Goal: Task Accomplishment & Management: Manage account settings

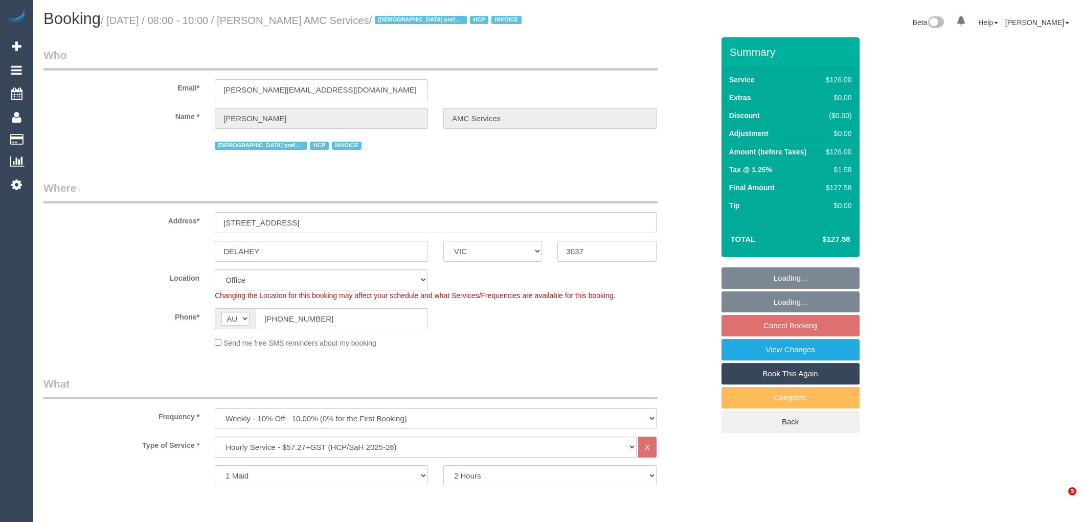
select select "VIC"
select select "120"
select select "number:28"
select select "number:14"
select select "number:18"
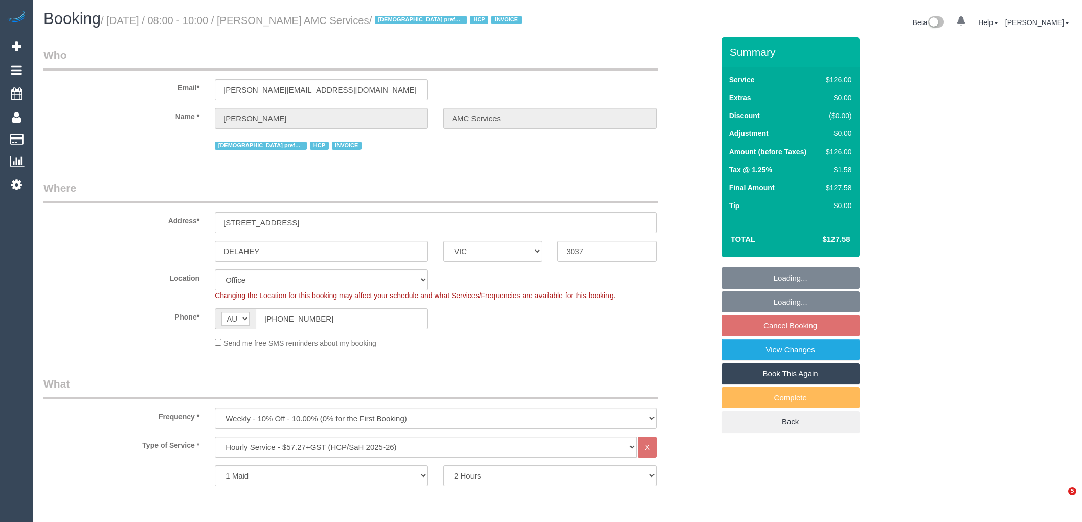
select select "number:36"
select select "number:35"
select select "number:12"
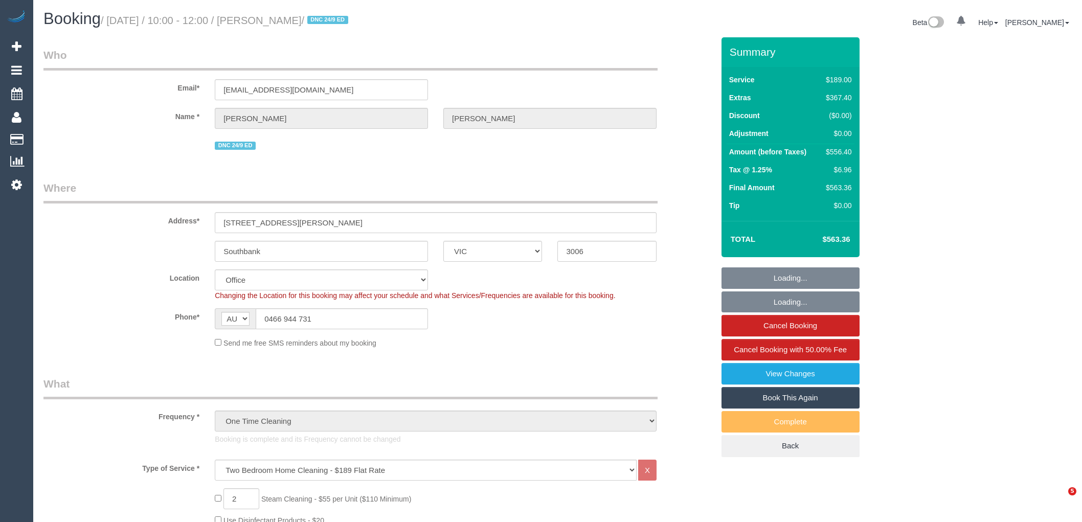
select select "VIC"
select select "number:28"
select select "number:15"
select select "number:20"
select select "number:24"
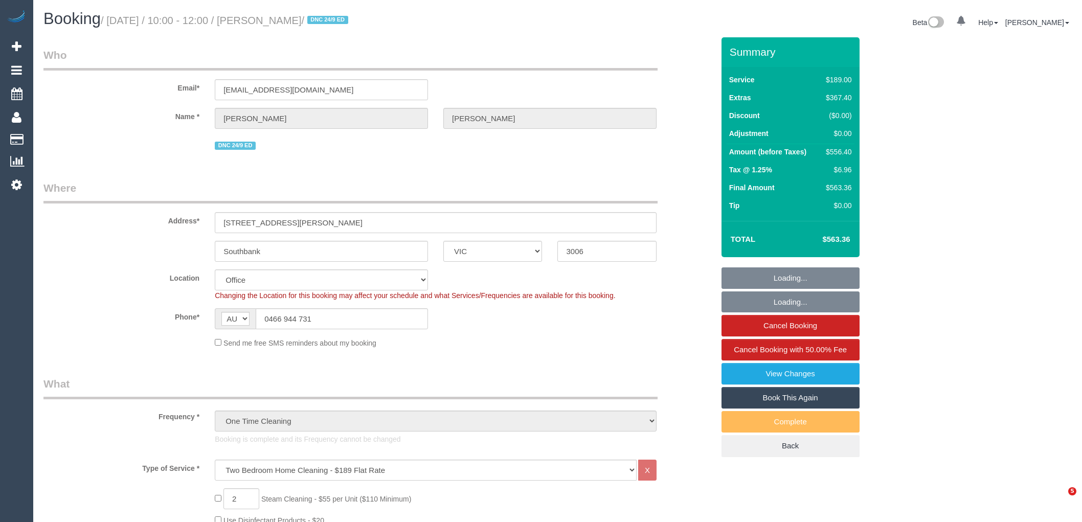
select select "number:26"
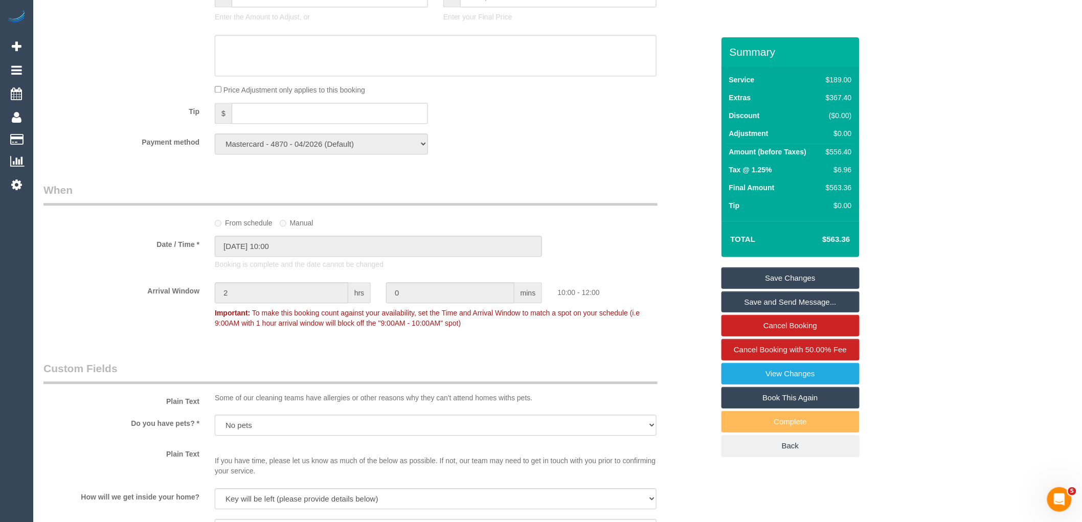
scroll to position [1477, 0]
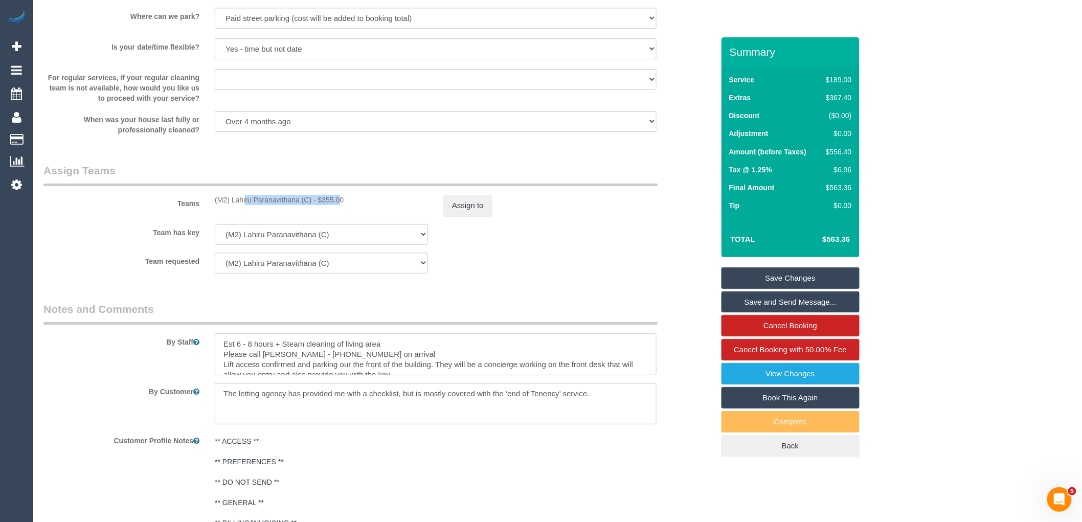
drag, startPoint x: 312, startPoint y: 211, endPoint x: 210, endPoint y: 212, distance: 102.3
click at [210, 205] on div "(M2) Lahiru Paranavithana (C) - $355.00" at bounding box center [321, 200] width 229 height 10
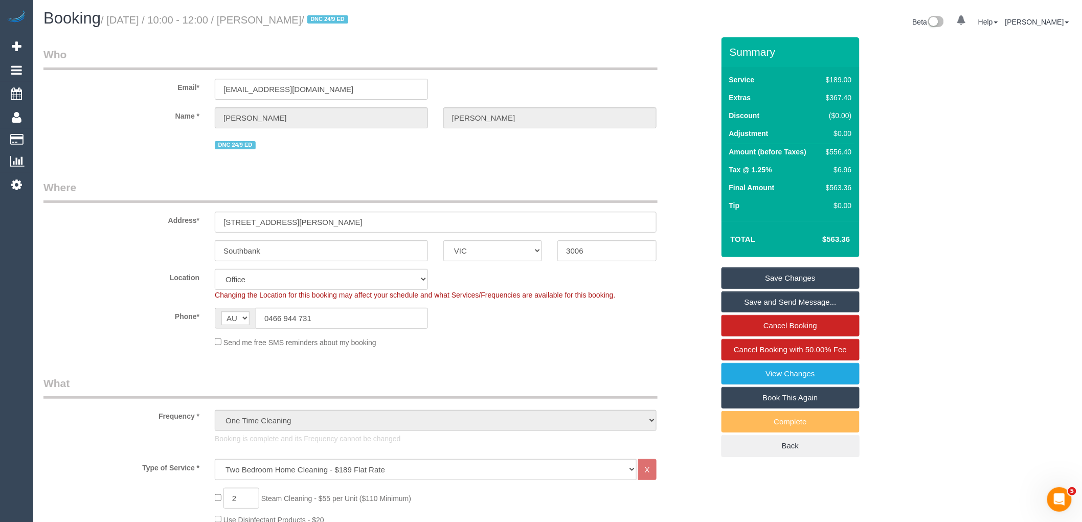
scroll to position [0, 0]
drag, startPoint x: 339, startPoint y: 16, endPoint x: 284, endPoint y: 24, distance: 55.7
click at [284, 24] on small "/ September 24, 2025 / 10:00 - 12:00 / Tom Willetts / DNC 24/9 ED" at bounding box center [226, 20] width 251 height 11
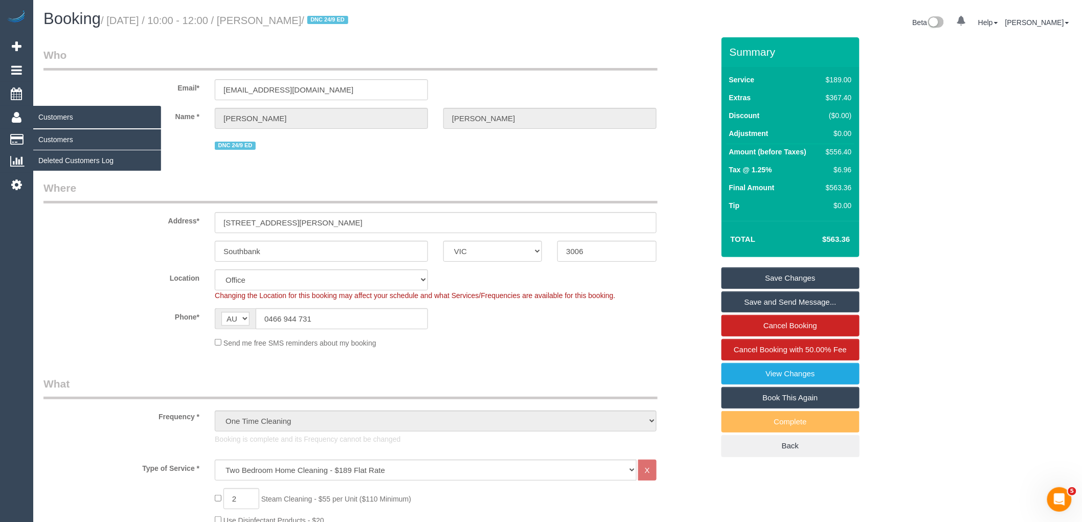
copy small "Tom Willetts"
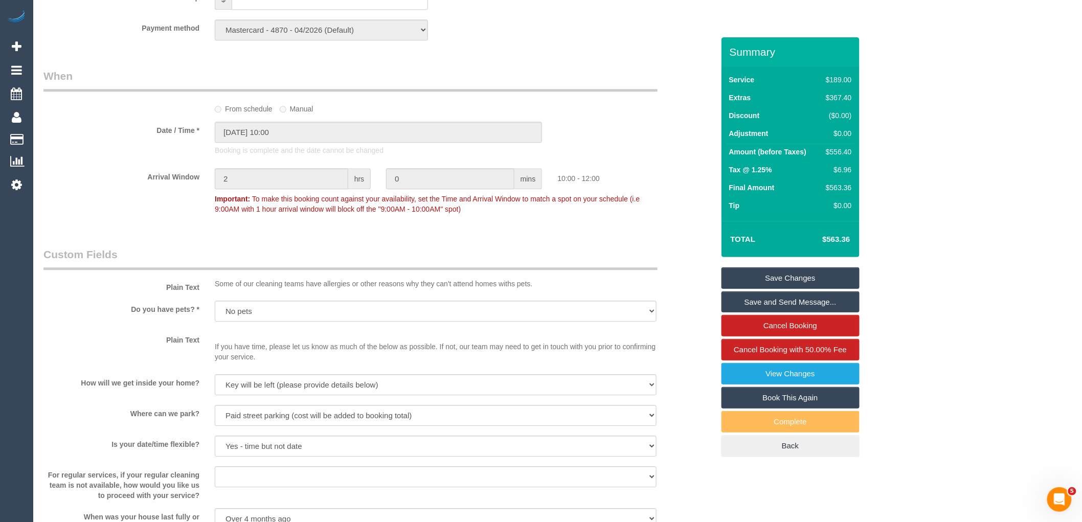
scroll to position [1306, 0]
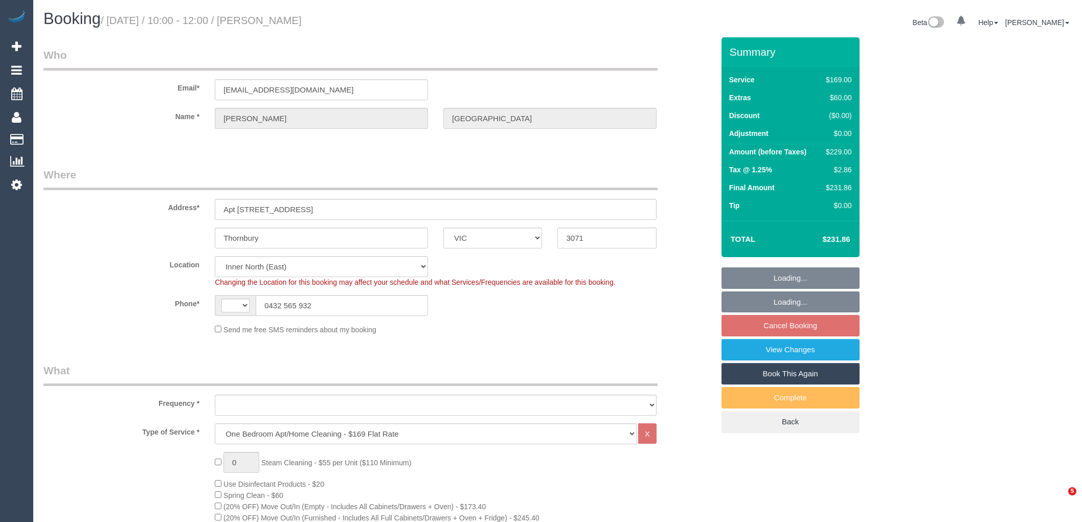
select select "VIC"
select select "string:stripe-pm_1R8SoF2GScqysDRVPToBlbHv"
select select "string:AU"
select select "object:811"
select select "number:28"
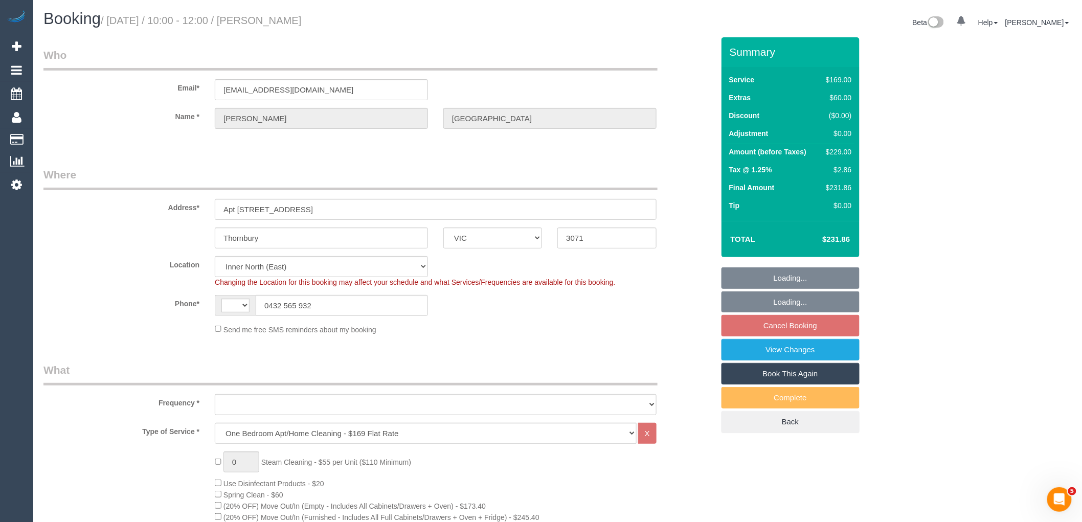
select select "number:14"
select select "number:19"
select select "number:25"
select select "number:35"
select select "number:26"
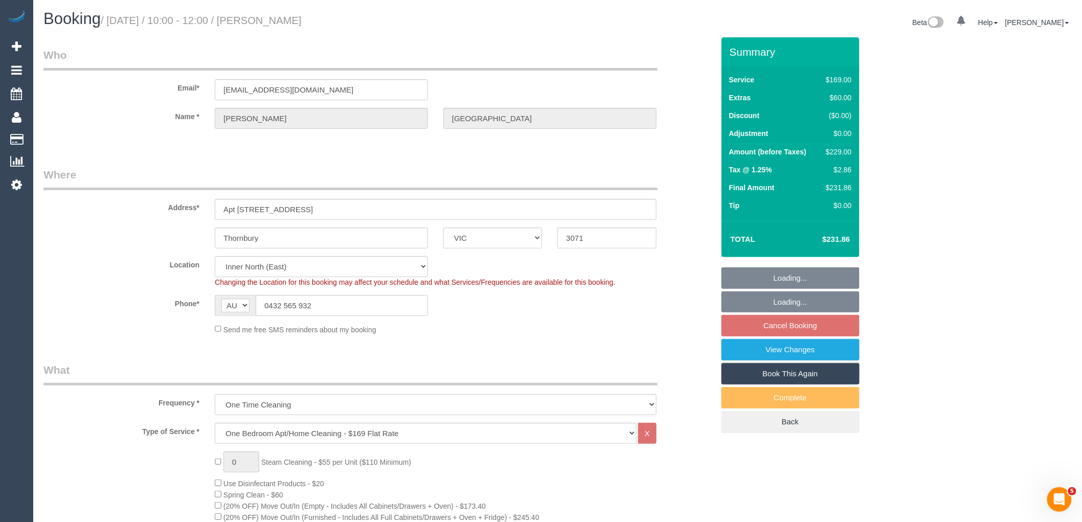
select select "object:830"
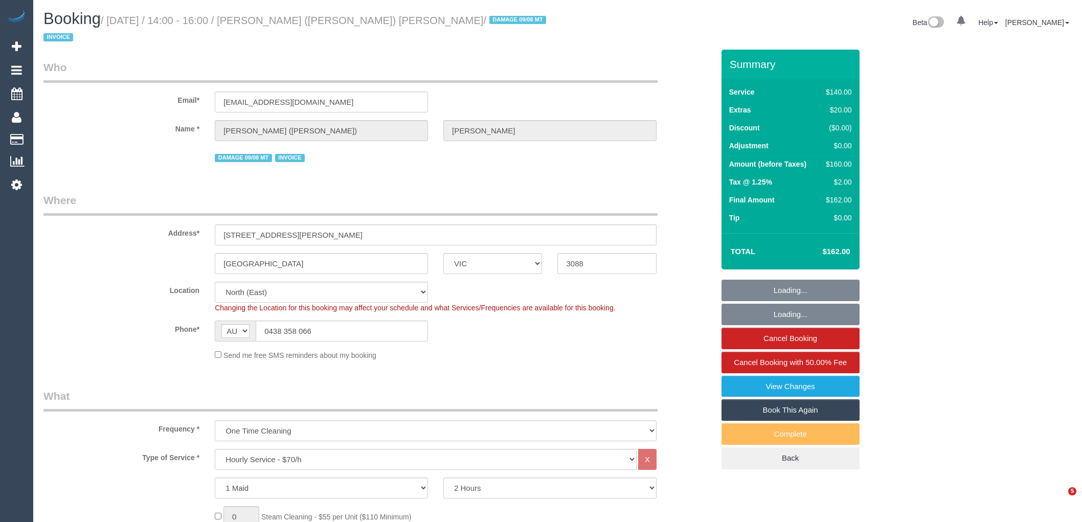
select select "VIC"
select select "string:stripe-pm_1SAhba2GScqysDRV1oODc1v9"
select select "number:30"
select select "number:14"
select select "number:19"
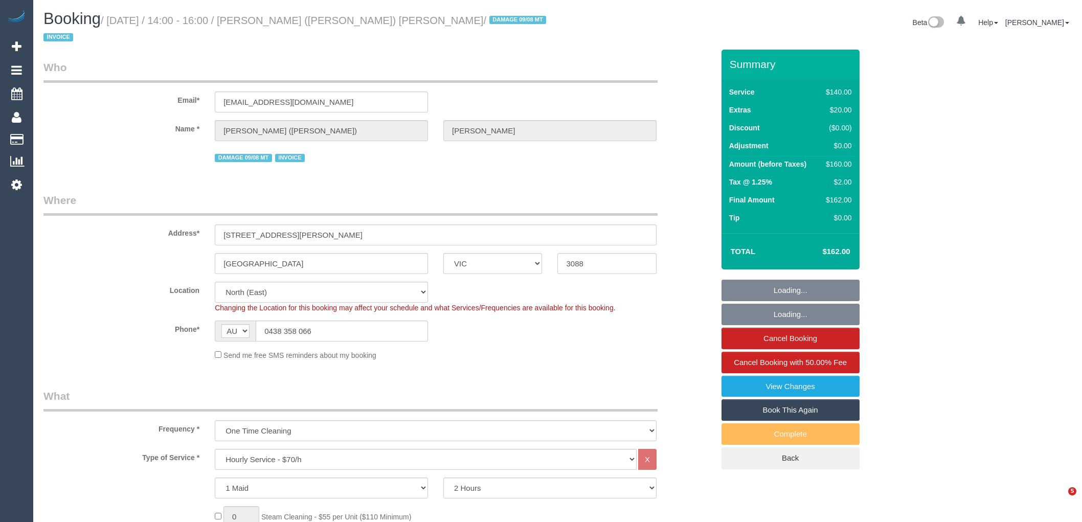
select select "number:23"
select select "number:12"
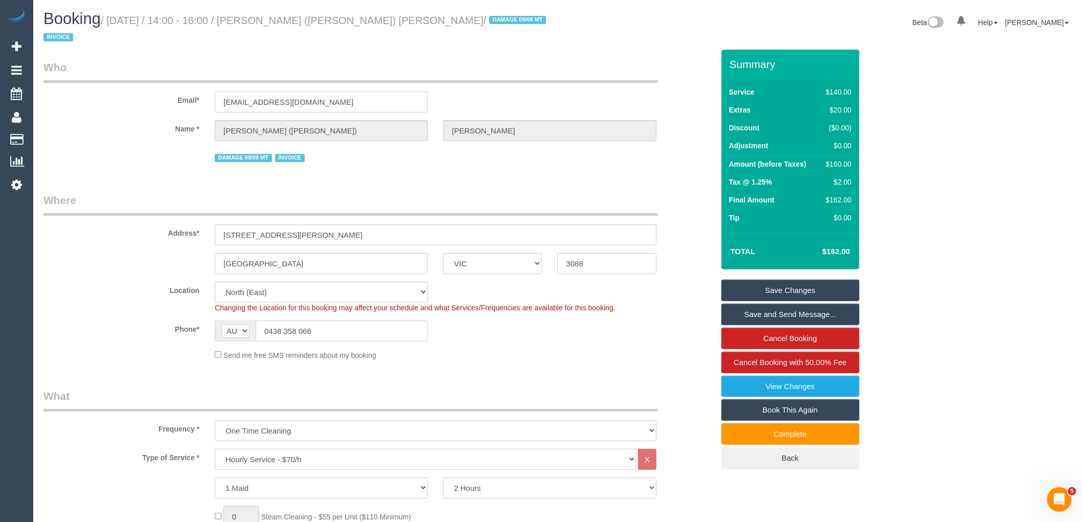
drag, startPoint x: 337, startPoint y: 315, endPoint x: 191, endPoint y: 308, distance: 146.9
click at [191, 308] on sui-booking-location "Location Office City East (North) East (South) Inner East Inner North (East) In…" at bounding box center [378, 321] width 670 height 79
drag, startPoint x: 438, startPoint y: 319, endPoint x: 442, endPoint y: 314, distance: 6.2
click at [438, 321] on div "Phone* AF AL DZ AD AO AI AQ AG AR AM AW AU AT AZ BS BH BD BB BY BE BZ BJ BM BT …" at bounding box center [379, 331] width 686 height 21
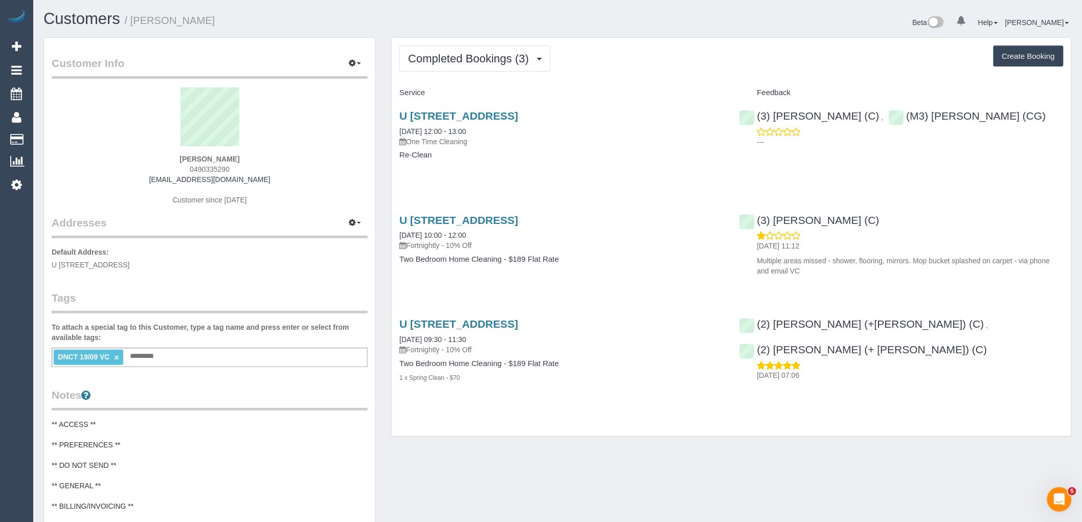
drag, startPoint x: 249, startPoint y: 169, endPoint x: 156, endPoint y: 168, distance: 92.6
click at [156, 168] on div "Trudy Thompson 0490335290 trudythompson6@gmail.com Customer since 2025" at bounding box center [210, 151] width 316 height 128
copy span "0490335290"
click at [472, 59] on span "Completed Bookings (3)" at bounding box center [471, 58] width 126 height 13
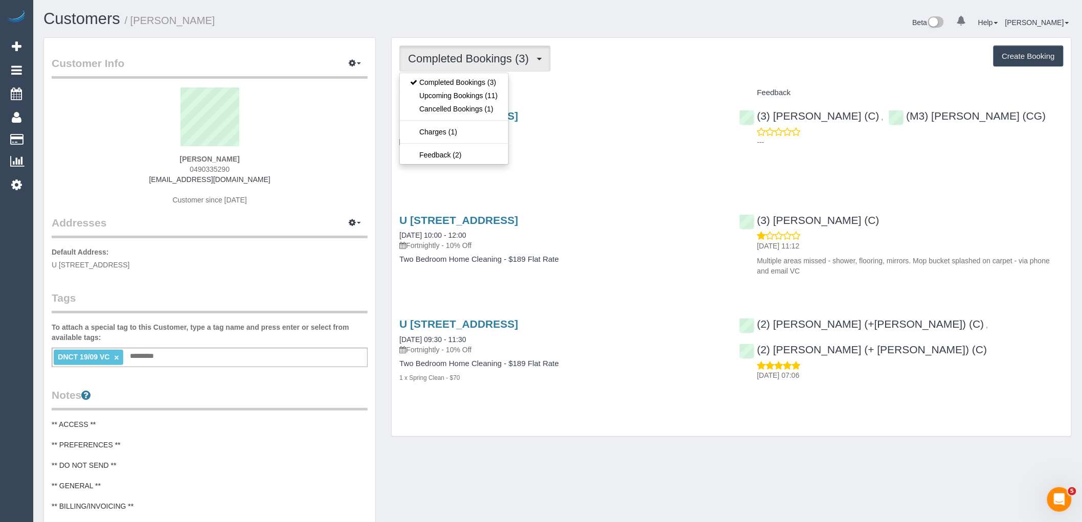
click at [638, 85] on div "Service" at bounding box center [561, 92] width 339 height 17
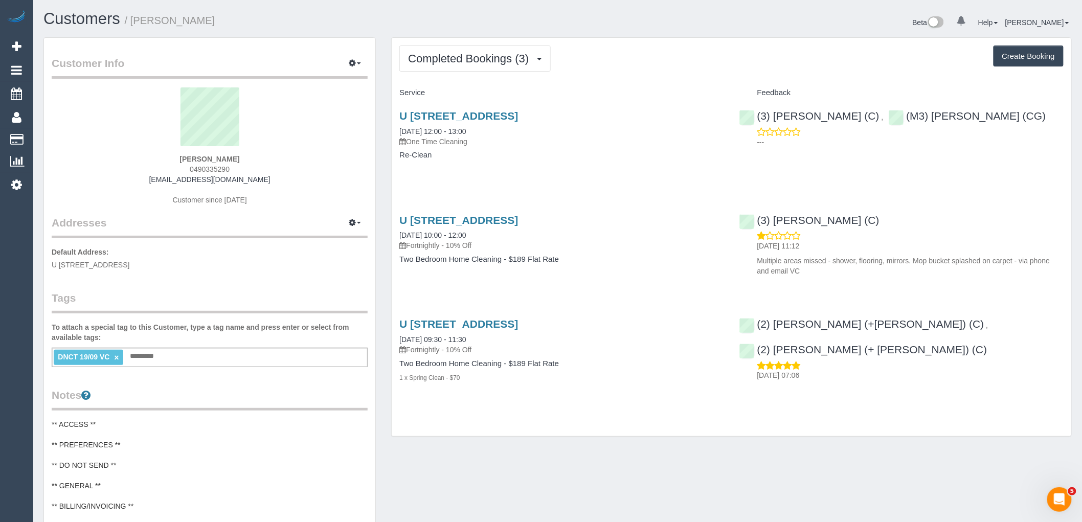
click at [87, 169] on div "Trudy Thompson 0490335290 trudythompson6@gmail.com Customer since 2025" at bounding box center [210, 151] width 316 height 128
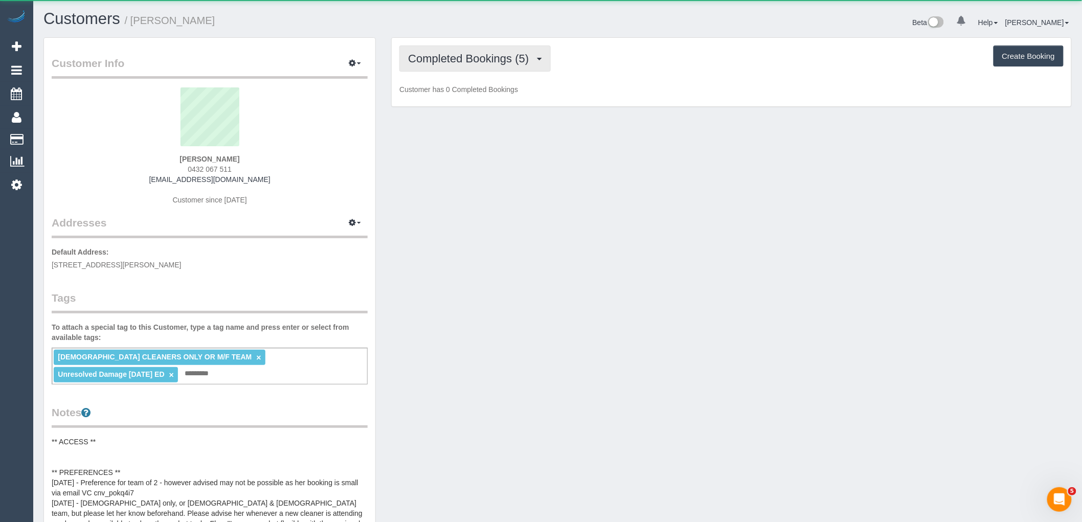
click at [469, 56] on span "Completed Bookings (5)" at bounding box center [471, 58] width 126 height 13
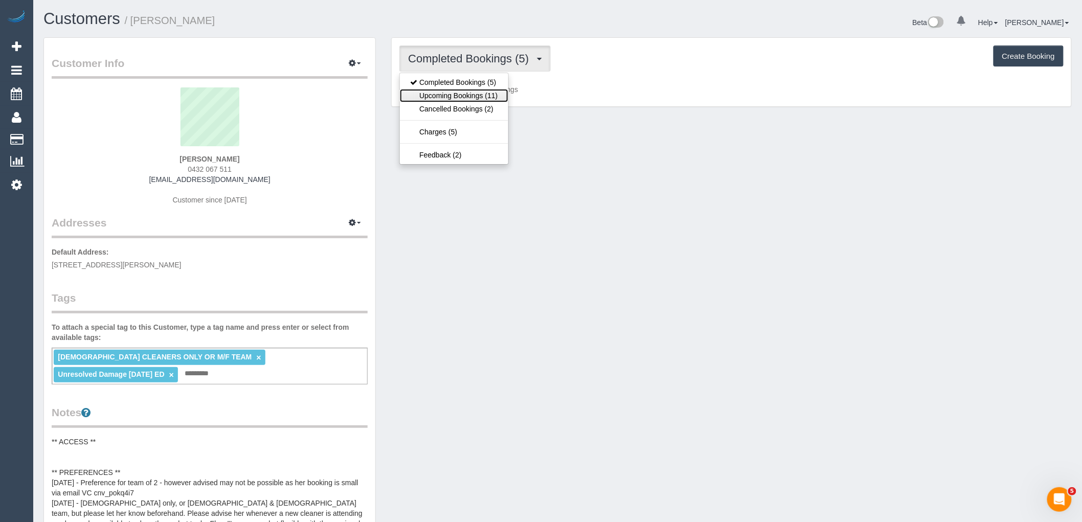
click at [473, 95] on link "Upcoming Bookings (11)" at bounding box center [454, 95] width 108 height 13
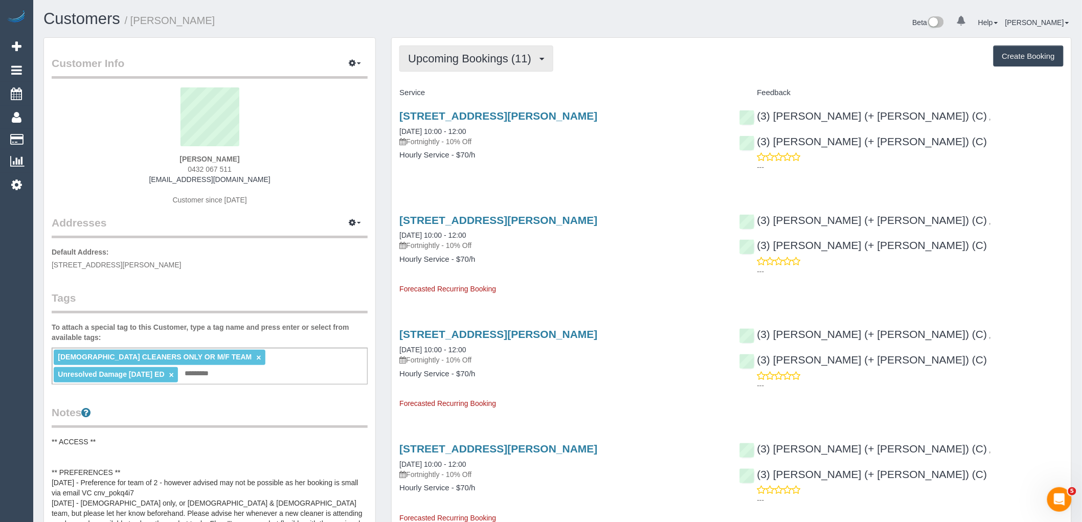
click at [459, 58] on span "Upcoming Bookings (11)" at bounding box center [472, 58] width 128 height 13
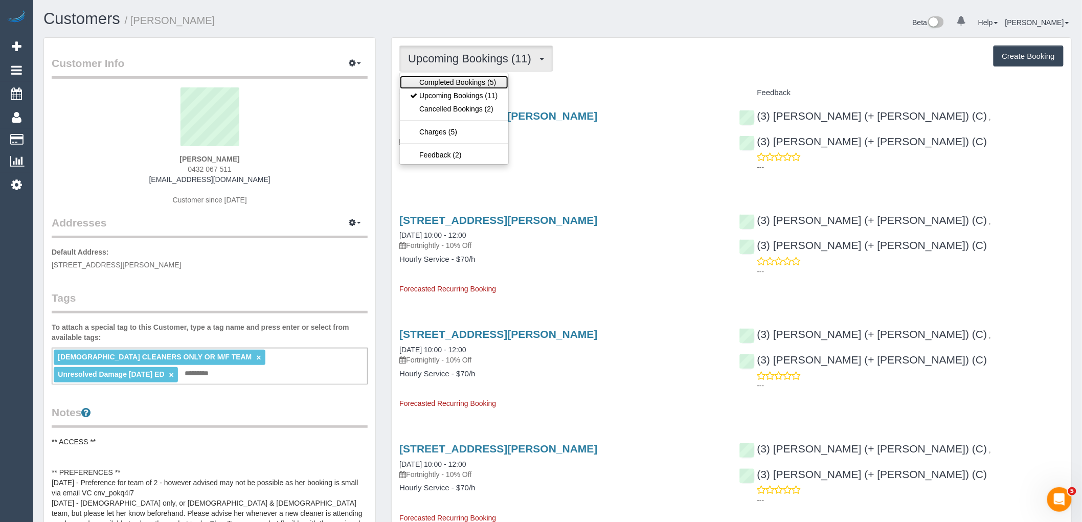
click at [463, 82] on link "Completed Bookings (5)" at bounding box center [454, 82] width 108 height 13
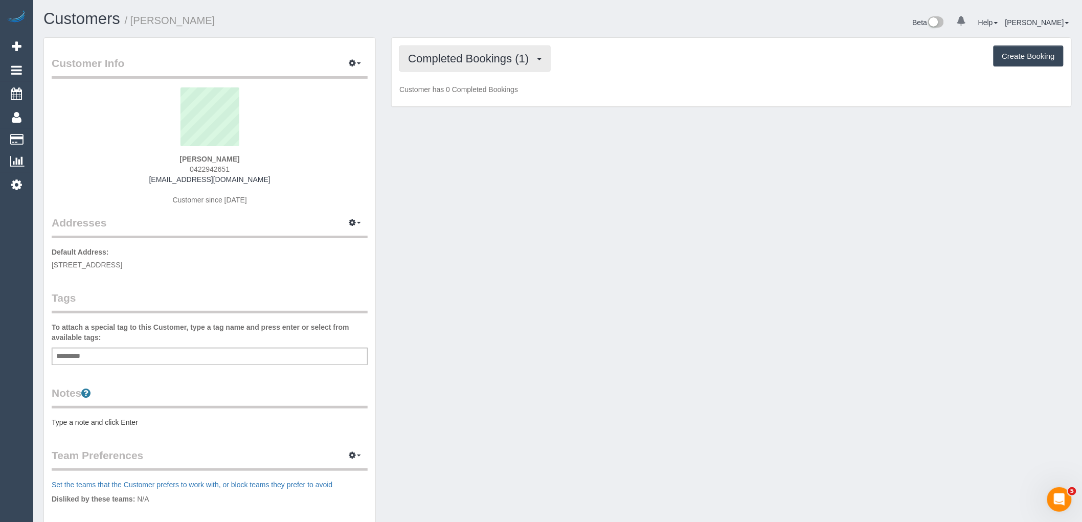
click at [474, 60] on span "Completed Bookings (1)" at bounding box center [471, 58] width 126 height 13
click at [481, 60] on span "Completed Bookings (1)" at bounding box center [471, 58] width 126 height 13
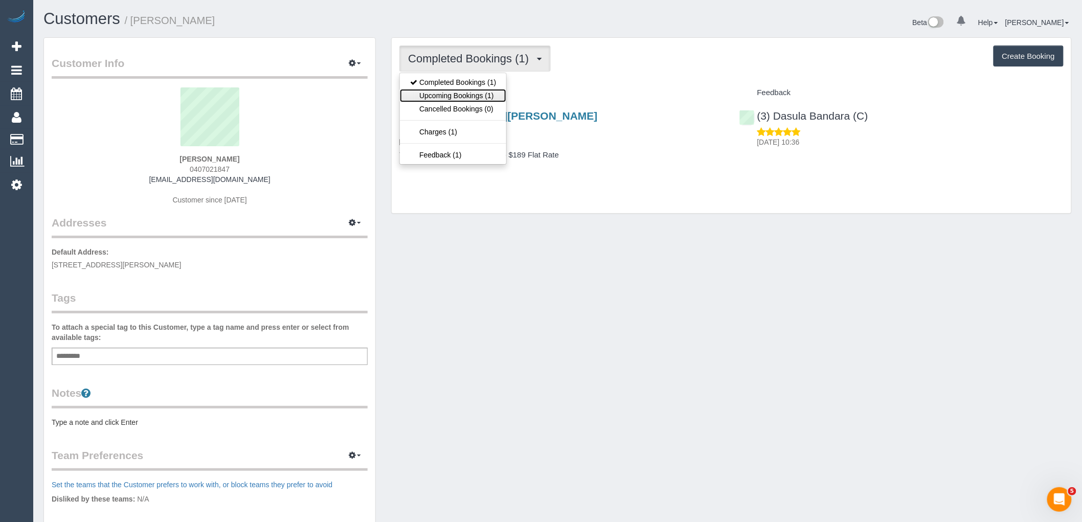
click at [478, 98] on link "Upcoming Bookings (1)" at bounding box center [453, 95] width 106 height 13
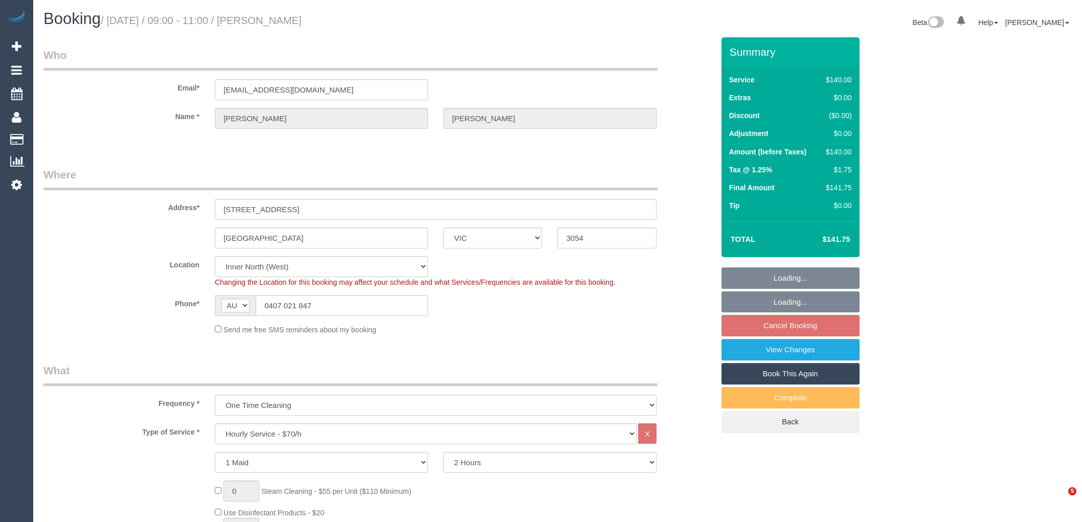
select select "VIC"
select select "number:27"
select select "number:16"
select select "number:19"
select select "number:24"
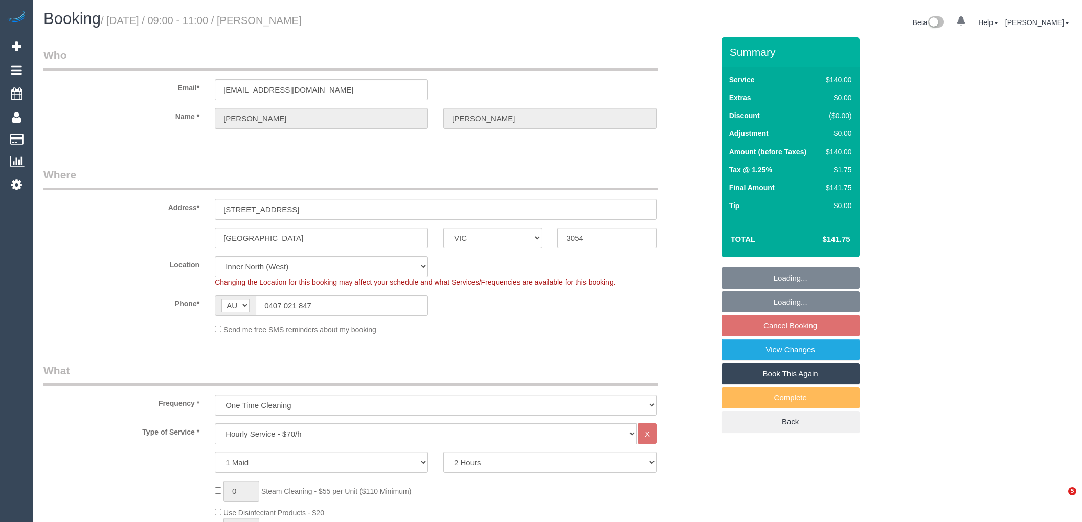
select select "number:12"
select select "spot3"
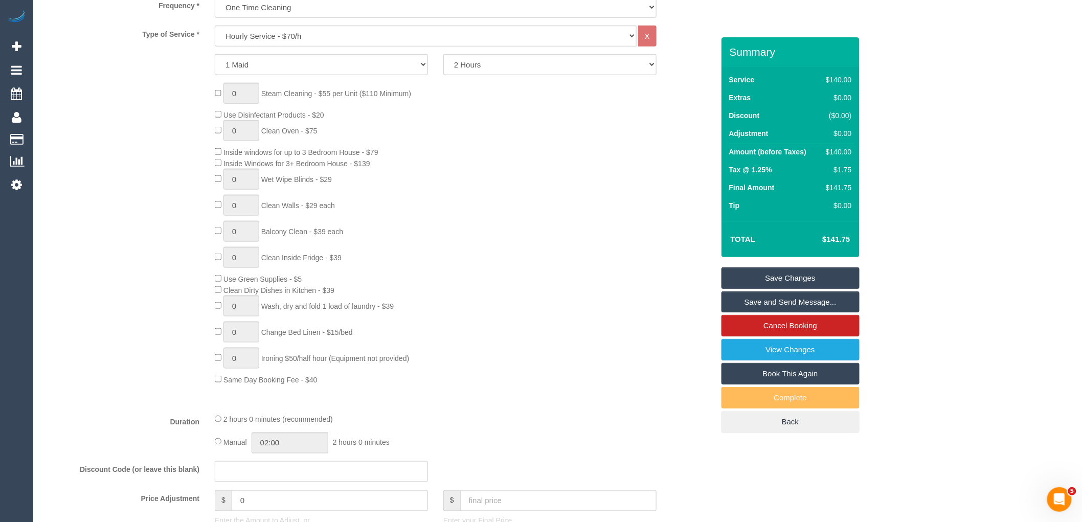
scroll to position [1400, 0]
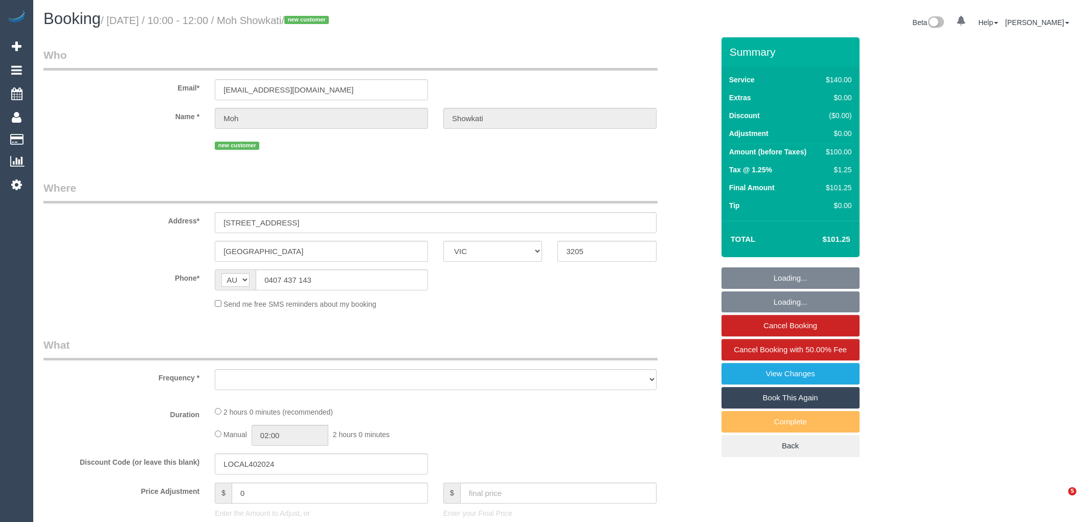
select select "VIC"
select select "string:stripe-pm_1SB85g2GScqysDRV1xU7965T"
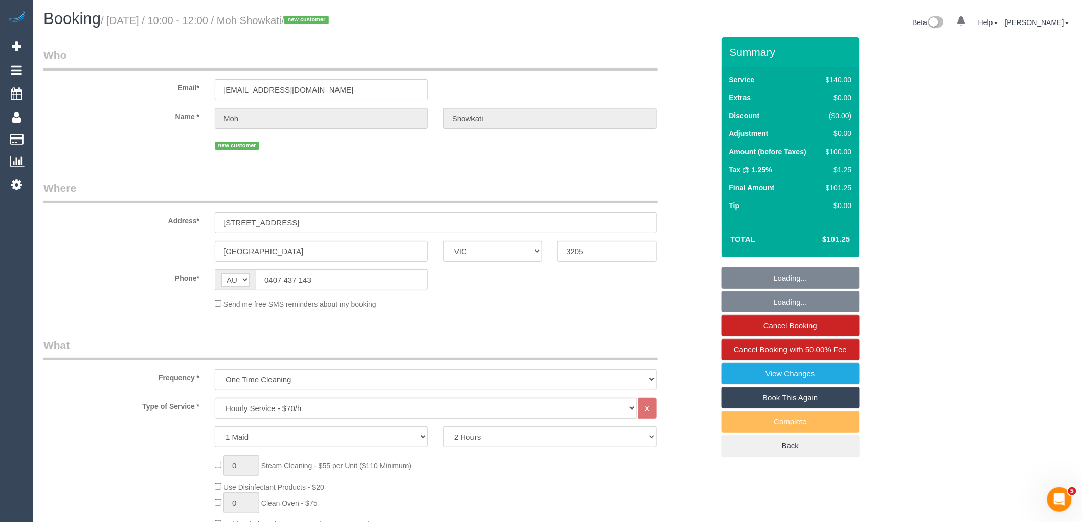
select select "object:726"
drag, startPoint x: 289, startPoint y: 286, endPoint x: 219, endPoint y: 287, distance: 70.0
click at [226, 287] on div "AF AL DZ AD AO AI AQ AG AR AM AW AU AT AZ BS BH BD BB BY BE BZ BJ BM BT BO BA B…" at bounding box center [321, 279] width 213 height 21
select select "number:28"
select select "number:14"
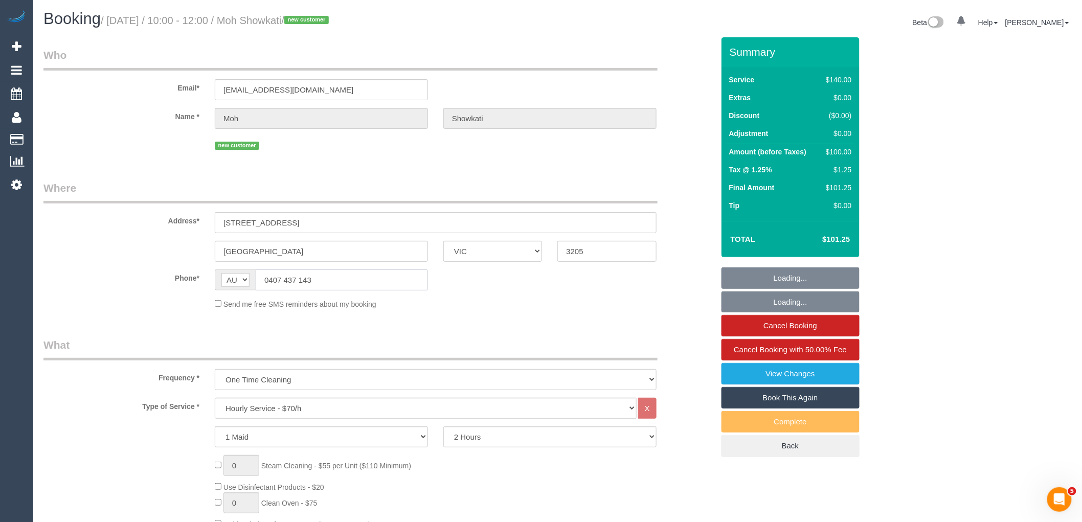
select select "number:20"
select select "number:22"
select select "number:26"
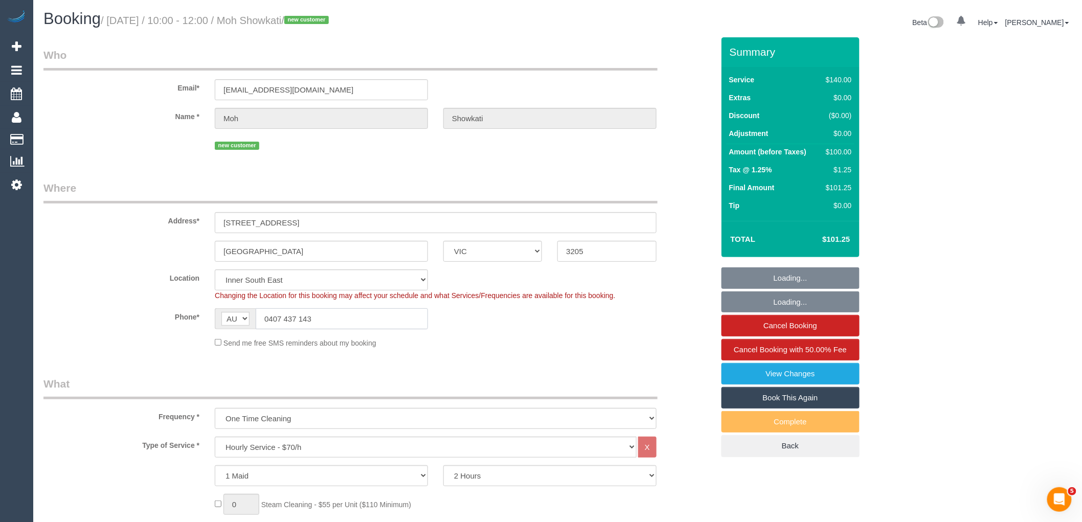
select select "object:1506"
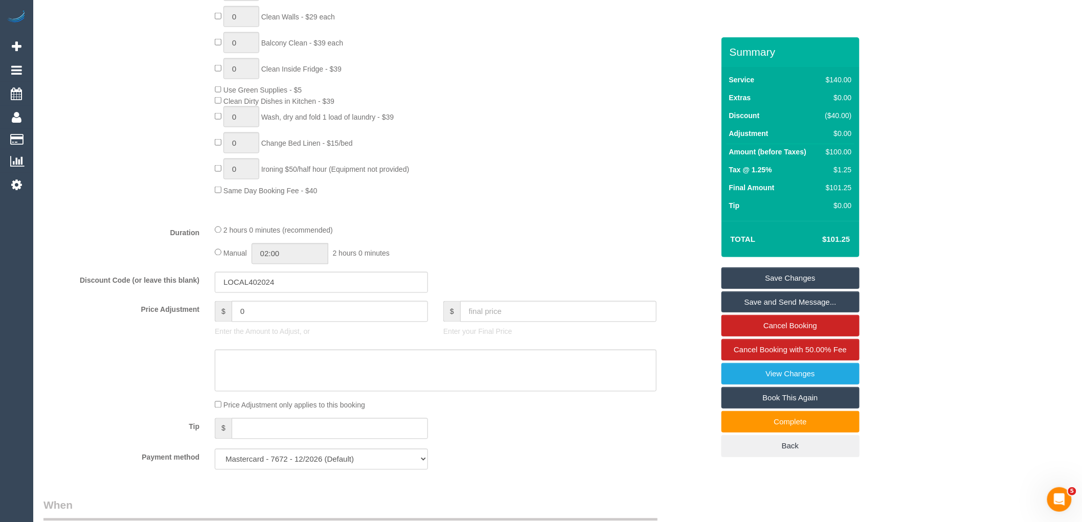
scroll to position [795, 0]
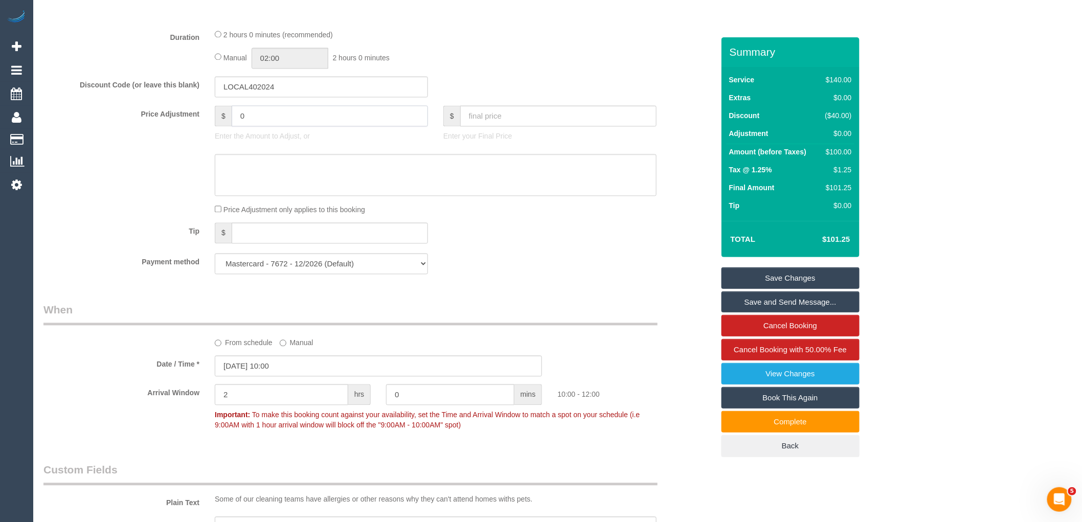
click at [282, 127] on input "0" at bounding box center [330, 116] width 196 height 21
type input "07.74"
click at [268, 191] on textarea at bounding box center [436, 175] width 442 height 42
type textarea "$pa"
type input "7.74"
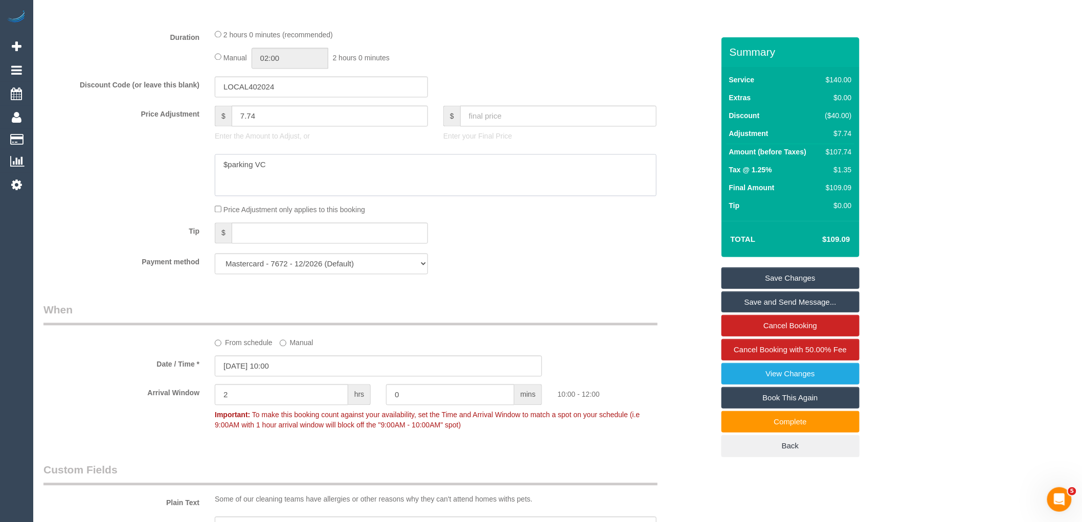
click at [228, 173] on textarea at bounding box center [436, 175] width 442 height 42
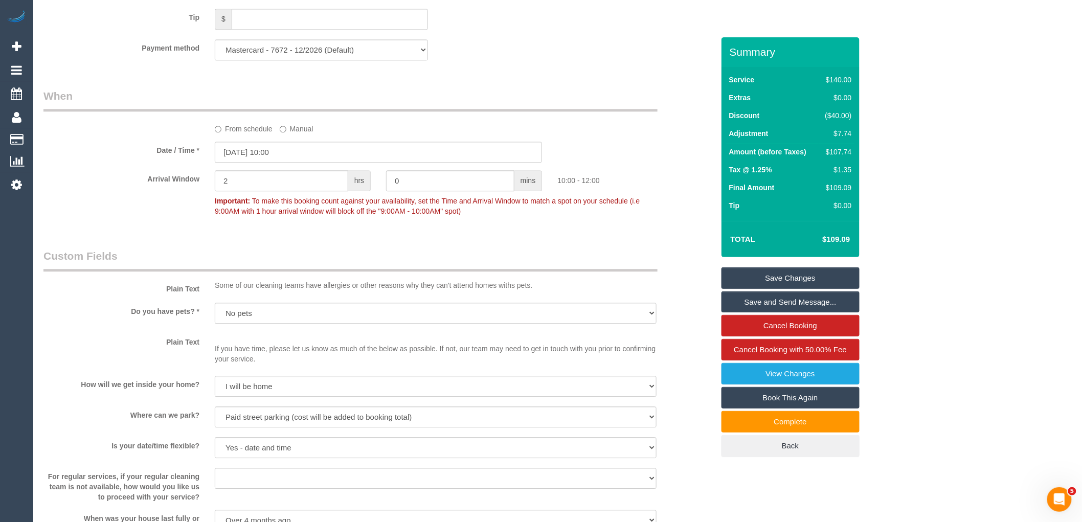
scroll to position [1306, 0]
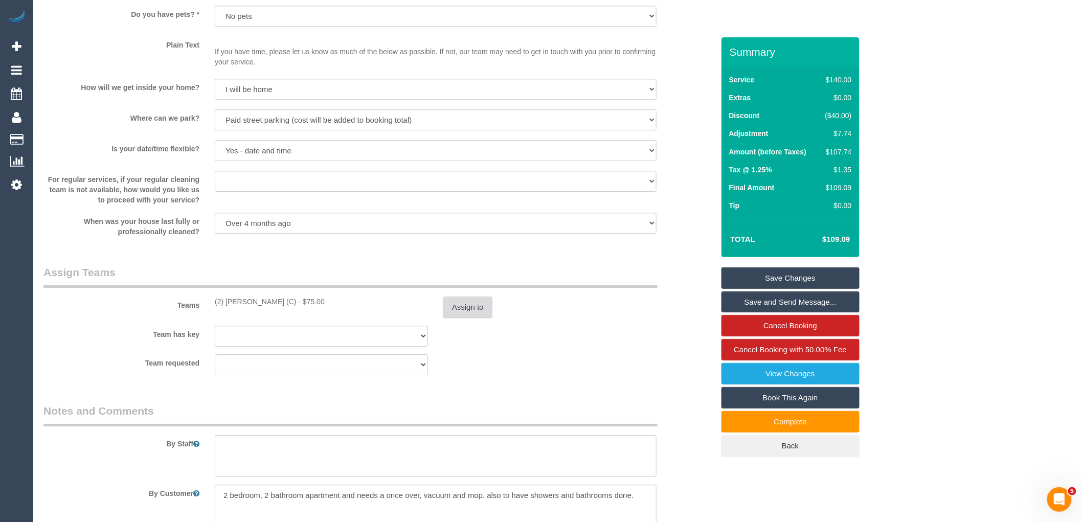
type textarea "$7.74 parking VC"
click at [469, 318] on button "Assign to" at bounding box center [467, 307] width 49 height 21
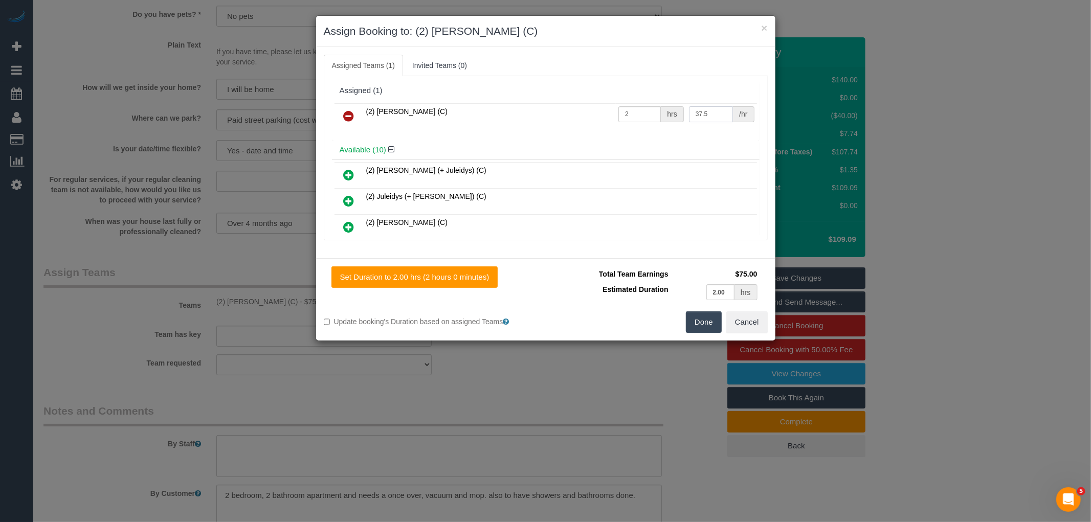
drag, startPoint x: 706, startPoint y: 112, endPoint x: 592, endPoint y: 111, distance: 113.5
click at [592, 111] on tr "(2) Dinitha Gunawardana (C) 2 hrs 37.5 /hr" at bounding box center [545, 116] width 422 height 26
type input "82.74"
click at [636, 110] on input "2" at bounding box center [639, 114] width 42 height 16
type input "1"
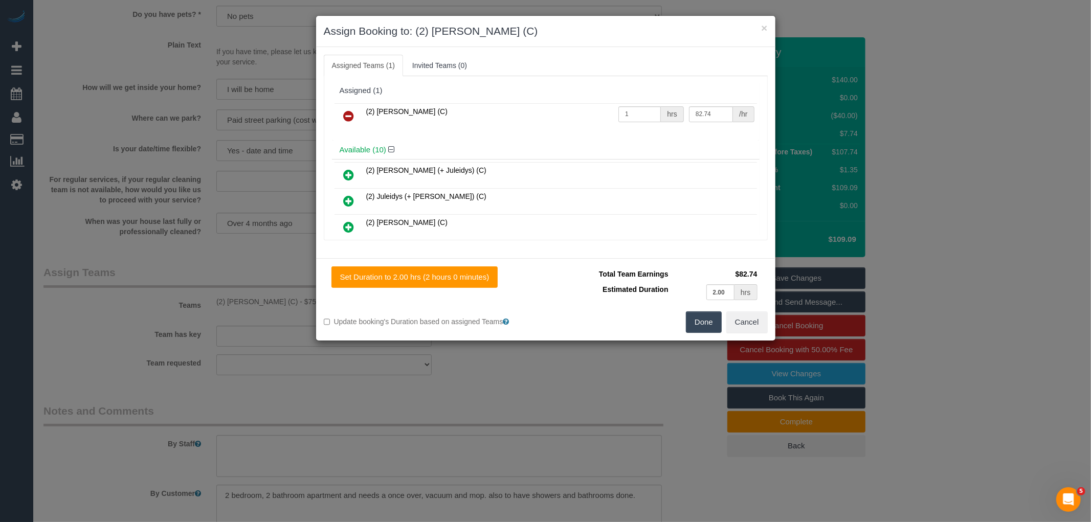
click at [706, 328] on button "Done" at bounding box center [704, 321] width 36 height 21
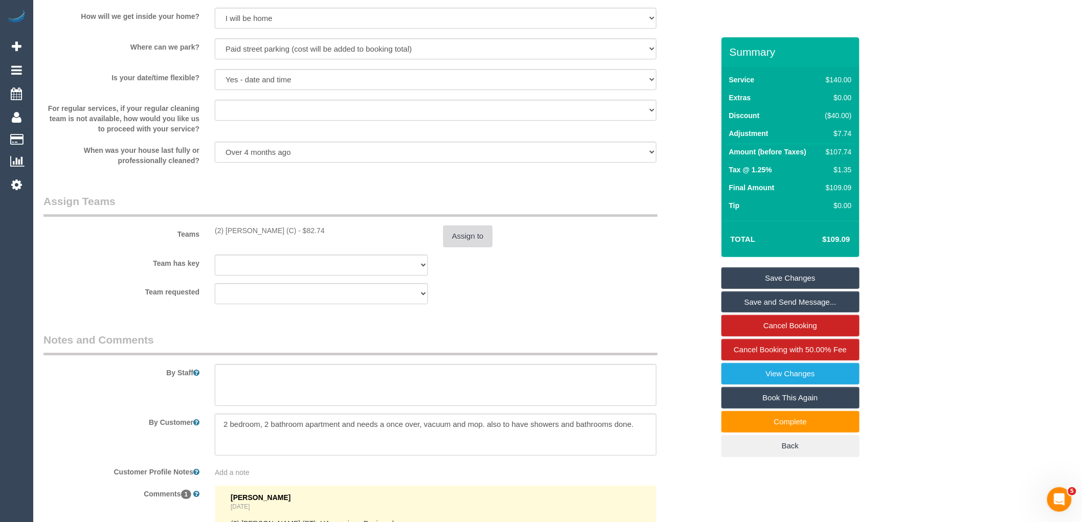
scroll to position [1477, 0]
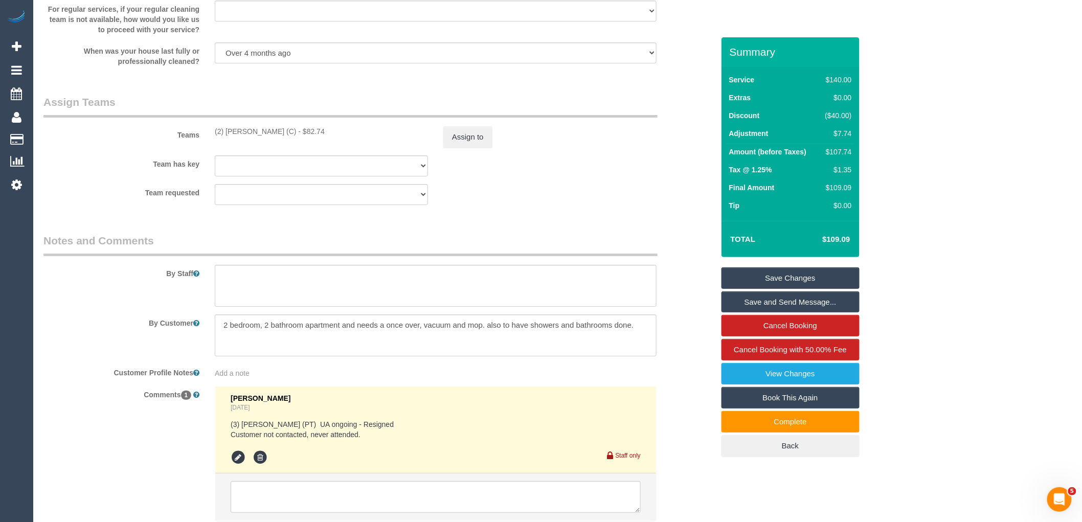
click at [839, 282] on link "Save Changes" at bounding box center [790, 277] width 138 height 21
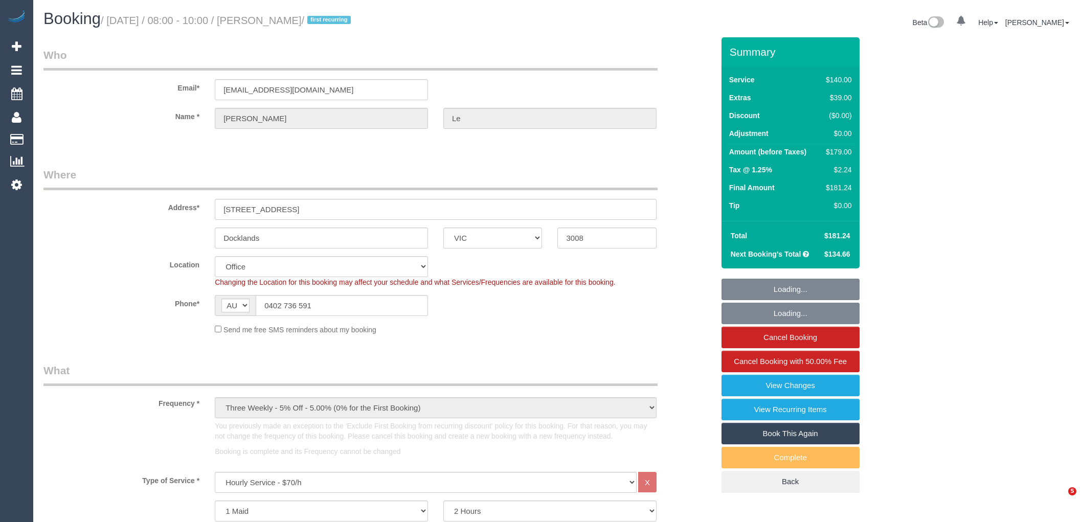
select select "VIC"
select select "string:stripe-pm_1RTPOD2GScqysDRVaeuPveAc"
select select "number:28"
select select "number:14"
select select "number:20"
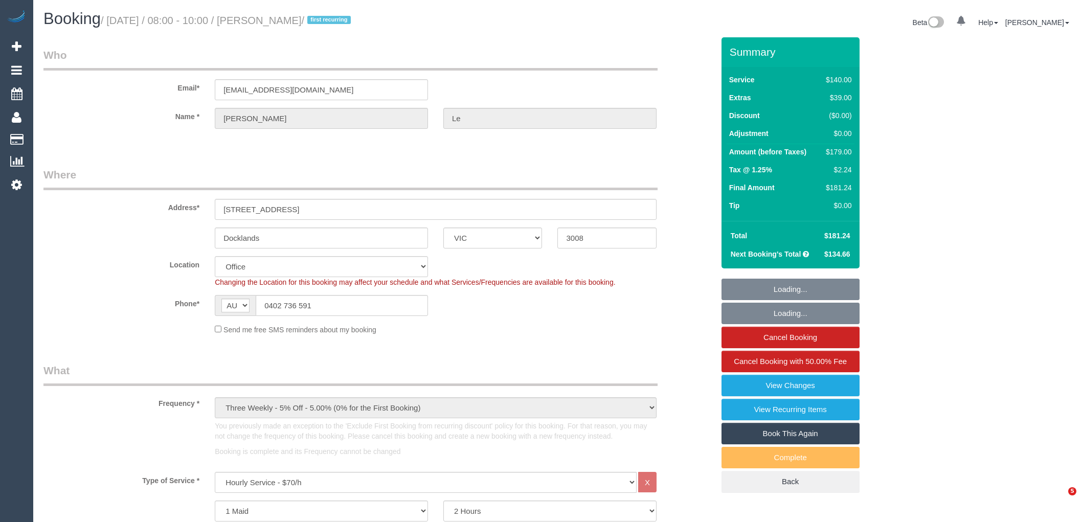
select select "number:23"
select select "number:34"
select select "number:12"
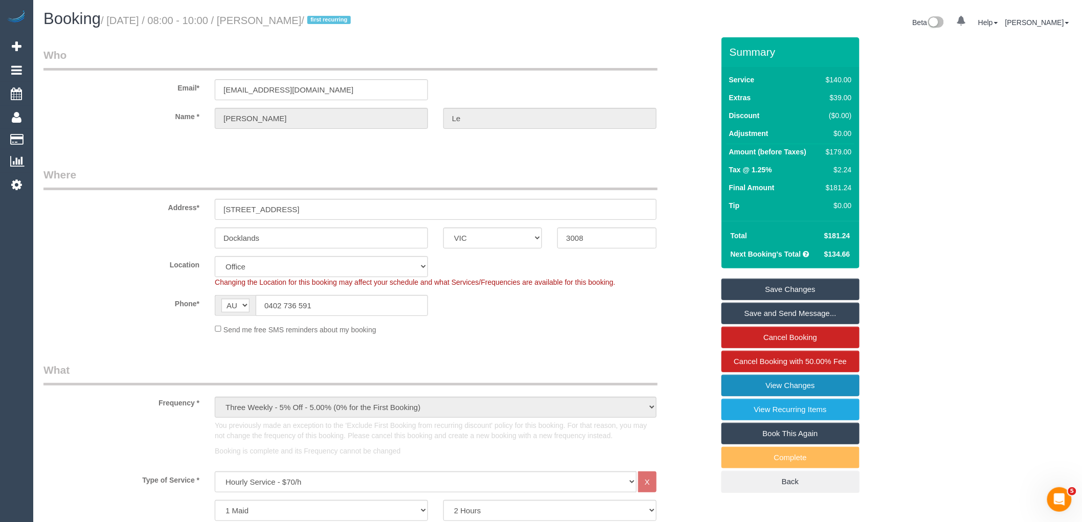
click at [795, 387] on link "View Changes" at bounding box center [790, 385] width 138 height 21
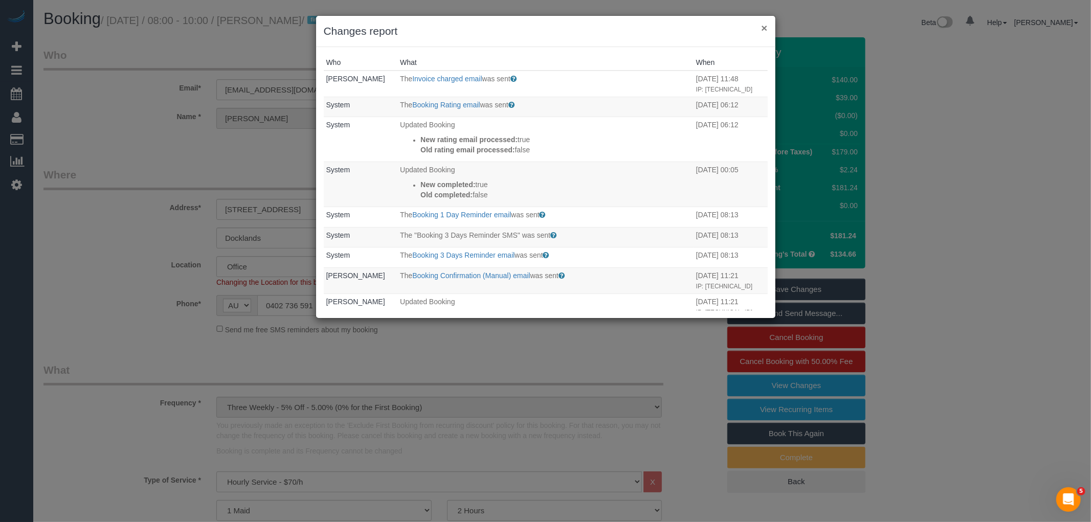
click at [766, 28] on button "×" at bounding box center [764, 27] width 6 height 11
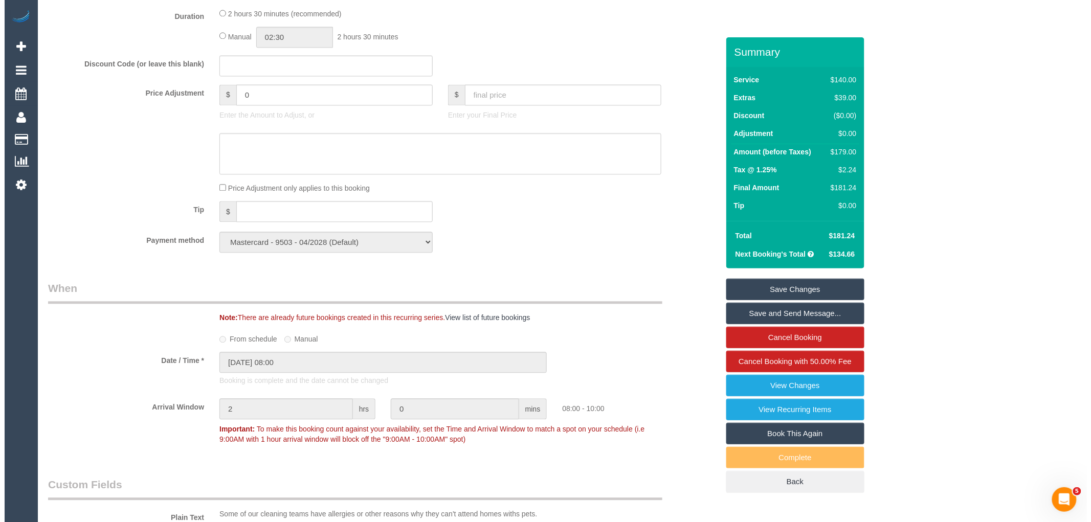
scroll to position [1306, 0]
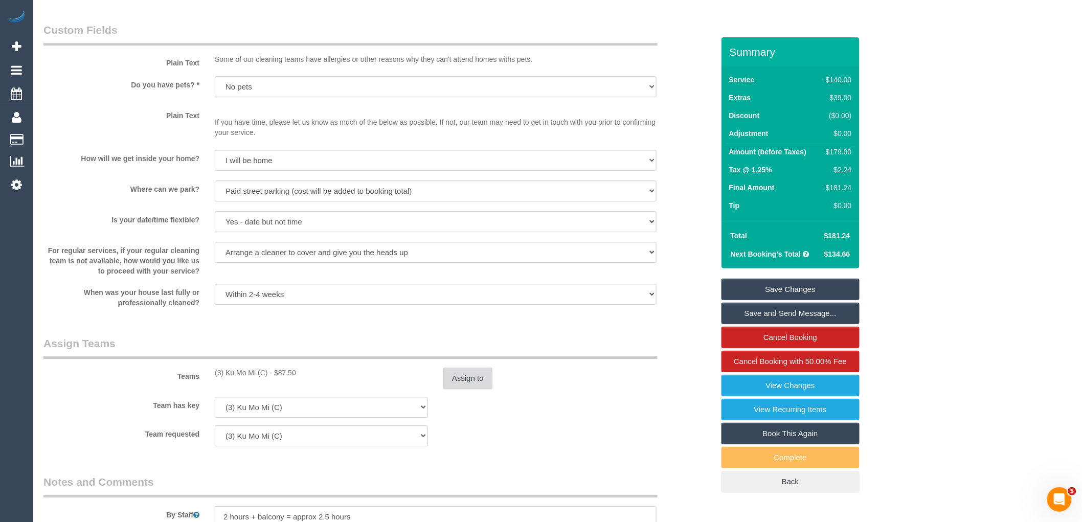
click at [467, 388] on button "Assign to" at bounding box center [467, 378] width 49 height 21
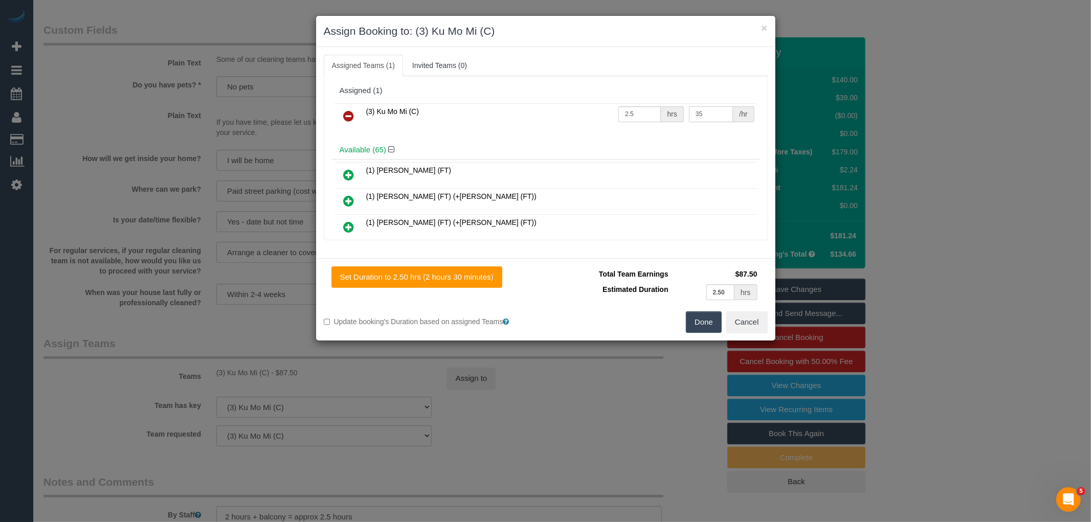
drag, startPoint x: 713, startPoint y: 115, endPoint x: 643, endPoint y: 115, distance: 69.5
click at [643, 115] on tr "(3) Ku Mo Mi (C) 2.5 hrs 35 /hr" at bounding box center [545, 116] width 422 height 26
type input "96.3"
drag, startPoint x: 643, startPoint y: 115, endPoint x: 543, endPoint y: 110, distance: 100.3
click at [543, 110] on tr "(3) Ku Mo Mi (C) 2.5 hrs 96.3 /hr" at bounding box center [545, 116] width 422 height 26
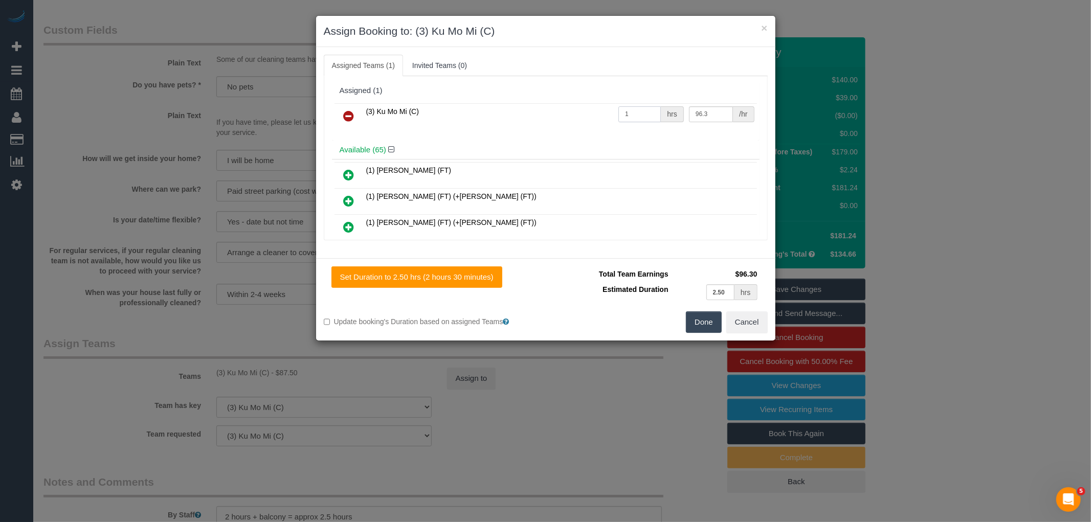
type input "1"
click at [712, 324] on button "Done" at bounding box center [704, 321] width 36 height 21
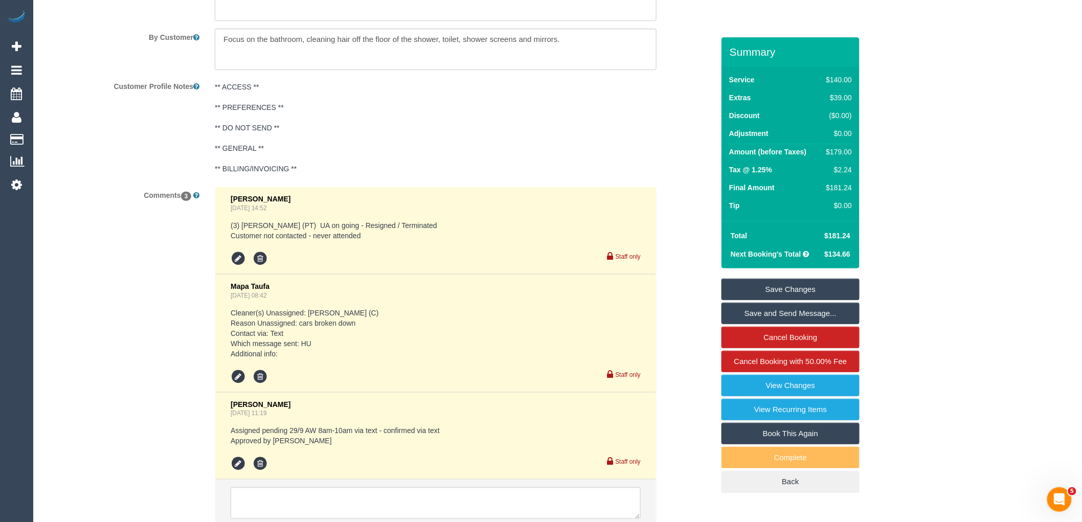
scroll to position [1918, 0]
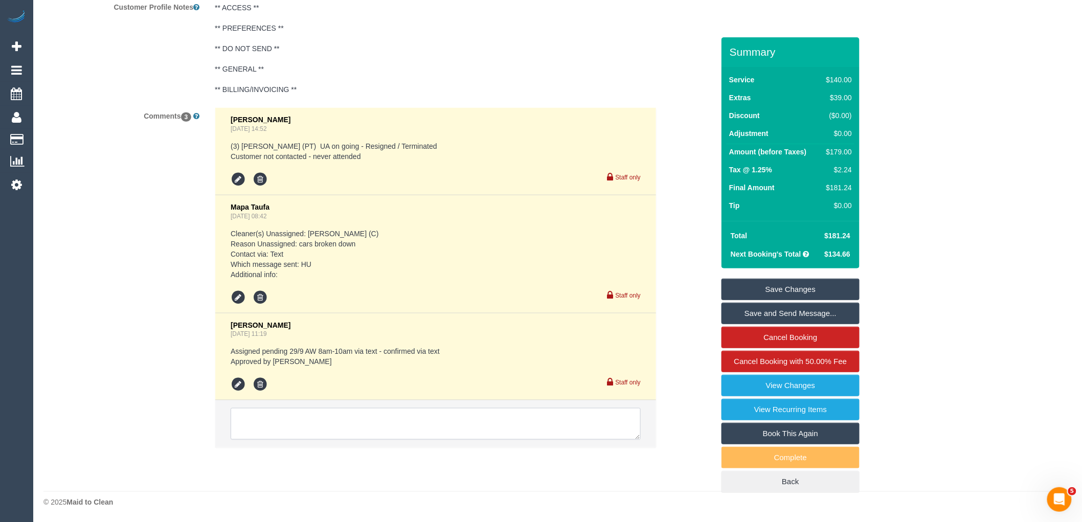
click at [329, 429] on textarea at bounding box center [436, 424] width 410 height 32
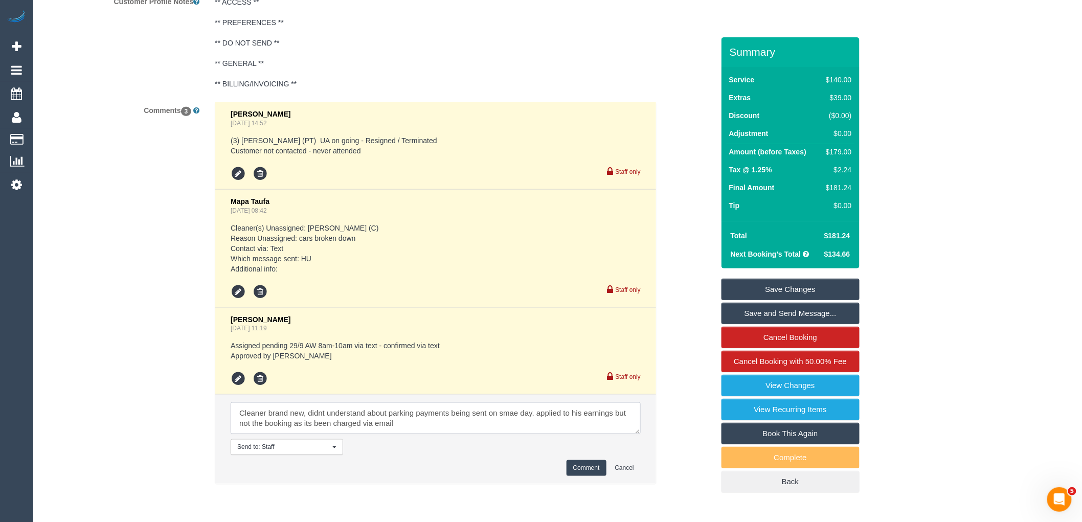
type textarea "Cleaner brand new, didnt understand about parking payments being sent on smae d…"
click at [593, 472] on button "Comment" at bounding box center [586, 468] width 40 height 16
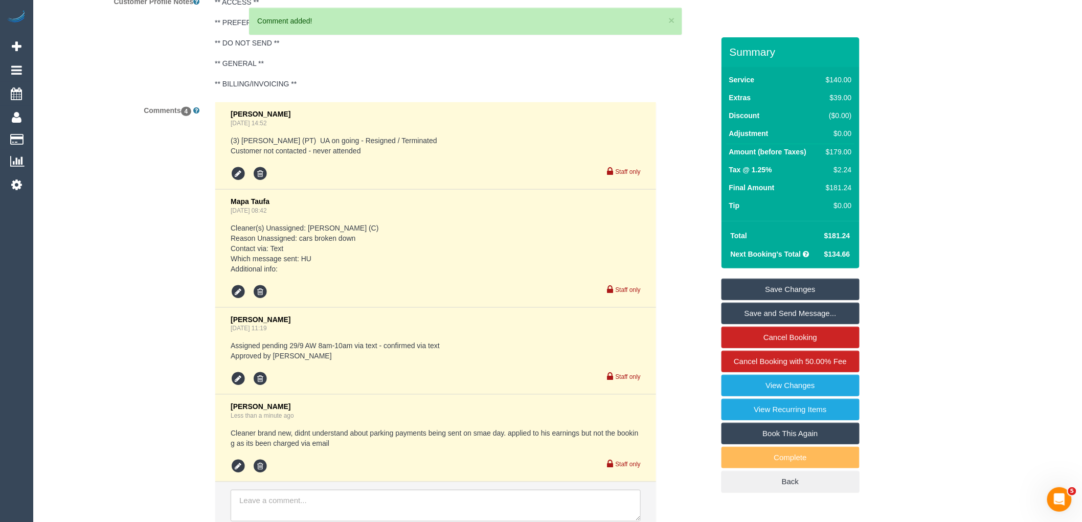
click at [800, 288] on link "Save Changes" at bounding box center [790, 289] width 138 height 21
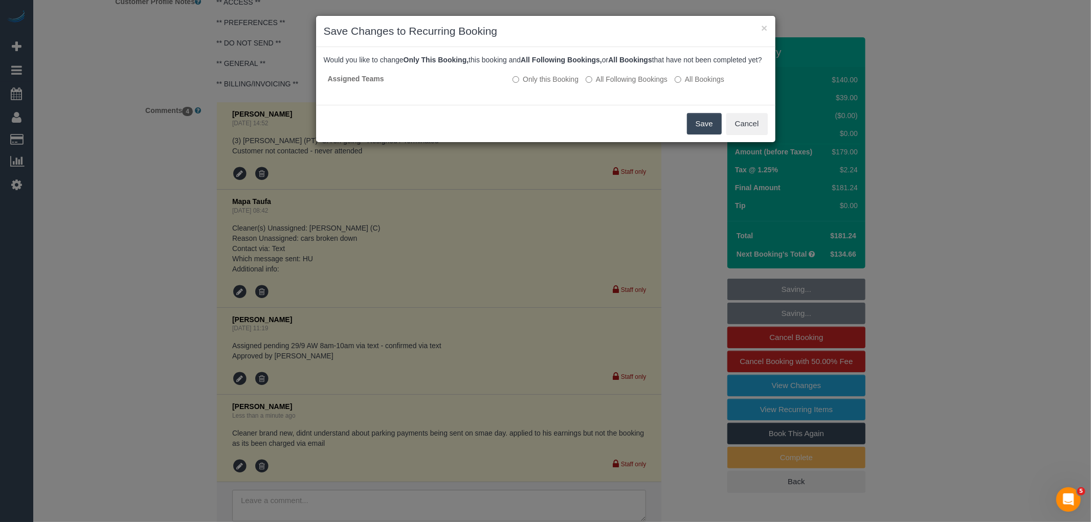
click at [692, 130] on button "Save" at bounding box center [704, 123] width 35 height 21
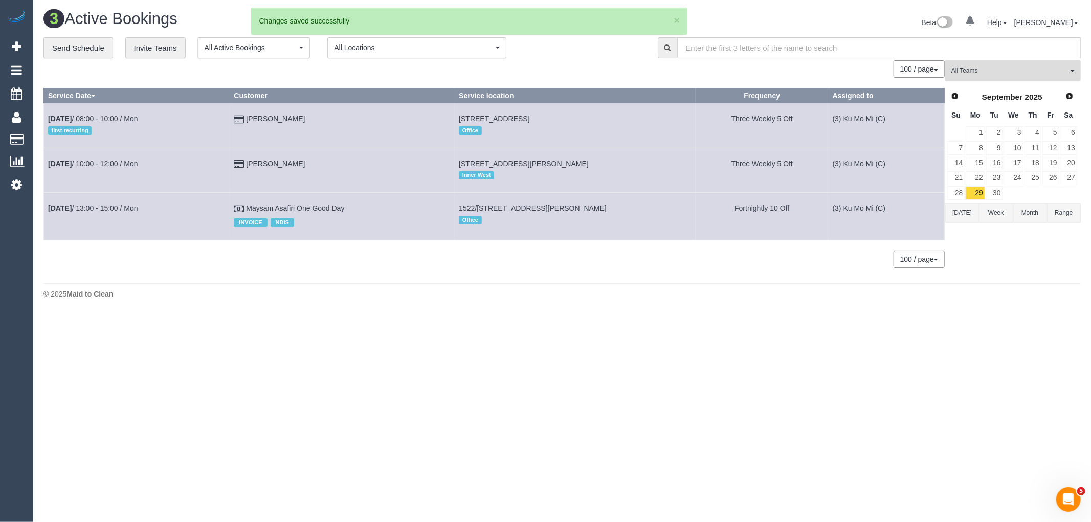
click at [1001, 70] on span "All Teams" at bounding box center [1009, 70] width 117 height 9
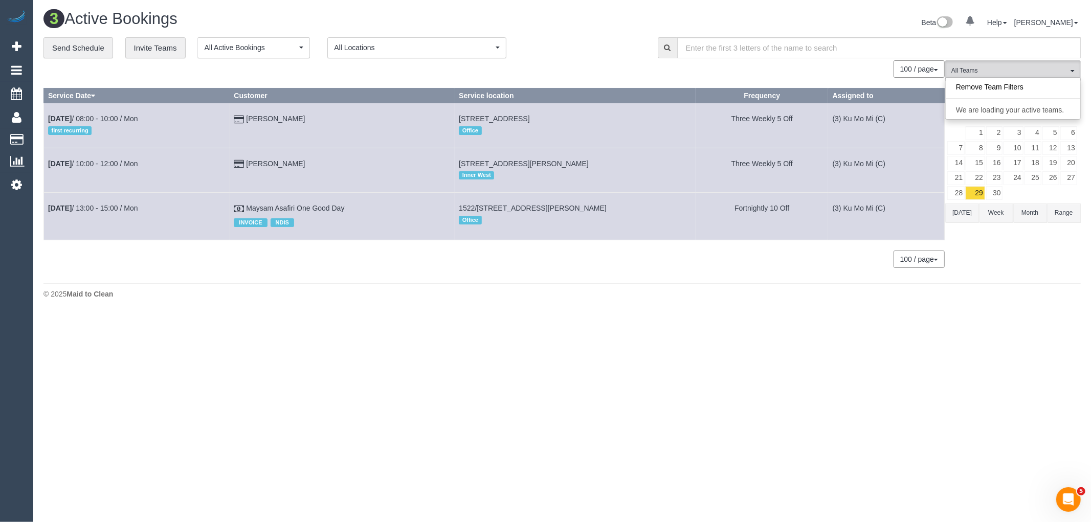
click at [998, 79] on div "Remove Team Filters We are loading your active teams." at bounding box center [1012, 98] width 135 height 42
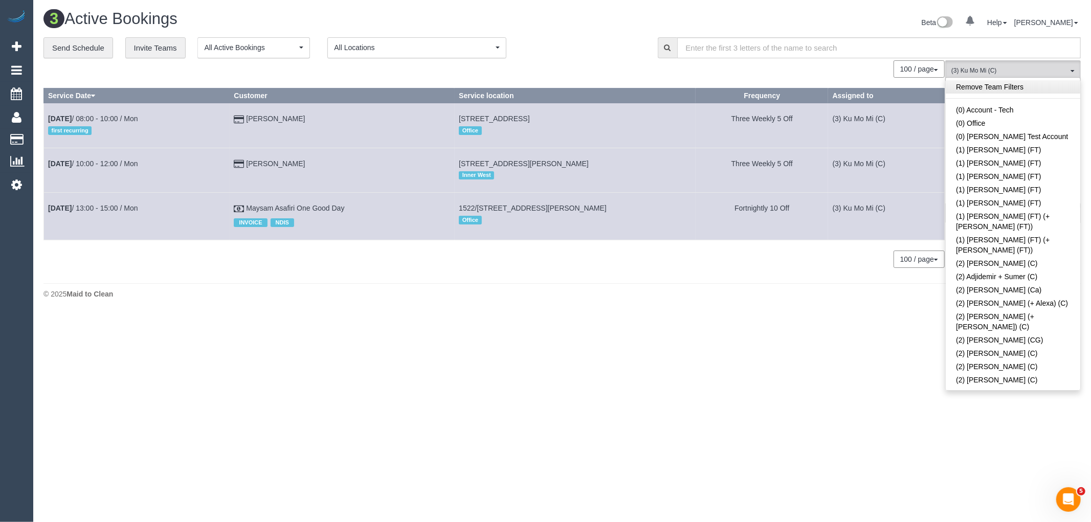
click at [996, 84] on link "Remove Team Filters" at bounding box center [1012, 86] width 134 height 13
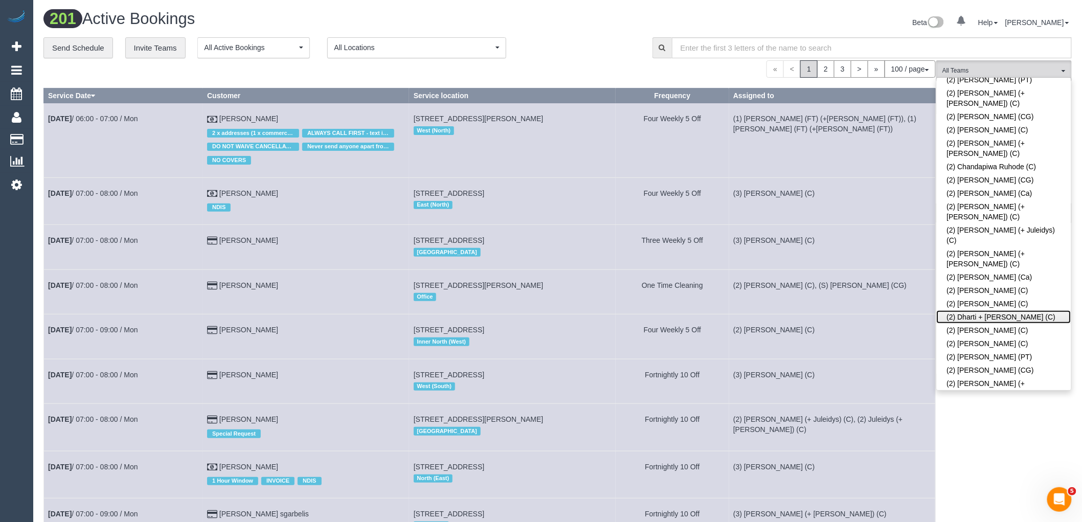
click at [1052, 310] on link "(2) Dharti + [PERSON_NAME] (C)" at bounding box center [1004, 316] width 134 height 13
click at [589, 32] on div "Beta 0 Your Notifications You have 0 alerts Help Help Docs Take a Tour Contact …" at bounding box center [819, 23] width 522 height 27
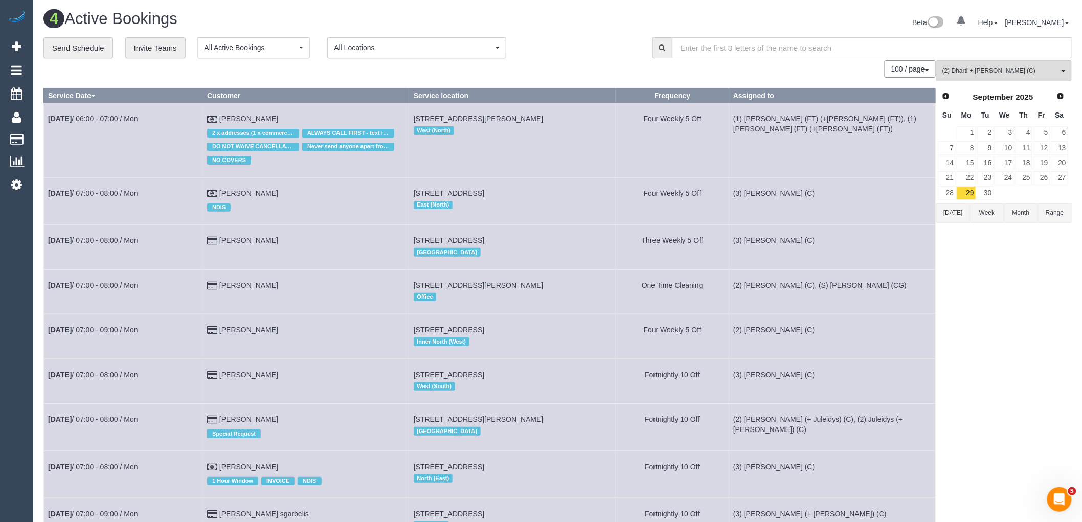
click at [956, 215] on button "[DATE]" at bounding box center [953, 212] width 34 height 19
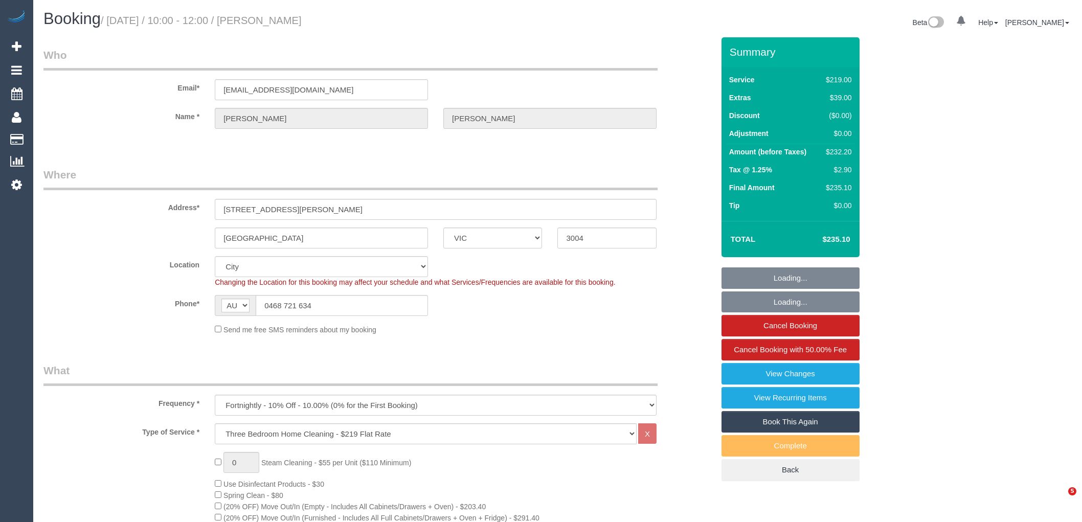
select select "VIC"
select select "string:stripe-pm_1O4YR42GScqysDRV1yGLRzFb"
select select "number:27"
select select "number:14"
select select "number:20"
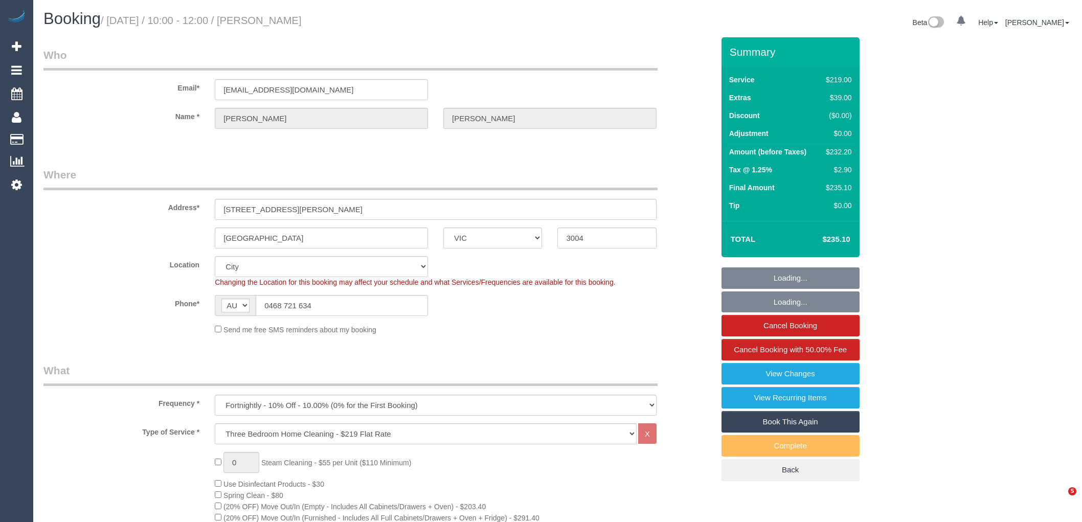
select select "number:22"
select select "number:35"
select select "number:12"
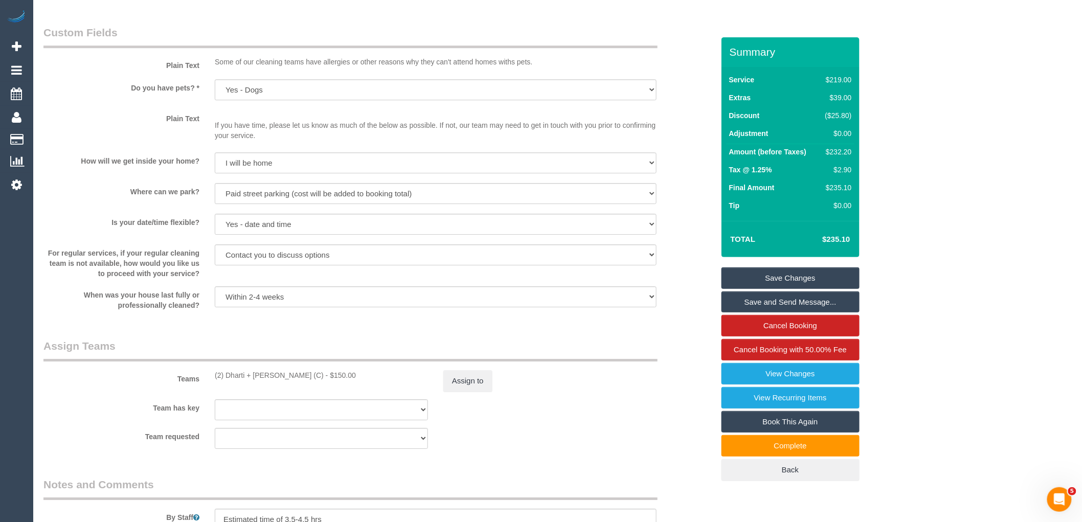
scroll to position [1363, 0]
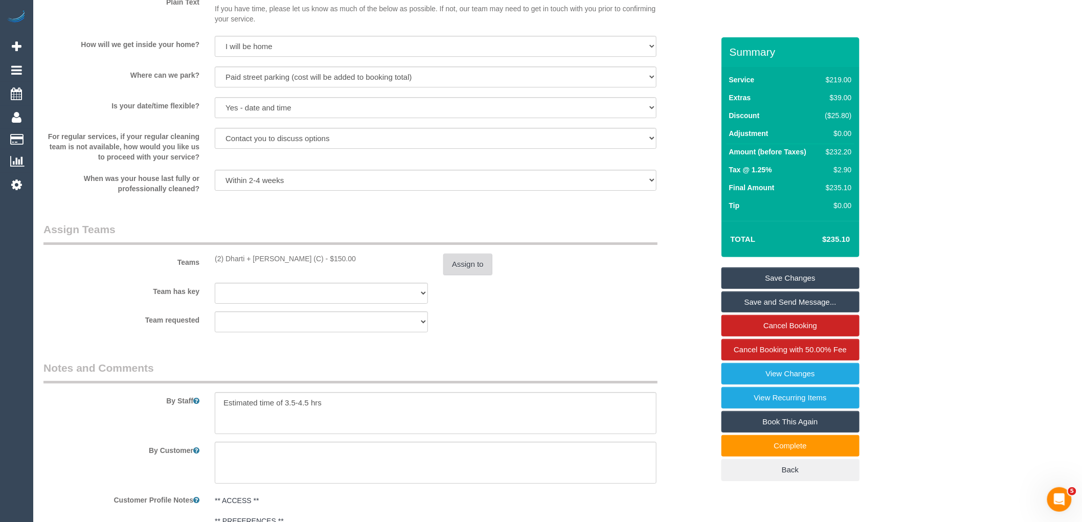
click at [468, 275] on button "Assign to" at bounding box center [467, 264] width 49 height 21
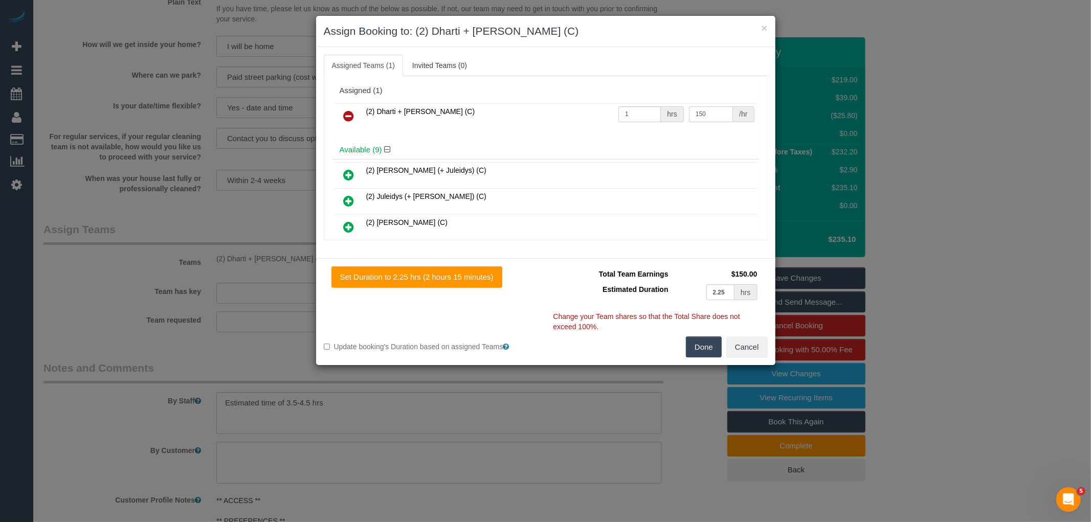
click at [709, 109] on input "150" at bounding box center [711, 114] width 44 height 16
type input "157.56"
click at [705, 348] on button "Done" at bounding box center [704, 346] width 36 height 21
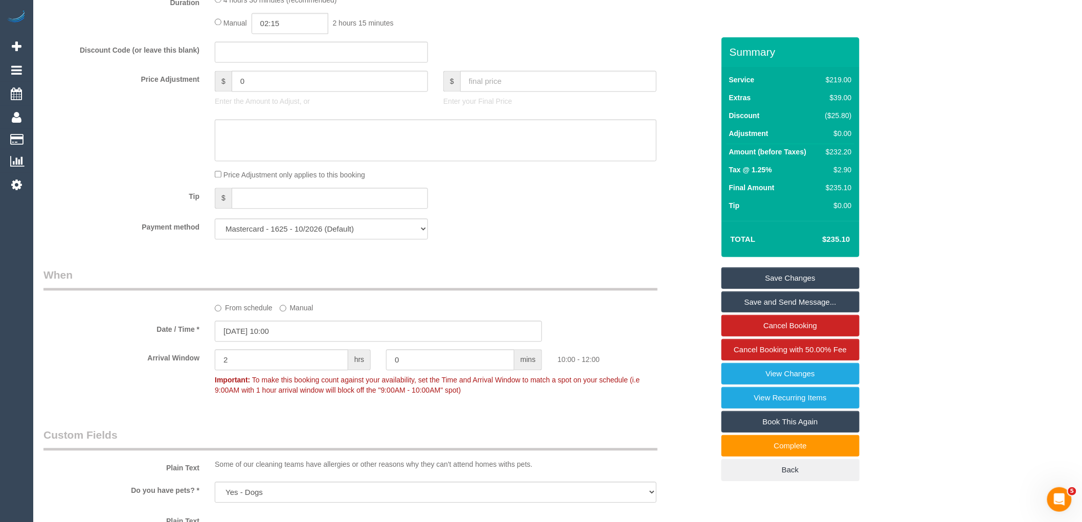
scroll to position [625, 0]
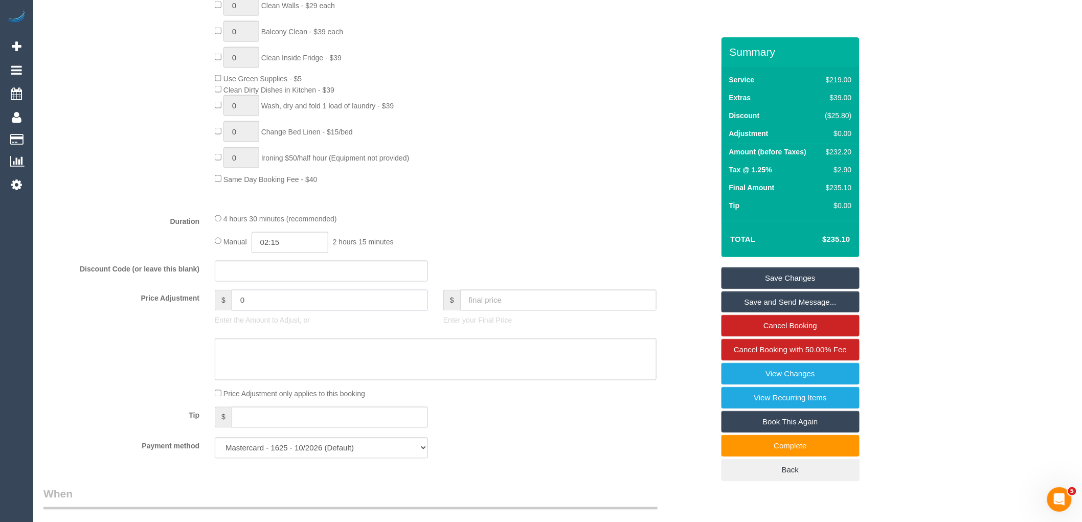
click at [292, 311] on input "0" at bounding box center [330, 300] width 196 height 21
click at [285, 354] on textarea at bounding box center [436, 359] width 442 height 42
type input "7.56"
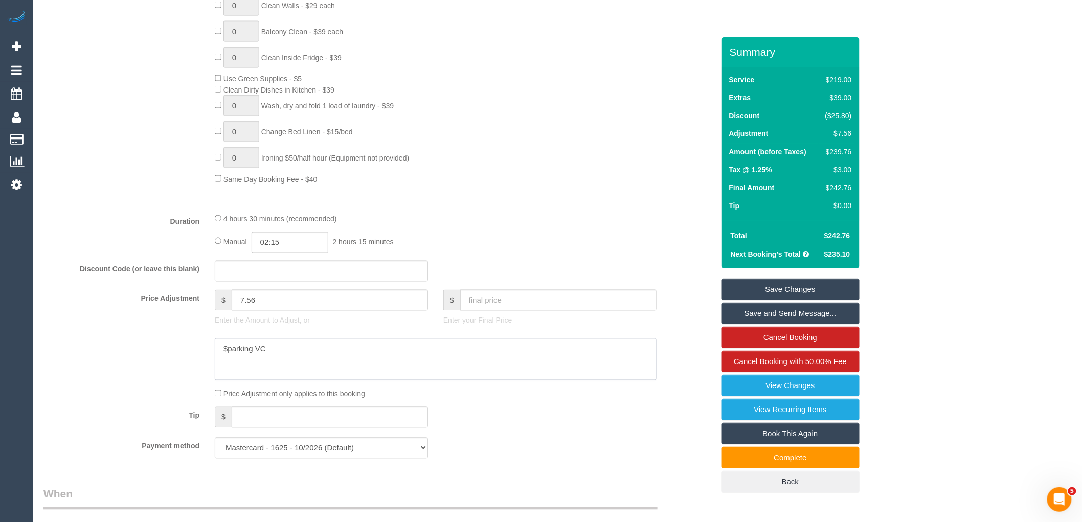
click at [229, 359] on textarea at bounding box center [436, 359] width 442 height 42
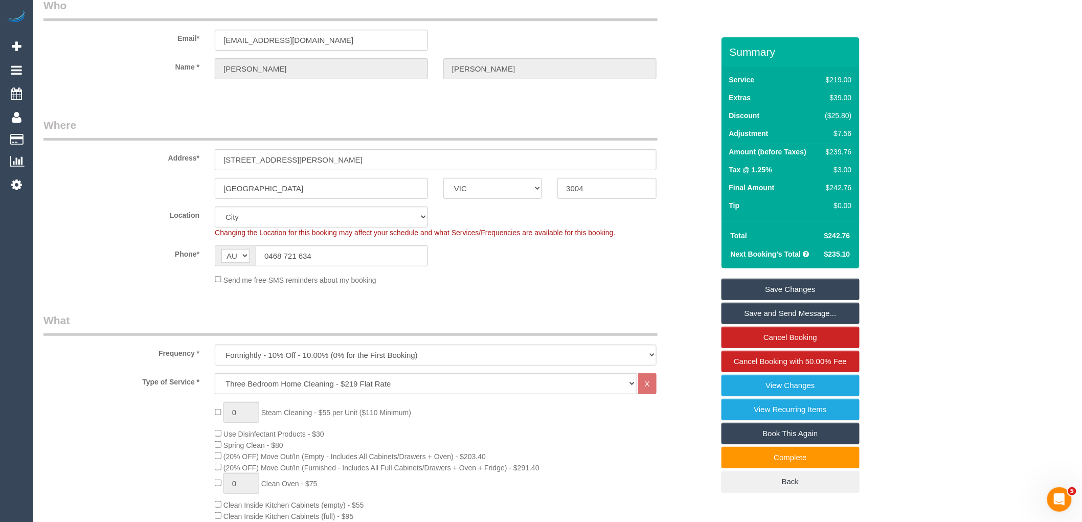
scroll to position [0, 0]
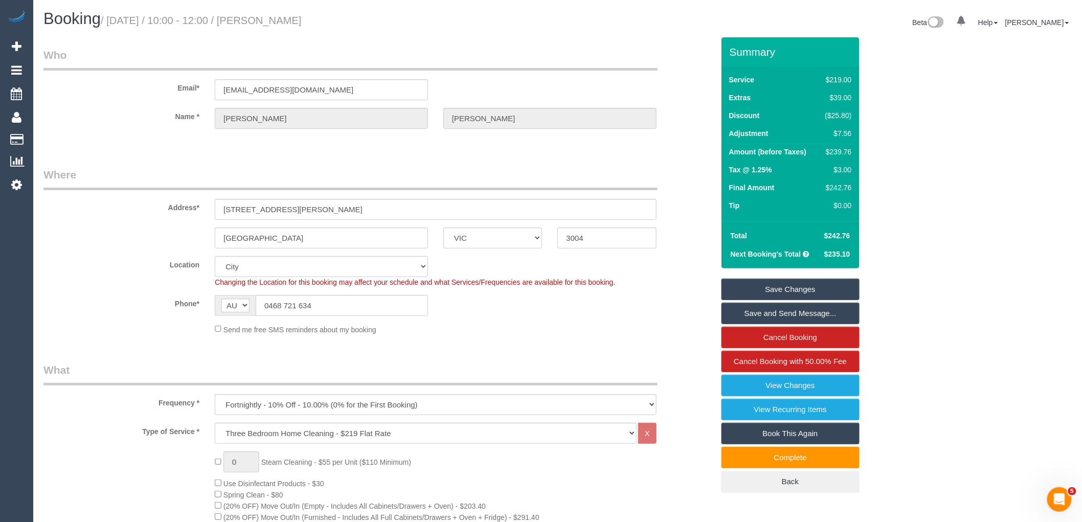
type textarea "$7.56 parking VC"
drag, startPoint x: 319, startPoint y: 300, endPoint x: 174, endPoint y: 298, distance: 145.2
click at [182, 298] on div "Phone* AF AL DZ AD AO AI AQ AG AR AM AW AU AT AZ BS BH BD BB BY BE BZ BJ BM BT …" at bounding box center [379, 305] width 686 height 21
click at [803, 292] on link "Save Changes" at bounding box center [790, 289] width 138 height 21
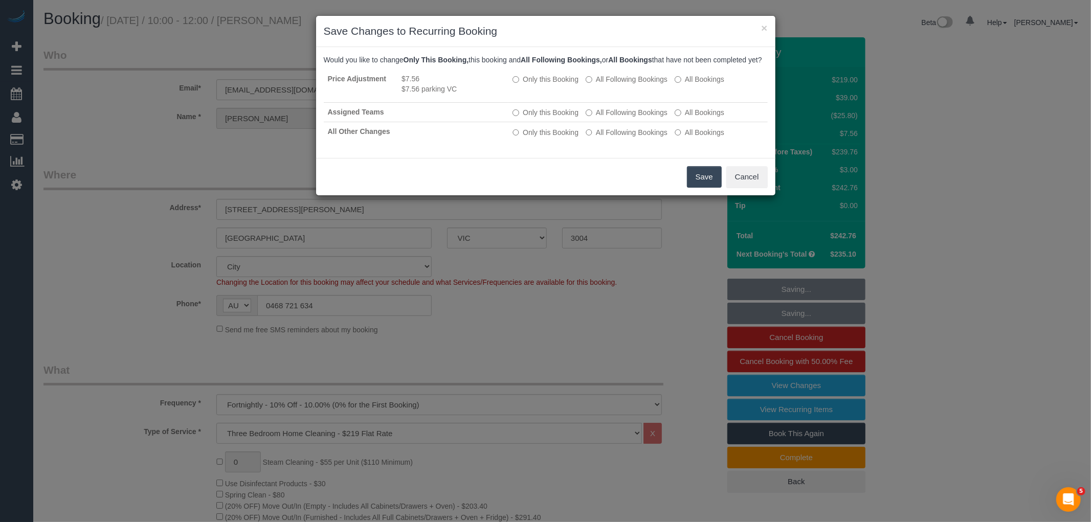
click at [714, 180] on button "Save" at bounding box center [704, 176] width 35 height 21
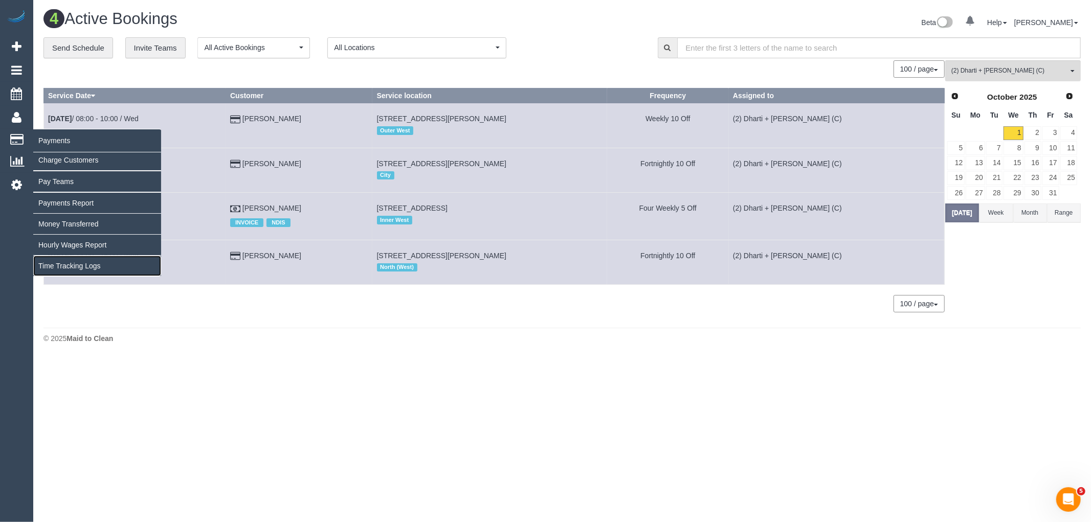
click at [58, 263] on link "Time Tracking Logs" at bounding box center [97, 266] width 128 height 20
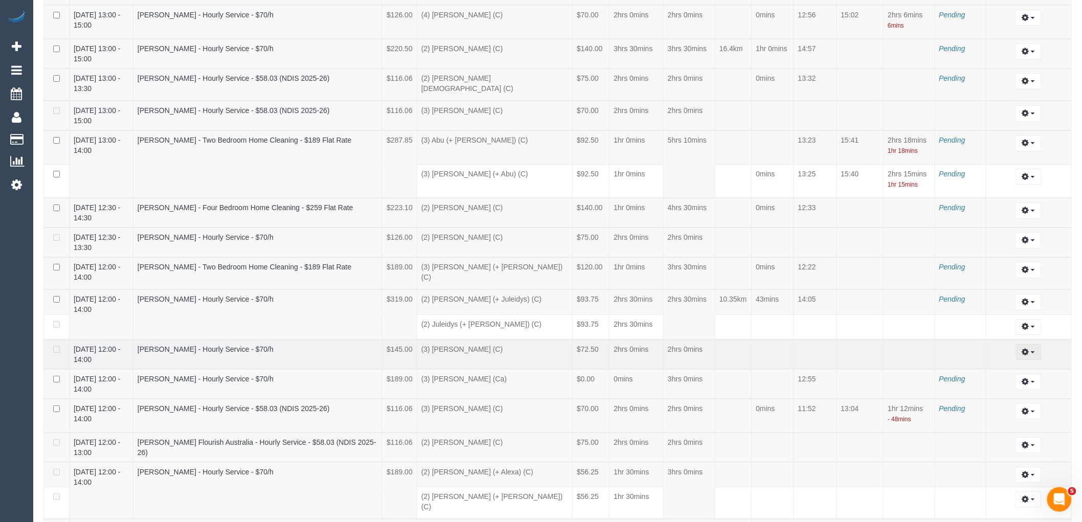
click at [1029, 349] on icon "button" at bounding box center [1025, 352] width 7 height 6
click at [1010, 364] on link "Edit" at bounding box center [1000, 370] width 81 height 13
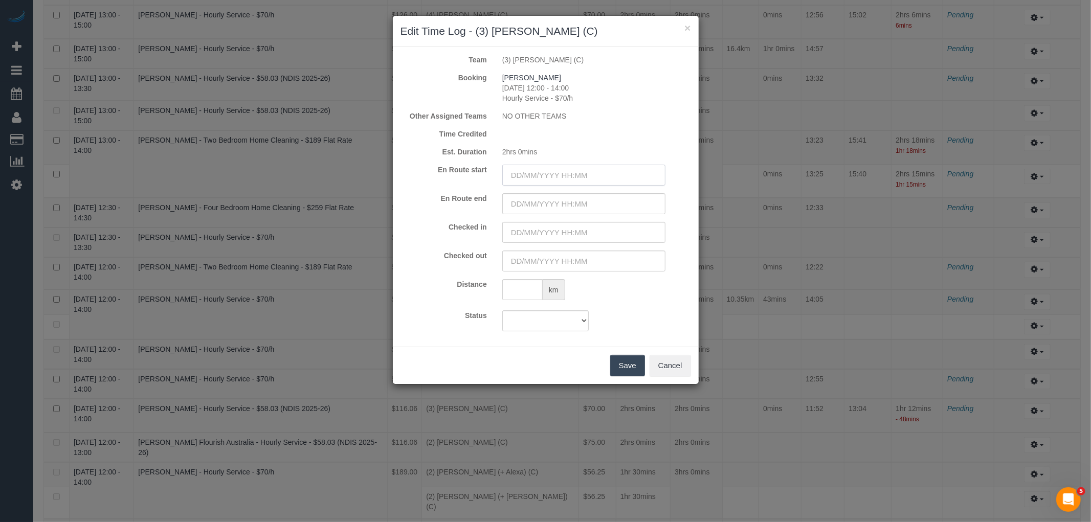
click at [580, 176] on input "text" at bounding box center [583, 175] width 163 height 21
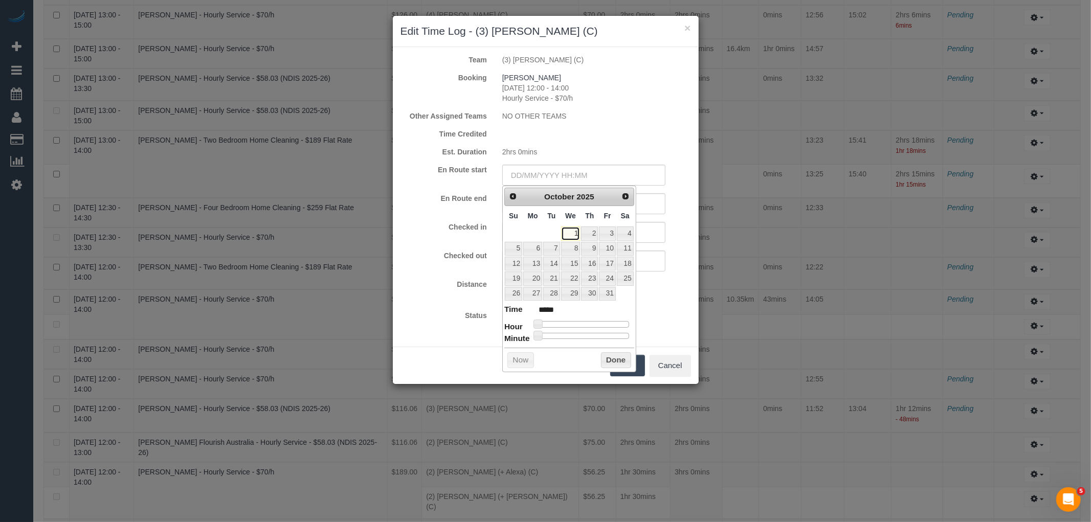
click at [574, 235] on link "1" at bounding box center [570, 233] width 19 height 14
type input "01/10/2025 00:00"
drag, startPoint x: 656, startPoint y: 210, endPoint x: 650, endPoint y: 212, distance: 6.6
click at [656, 210] on input "text" at bounding box center [583, 203] width 163 height 21
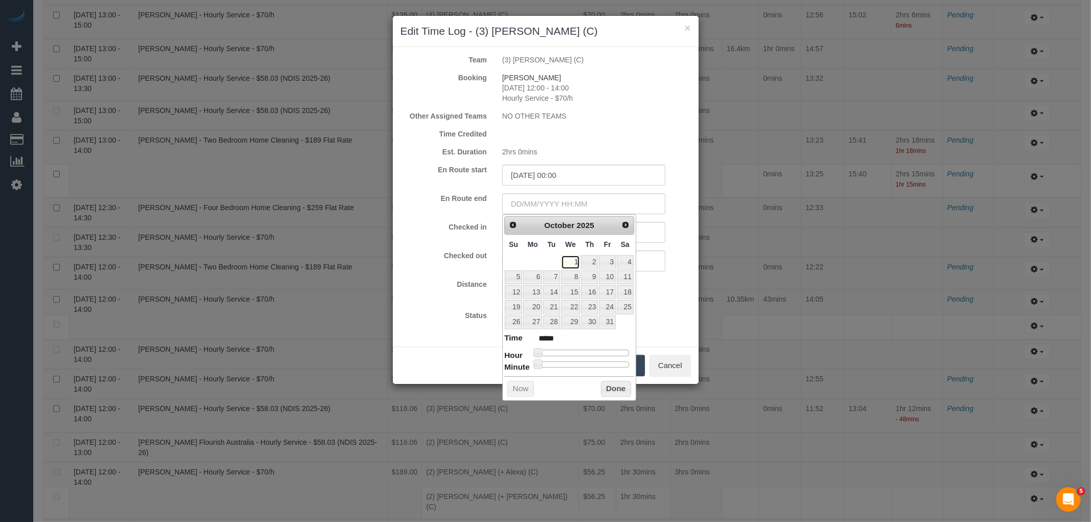
click at [571, 263] on link "1" at bounding box center [570, 262] width 19 height 14
type input "01/10/2025 00:00"
click at [656, 227] on input "text" at bounding box center [583, 232] width 163 height 21
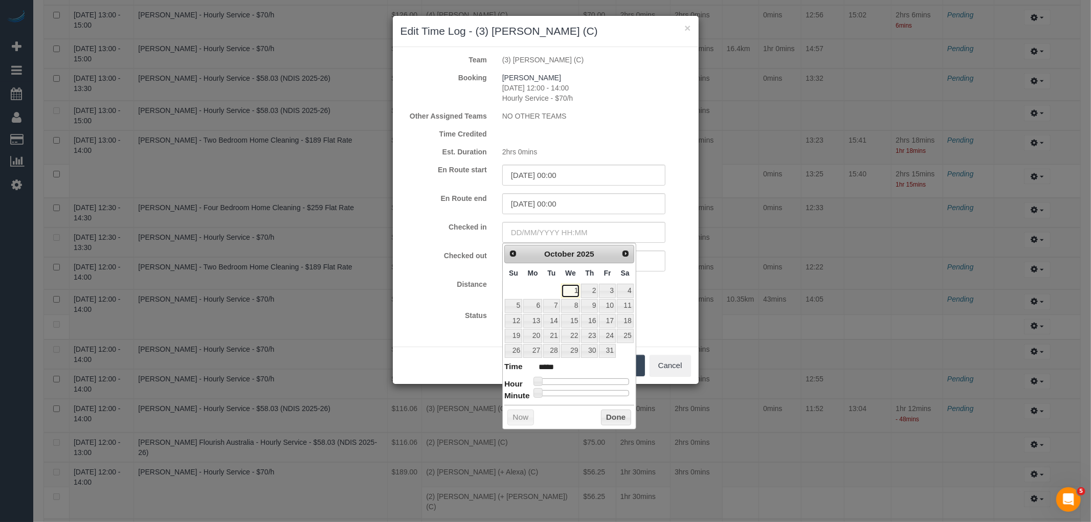
click at [572, 291] on link "1" at bounding box center [570, 291] width 19 height 14
click at [597, 381] on div at bounding box center [583, 381] width 92 height 6
type input "01/10/2025 15:00"
type input "*****"
type input "01/10/2025 14:00"
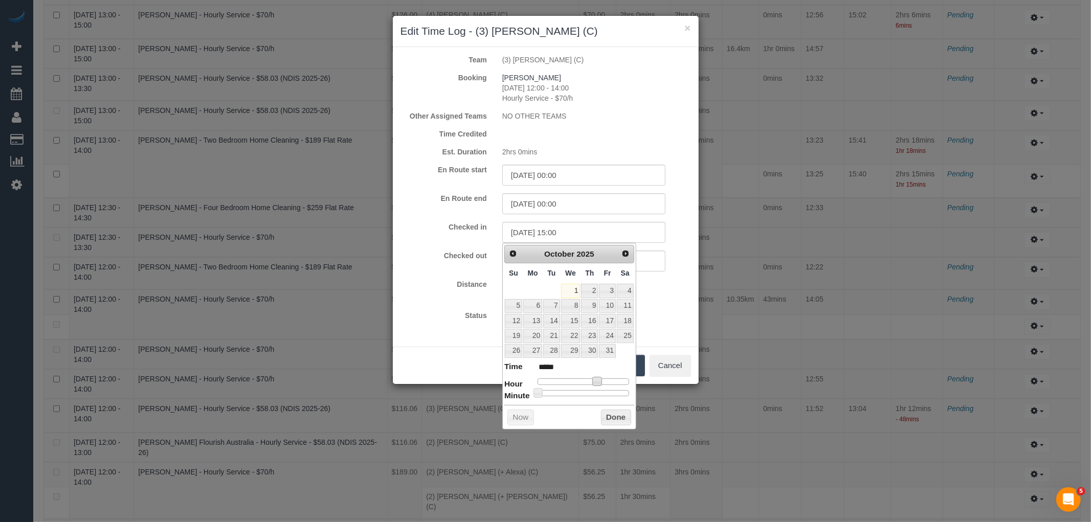
type input "*****"
type input "01/10/2025 12:00"
type input "*****"
type input "01/10/2025 13:00"
type input "*****"
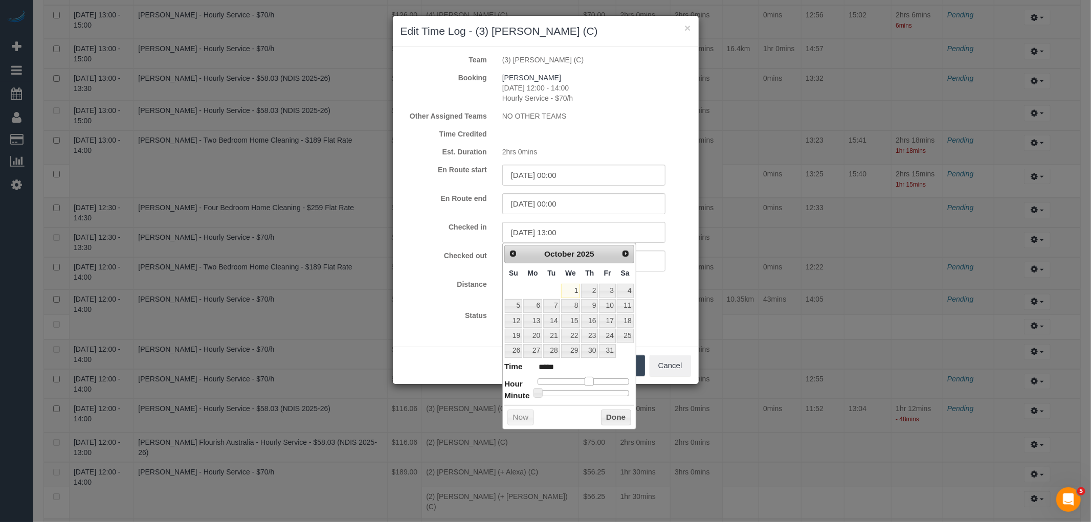
drag, startPoint x: 597, startPoint y: 380, endPoint x: 590, endPoint y: 382, distance: 7.0
click at [590, 382] on span at bounding box center [588, 381] width 9 height 9
click at [571, 397] on div "Prev Next October 2025 Su Mo Tu We Th Fr Sa 1 2 3 4 5 6 7 8 9 10 11 12 13 14 15…" at bounding box center [569, 336] width 134 height 186
type input "01/10/2025 13:26"
type input "*****"
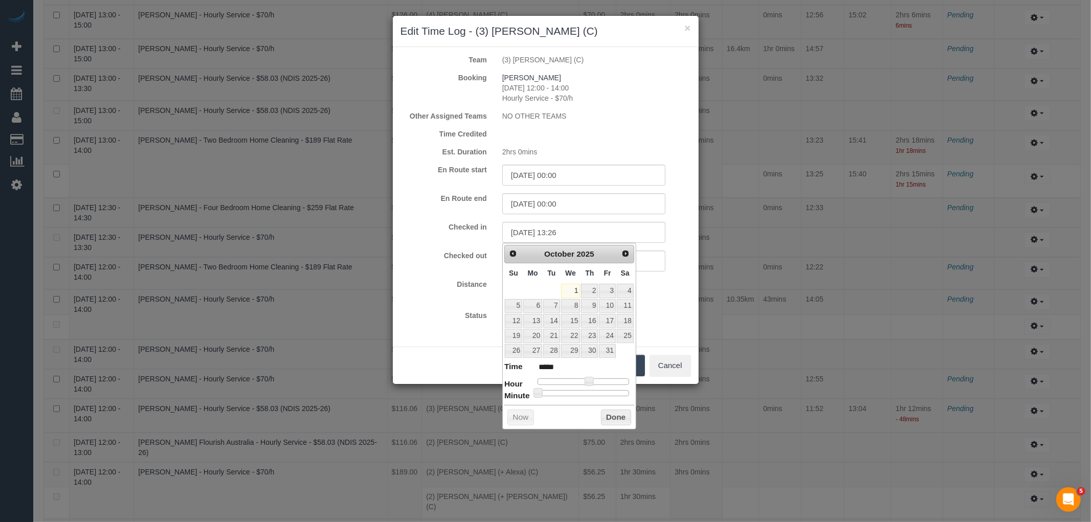
click at [578, 392] on div at bounding box center [583, 393] width 92 height 6
click at [605, 416] on button "Done" at bounding box center [616, 418] width 30 height 16
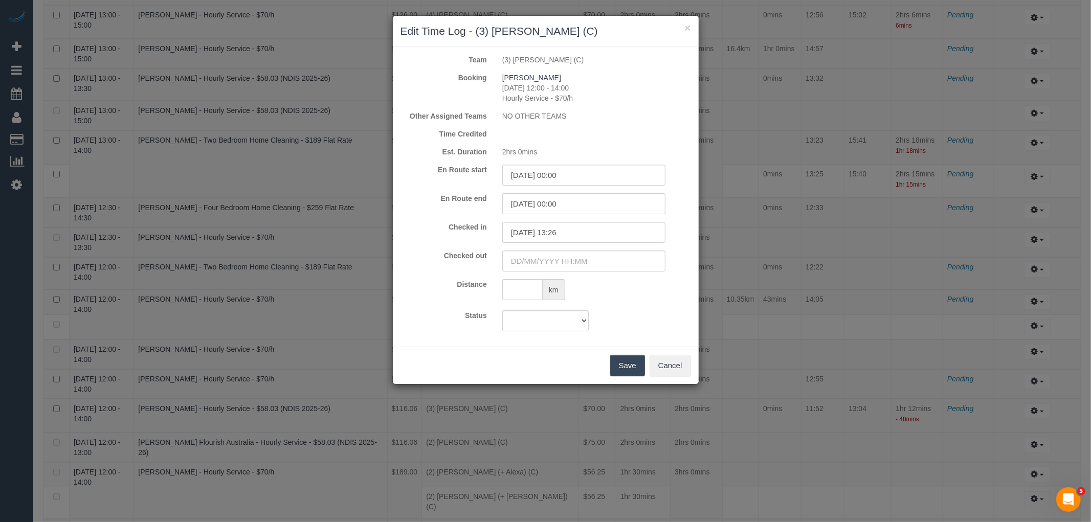
click at [623, 367] on button "Save" at bounding box center [627, 365] width 35 height 21
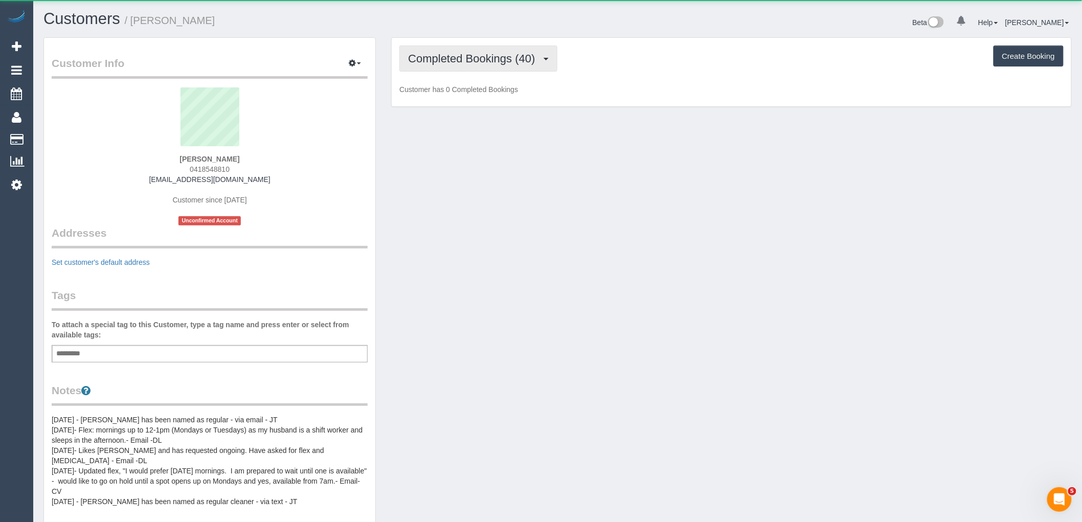
click at [481, 55] on span "Completed Bookings (40)" at bounding box center [474, 58] width 132 height 13
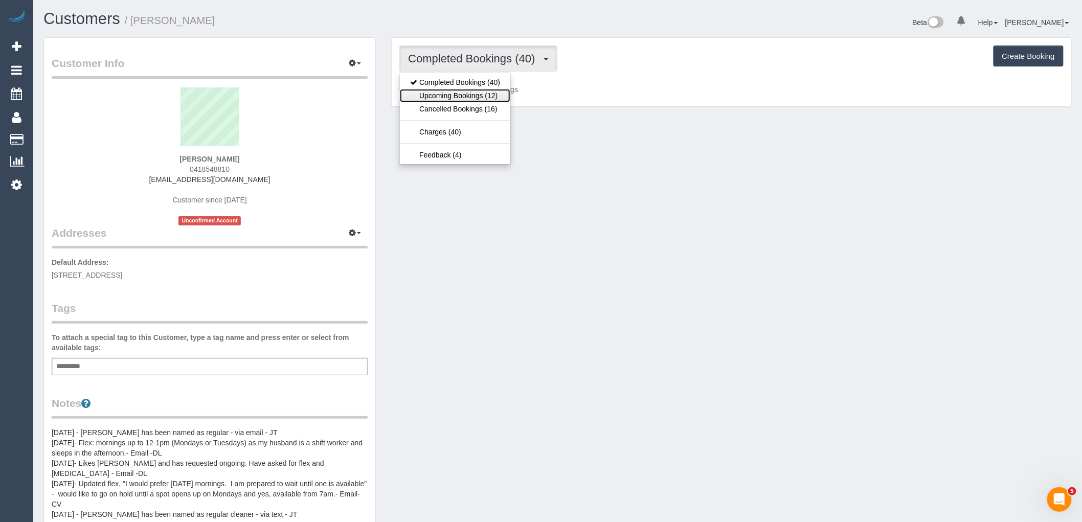
click at [483, 97] on link "Upcoming Bookings (12)" at bounding box center [455, 95] width 110 height 13
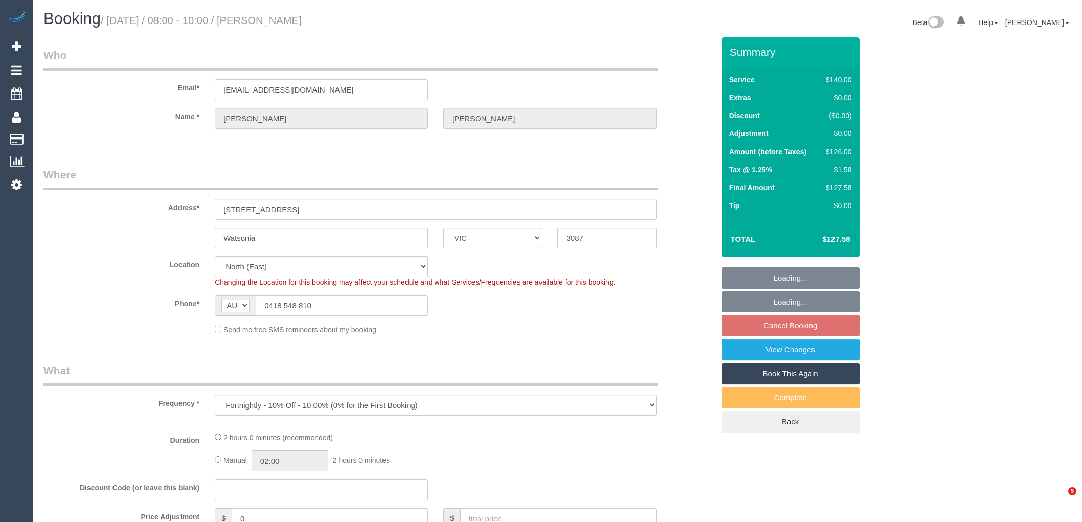
select select "VIC"
select select "object:550"
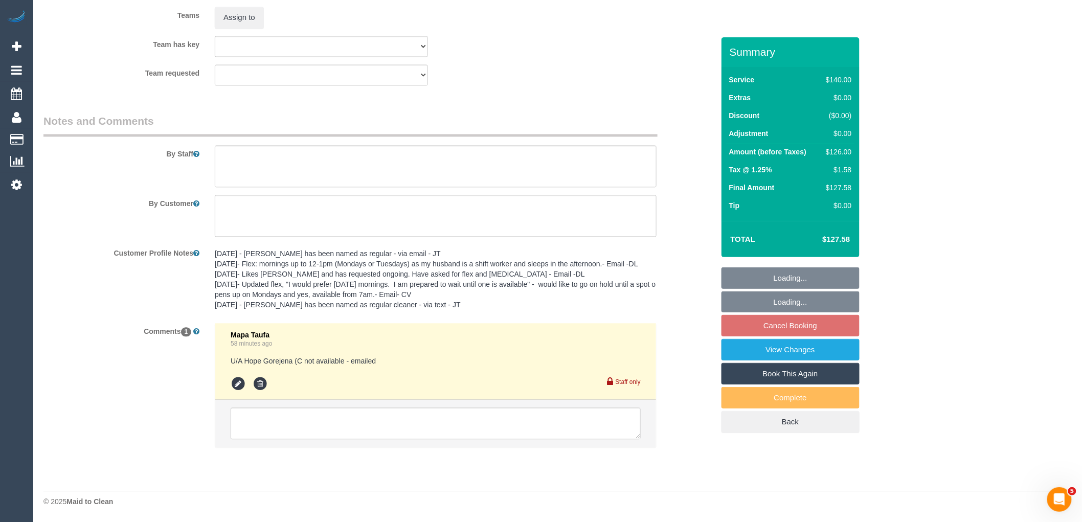
select select "number:30"
select select "number:14"
select select "number:19"
select select "number:36"
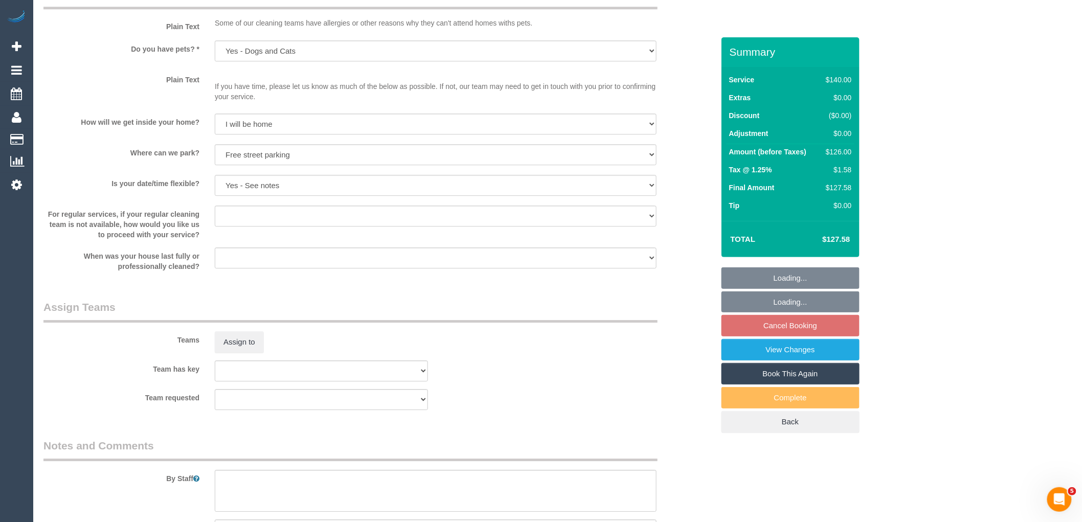
select select "spot2"
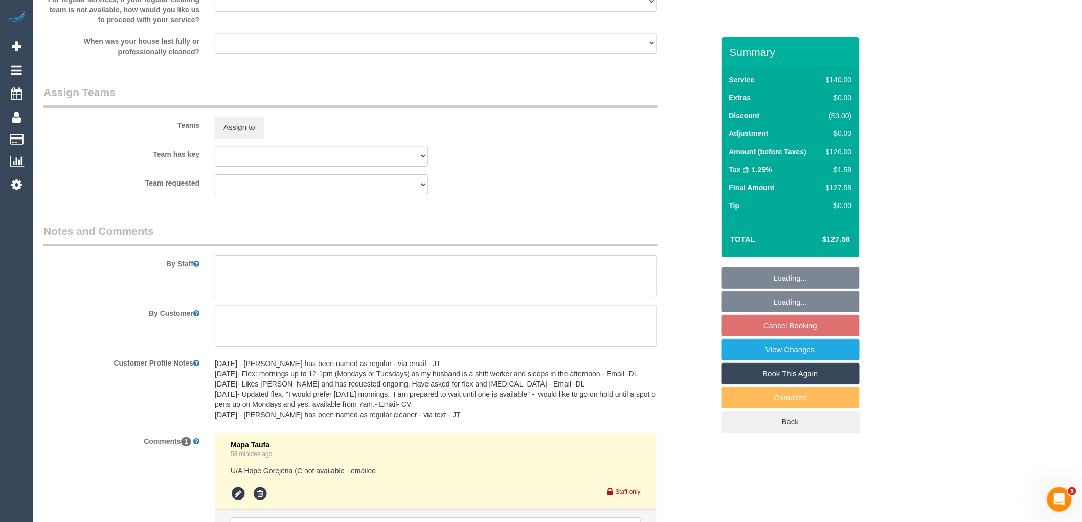
scroll to position [1551, 0]
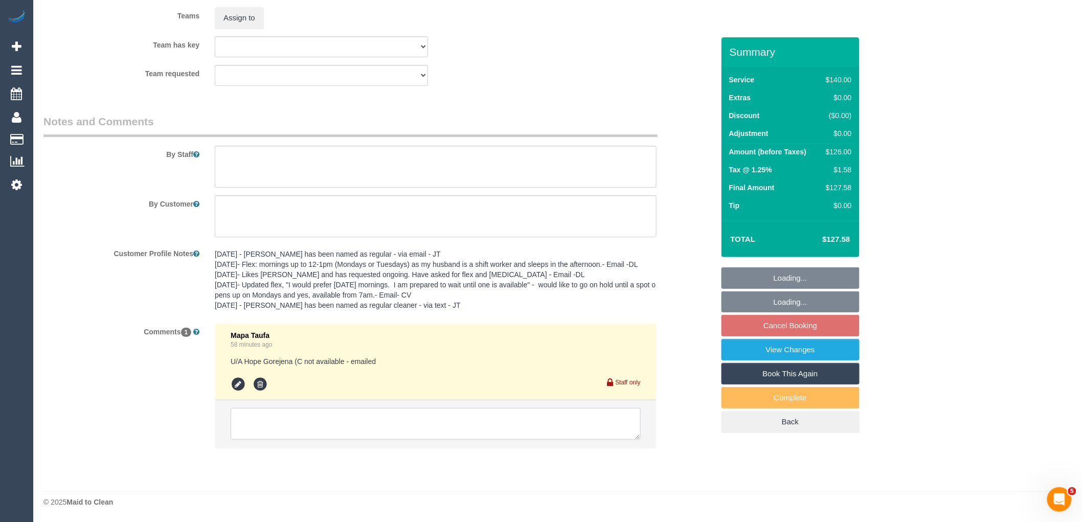
click at [319, 420] on textarea at bounding box center [436, 424] width 410 height 32
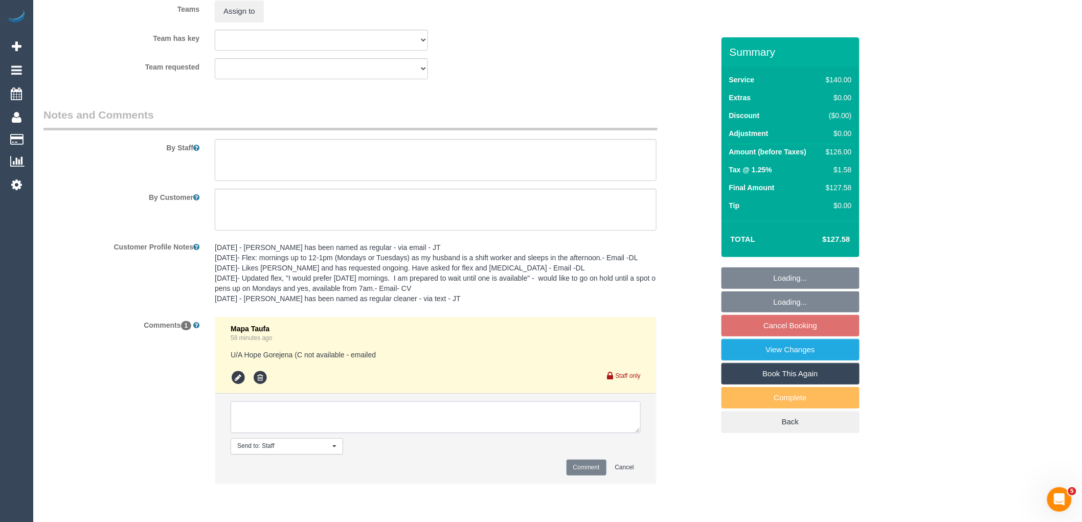
paste textarea "If you can find a cover for the [DATE], that would be great – if not, I will ju…"
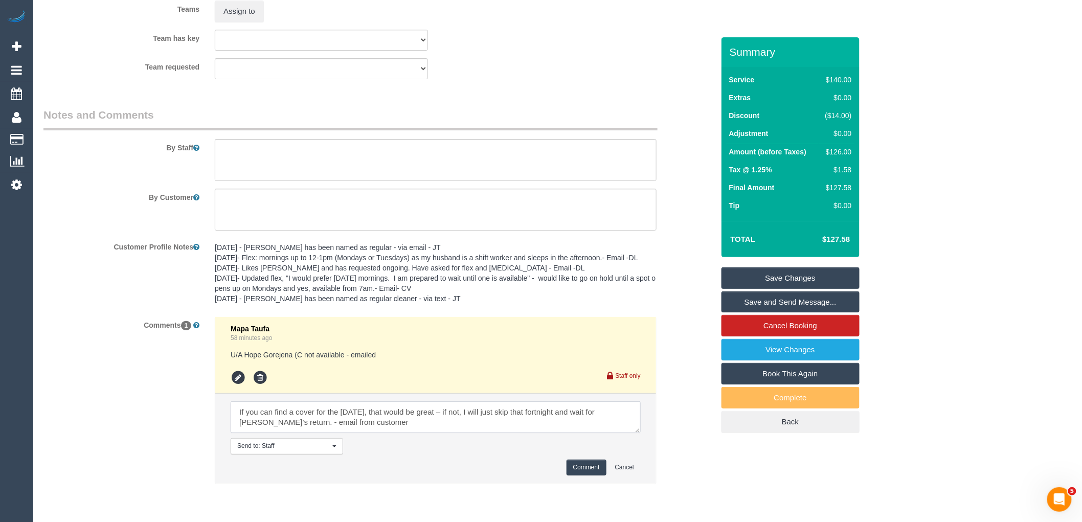
type textarea "If you can find a cover for the [DATE], that would be great – if not, I will ju…"
click at [574, 471] on button "Comment" at bounding box center [586, 468] width 40 height 16
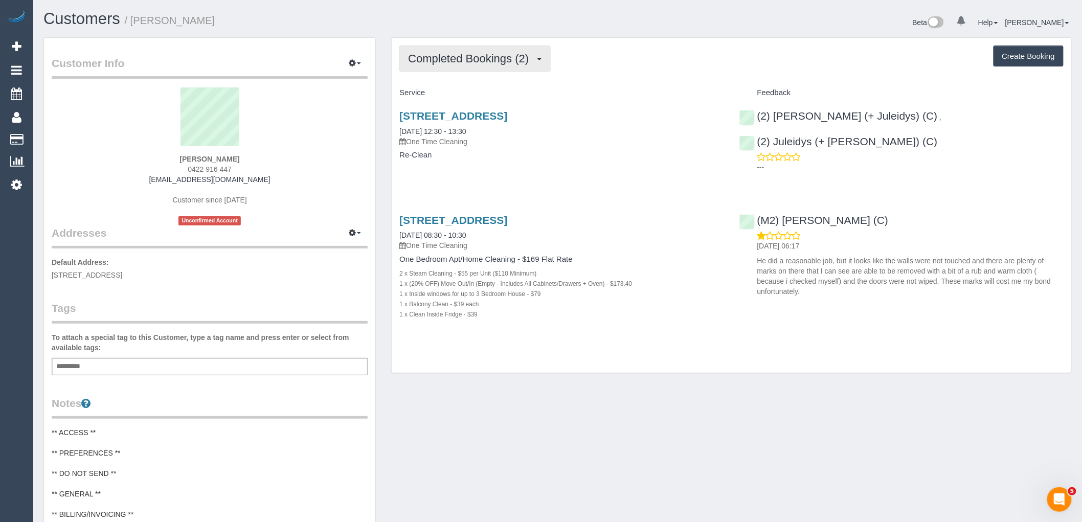
click at [512, 63] on span "Completed Bookings (2)" at bounding box center [471, 58] width 126 height 13
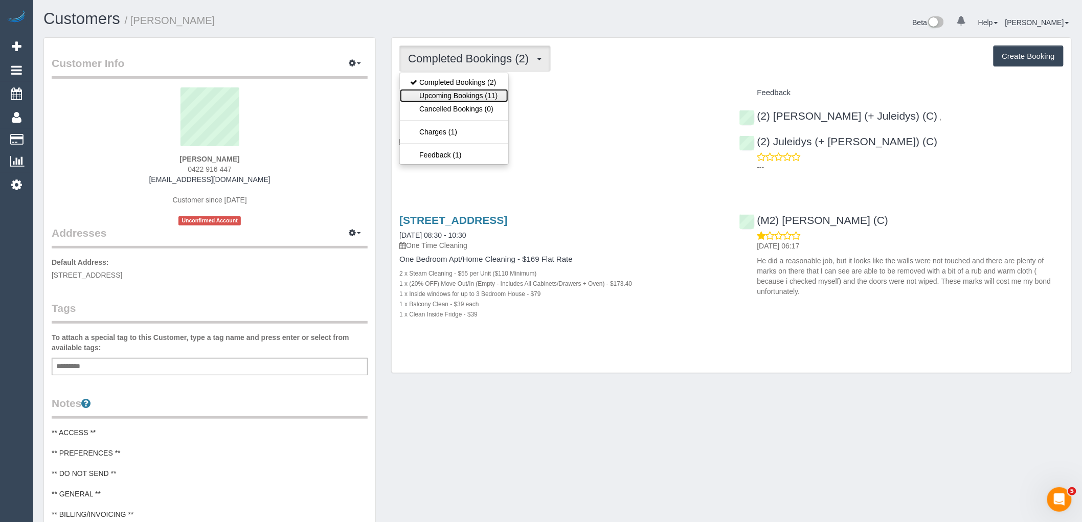
click at [497, 99] on link "Upcoming Bookings (11)" at bounding box center [454, 95] width 108 height 13
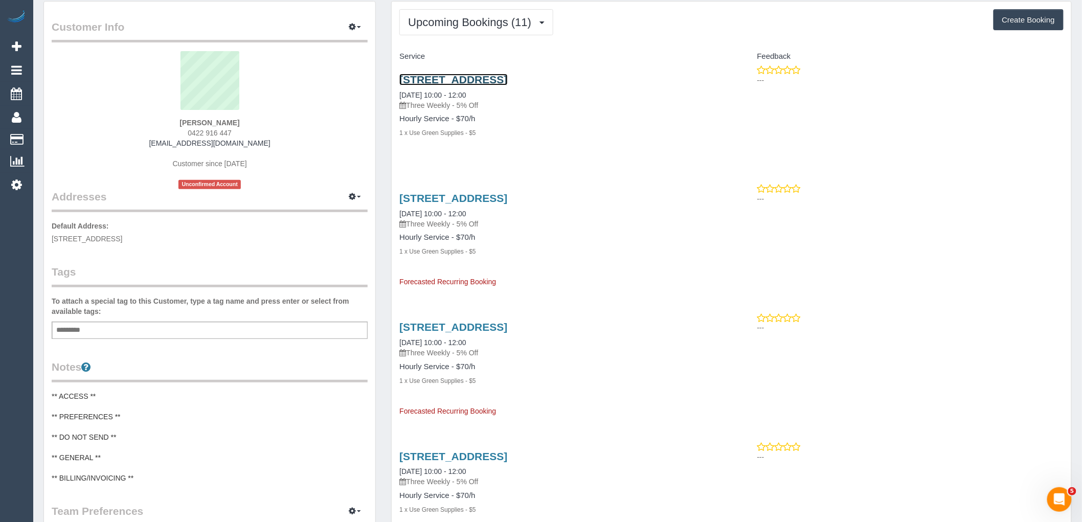
scroll to position [57, 0]
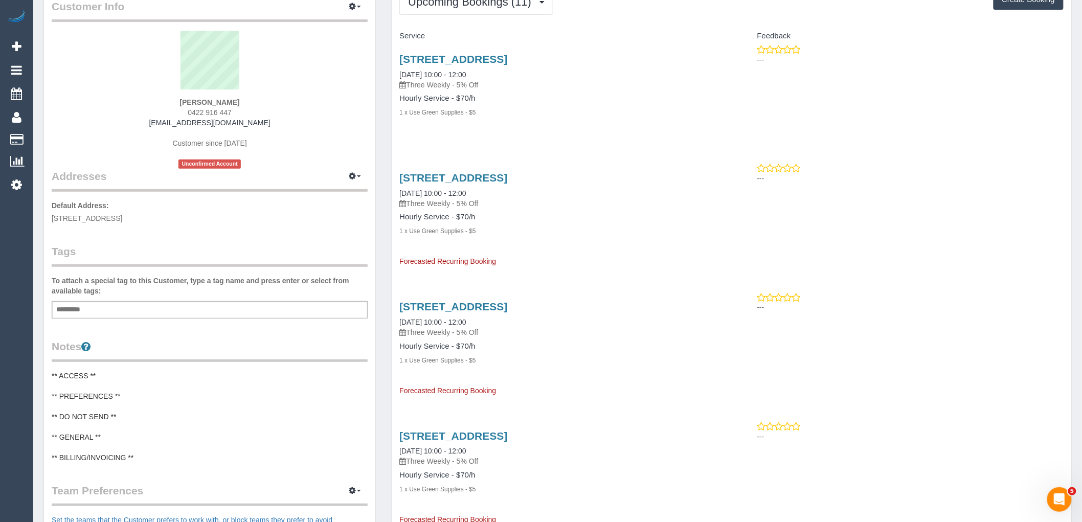
click at [75, 400] on pre "** ACCESS ** ** PREFERENCES ** ** DO NOT SEND ** ** GENERAL ** ** BILLING/INVOI…" at bounding box center [210, 417] width 316 height 92
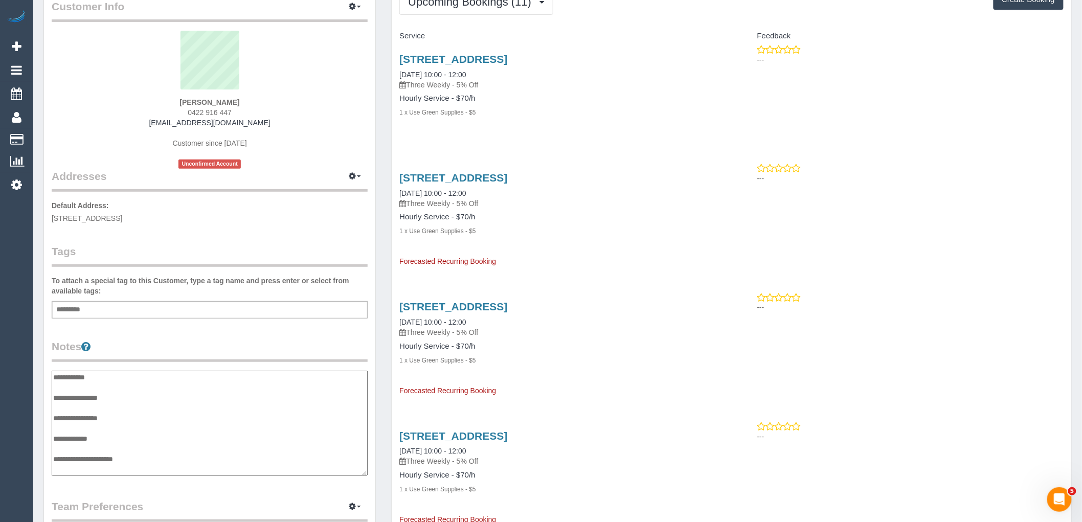
click at [134, 399] on textarea "**********" at bounding box center [210, 423] width 316 height 105
click at [89, 443] on textarea "**********" at bounding box center [210, 423] width 316 height 105
click at [146, 440] on textarea "**********" at bounding box center [210, 423] width 316 height 105
type textarea "**********"
click at [225, 338] on div "Customer Info Edit Contact Info Send Message Email Preferences Special Sales Ta…" at bounding box center [209, 367] width 331 height 772
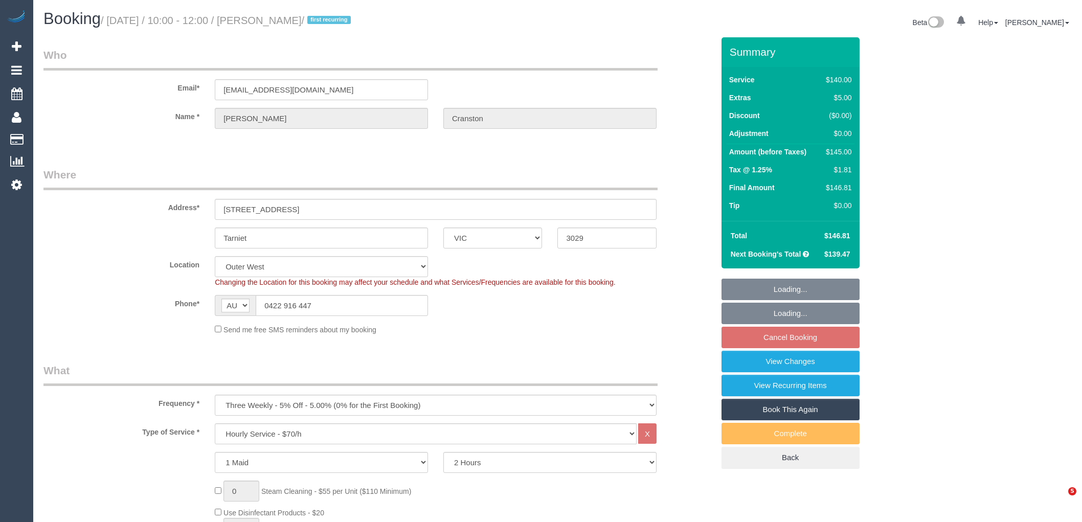
select select "VIC"
select select "string:stripe-pm_1SDF3w2GScqysDRVgRPHRYtO"
select select "spot3"
select select "number:27"
select select "number:14"
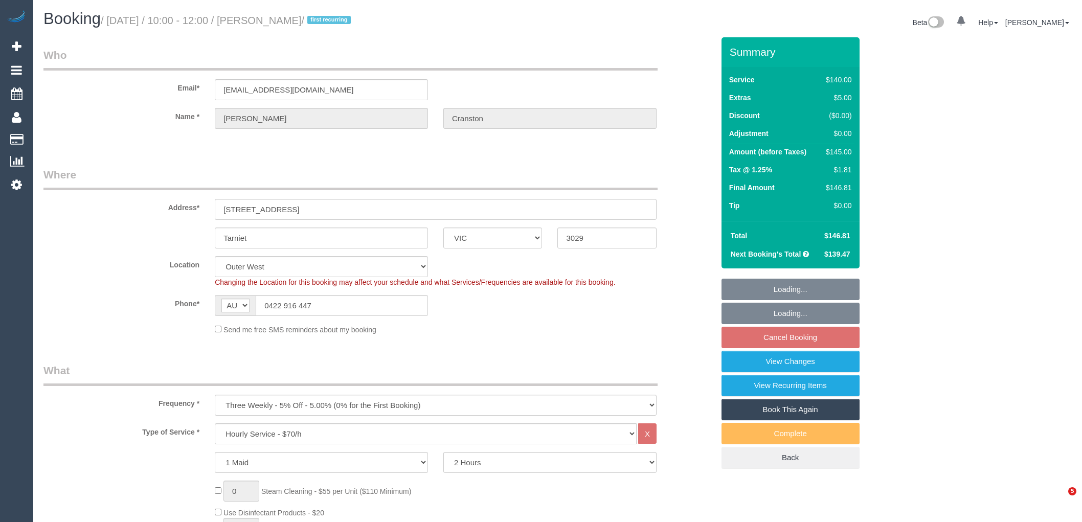
select select "number:19"
select select "number:22"
select select "number:35"
select select "number:26"
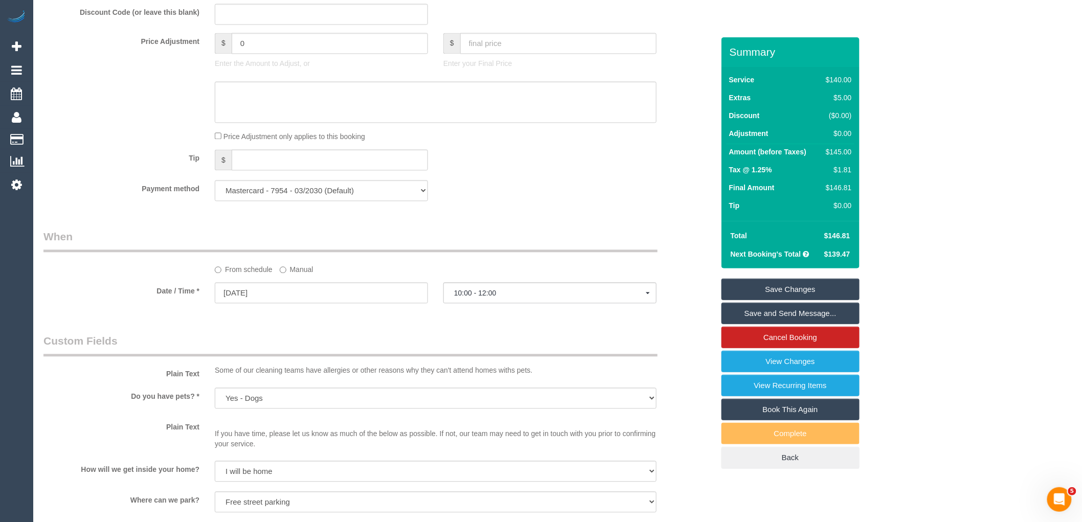
scroll to position [795, 0]
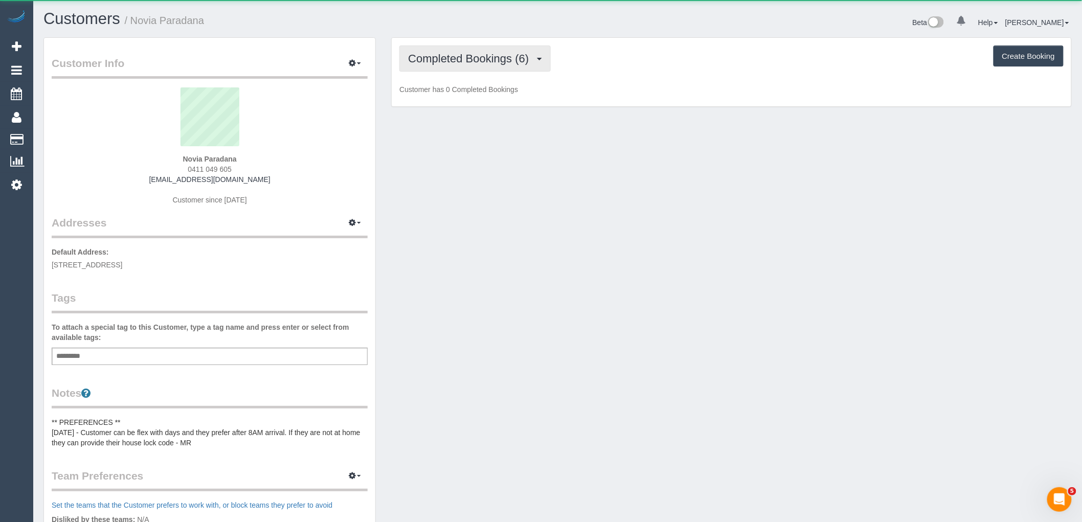
click at [466, 63] on span "Completed Bookings (6)" at bounding box center [471, 58] width 126 height 13
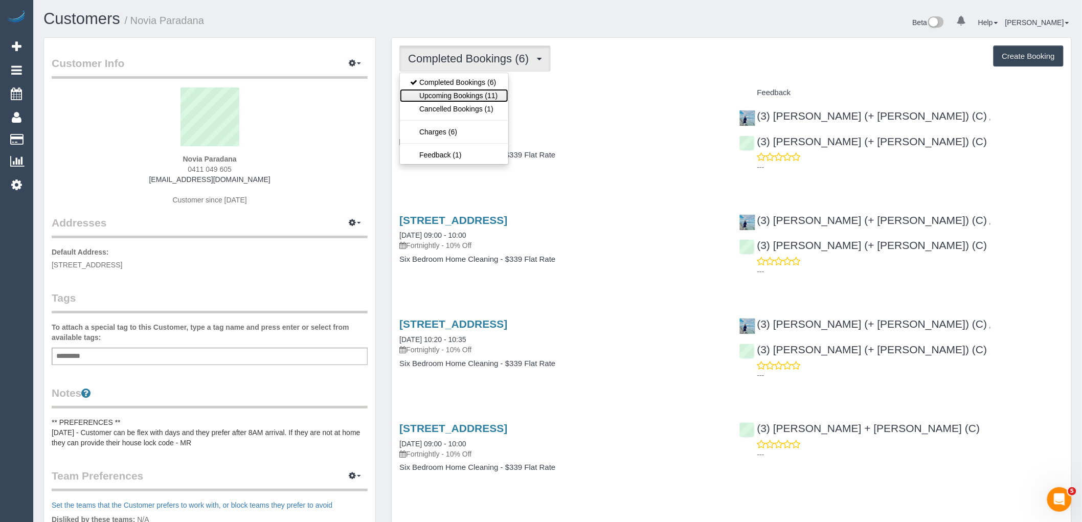
click at [467, 98] on link "Upcoming Bookings (11)" at bounding box center [454, 95] width 108 height 13
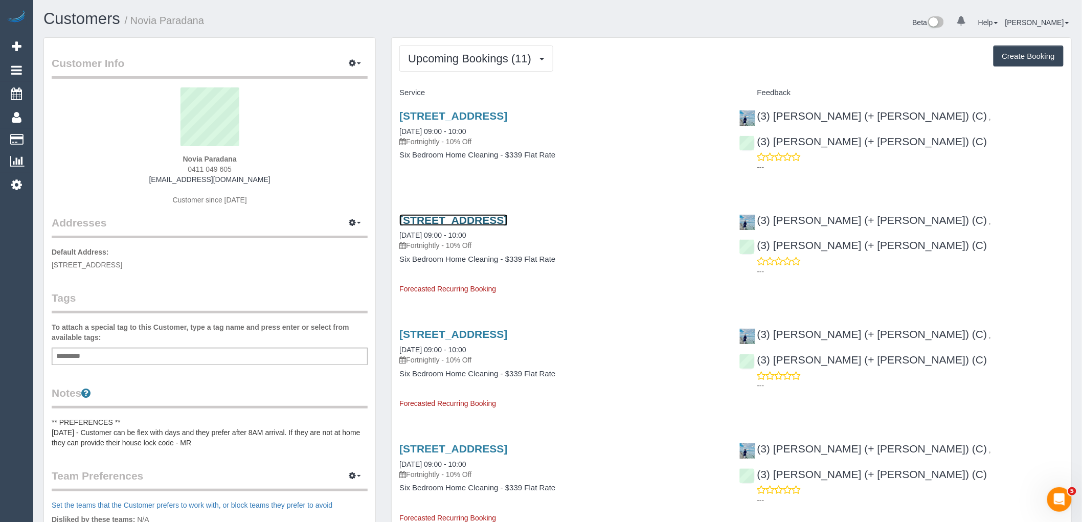
click at [507, 218] on link "[STREET_ADDRESS]" at bounding box center [453, 220] width 108 height 12
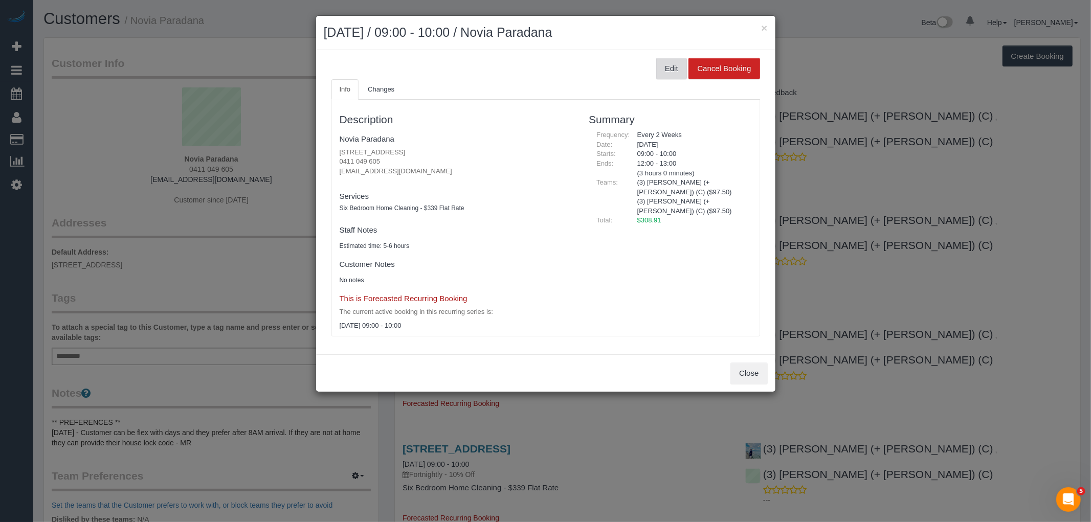
click at [662, 65] on button "Edit" at bounding box center [671, 68] width 31 height 21
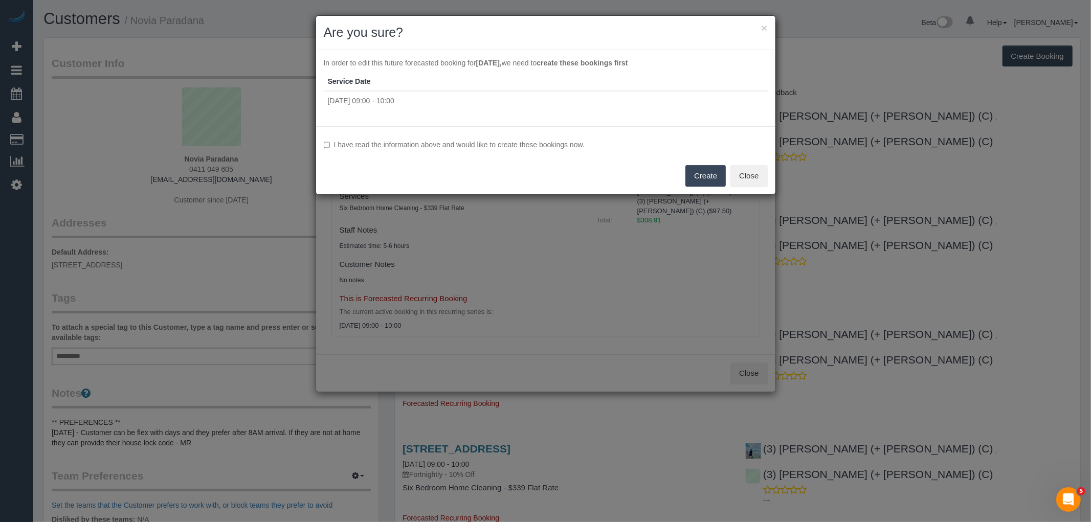
click at [471, 145] on label "I have read the information above and would like to create these bookings now." at bounding box center [546, 145] width 444 height 10
click at [698, 172] on button "Create" at bounding box center [705, 175] width 40 height 21
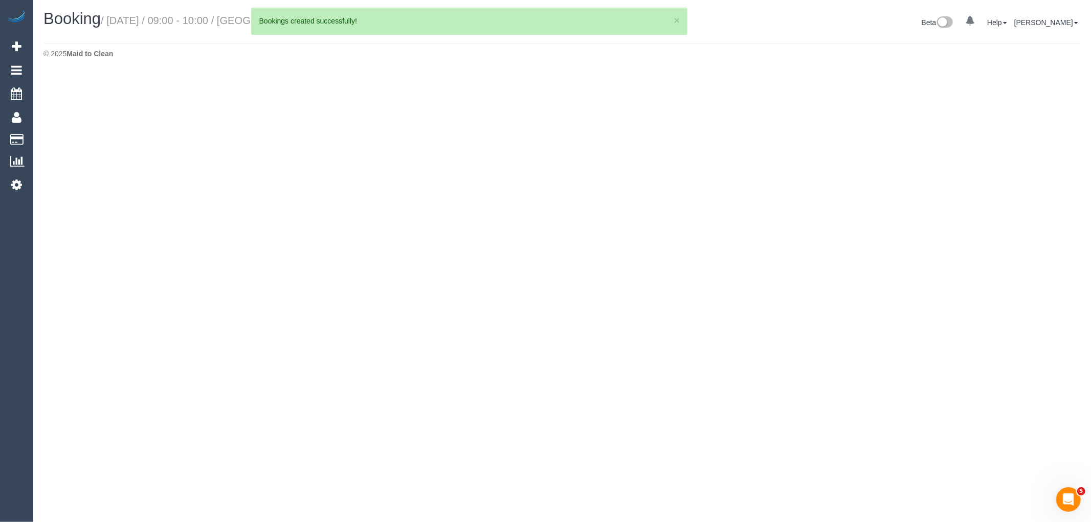
select select "VIC"
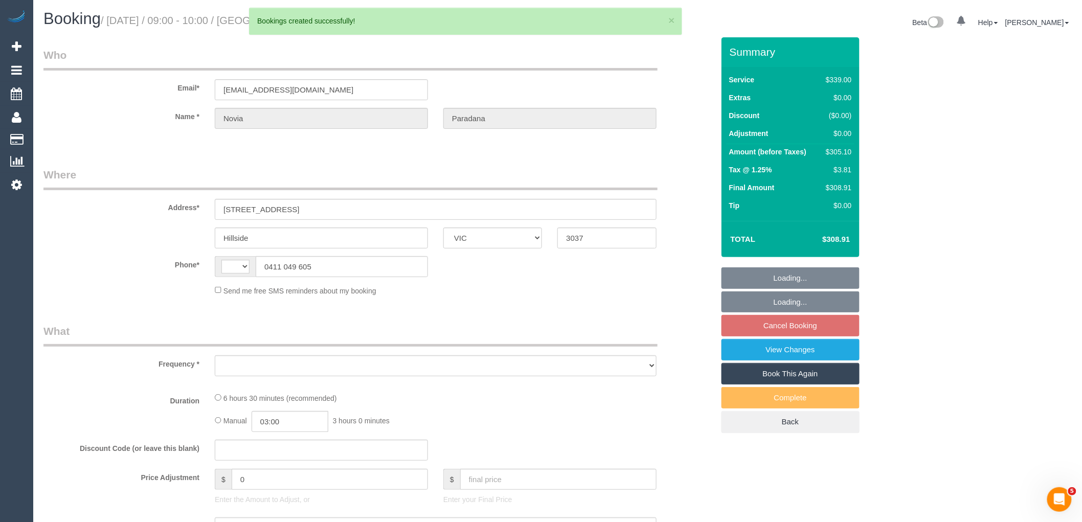
select select "string:AU"
select select "object:2158"
select select "string:stripe-pm_1RbAhA2GScqysDRVwcE0HyW6"
select select "number:27"
select select "number:14"
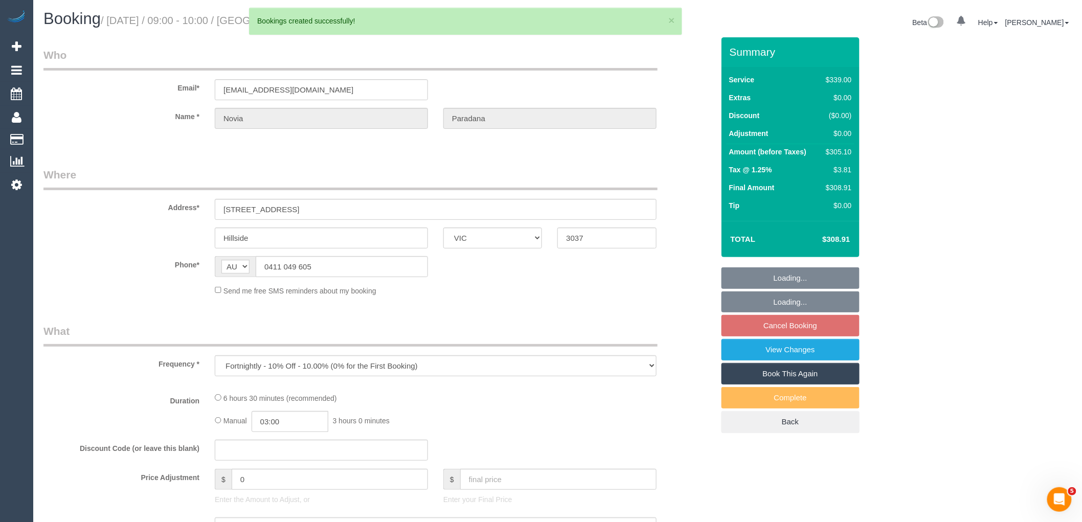
select select "number:18"
select select "number:36"
select select "number:35"
select select "number:11"
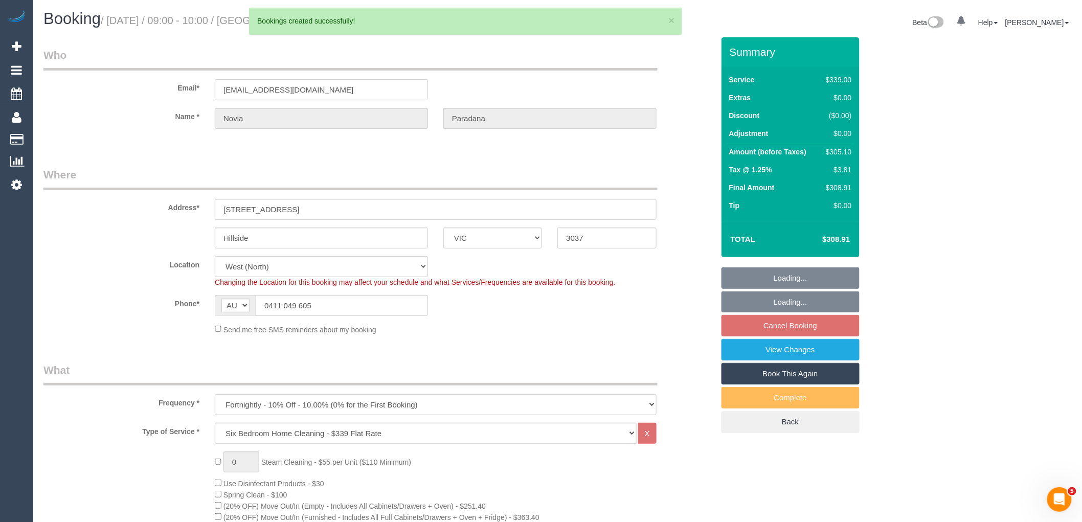
select select "object:2407"
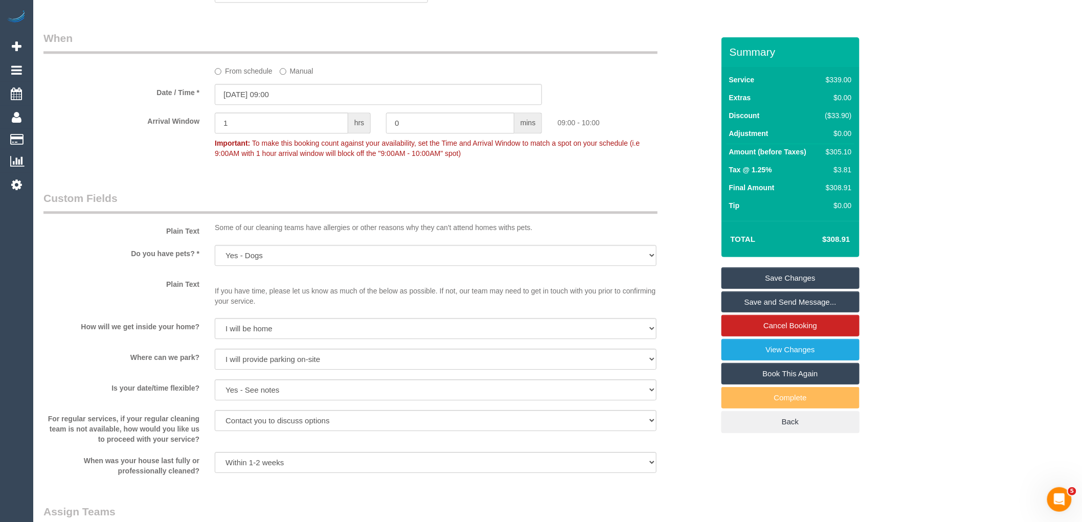
scroll to position [1514, 0]
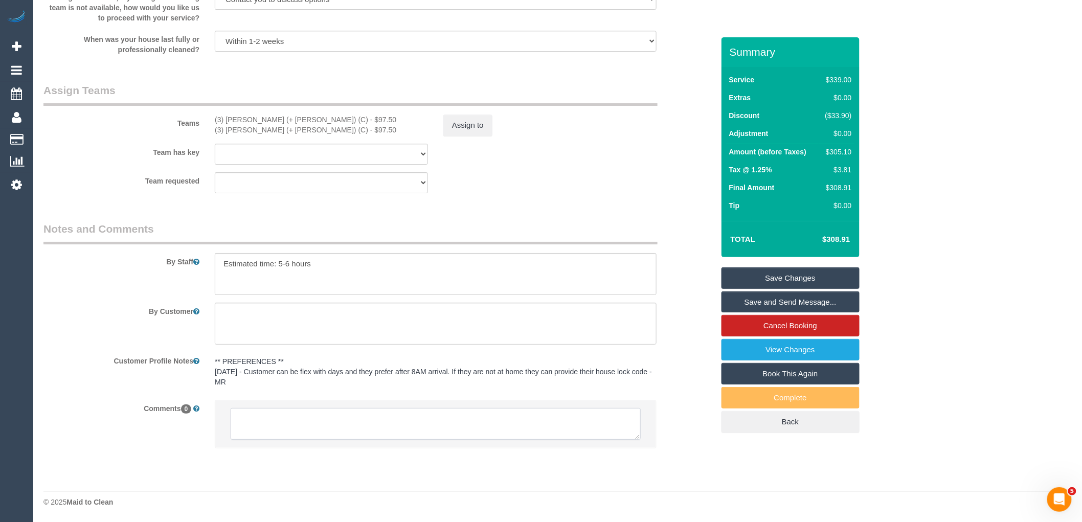
click at [312, 424] on textarea at bounding box center [436, 424] width 410 height 32
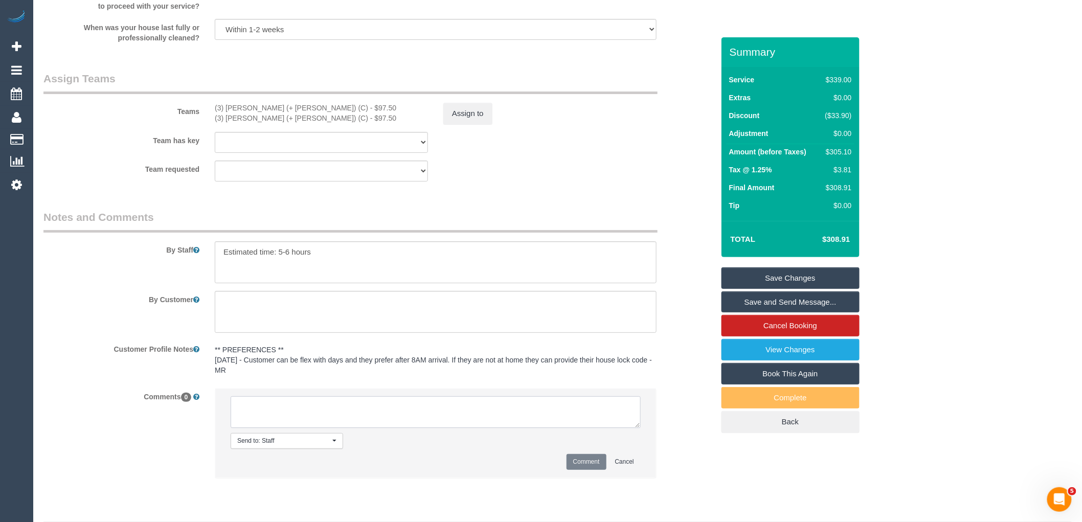
paste textarea "IMPORTANT:IF CLEANERS UNABLE TO ATTEND PLEASE READ FIRST: To let you know, we a…"
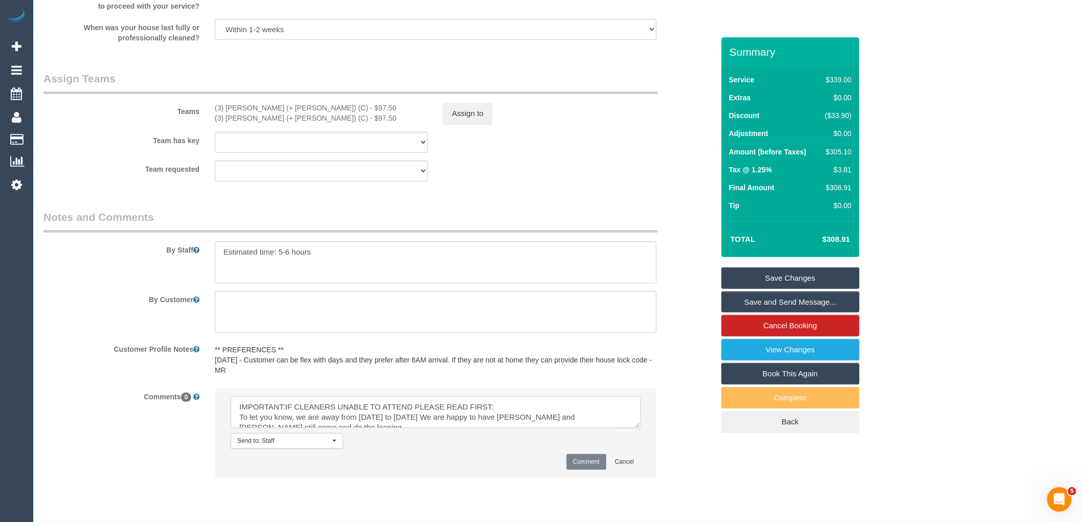
scroll to position [167, 0]
type textarea "IMPORTANT:IF CLEANERS UNABLE TO ATTEND PLEASE READ FIRST: To let you know, we a…"
click at [593, 470] on button "Comment" at bounding box center [586, 462] width 40 height 16
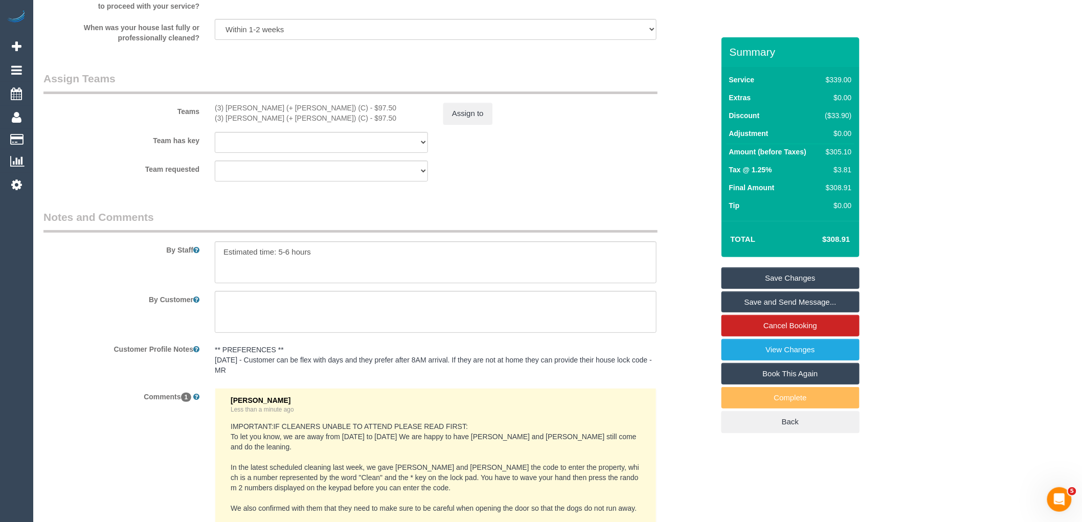
scroll to position [1754, 0]
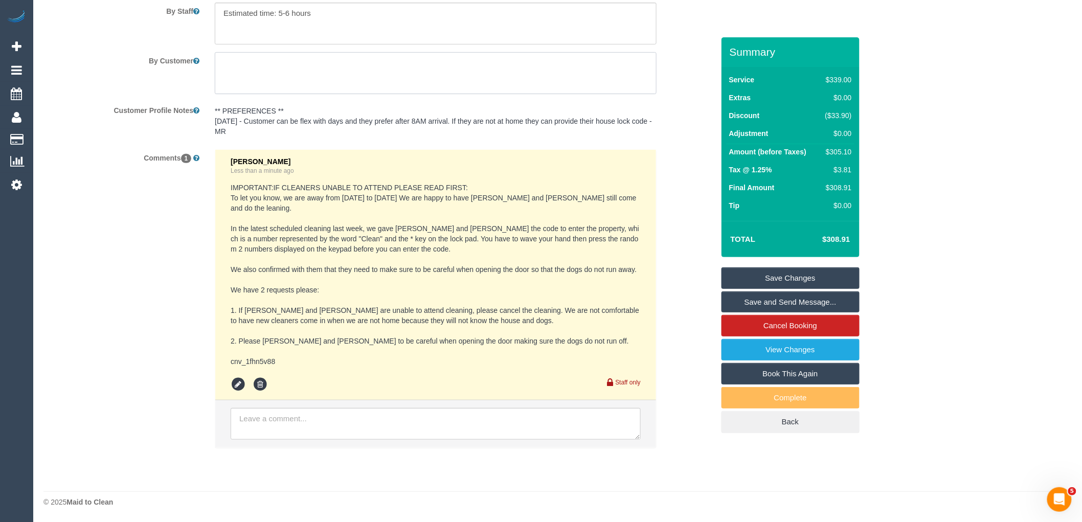
click at [375, 92] on textarea at bounding box center [436, 73] width 442 height 42
paste textarea "We gave [PERSON_NAME] and [PERSON_NAME] the code to enter the property, which i…"
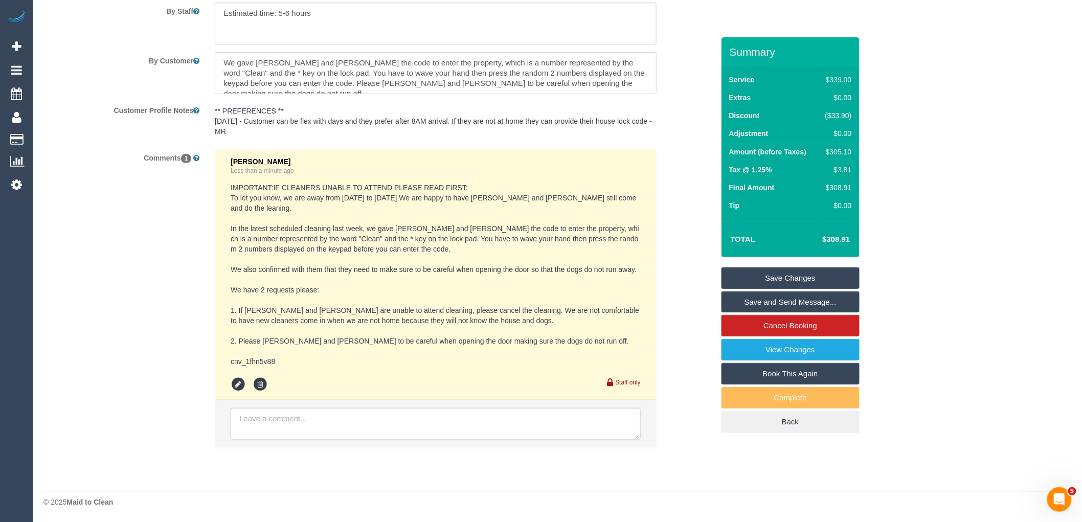
type textarea "We gave [PERSON_NAME] and [PERSON_NAME] the code to enter the property, which i…"
click at [817, 273] on link "Save Changes" at bounding box center [790, 277] width 138 height 21
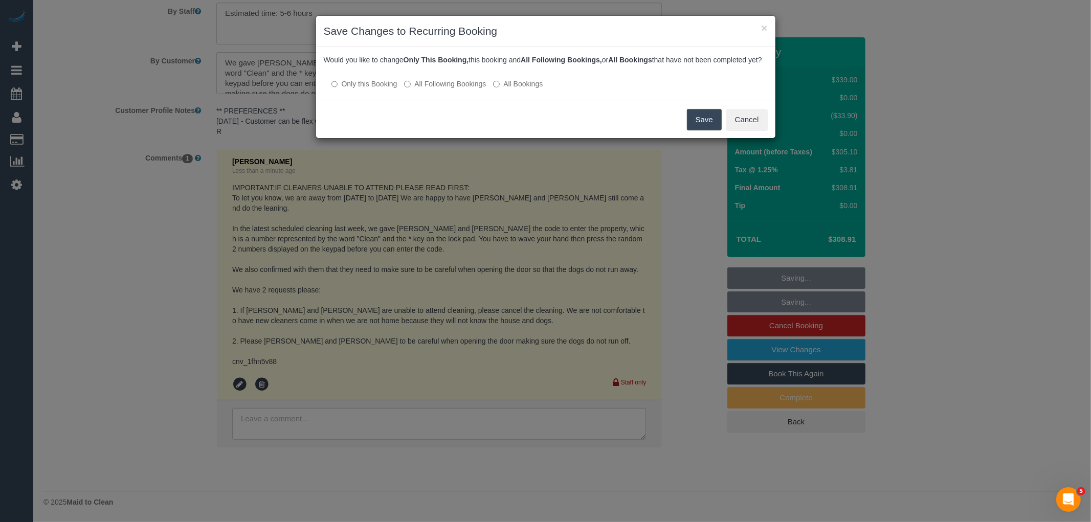
click at [710, 128] on button "Save" at bounding box center [704, 119] width 35 height 21
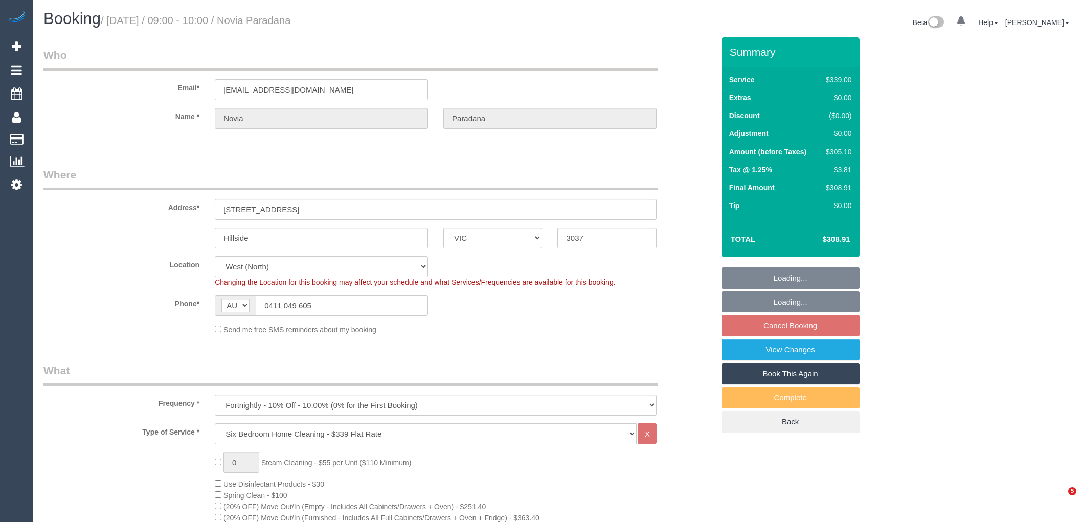
select select "VIC"
select select "number:27"
select select "number:14"
select select "number:18"
select select "number:36"
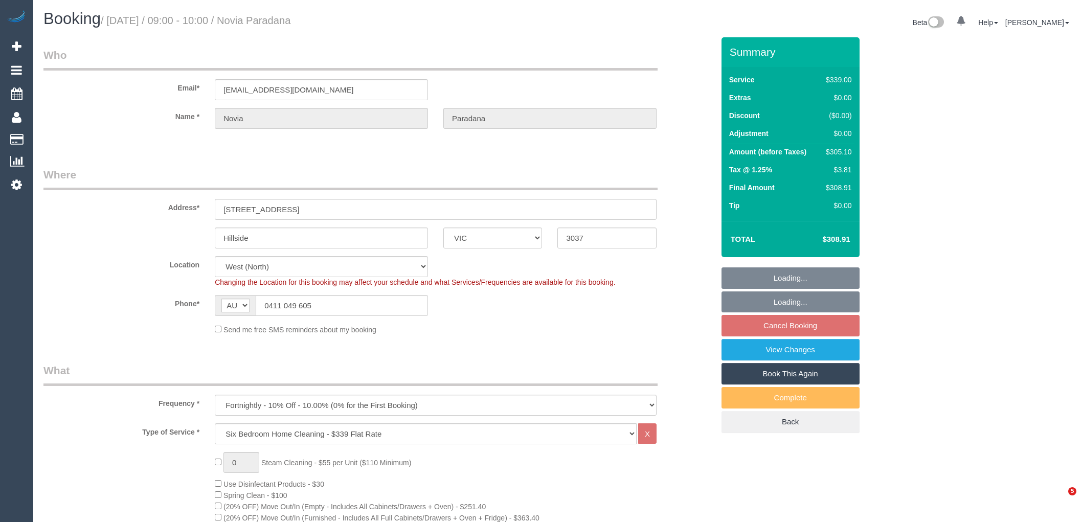
select select "number:35"
select select "number:11"
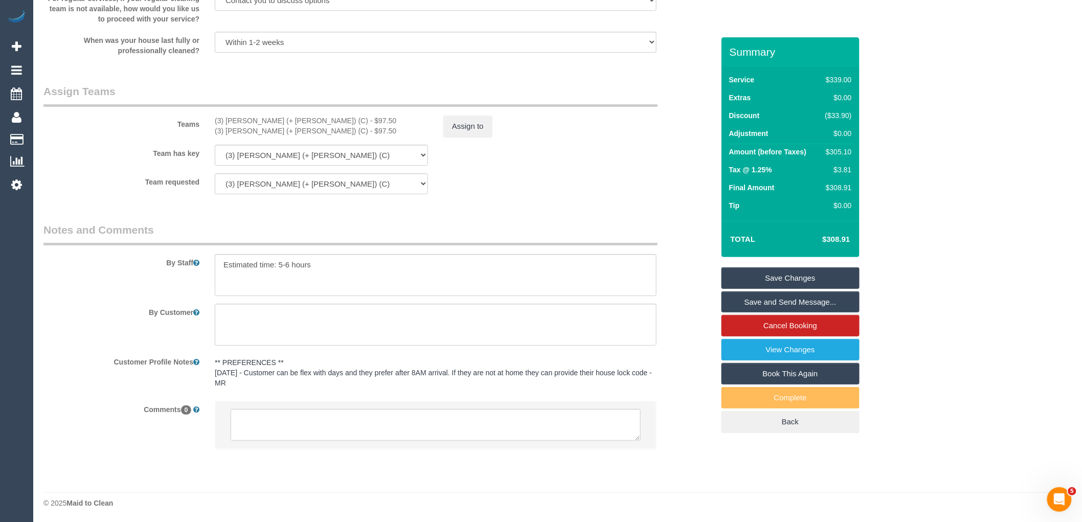
scroll to position [1514, 0]
click at [281, 428] on textarea at bounding box center [436, 424] width 410 height 32
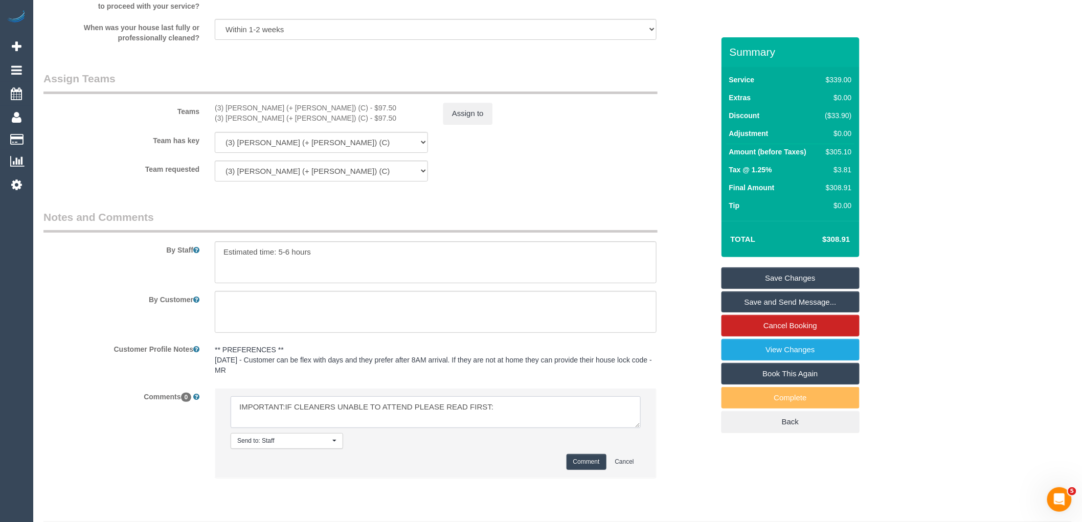
paste textarea "To let you know, we are away from Friday 3 Oct to 23 Oct. We are happy to have …"
click at [430, 423] on textarea at bounding box center [436, 412] width 410 height 32
drag, startPoint x: 430, startPoint y: 423, endPoint x: 187, endPoint y: 425, distance: 243.4
click at [187, 425] on div "Comments 0 Send to: Staff Nothing selected Send to: Staff Send to: Customer Sen…" at bounding box center [379, 438] width 686 height 100
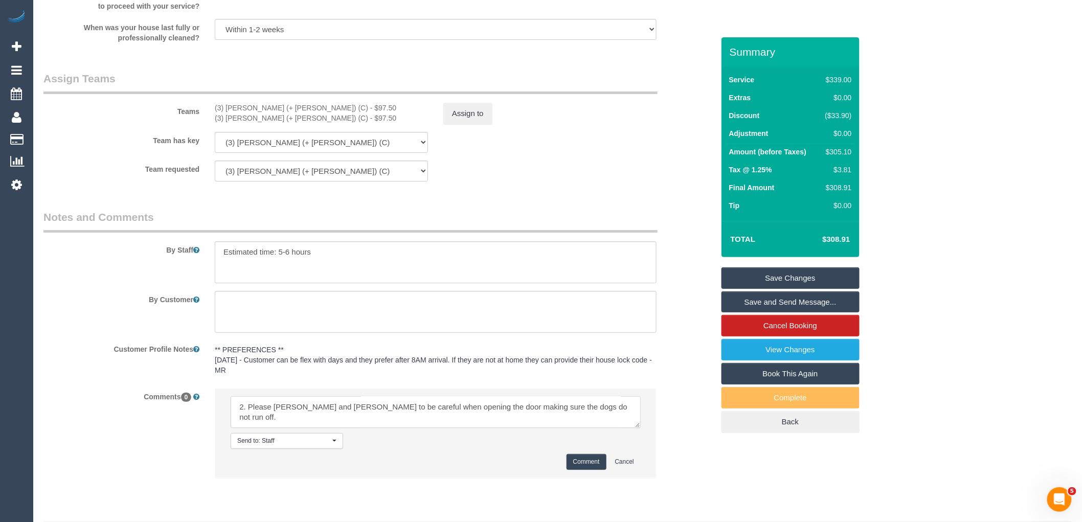
paste textarea "cnv_1fhn5v88"
drag, startPoint x: 319, startPoint y: 427, endPoint x: 169, endPoint y: 349, distance: 169.2
click at [169, 349] on sui-booking-comments "By Staff By Customer Customer Profile Notes ** PREFERENCES ** 18/06/2025 - Cust…" at bounding box center [378, 349] width 670 height 279
type textarea "IMPORTANT:IF CLEANERS UNABLE TO ATTEND PLEASE READ FIRST: To let you know, we a…"
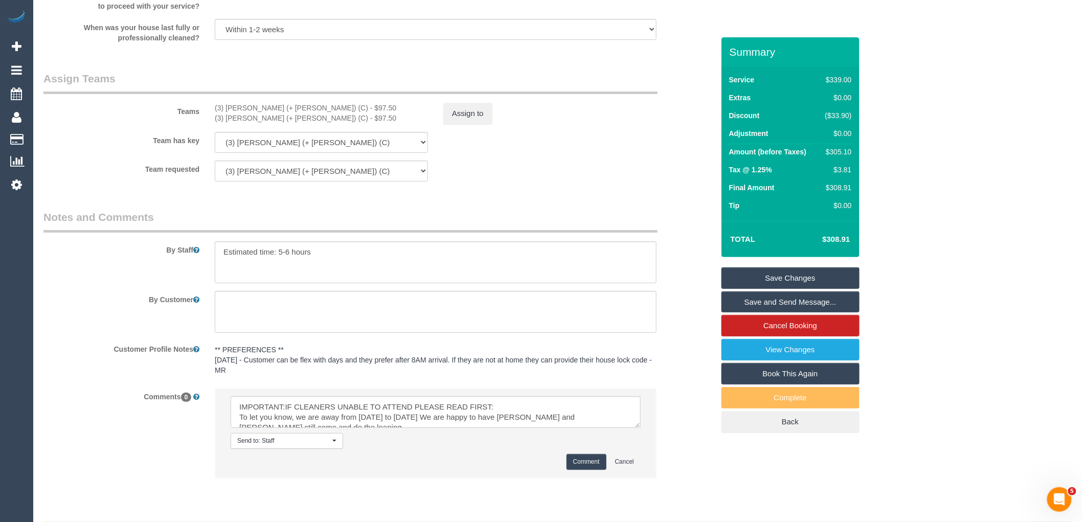
click at [577, 470] on button "Comment" at bounding box center [586, 462] width 40 height 16
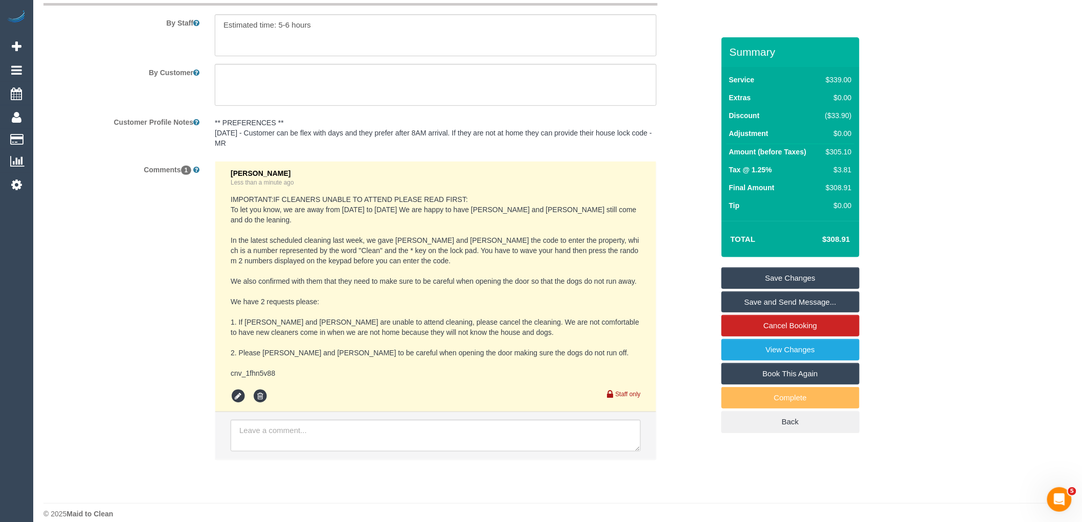
scroll to position [1684, 0]
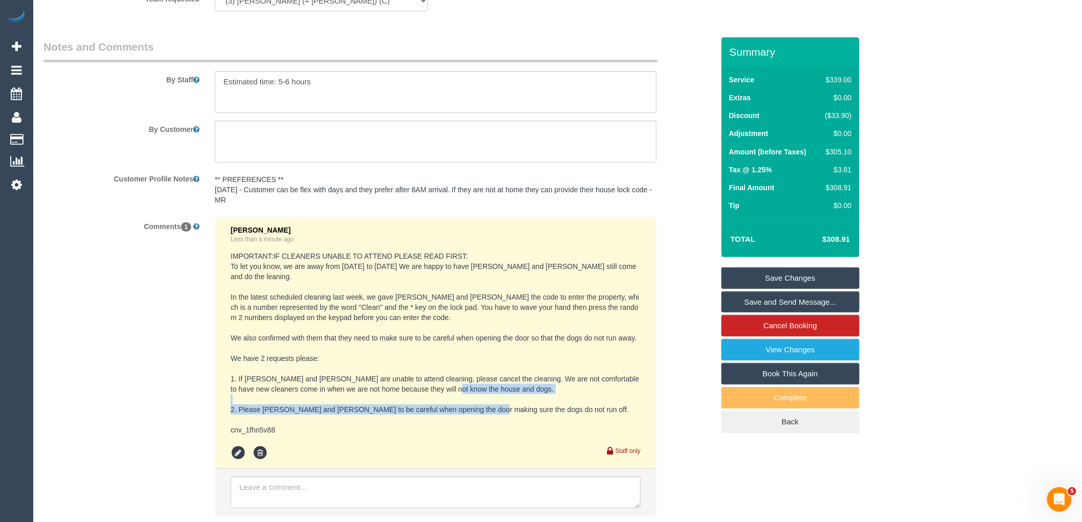
drag, startPoint x: 594, startPoint y: 407, endPoint x: 241, endPoint y: 411, distance: 353.3
click at [241, 411] on pre "IMPORTANT:IF CLEANERS UNABLE TO ATTEND PLEASE READ FIRST: To let you know, we a…" at bounding box center [436, 343] width 410 height 184
copy pre "Please remind Arifin and Fatimah to be careful when opening the door making sur…"
click at [280, 149] on textarea at bounding box center [436, 142] width 442 height 42
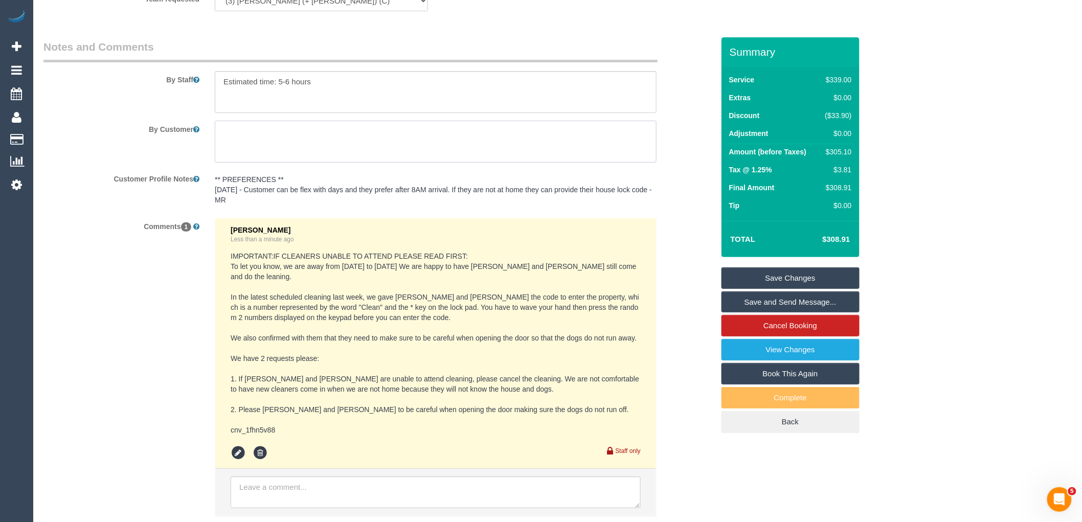
paste textarea "Please remind Arifin and Fatimah to be careful when opening the door making sur…"
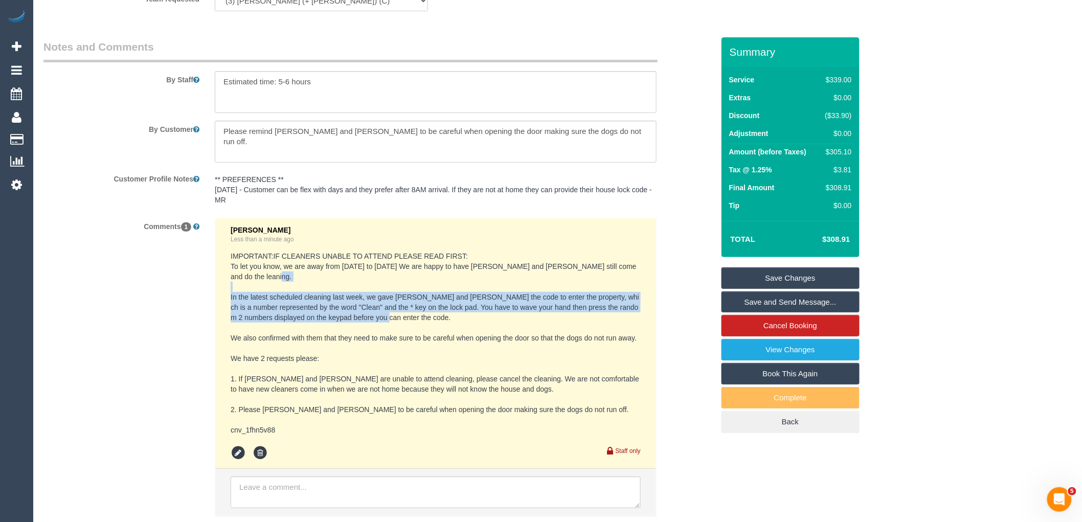
drag, startPoint x: 389, startPoint y: 316, endPoint x: 232, endPoint y: 294, distance: 158.5
click at [232, 294] on pre "IMPORTANT:IF CLEANERS UNABLE TO ATTEND PLEASE READ FIRST: To let you know, we a…" at bounding box center [436, 343] width 410 height 184
click at [343, 310] on pre "IMPORTANT:IF CLEANERS UNABLE TO ATTEND PLEASE READ FIRST: To let you know, we a…" at bounding box center [436, 343] width 410 height 184
click at [406, 315] on pre "IMPORTANT:IF CLEANERS UNABLE TO ATTEND PLEASE READ FIRST: To let you know, we a…" at bounding box center [436, 343] width 410 height 184
drag, startPoint x: 388, startPoint y: 318, endPoint x: 225, endPoint y: 287, distance: 165.4
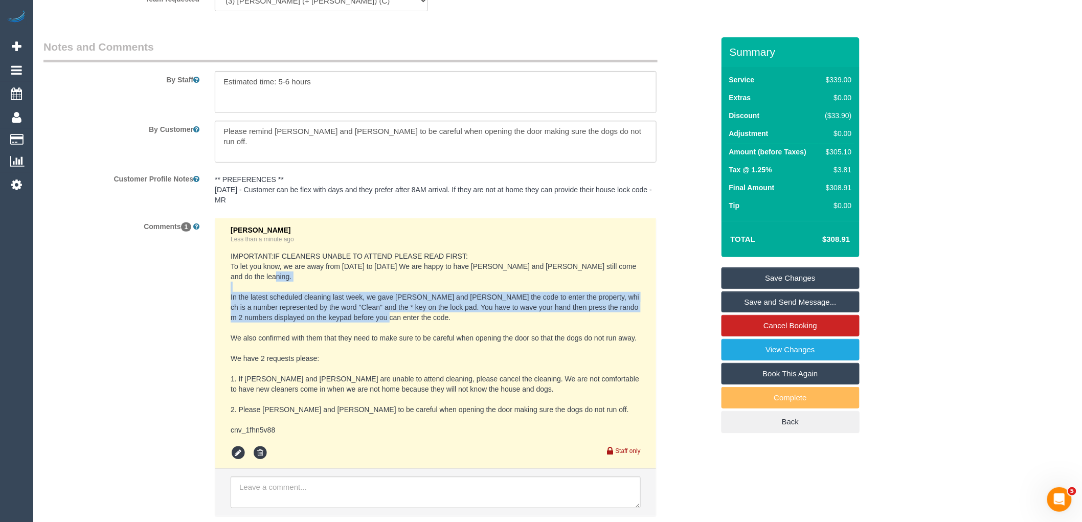
click at [225, 287] on li "Vanessa Christou Less than a minute ago Staff only" at bounding box center [435, 343] width 441 height 251
click at [242, 303] on pre "IMPORTANT:IF CLEANERS UNABLE TO ATTEND PLEASE READ FIRST: To let you know, we a…" at bounding box center [436, 343] width 410 height 184
drag, startPoint x: 381, startPoint y: 318, endPoint x: 366, endPoint y: 298, distance: 25.5
click at [366, 298] on pre "IMPORTANT:IF CLEANERS UNABLE TO ATTEND PLEASE READ FIRST: To let you know, we a…" at bounding box center [436, 343] width 410 height 184
copy pre "we gave Arifin and Fatimah the code to enter the property, which is a number re…"
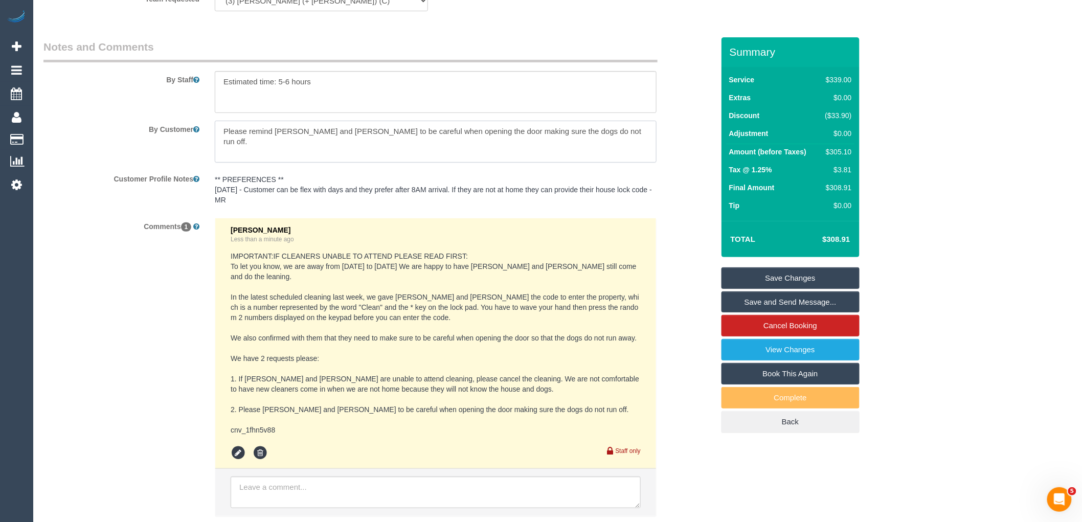
click at [220, 146] on textarea at bounding box center [436, 142] width 442 height 42
paste textarea "we gave Arifin and Fatimah the code to enter the property, which is a number re…"
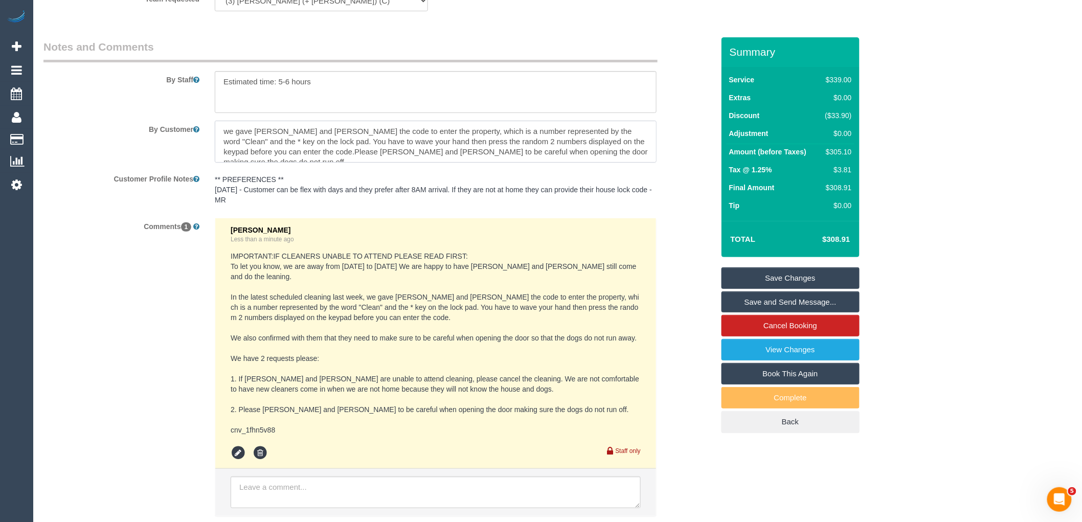
click at [232, 140] on textarea at bounding box center [436, 142] width 442 height 42
click at [274, 160] on textarea at bounding box center [436, 142] width 442 height 42
drag, startPoint x: 644, startPoint y: 162, endPoint x: 201, endPoint y: 124, distance: 444.9
click at [201, 124] on sui-booking-comments "By Staff By Customer Customer Profile Notes ** PREFERENCES ** 18/06/2025 - Cust…" at bounding box center [378, 282] width 670 height 487
click at [250, 149] on textarea at bounding box center [436, 142] width 442 height 42
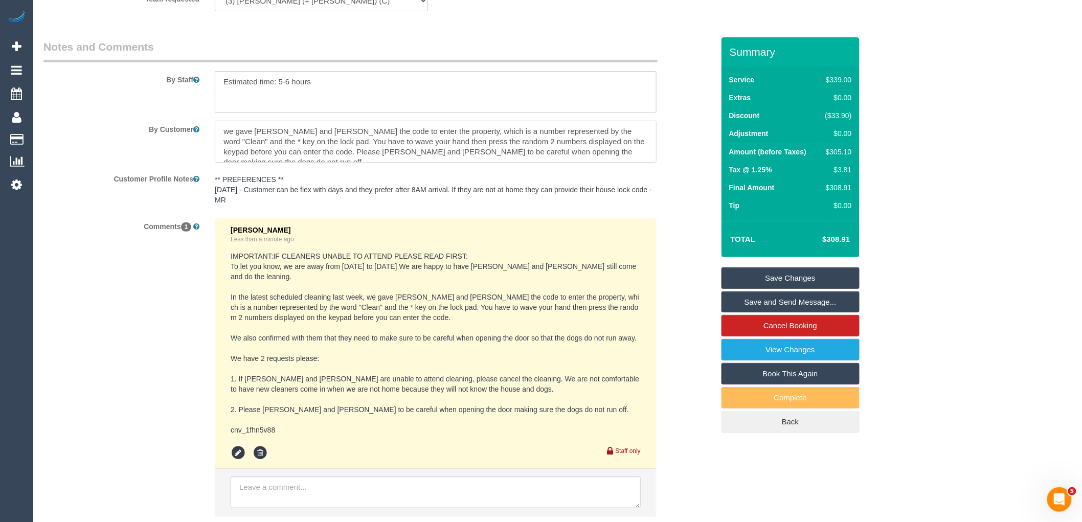
click at [230, 139] on textarea at bounding box center [436, 142] width 442 height 42
drag, startPoint x: 645, startPoint y: 162, endPoint x: 173, endPoint y: 138, distance: 472.5
click at [173, 138] on div "By Customer" at bounding box center [379, 142] width 686 height 42
type textarea "We gave Arifin and Fatimah the code to enter the property, which is a number re…"
click at [791, 268] on link "Save Changes" at bounding box center [790, 277] width 138 height 21
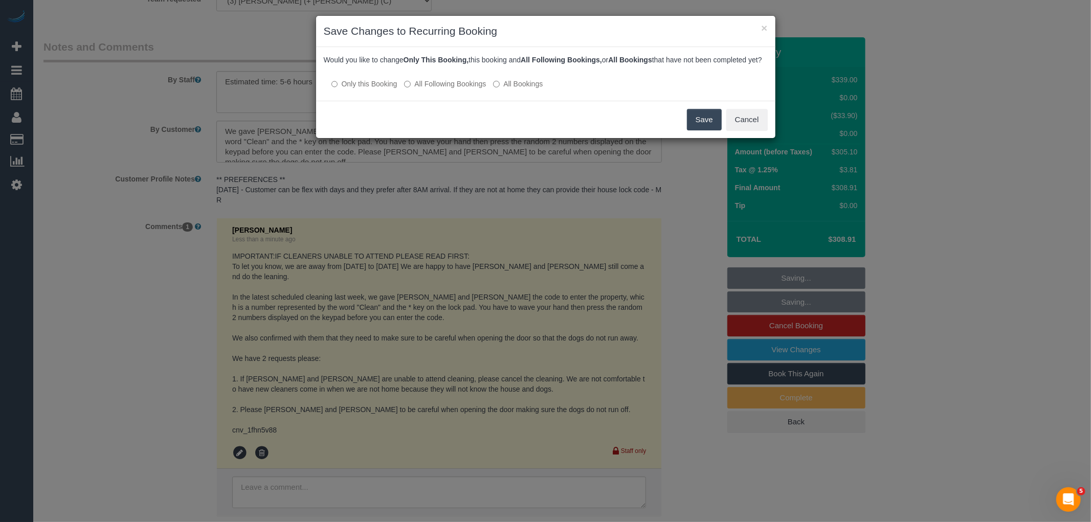
click at [701, 125] on button "Save" at bounding box center [704, 119] width 35 height 21
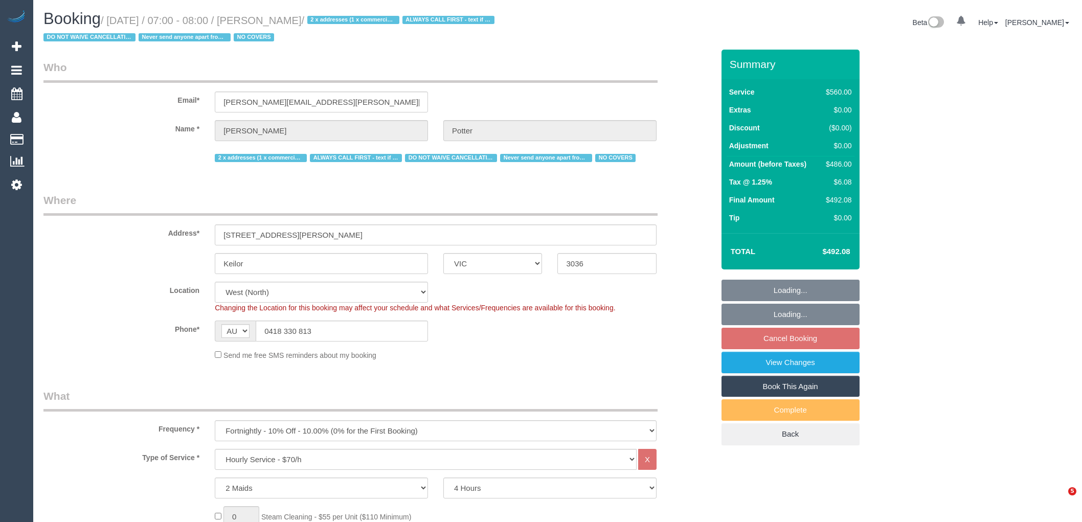
select select "VIC"
select select "2"
select select "240"
select select "string:check"
select select "number:28"
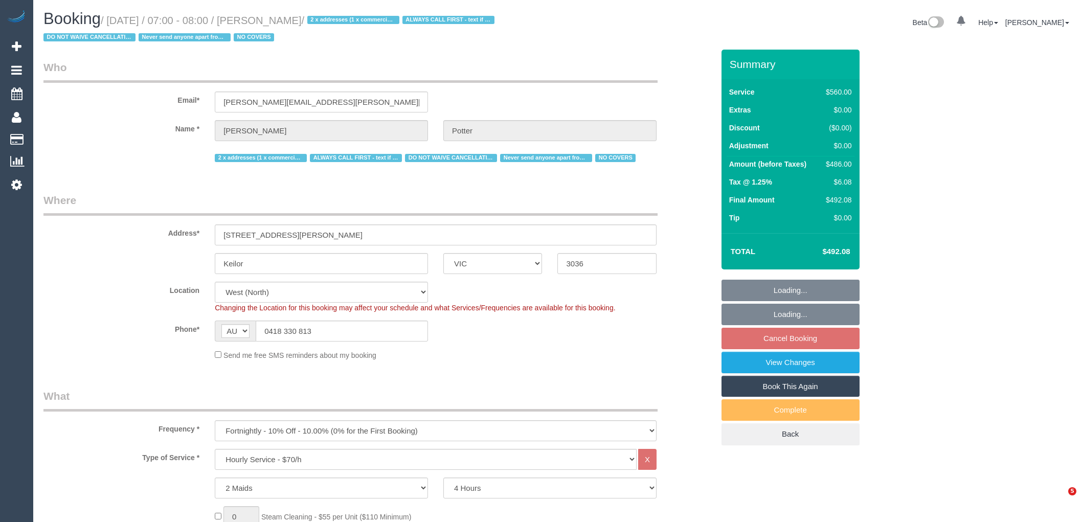
select select "number:14"
select select "number:19"
select select "number:22"
select select "number:35"
select select "spot1"
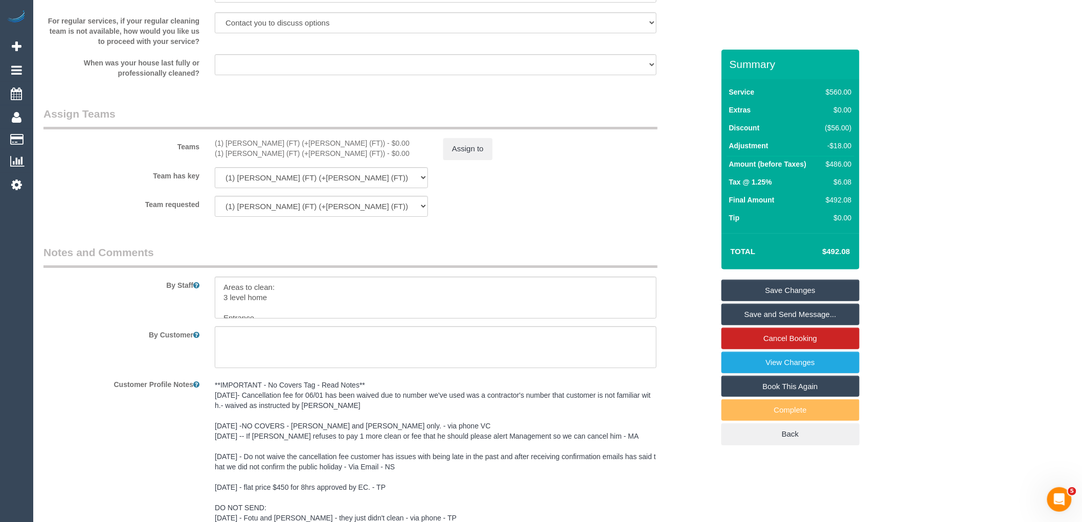
scroll to position [1477, 0]
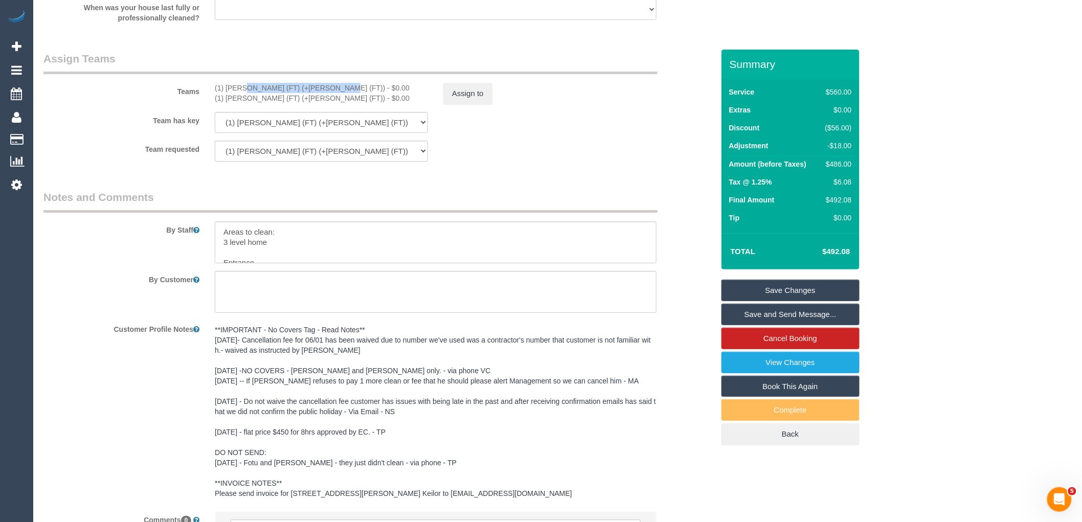
drag, startPoint x: 298, startPoint y: 92, endPoint x: 209, endPoint y: 93, distance: 89.0
click at [209, 93] on div "(1) Tina (FT) (+Tony (FT)) - $0.00 (1) Tony (FT) (+Tina (FT)) - $0.00" at bounding box center [321, 93] width 229 height 20
copy div "(1) [PERSON_NAME] (FT) (+[PERSON_NAME] (FT))"
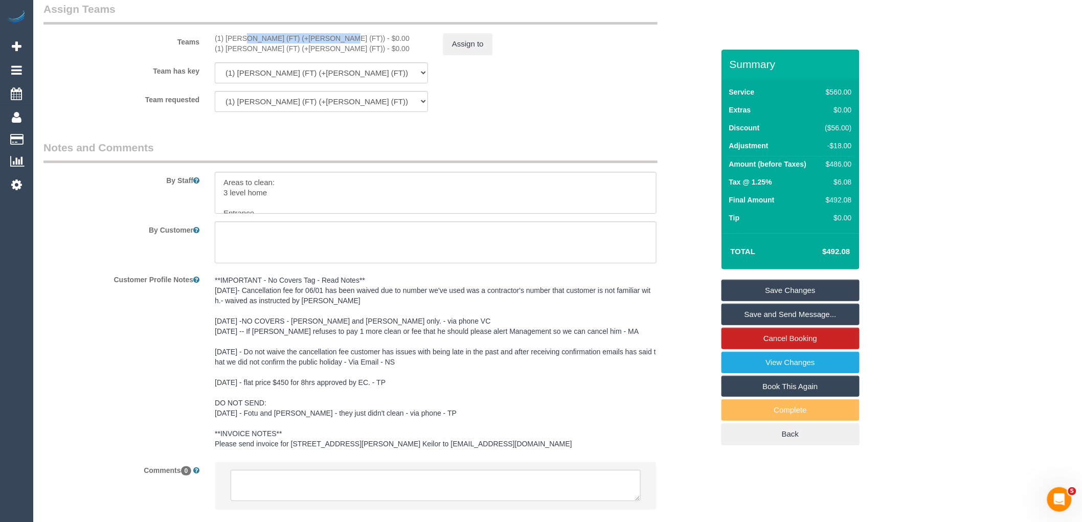
scroll to position [1595, 0]
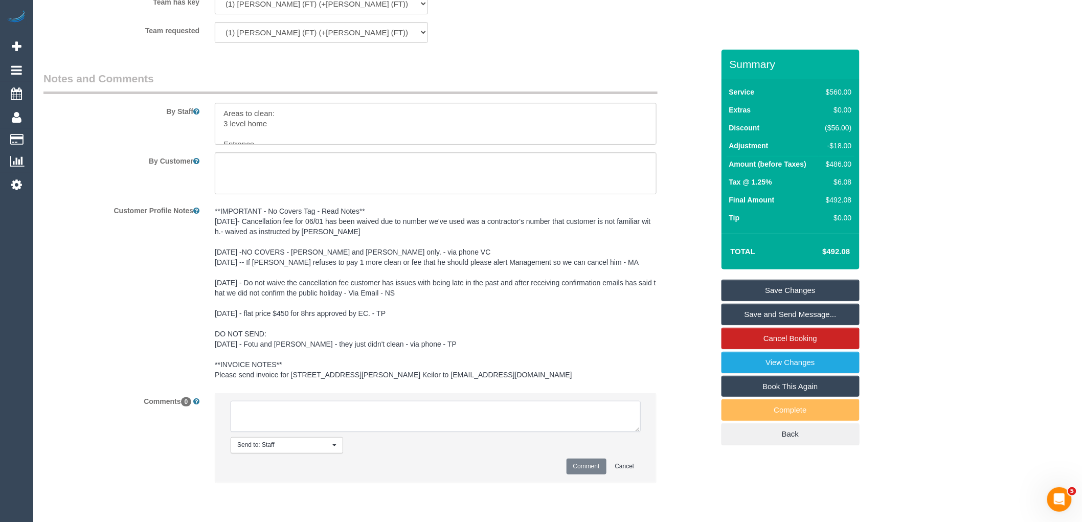
drag, startPoint x: 327, startPoint y: 421, endPoint x: 347, endPoint y: 419, distance: 19.5
click at [328, 421] on textarea at bounding box center [436, 417] width 410 height 32
paste textarea "(1) [PERSON_NAME] (FT) (+[PERSON_NAME] (FT))"
type textarea "(1) Tina (FT) (+Tony (FT)) not available 06/10 Customer not contacted as no cov…"
click at [589, 469] on button "Comment" at bounding box center [586, 467] width 40 height 16
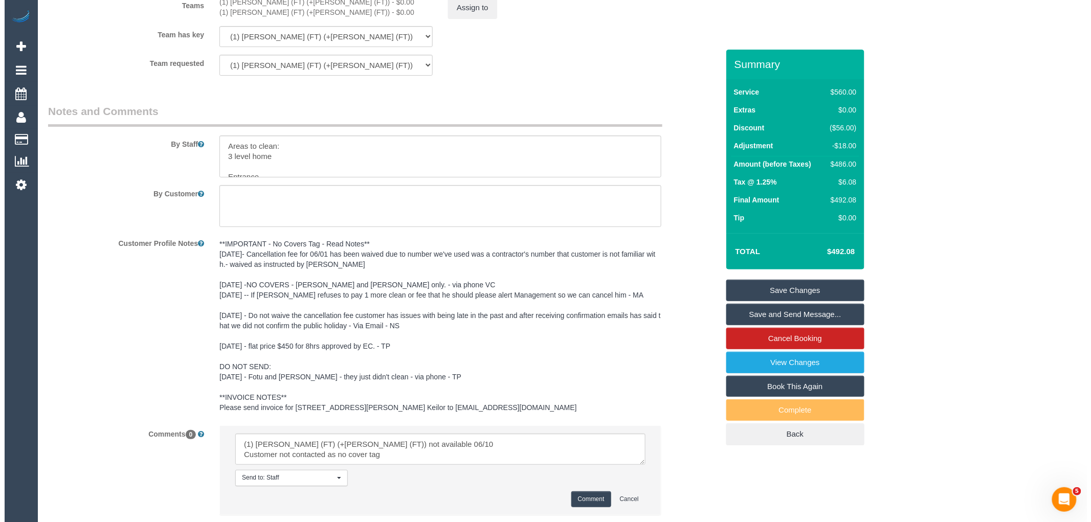
scroll to position [1481, 0]
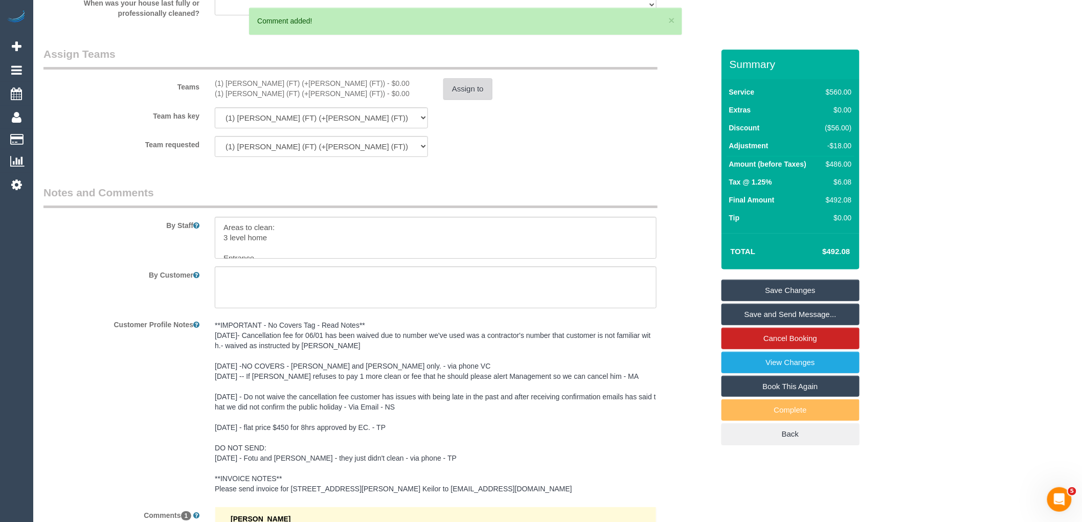
click at [486, 100] on button "Assign to" at bounding box center [467, 88] width 49 height 21
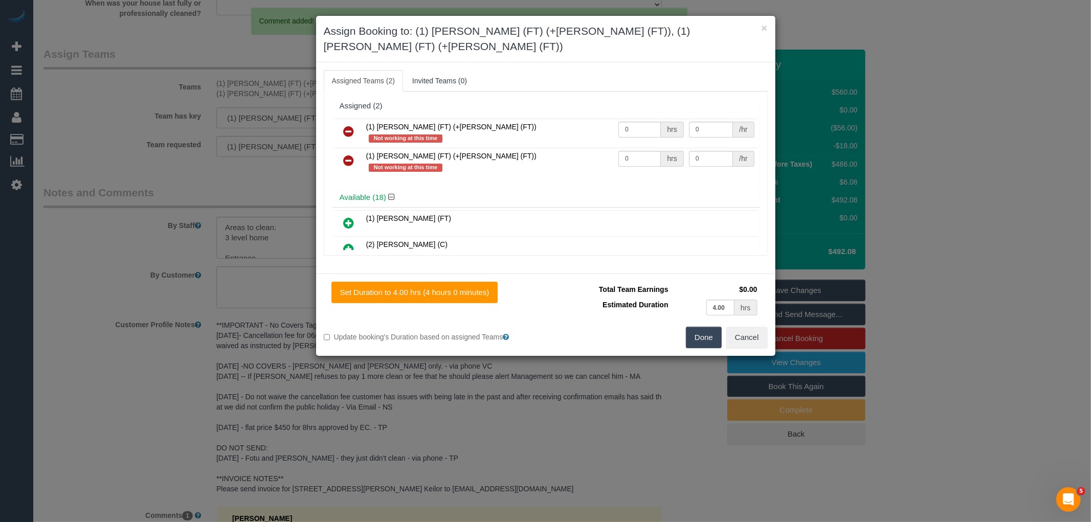
click at [346, 125] on icon at bounding box center [349, 131] width 11 height 12
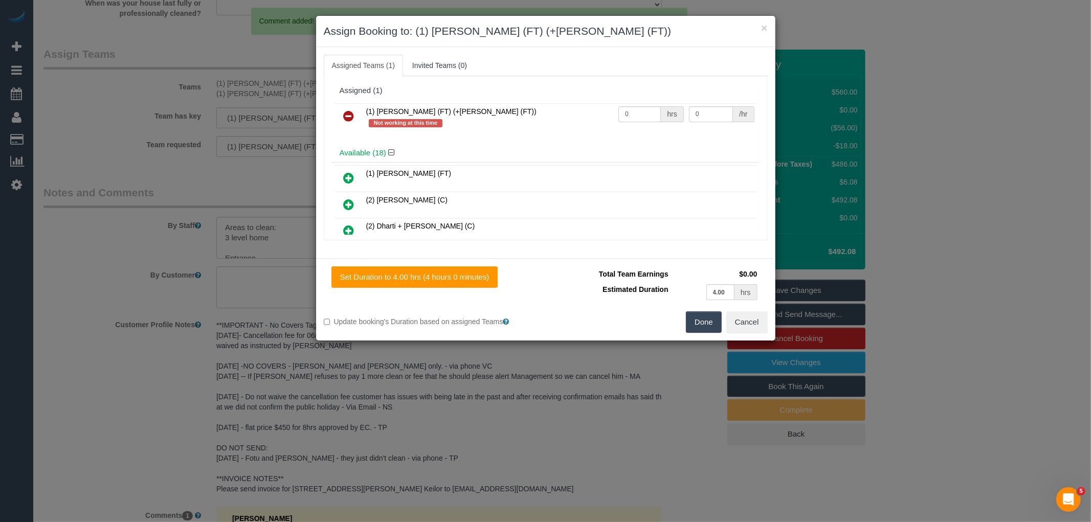
click at [346, 118] on icon at bounding box center [349, 116] width 11 height 12
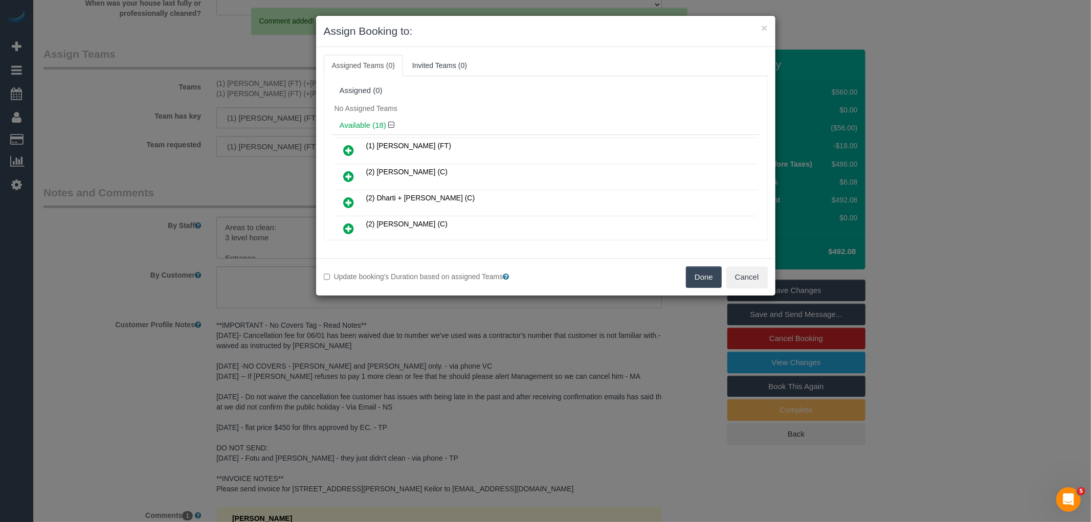
click at [706, 272] on button "Done" at bounding box center [704, 276] width 36 height 21
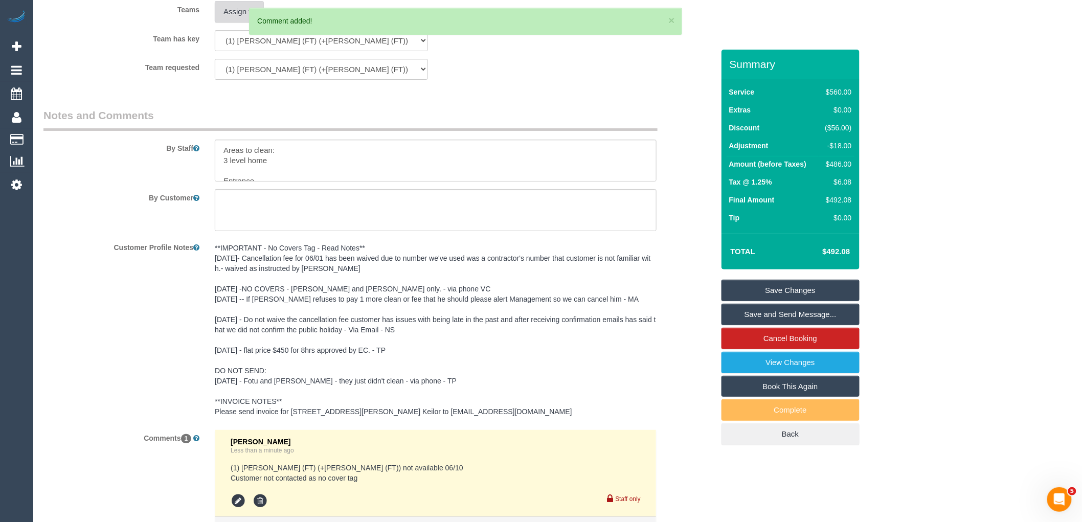
scroll to position [1681, 0]
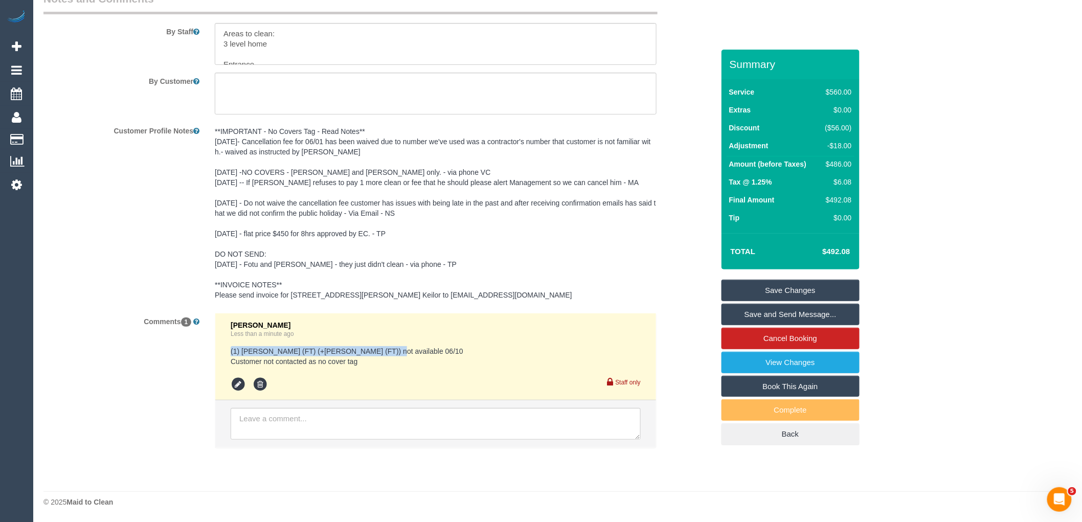
drag, startPoint x: 379, startPoint y: 351, endPoint x: 213, endPoint y: 354, distance: 165.7
click at [213, 354] on div "Vanessa Christou Less than a minute ago (1) Tina (FT) (+Tony (FT)) not availabl…" at bounding box center [435, 385] width 457 height 145
copy pre "(1) Tina (FT) (+Tony (FT)) not available 06/10"
click at [825, 278] on div "Summary Service $560.00 Extras $0.00 Discount ($56.00) Adjustment -$18.00 Amoun…" at bounding box center [790, 258] width 138 height 416
click at [824, 285] on link "Save Changes" at bounding box center [790, 290] width 138 height 21
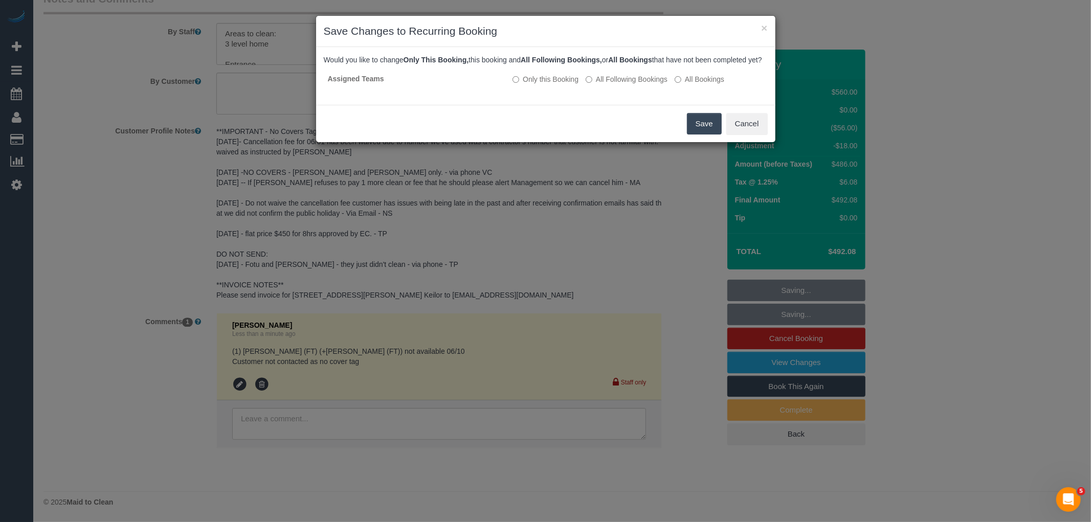
click at [708, 131] on button "Save" at bounding box center [704, 123] width 35 height 21
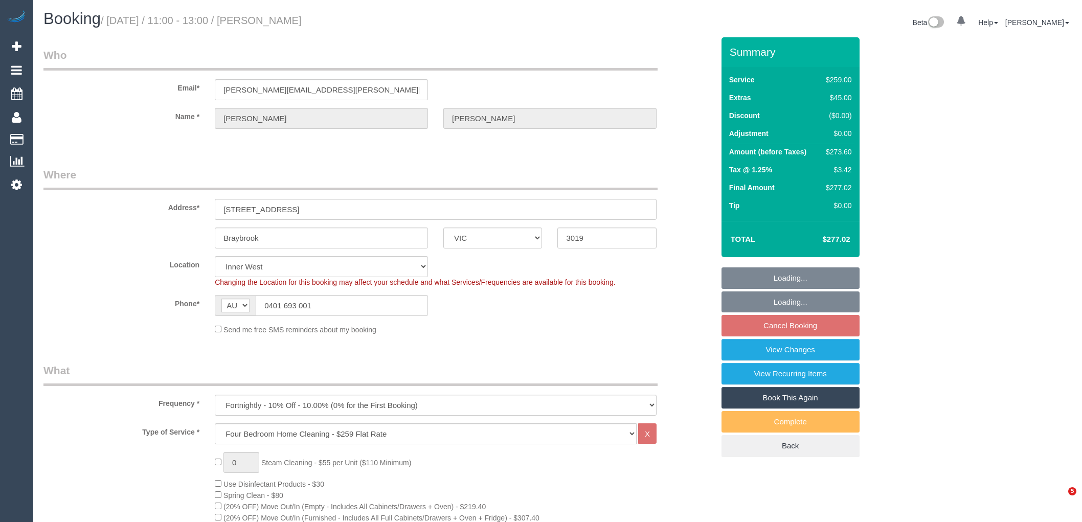
select select "VIC"
select select "number:32"
select select "number:35"
select select "string:stripe-pm_1M56LG2GScqysDRVUnOGVhBc"
select select "23080"
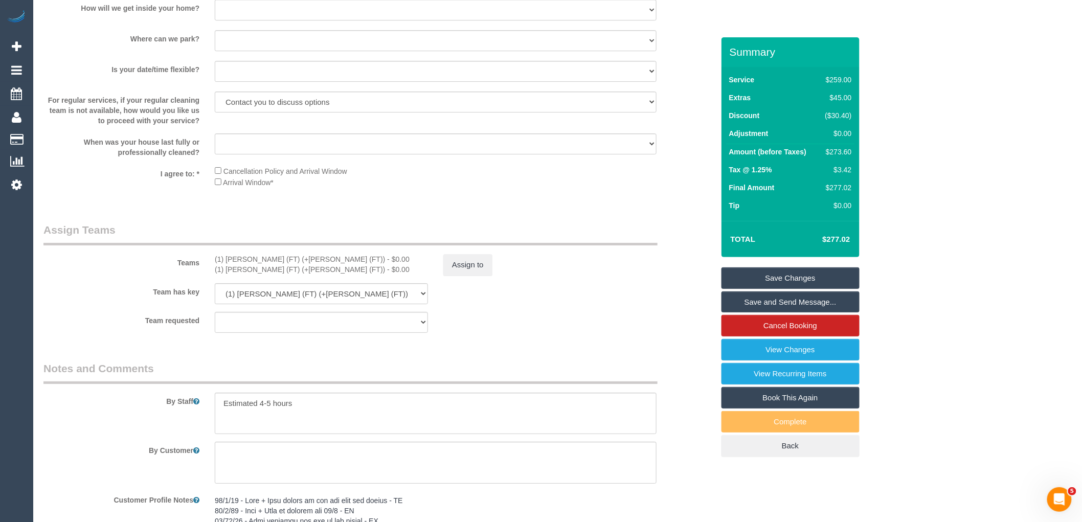
scroll to position [1715, 0]
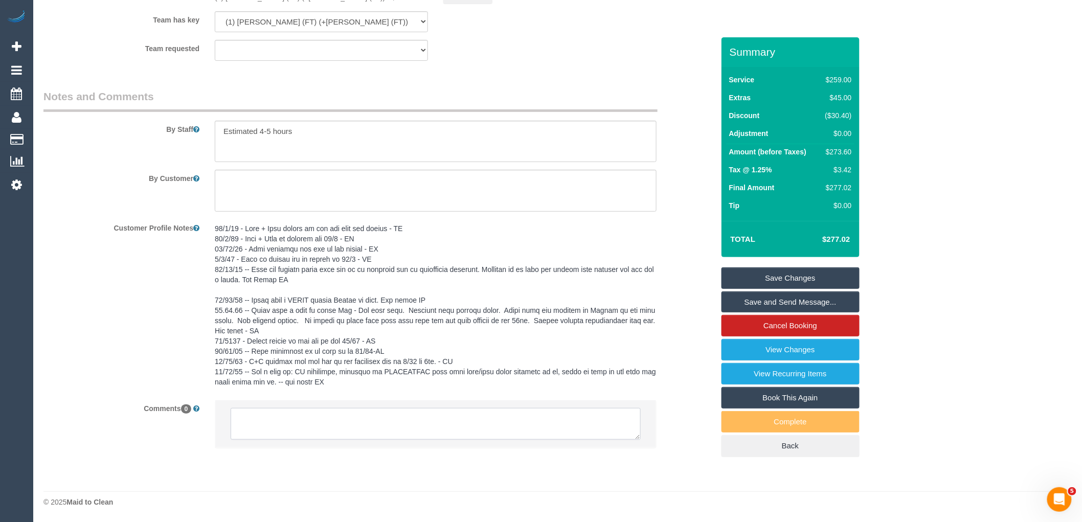
click at [323, 435] on textarea at bounding box center [436, 424] width 410 height 32
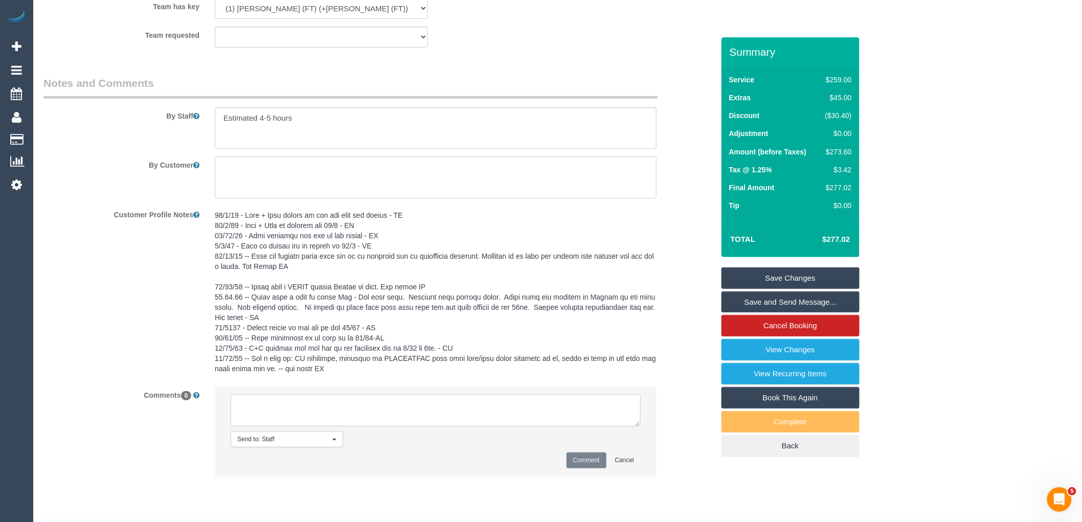
paste textarea "(1) Tina (FT) (+Tony (FT)) not available 06/10"
type textarea "(1) Tina (FT) (+Tony (FT)) not available 06/10 Customer contacted via email"
click at [595, 468] on button "Comment" at bounding box center [586, 460] width 40 height 16
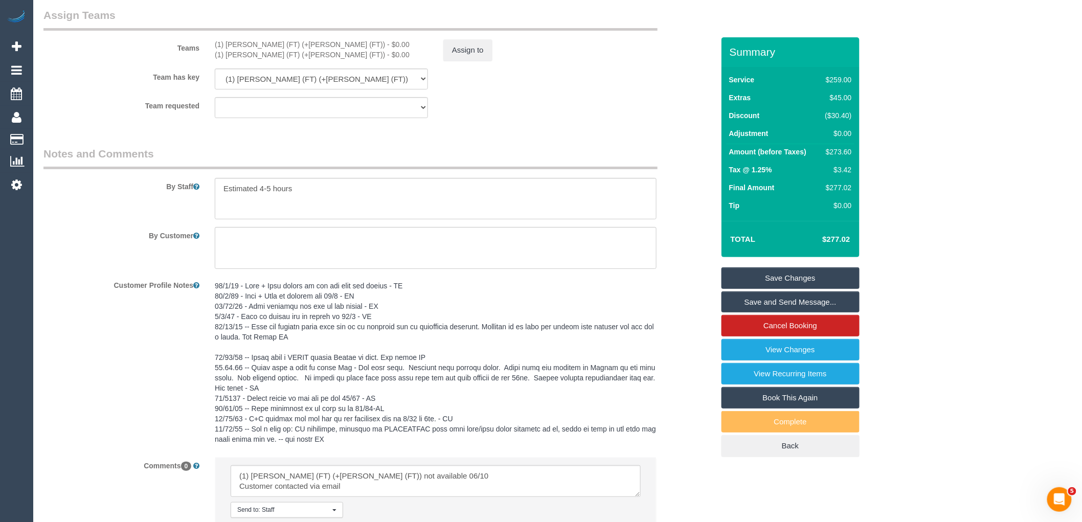
scroll to position [1432, 0]
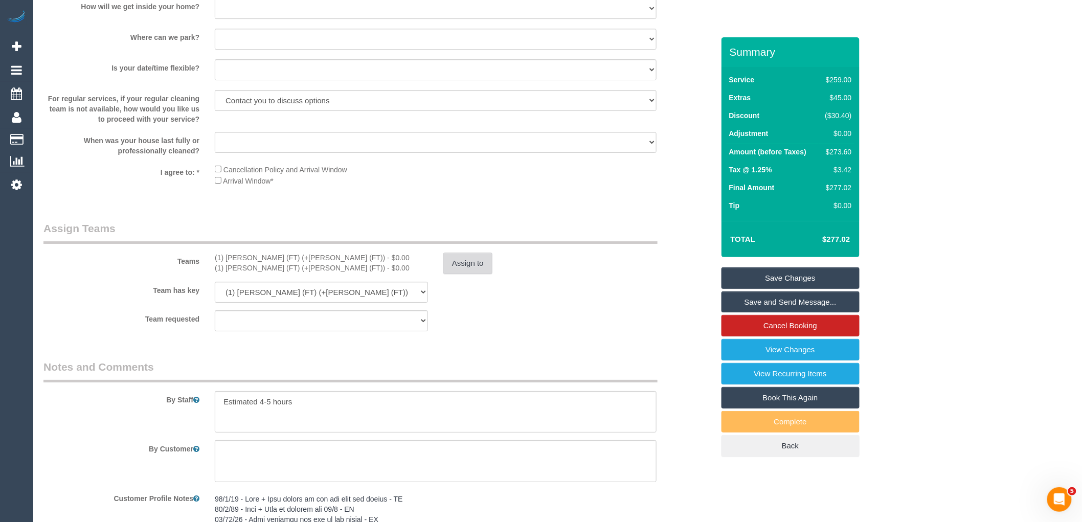
click at [472, 274] on button "Assign to" at bounding box center [467, 263] width 49 height 21
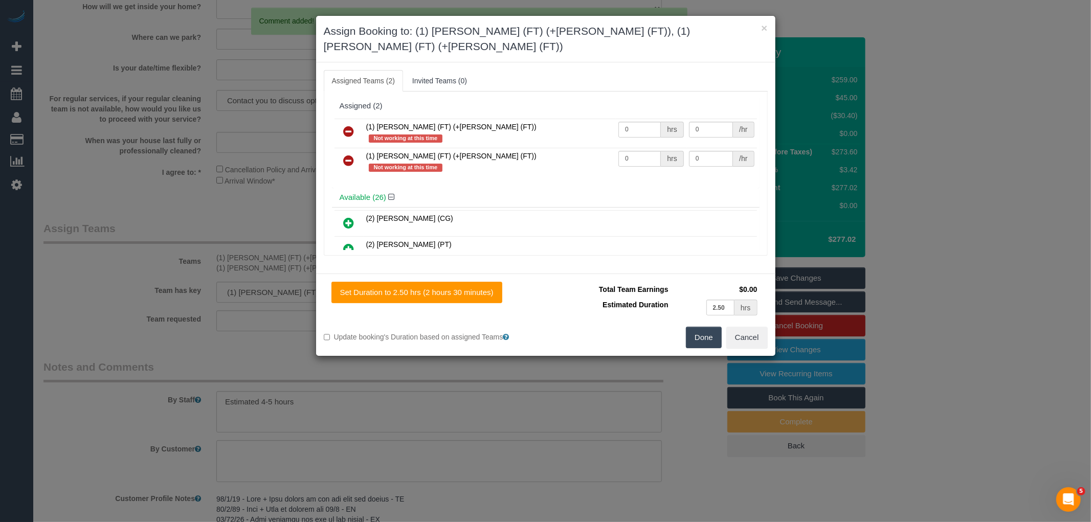
click at [350, 125] on icon at bounding box center [349, 131] width 11 height 12
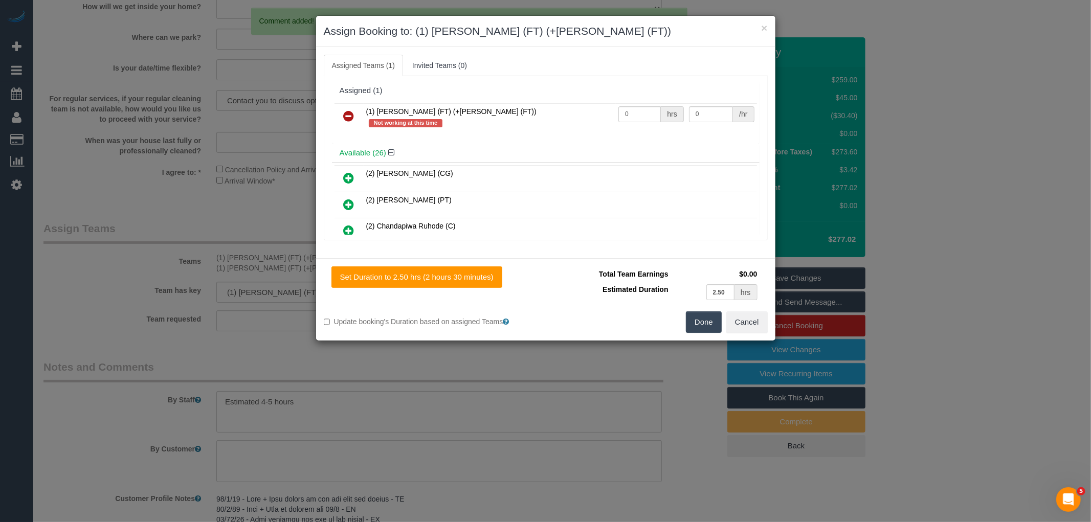
click at [350, 111] on icon at bounding box center [349, 116] width 11 height 12
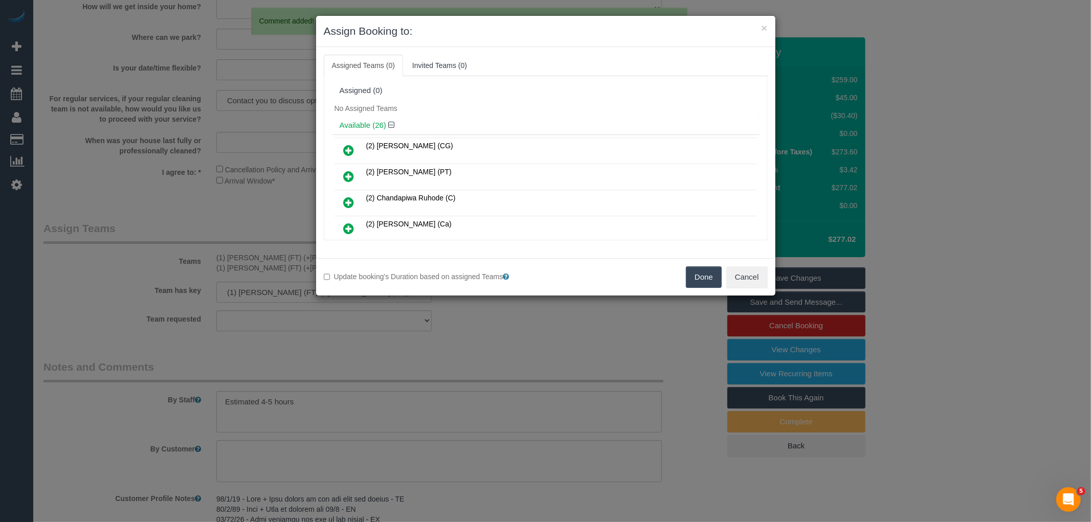
click at [705, 285] on button "Done" at bounding box center [704, 276] width 36 height 21
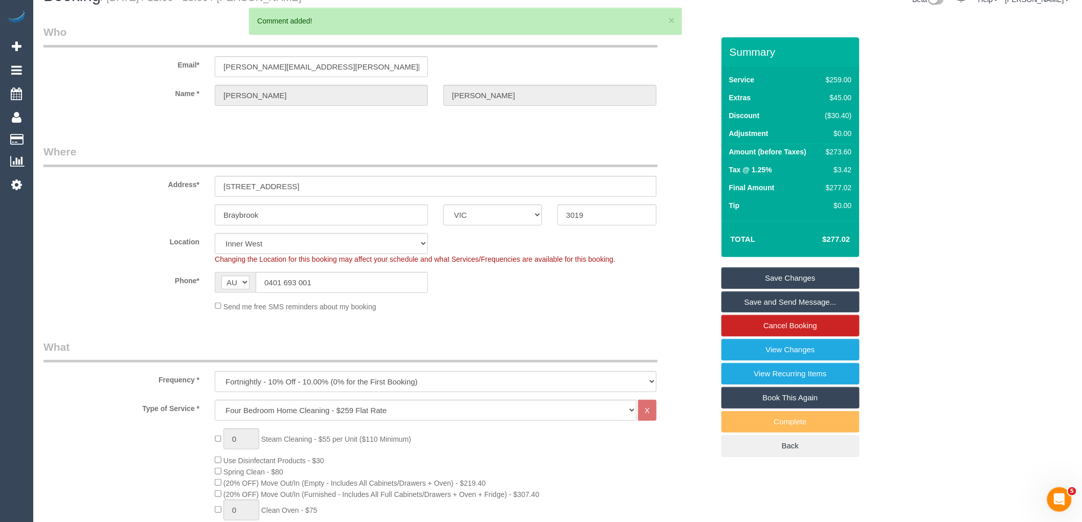
scroll to position [0, 0]
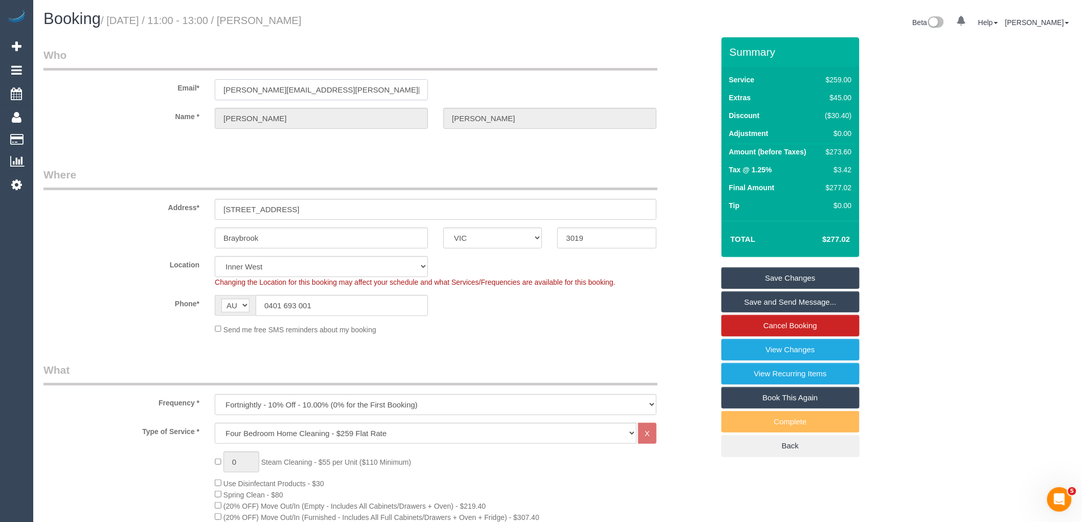
drag, startPoint x: 343, startPoint y: 87, endPoint x: 130, endPoint y: 87, distance: 212.2
click at [134, 87] on div "Email* anne.m.bastian@gmail.com" at bounding box center [379, 74] width 686 height 53
click at [786, 281] on link "Save Changes" at bounding box center [790, 277] width 138 height 21
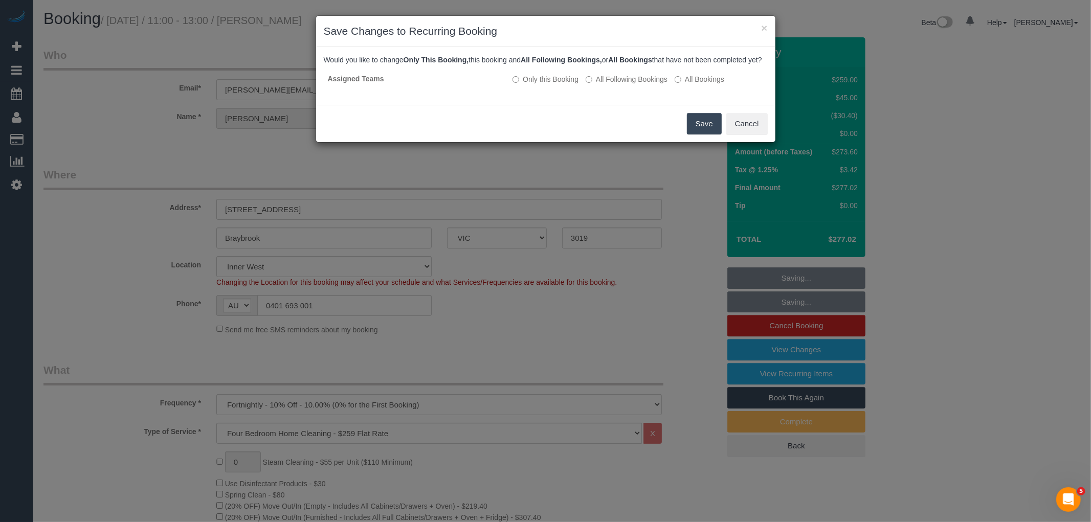
click at [709, 124] on button "Save" at bounding box center [704, 123] width 35 height 21
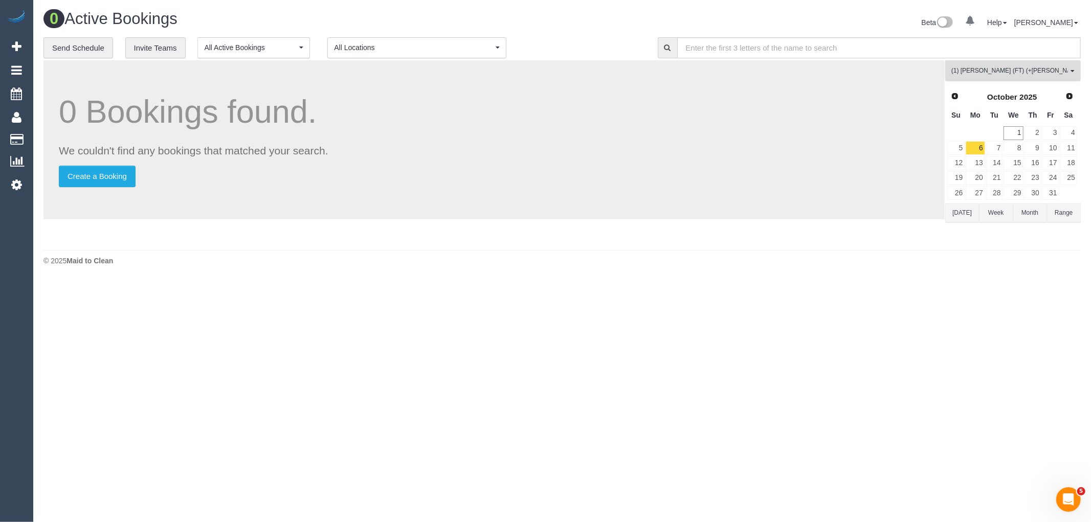
click at [1020, 75] on span "(1) Tina (FT) (+Tony (FT)) , (1) Tony (FT) (+Tina (FT))" at bounding box center [1009, 70] width 117 height 9
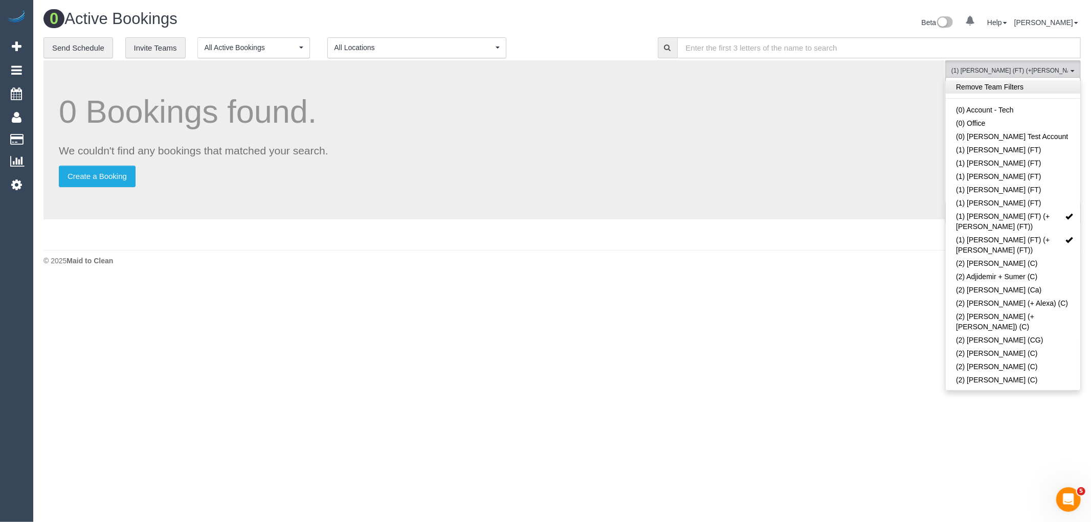
click at [980, 92] on link "Remove Team Filters" at bounding box center [1012, 86] width 134 height 13
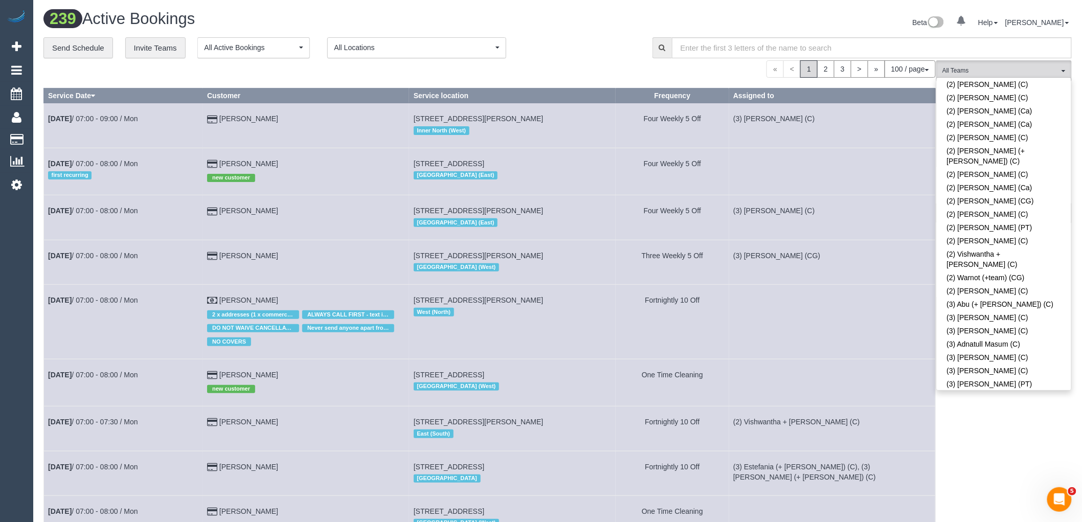
click at [991, 404] on link "(3) Amninder (+ Sohail) (CG)" at bounding box center [1004, 416] width 134 height 24
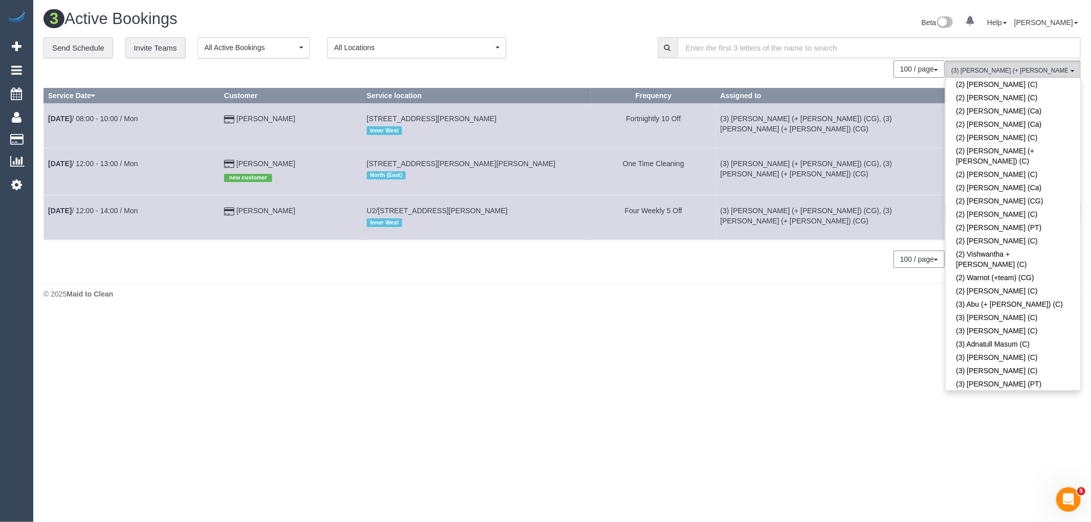
click at [991, 404] on link "(3) Amninder (+ Sohail) (CG)" at bounding box center [1012, 416] width 134 height 24
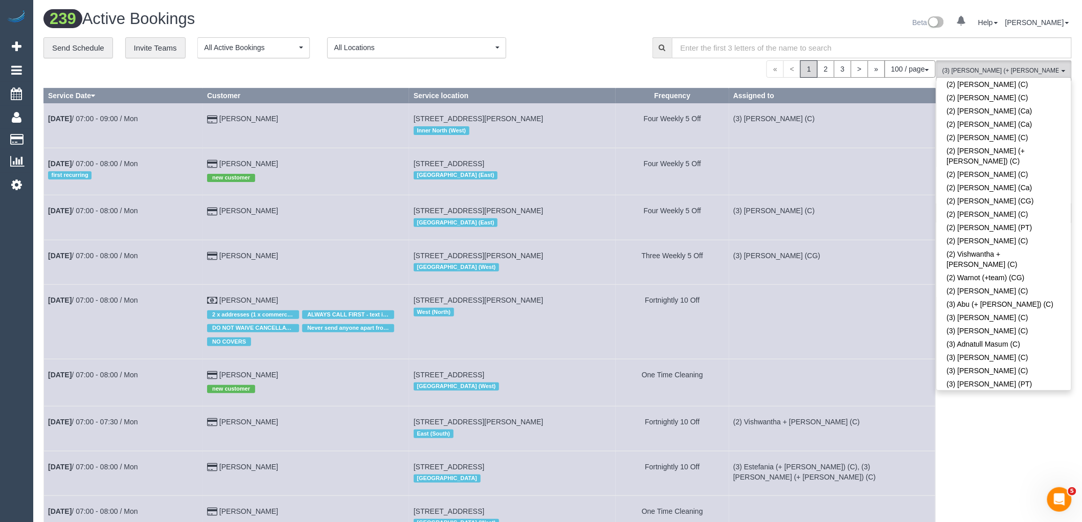
scroll to position [2394, 0]
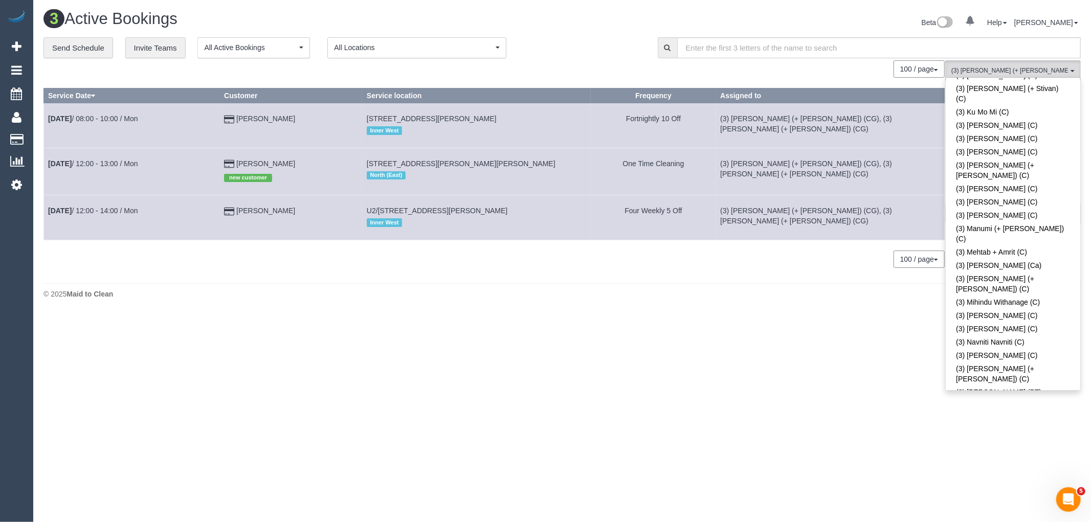
click at [844, 370] on body "0 Beta Your Notifications You have 0 alerts Add Booking Bookings Active Booking…" at bounding box center [545, 261] width 1091 height 522
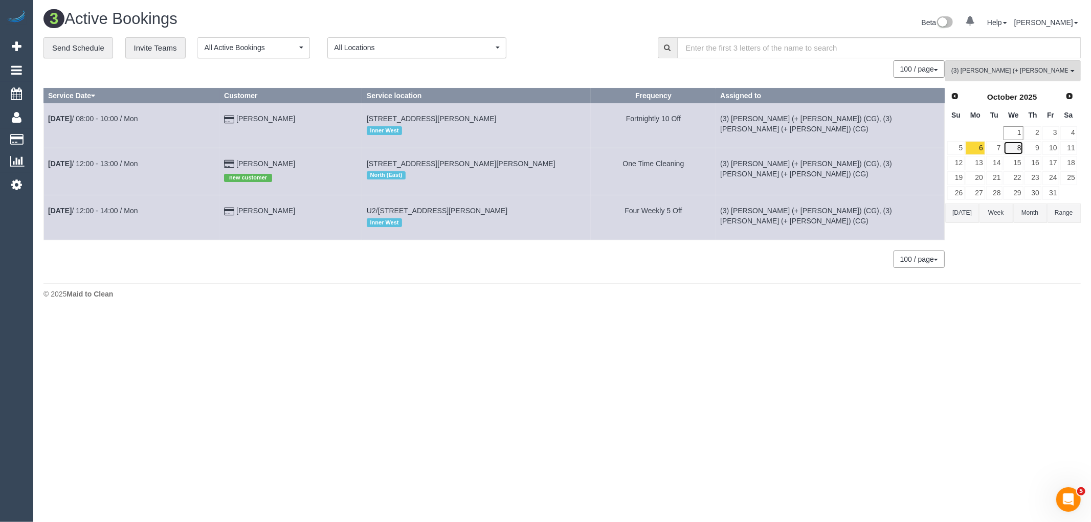
click at [1021, 150] on link "8" at bounding box center [1012, 148] width 19 height 14
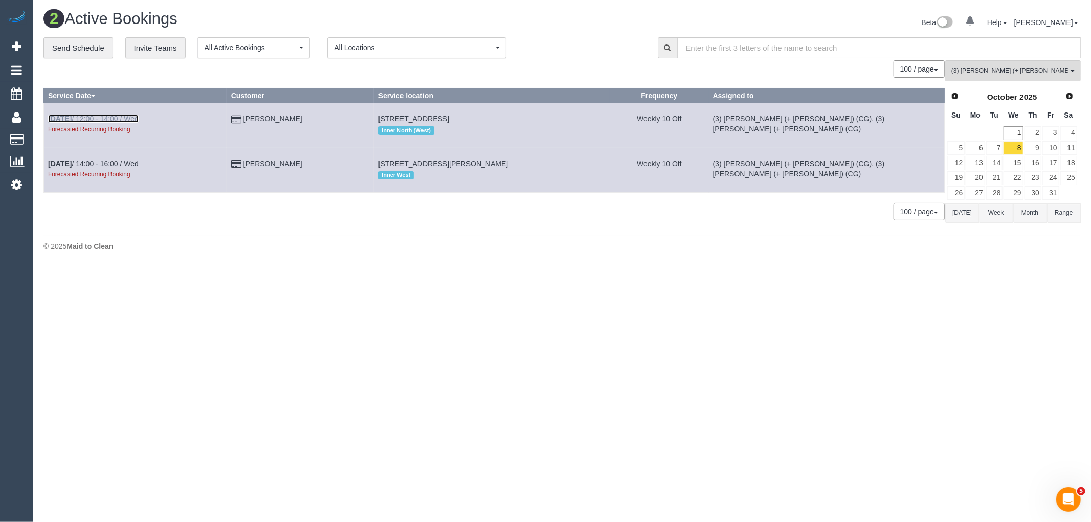
click at [125, 122] on link "Oct 8th / 12:00 - 14:00 / Wed" at bounding box center [93, 119] width 90 height 8
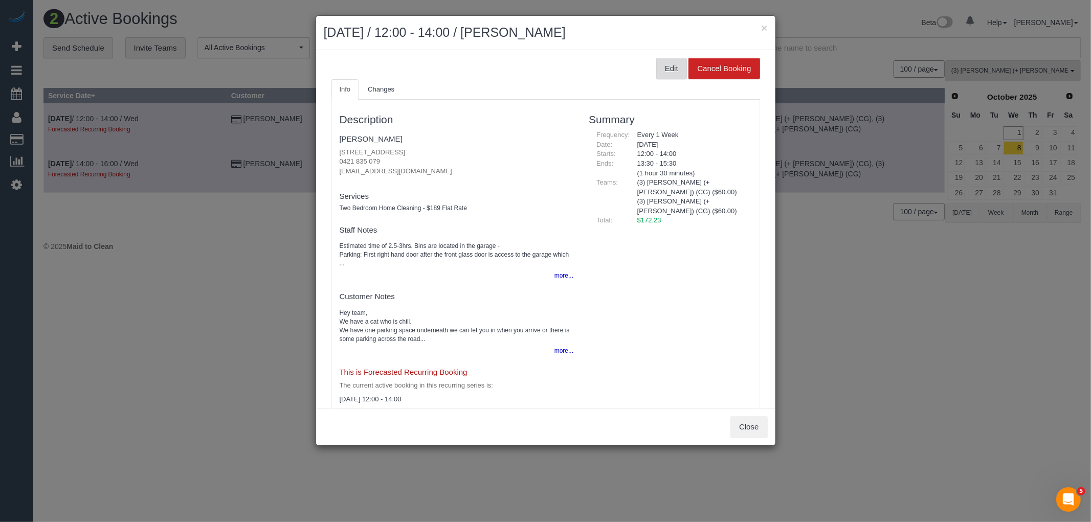
click at [671, 66] on button "Edit" at bounding box center [671, 68] width 31 height 21
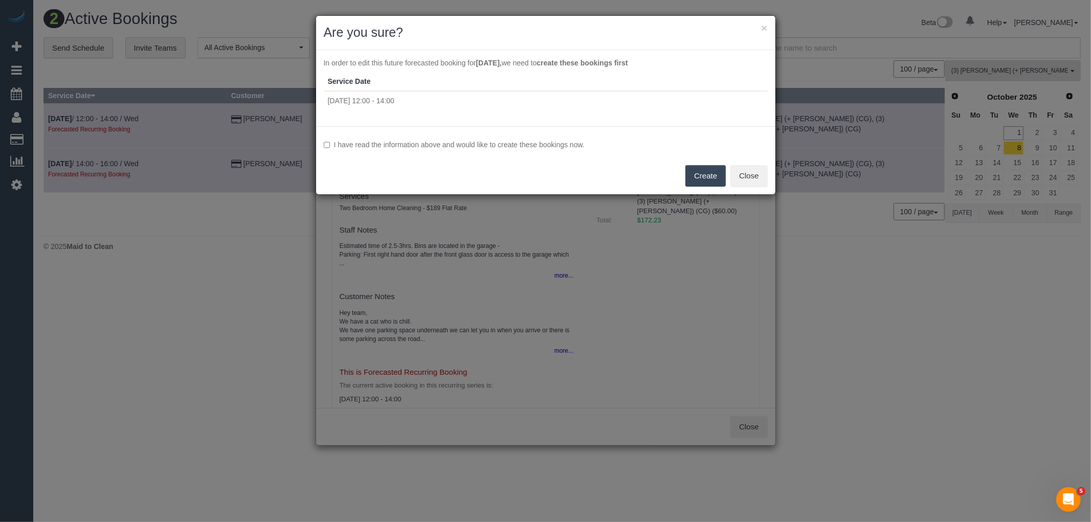
click at [497, 147] on label "I have read the information above and would like to create these bookings now." at bounding box center [546, 145] width 444 height 10
click at [704, 170] on button "Create" at bounding box center [705, 175] width 40 height 21
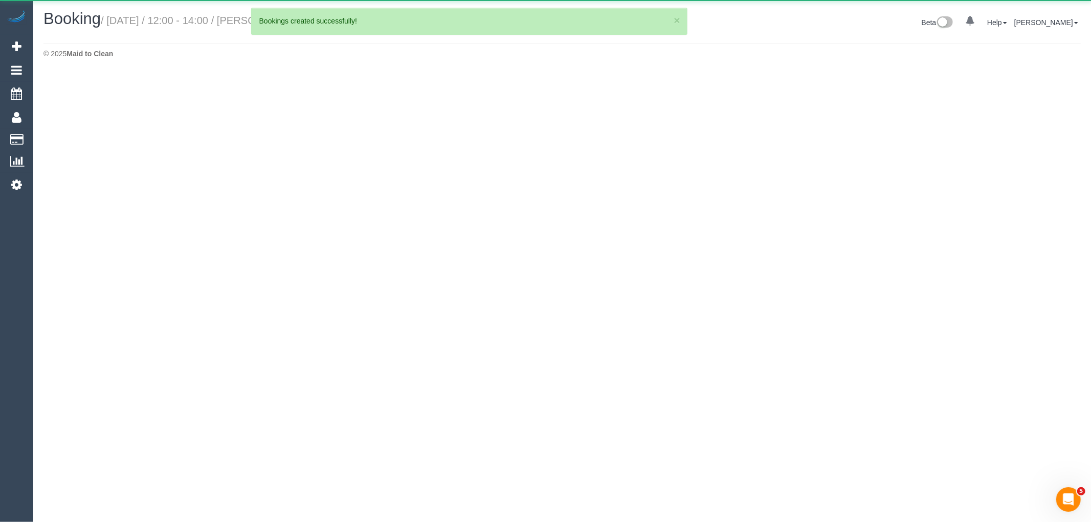
select select "VIC"
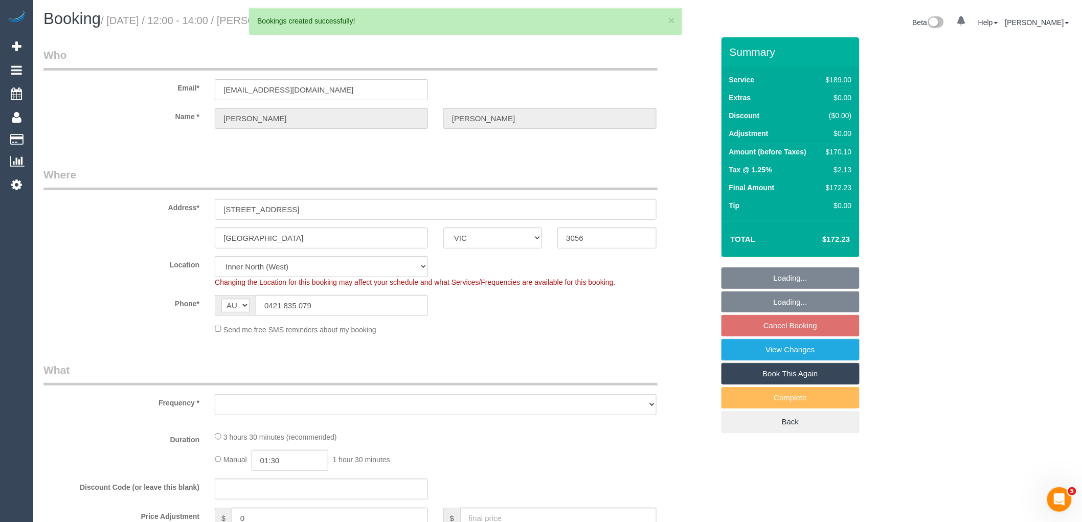
select select "string:stripe-pm_1RZLGk2GScqysDRVMojLpH94"
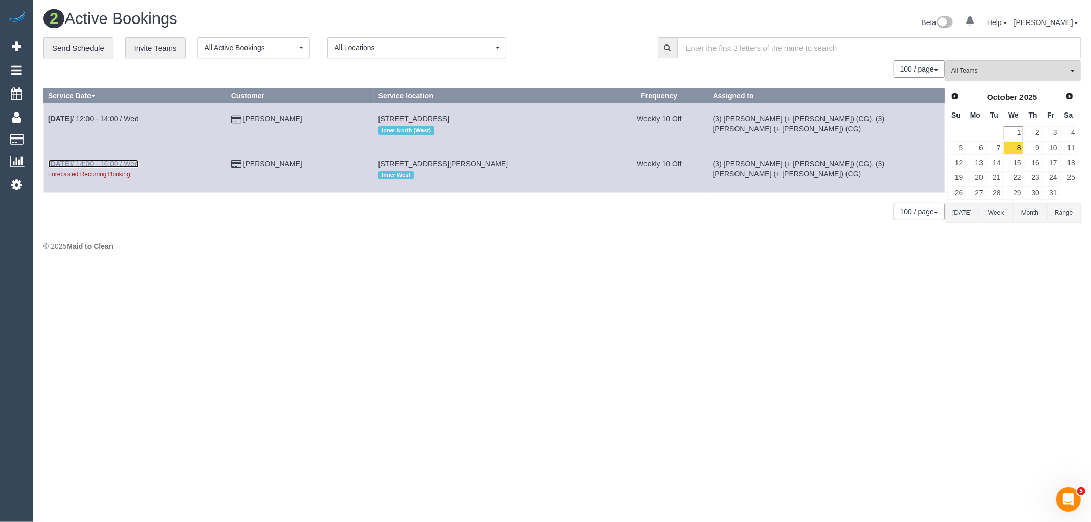
click at [133, 162] on link "Oct 8th / 14:00 - 16:00 / Wed" at bounding box center [93, 164] width 90 height 8
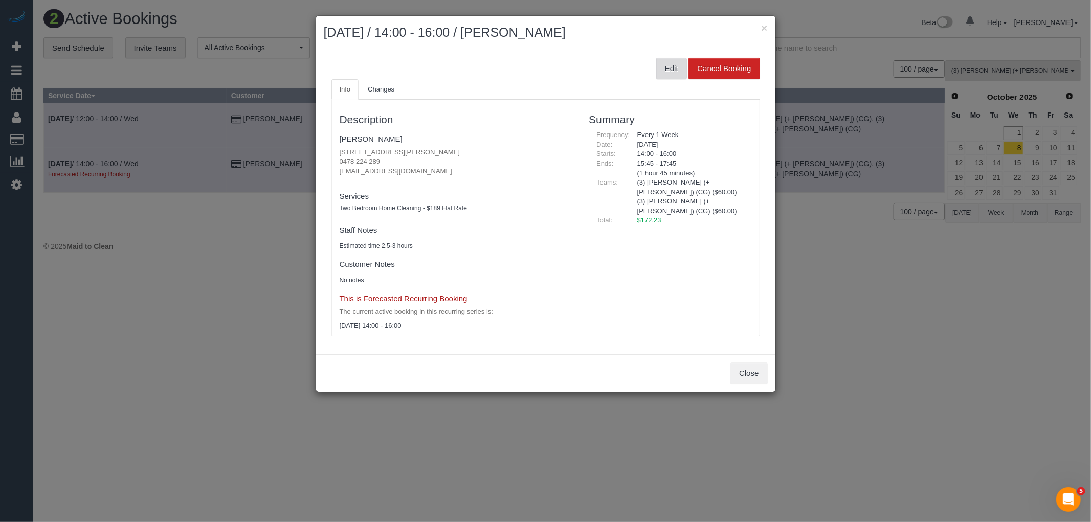
click at [678, 70] on button "Edit" at bounding box center [671, 68] width 31 height 21
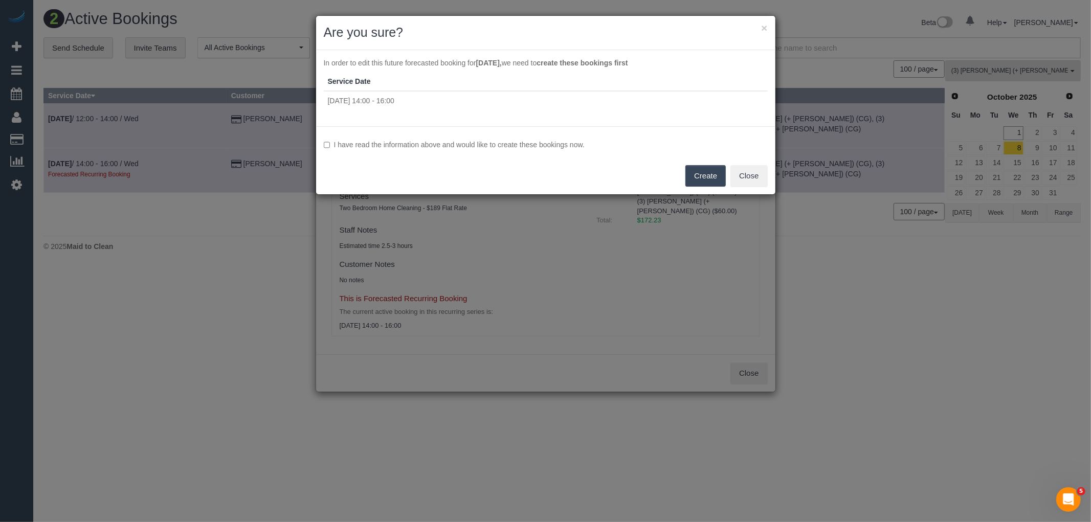
click at [421, 142] on label "I have read the information above and would like to create these bookings now." at bounding box center [546, 145] width 444 height 10
click at [695, 173] on button "Create" at bounding box center [705, 175] width 40 height 21
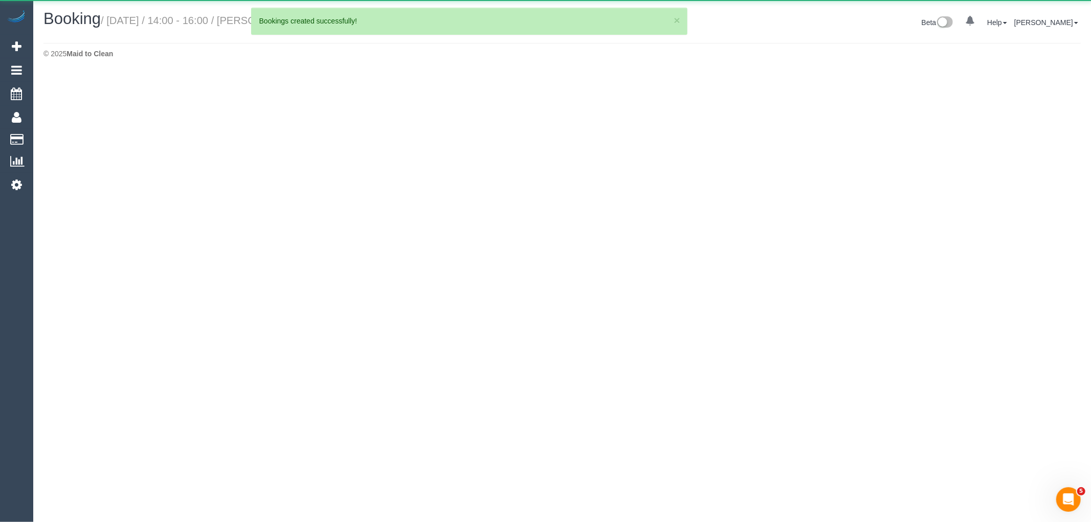
select select "VIC"
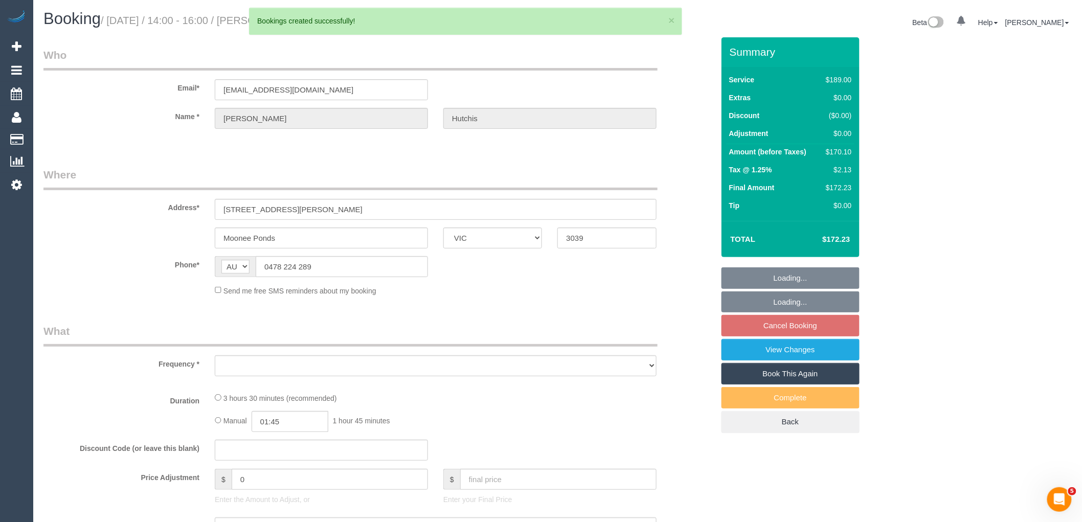
select select "string:stripe-pm_1RzqX42GScqysDRVxZEi8TUE"
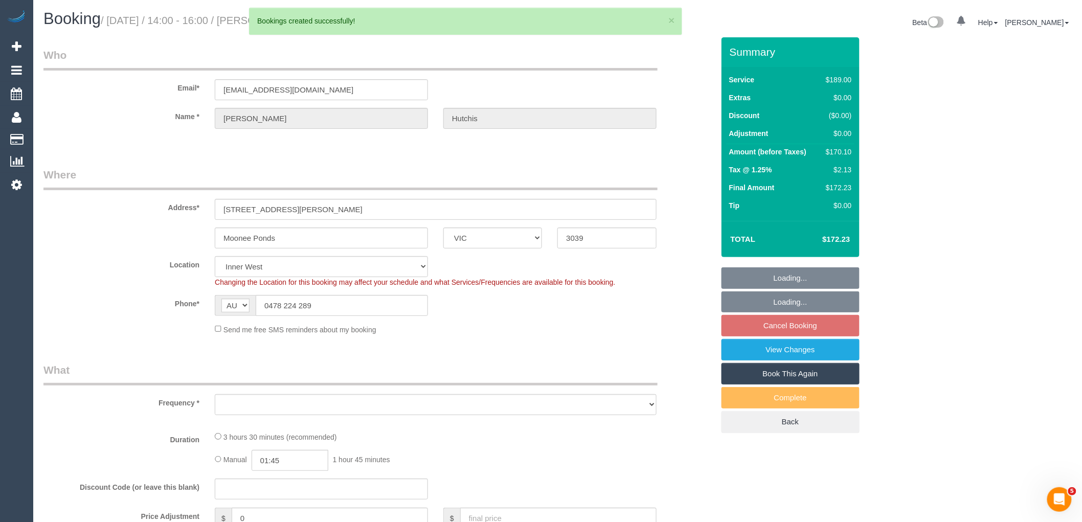
select select "number:28"
select select "number:14"
select select "number:19"
select select "number:22"
select select "number:34"
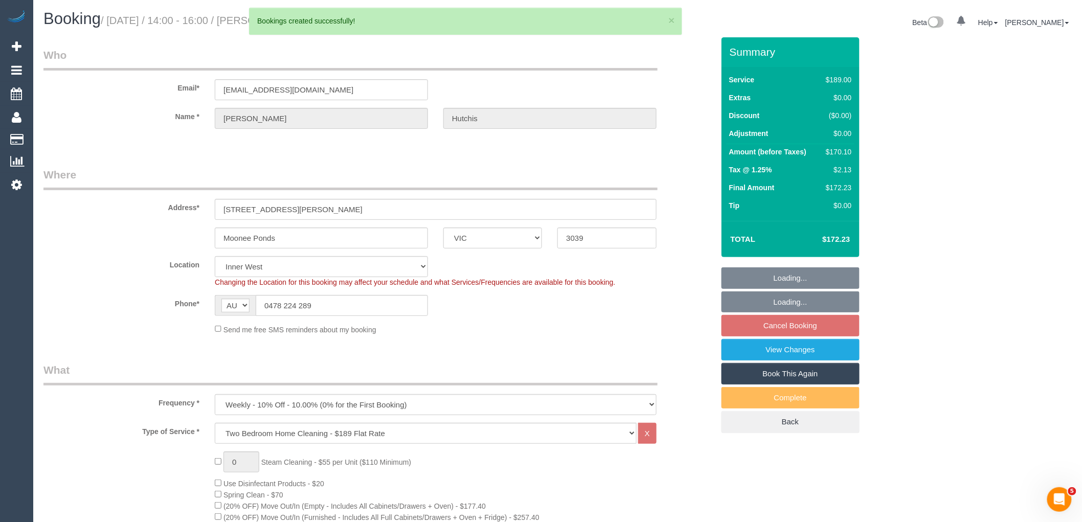
select select "object:10600"
select select "spot63"
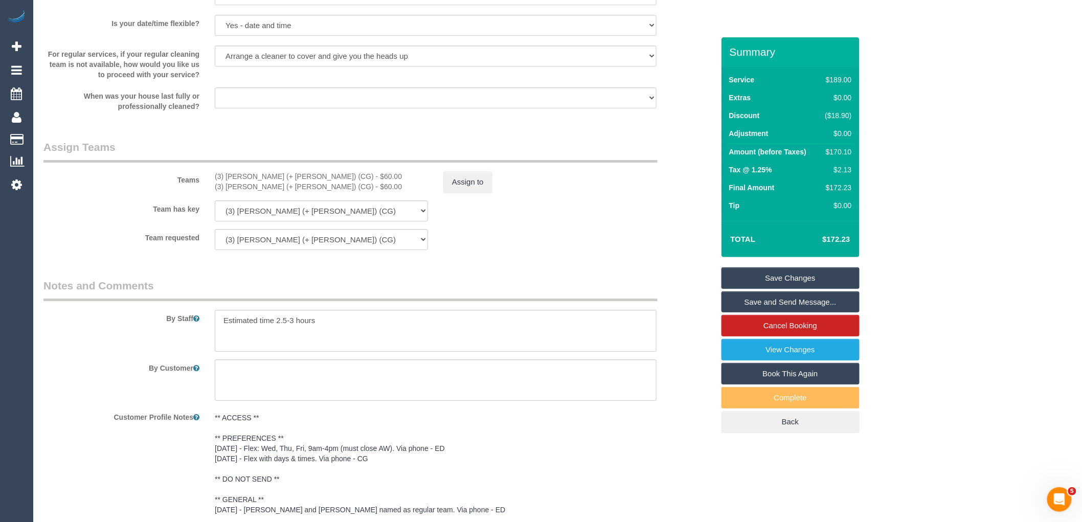
scroll to position [1570, 0]
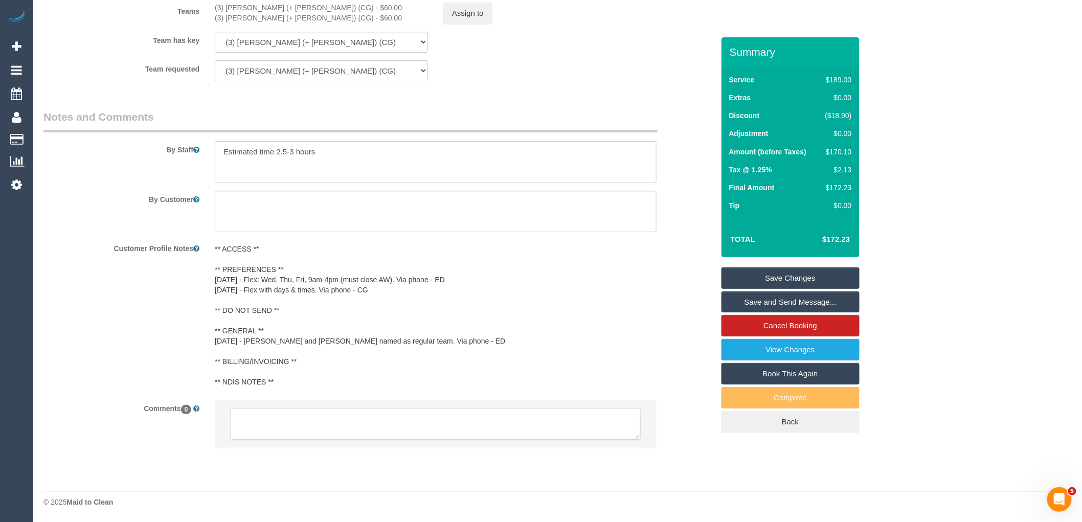
click at [343, 421] on textarea at bounding box center [436, 424] width 410 height 32
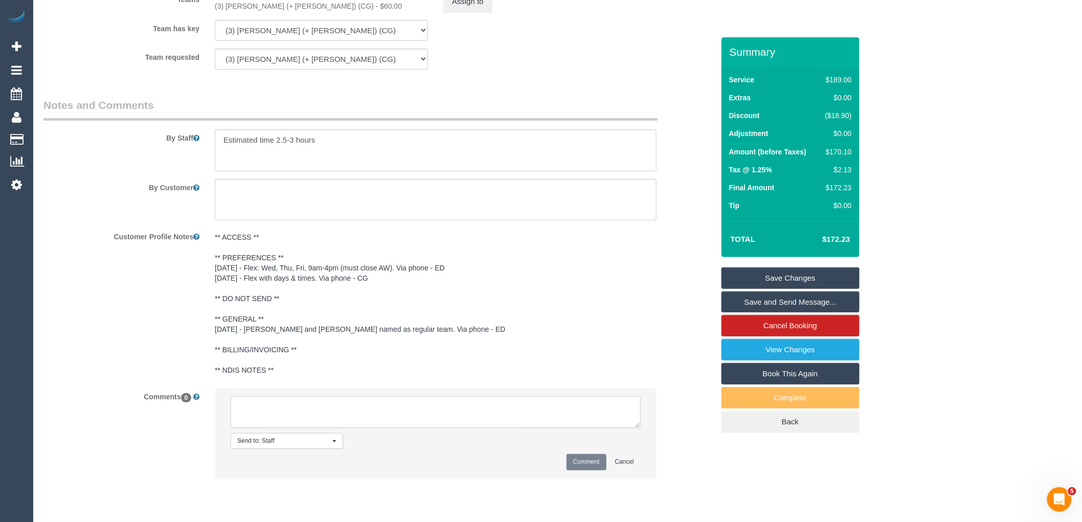
paste textarea "(3) Amninder (+ Sohail) (CG) not available on 08/10 Customer contacted via emai"
type textarea "(3) Amninder (+ Sohail) (CG) not available on 08/10 Customer contacted via emai"
click at [584, 470] on button "Comment" at bounding box center [586, 462] width 40 height 16
click at [471, 9] on button "Assign to" at bounding box center [467, 1] width 49 height 21
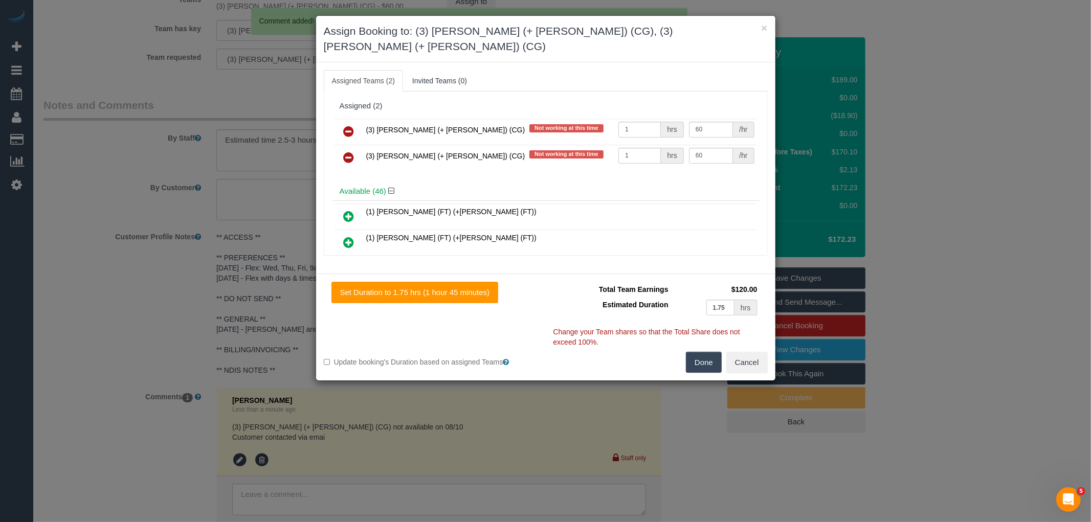
click at [356, 122] on link at bounding box center [349, 132] width 24 height 20
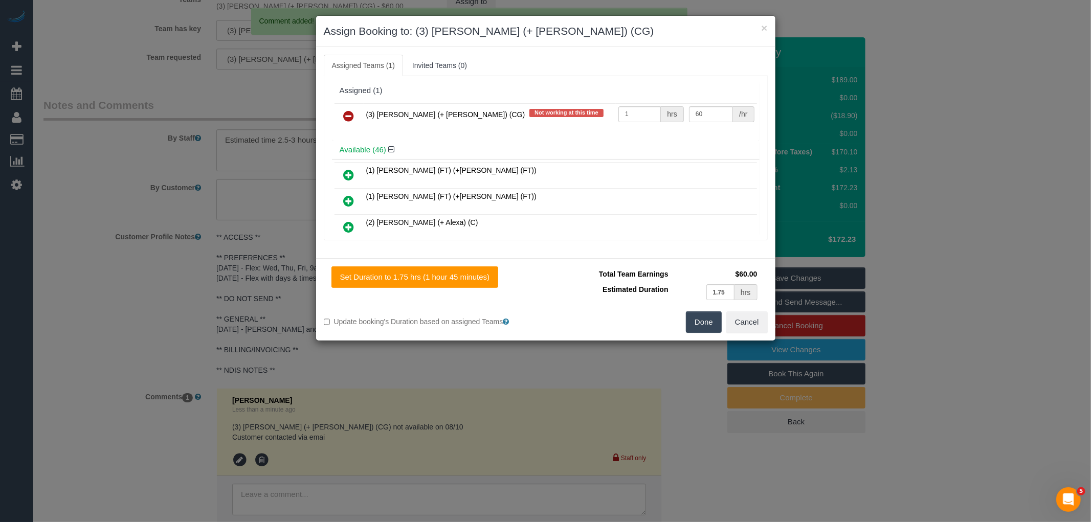
click at [356, 108] on link at bounding box center [349, 116] width 24 height 20
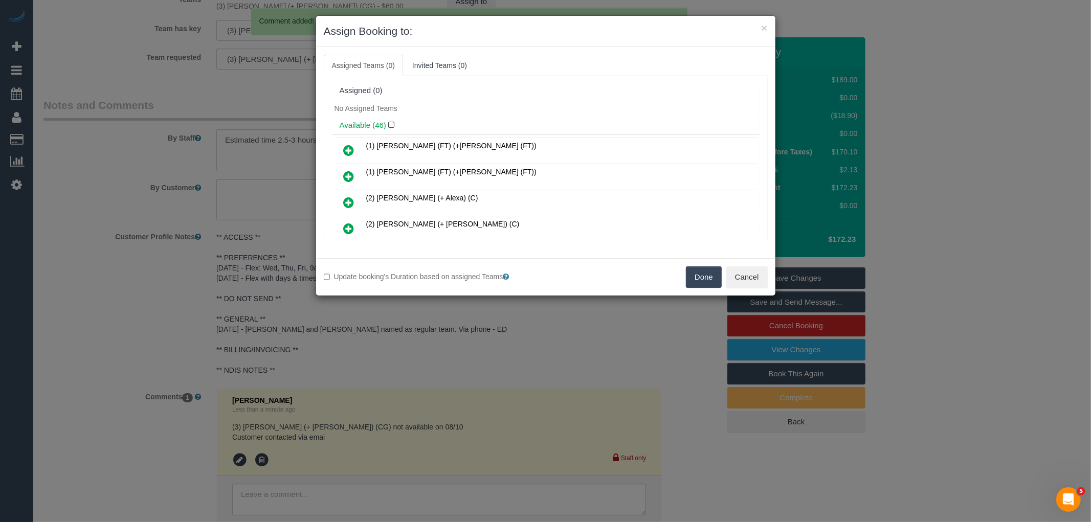
click at [701, 277] on button "Done" at bounding box center [704, 276] width 36 height 21
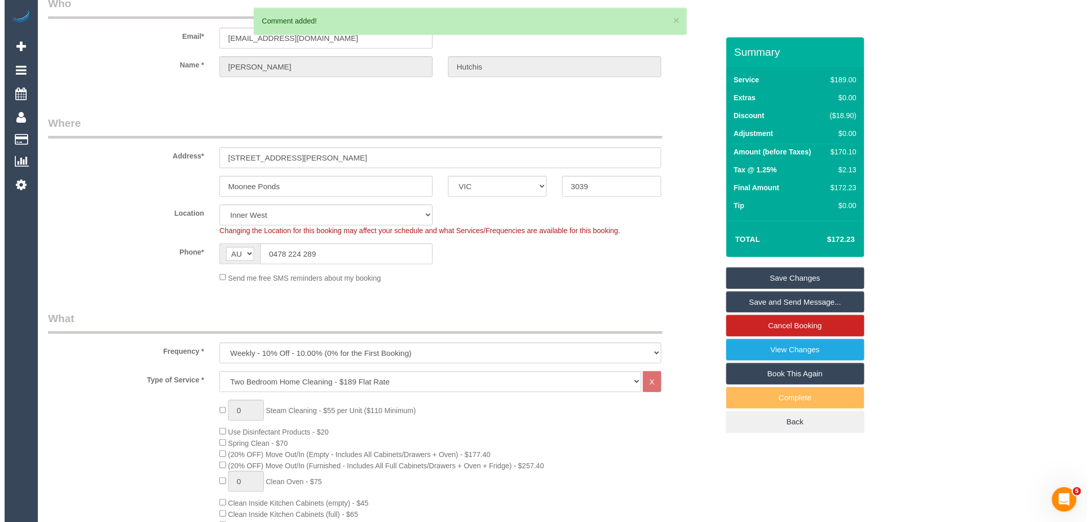
scroll to position [0, 0]
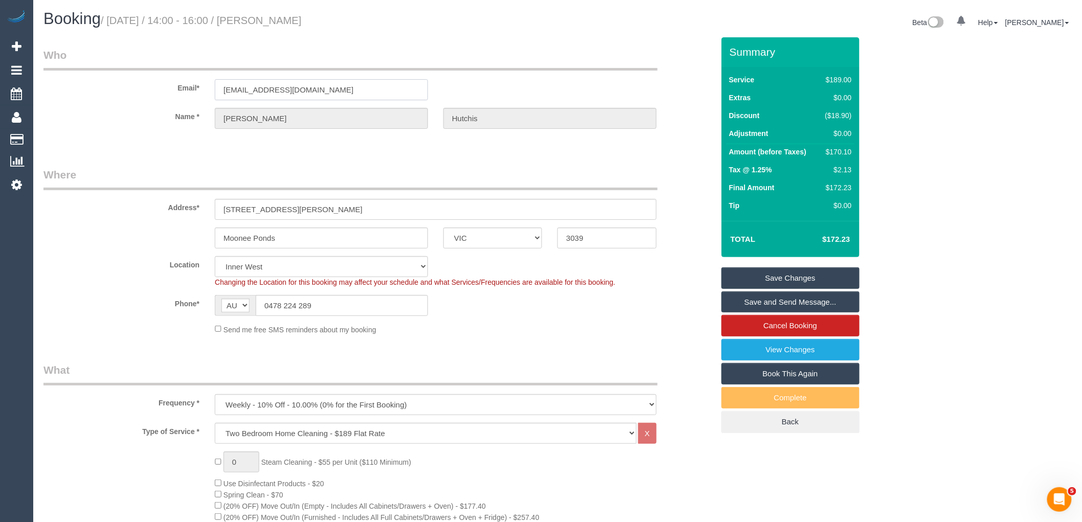
drag, startPoint x: 343, startPoint y: 85, endPoint x: 133, endPoint y: 89, distance: 209.2
click at [155, 85] on div "Email* jdhutchis01@gmail.com" at bounding box center [379, 74] width 686 height 53
click at [784, 274] on link "Save Changes" at bounding box center [790, 277] width 138 height 21
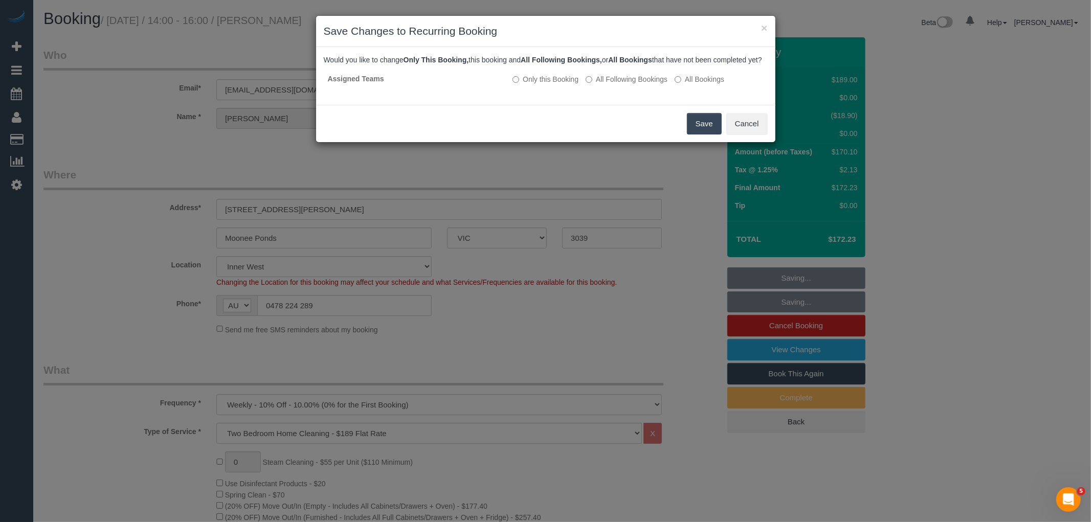
click at [701, 128] on button "Save" at bounding box center [704, 123] width 35 height 21
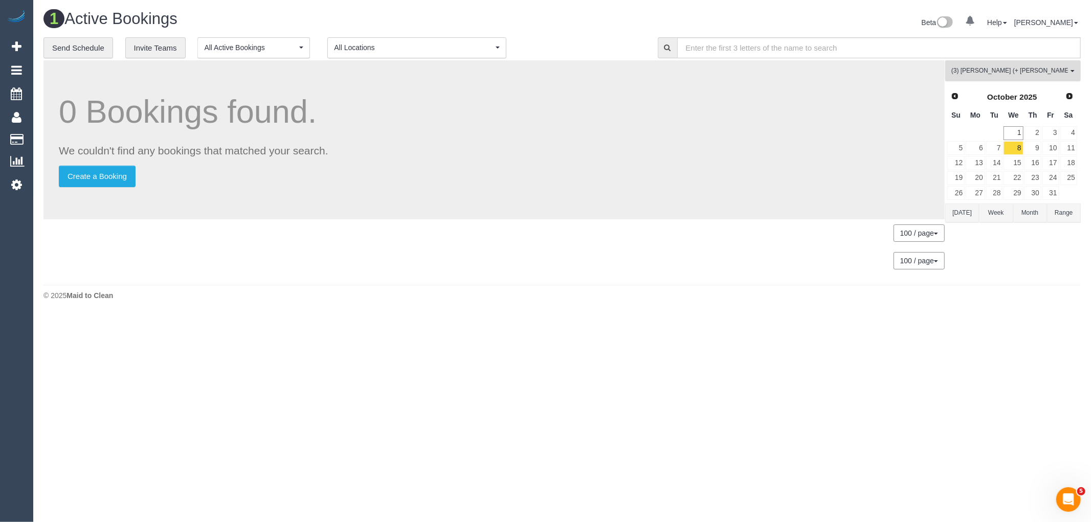
click at [1004, 70] on span "(3) Amninder (+ Sohail) (CG) , (3) Sohail (+ Amninder) (CG)" at bounding box center [1009, 70] width 117 height 9
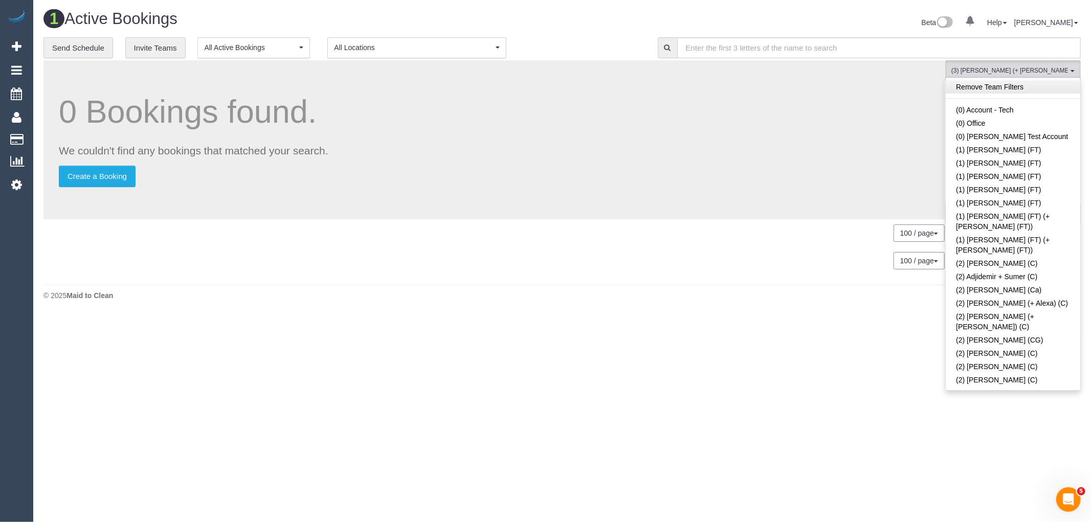
click at [1031, 90] on link "Remove Team Filters" at bounding box center [1012, 86] width 134 height 13
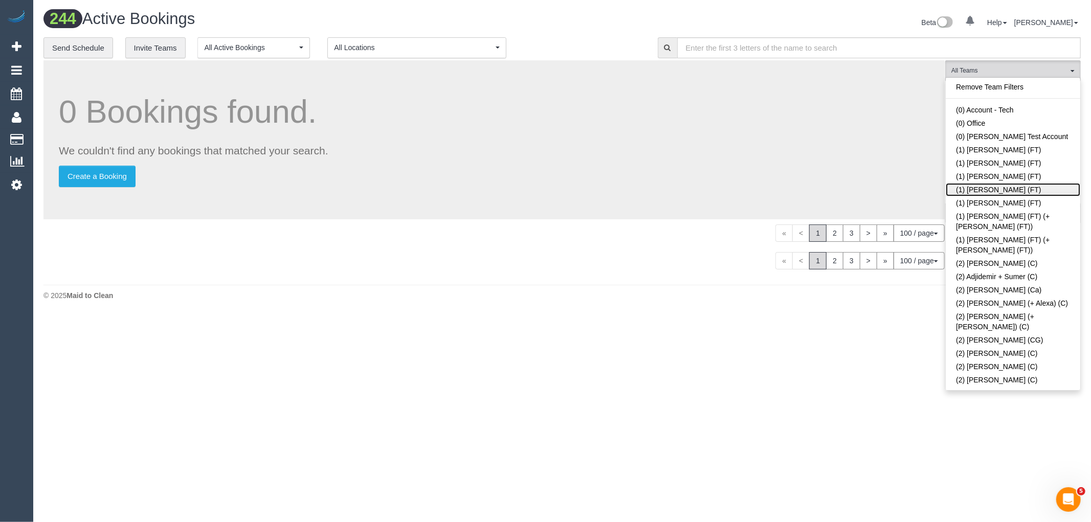
click at [1009, 191] on link "(1) Kumpee R (FT)" at bounding box center [1012, 189] width 134 height 13
click at [596, 24] on div "Beta 0 Your Notifications You have 0 alerts Help Help Docs Take a Tour Contact …" at bounding box center [825, 23] width 526 height 27
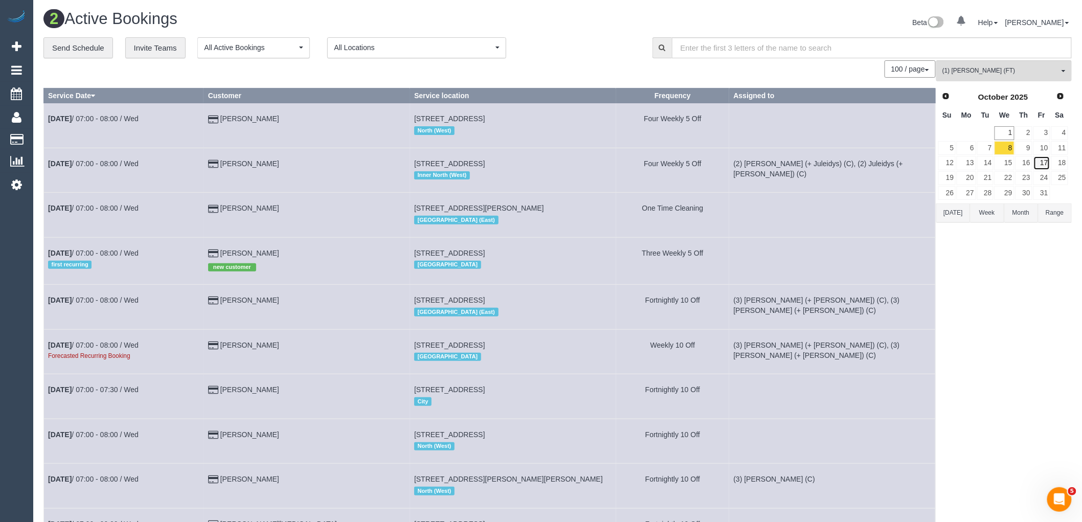
click at [1047, 164] on link "17" at bounding box center [1041, 163] width 17 height 14
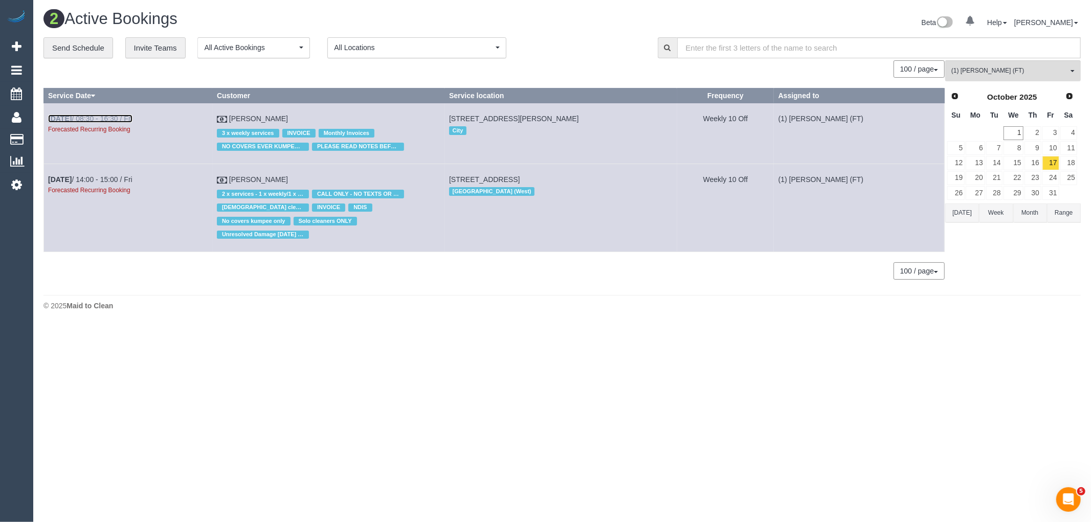
click at [116, 118] on link "Oct 17th / 08:30 - 16:30 / Fri" at bounding box center [90, 119] width 84 height 8
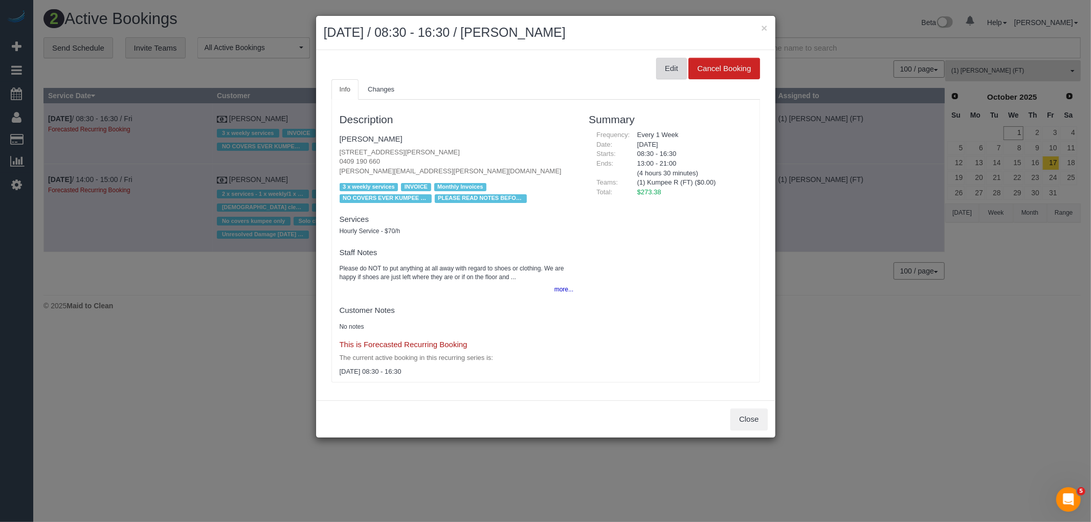
click at [683, 60] on button "Edit" at bounding box center [671, 68] width 31 height 21
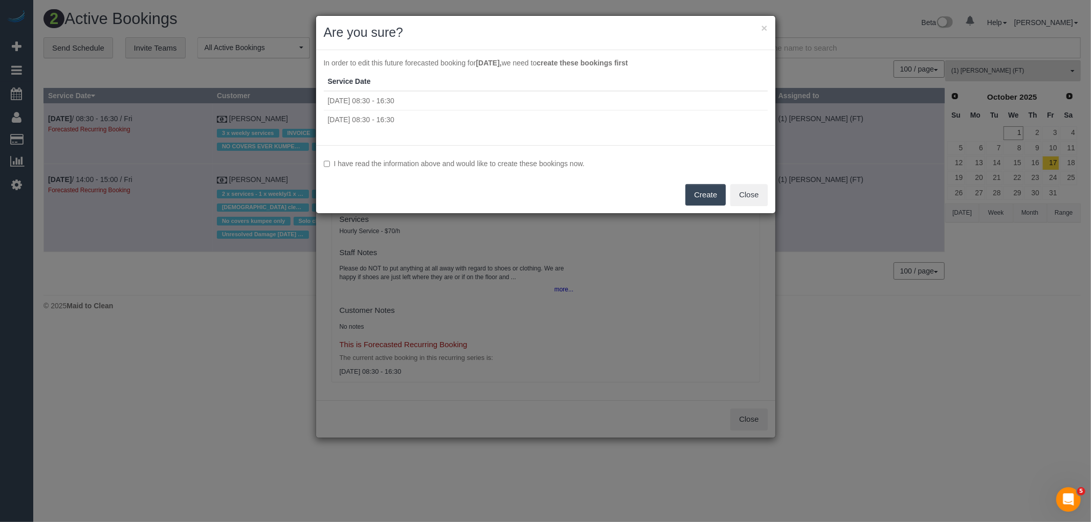
drag, startPoint x: 535, startPoint y: 162, endPoint x: 559, endPoint y: 167, distance: 25.1
click at [535, 161] on label "I have read the information above and would like to create these bookings now." at bounding box center [546, 163] width 444 height 10
click at [719, 198] on button "Create" at bounding box center [705, 194] width 40 height 21
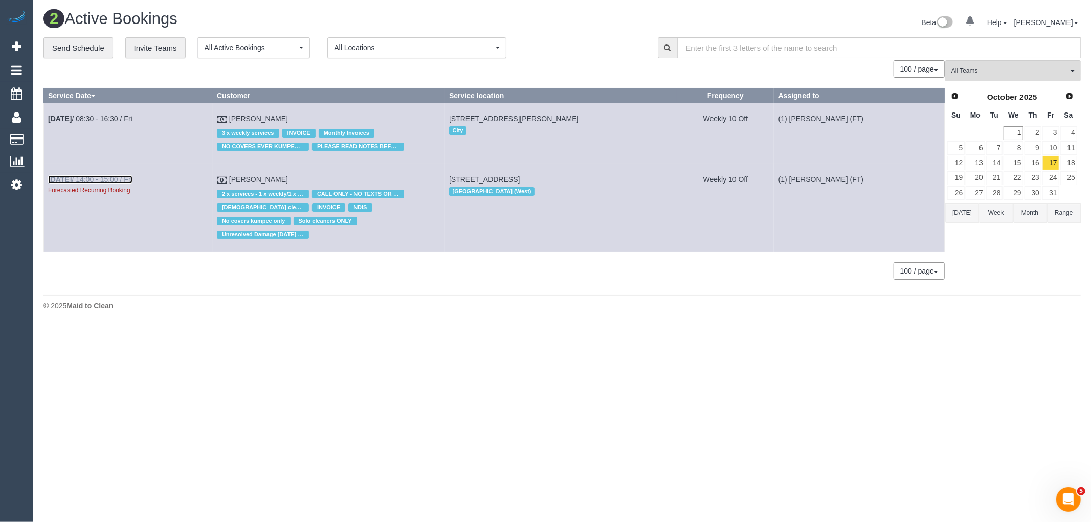
click at [130, 184] on link "Oct 17th / 14:00 - 15:00 / Fri" at bounding box center [90, 179] width 84 height 8
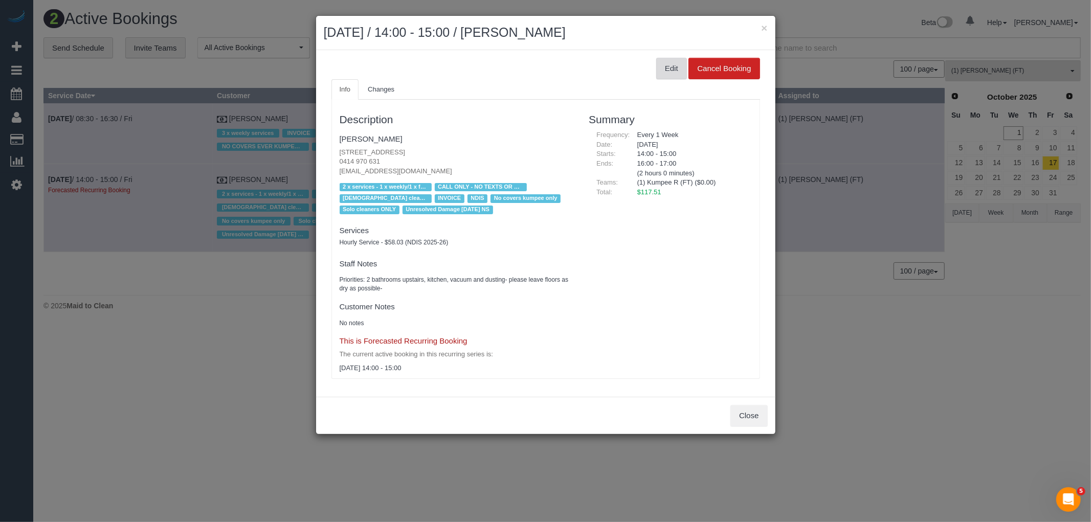
click at [673, 66] on button "Edit" at bounding box center [671, 68] width 31 height 21
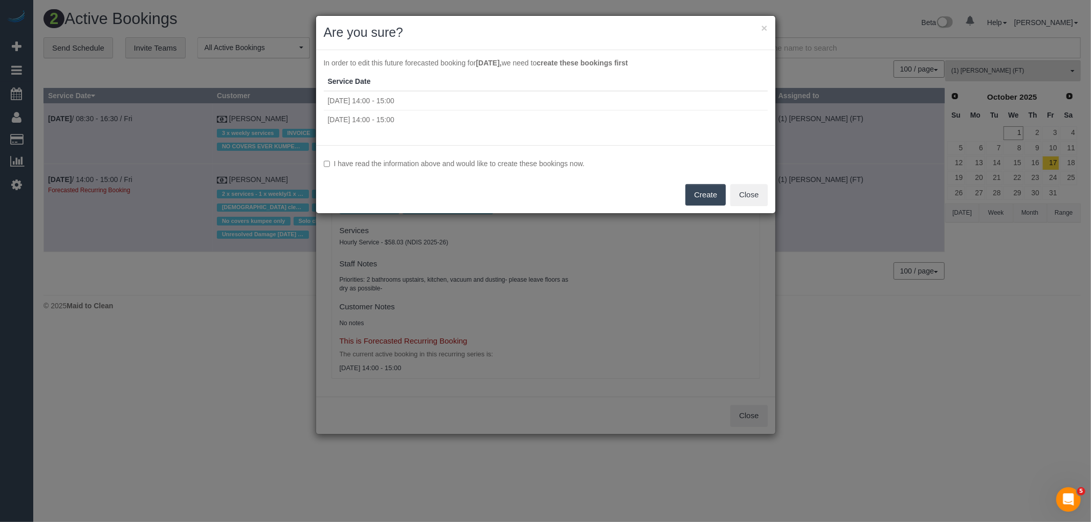
click at [481, 162] on label "I have read the information above and would like to create these bookings now." at bounding box center [546, 163] width 444 height 10
click at [735, 198] on button "Close" at bounding box center [748, 194] width 37 height 21
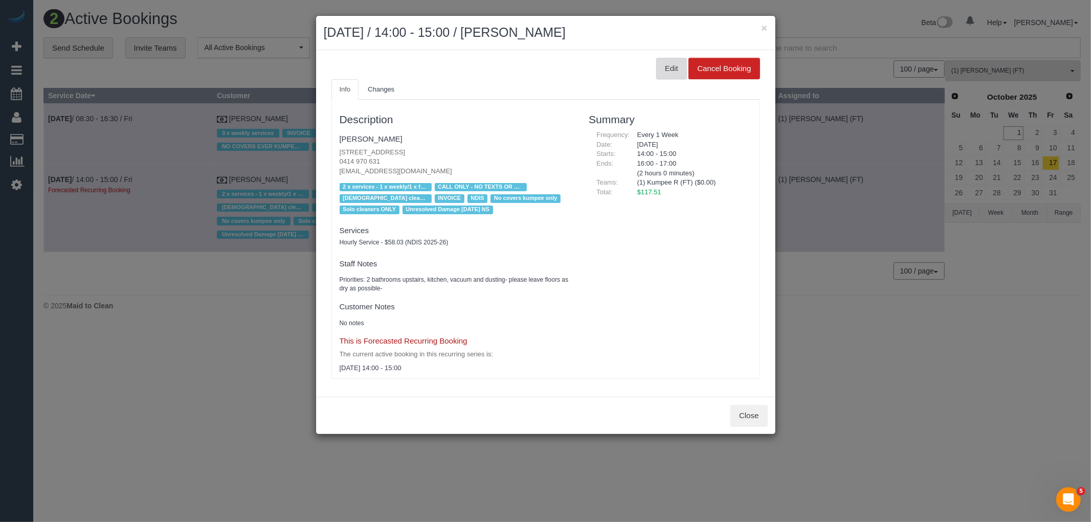
click at [666, 67] on button "Edit" at bounding box center [671, 68] width 31 height 21
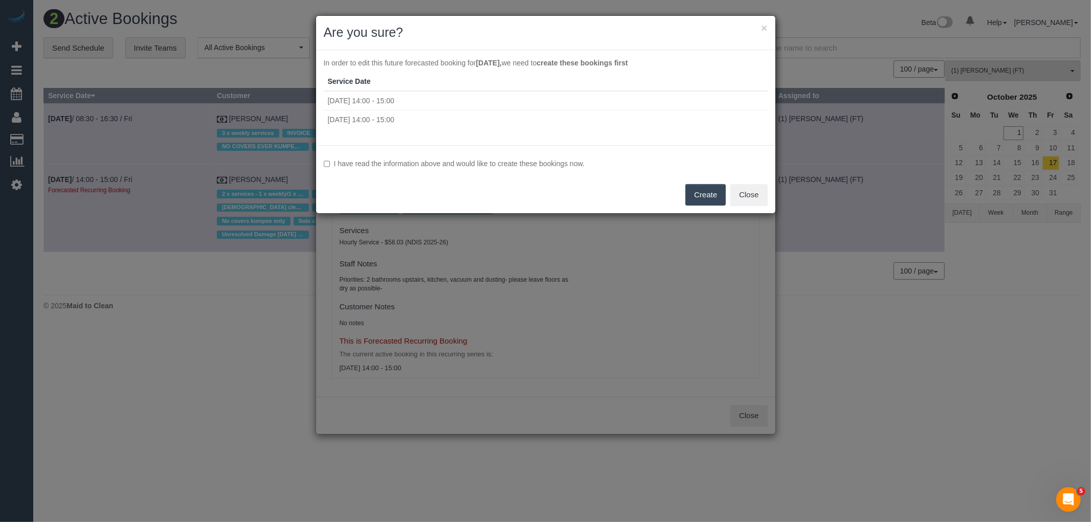
click at [536, 162] on label "I have read the information above and would like to create these bookings now." at bounding box center [546, 163] width 444 height 10
click at [707, 196] on button "Create" at bounding box center [705, 194] width 40 height 21
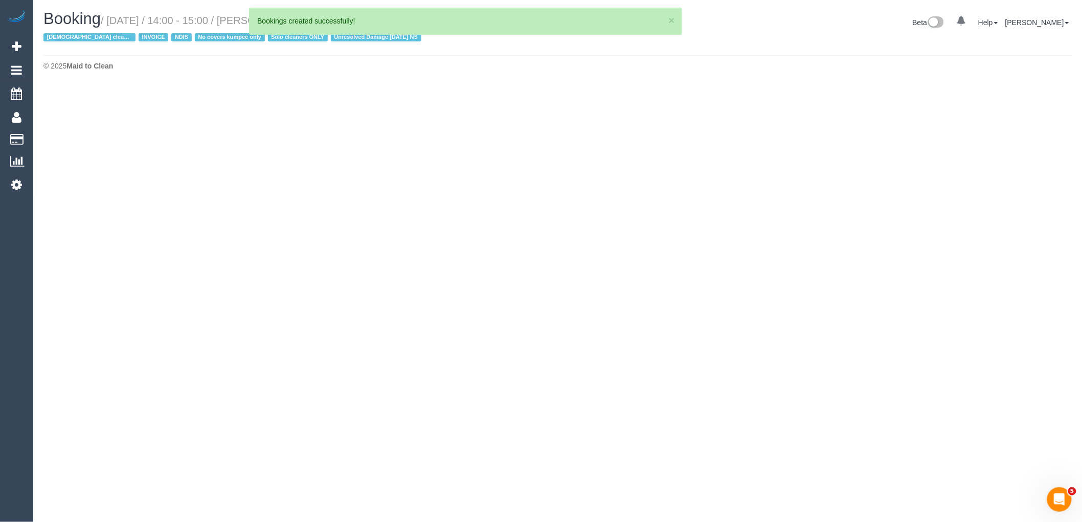
select select "VIC"
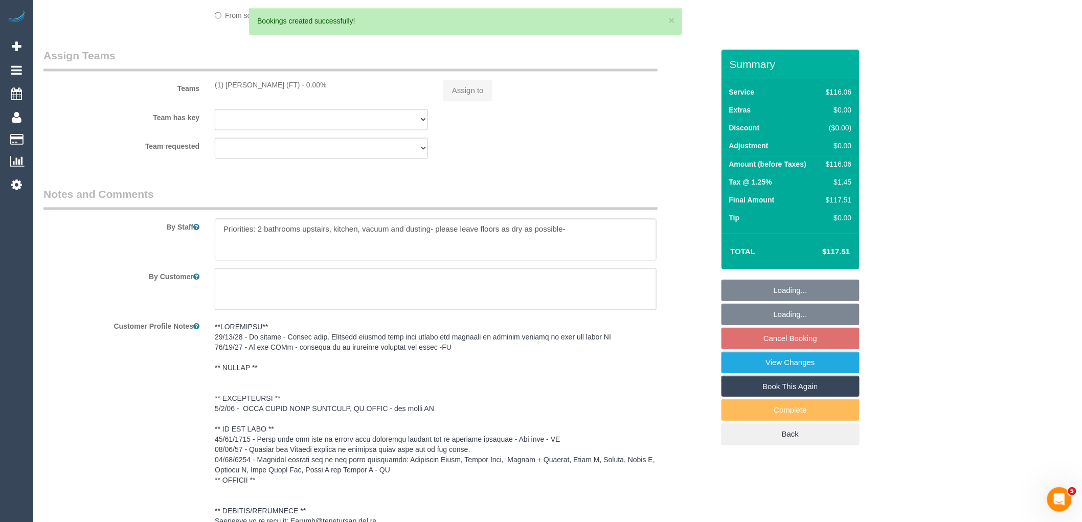
select select "object:16794"
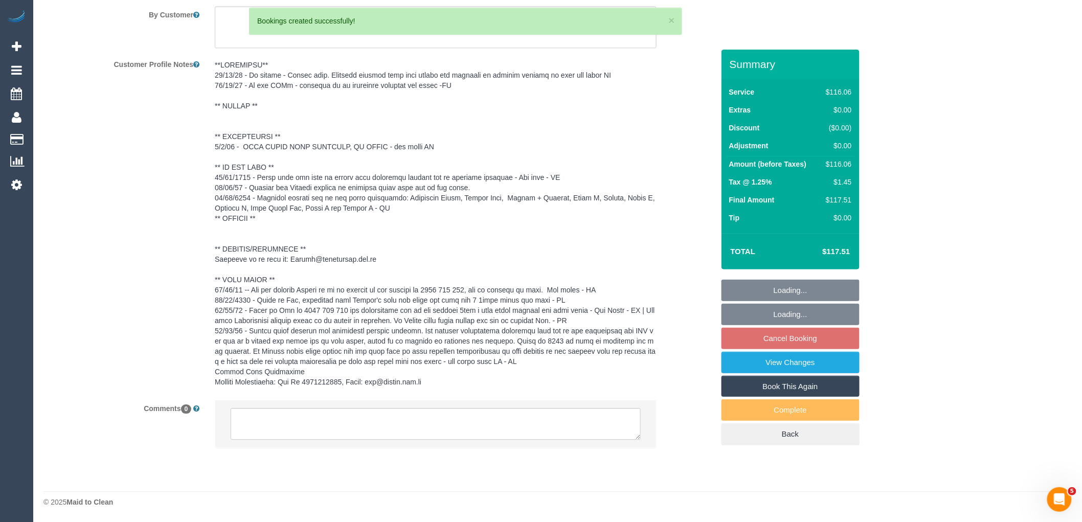
select select "number:28"
select select "number:14"
select select "number:19"
select select "number:23"
select select "number:35"
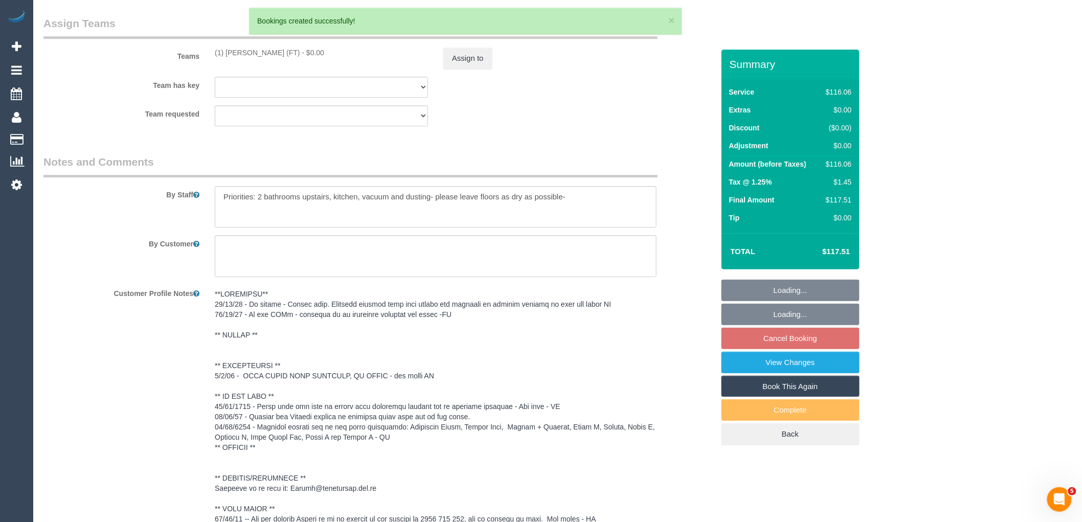
scroll to position [1273, 0]
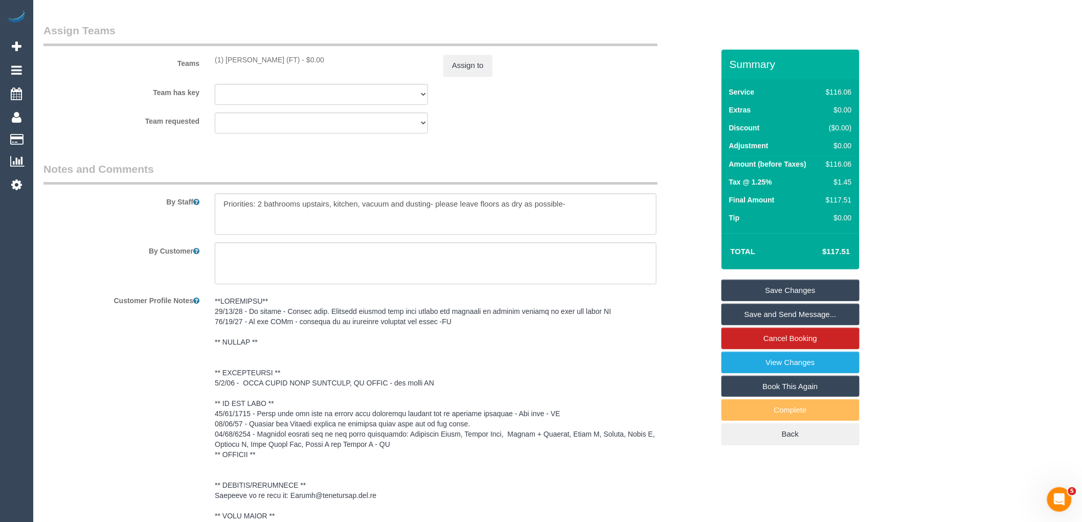
drag, startPoint x: 275, startPoint y: 60, endPoint x: 276, endPoint y: 115, distance: 54.7
click at [203, 63] on div "Teams (1) Kumpee R (FT) - $0.00 Assign to" at bounding box center [379, 49] width 686 height 53
copy div "(1) Kumpee R (FT)"
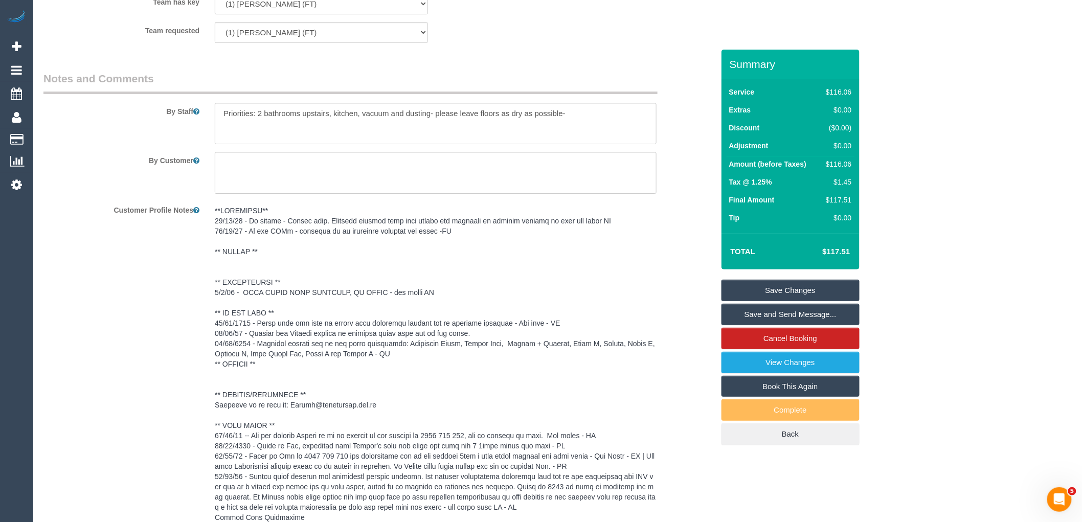
scroll to position [1512, 0]
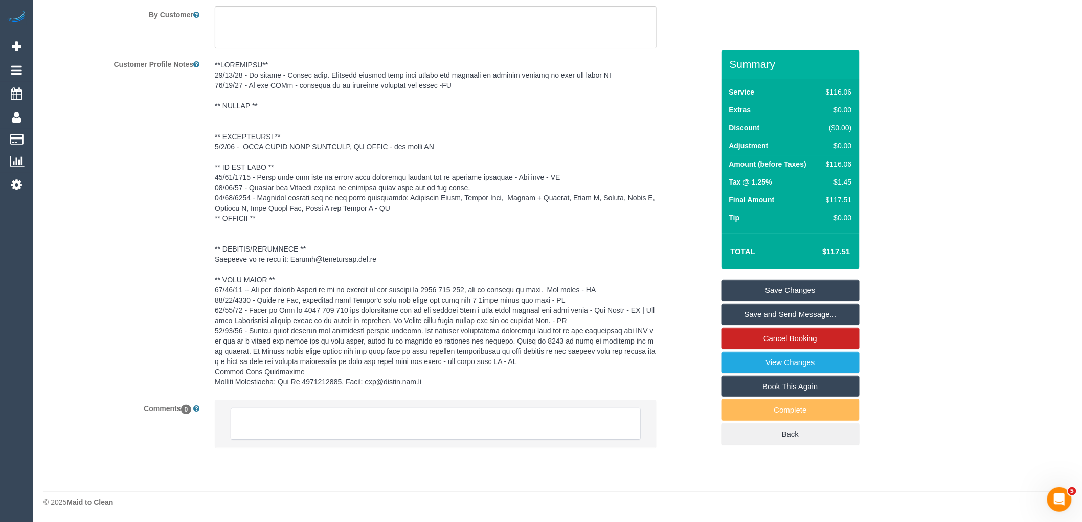
click at [306, 422] on textarea at bounding box center [436, 424] width 410 height 32
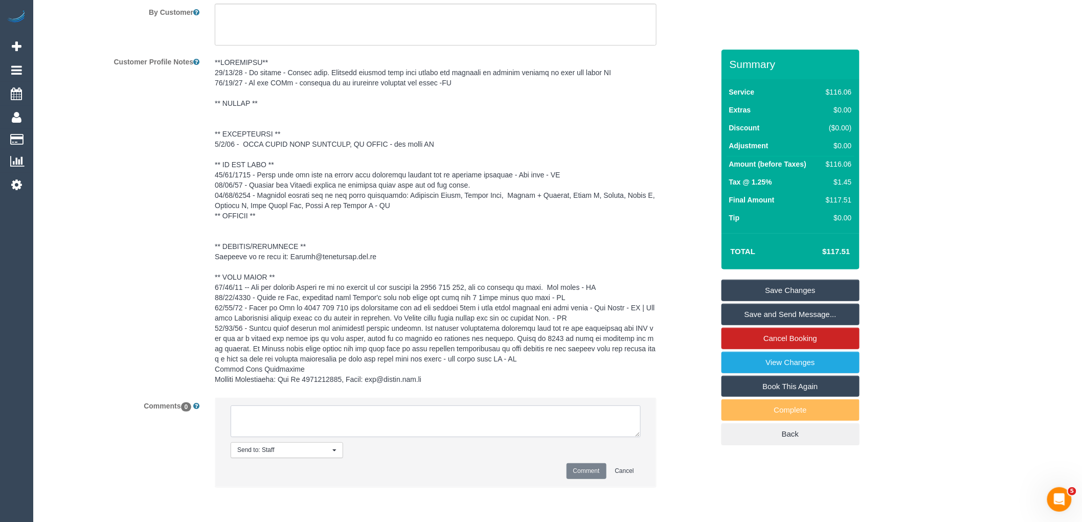
paste textarea "(1) Kumpee R (FT)"
drag, startPoint x: 406, startPoint y: 438, endPoint x: 226, endPoint y: 418, distance: 180.6
click at [226, 418] on li "Send to: Staff Nothing selected Send to: Staff Send to: Customer Send to: Team …" at bounding box center [435, 442] width 441 height 89
type textarea "(1) Kumpee R (FT) not available 17/10 Customer not contacted as no covers tag"
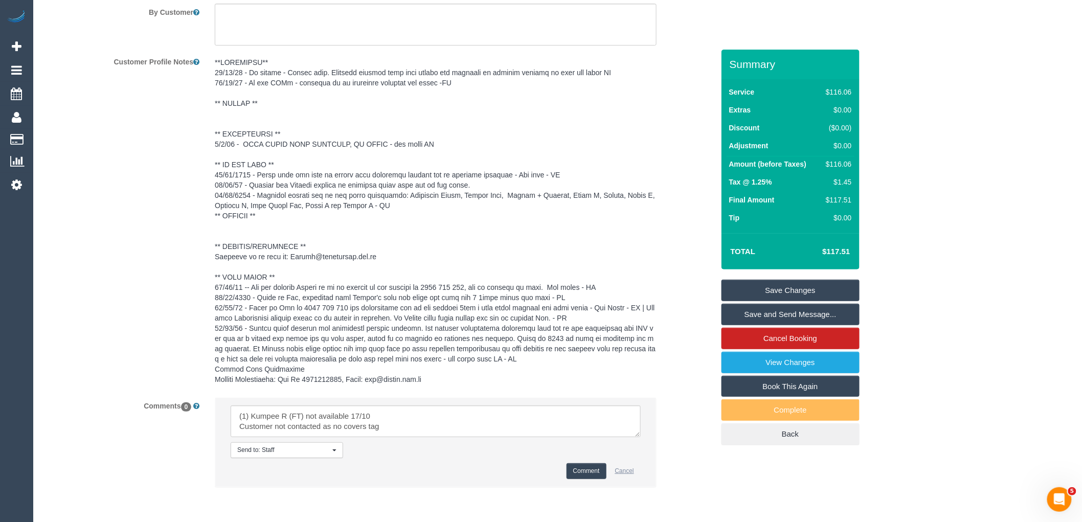
click at [608, 473] on button "Cancel" at bounding box center [624, 471] width 32 height 16
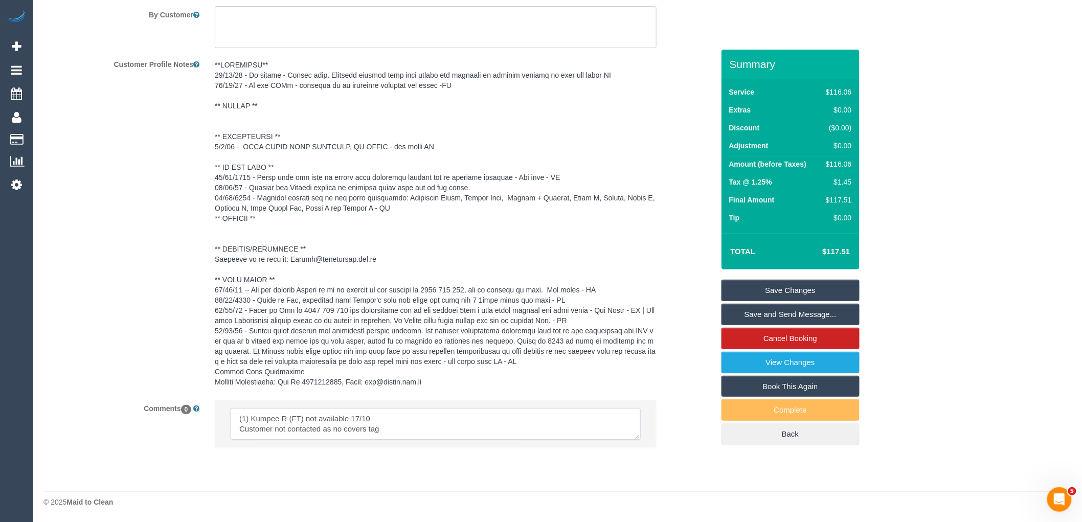
click at [474, 425] on textarea at bounding box center [436, 424] width 410 height 32
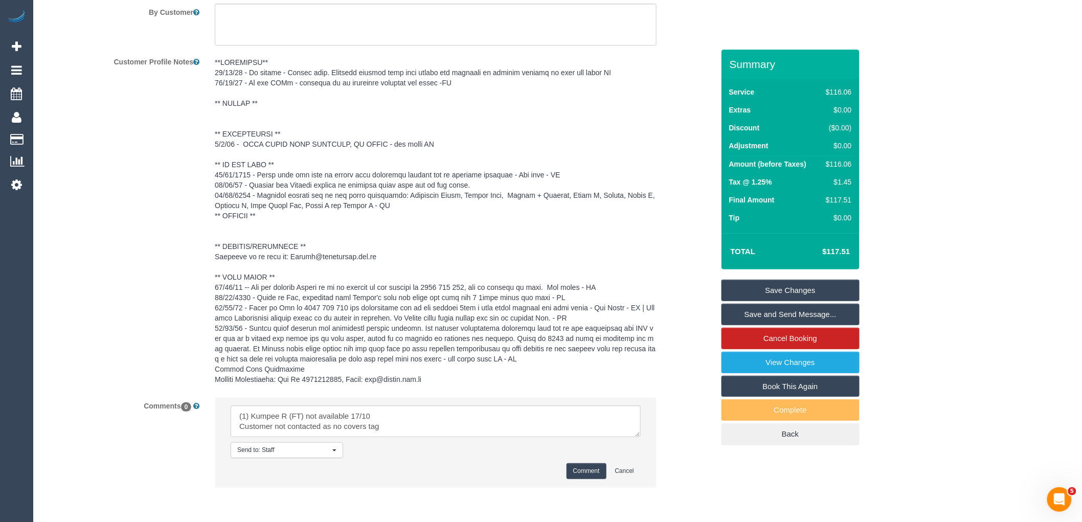
click at [581, 469] on button "Comment" at bounding box center [586, 471] width 40 height 16
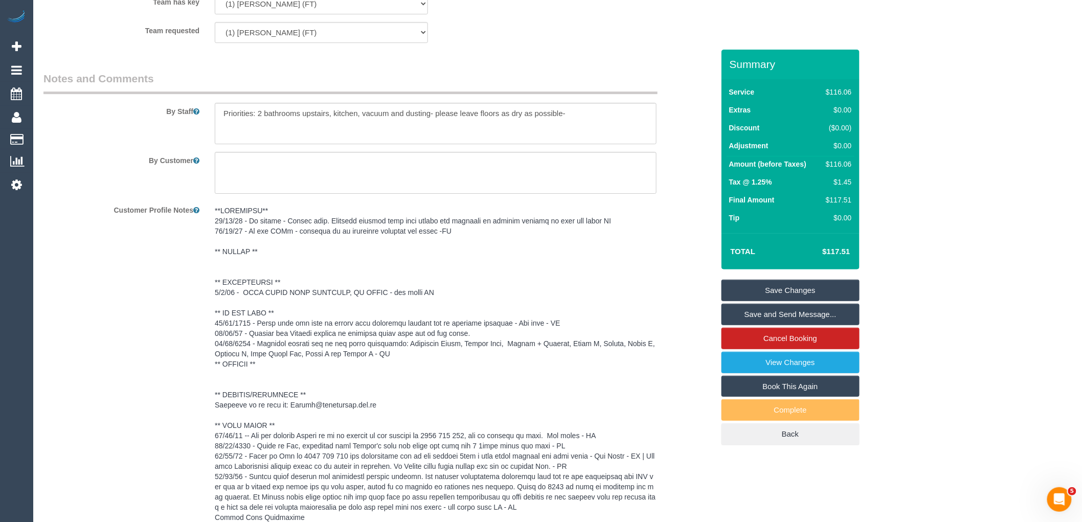
scroll to position [1228, 0]
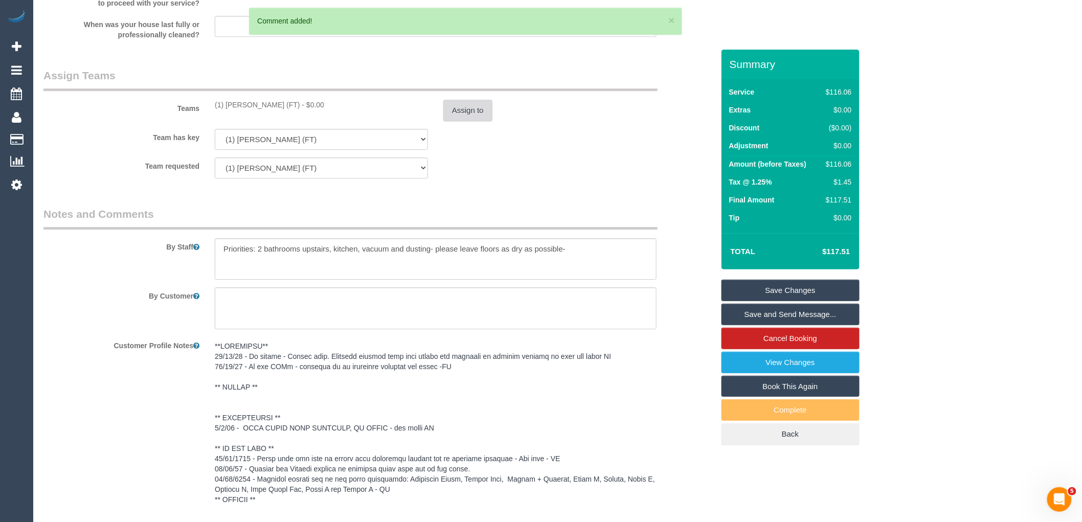
click at [466, 121] on button "Assign to" at bounding box center [467, 110] width 49 height 21
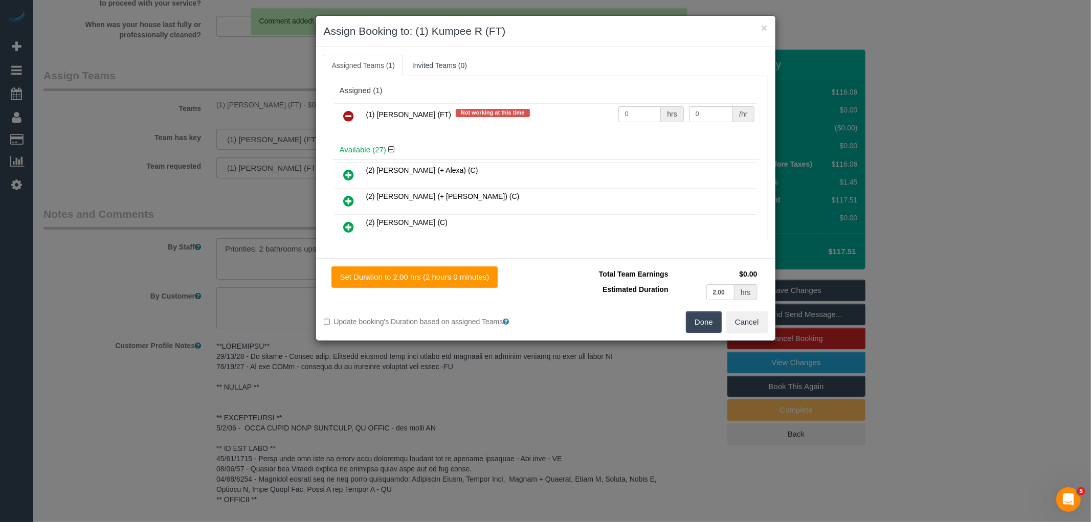
click at [359, 111] on link at bounding box center [349, 116] width 24 height 20
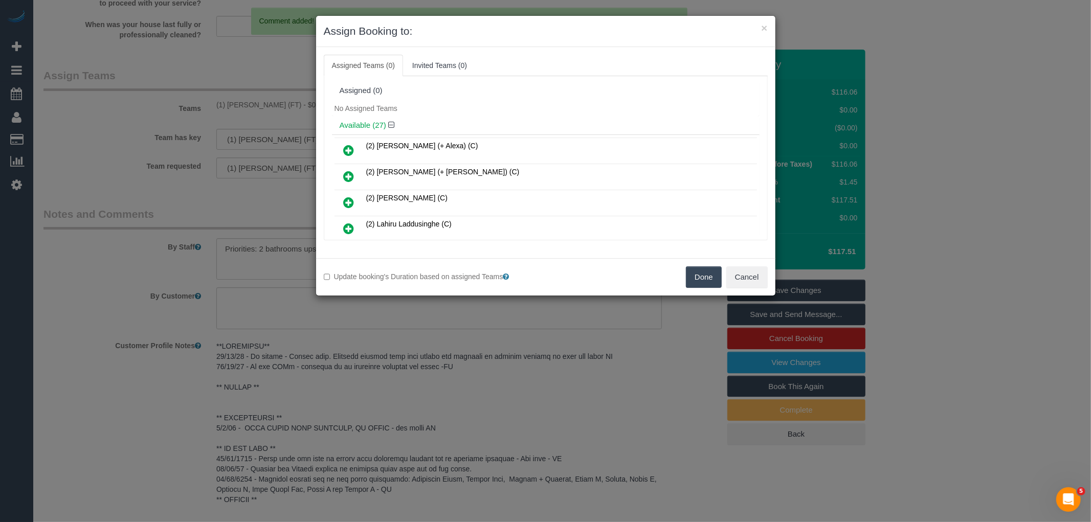
click at [704, 275] on button "Done" at bounding box center [704, 276] width 36 height 21
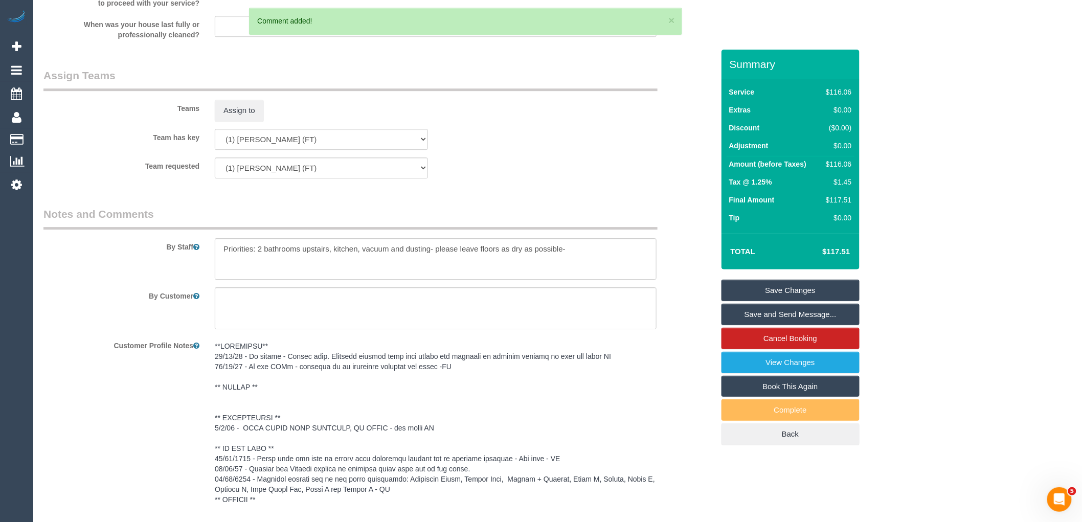
click at [796, 290] on link "Save Changes" at bounding box center [790, 290] width 138 height 21
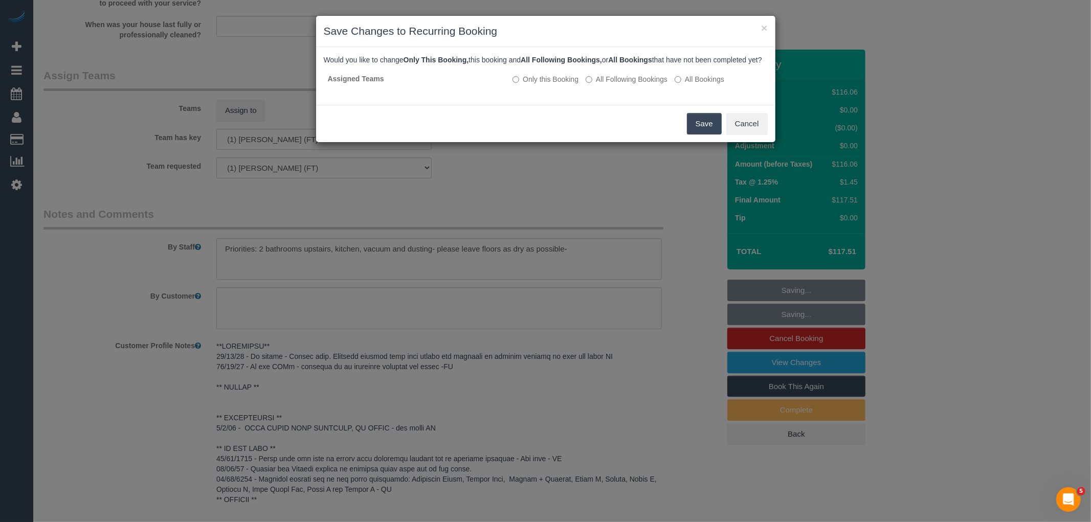
click at [702, 128] on button "Save" at bounding box center [704, 123] width 35 height 21
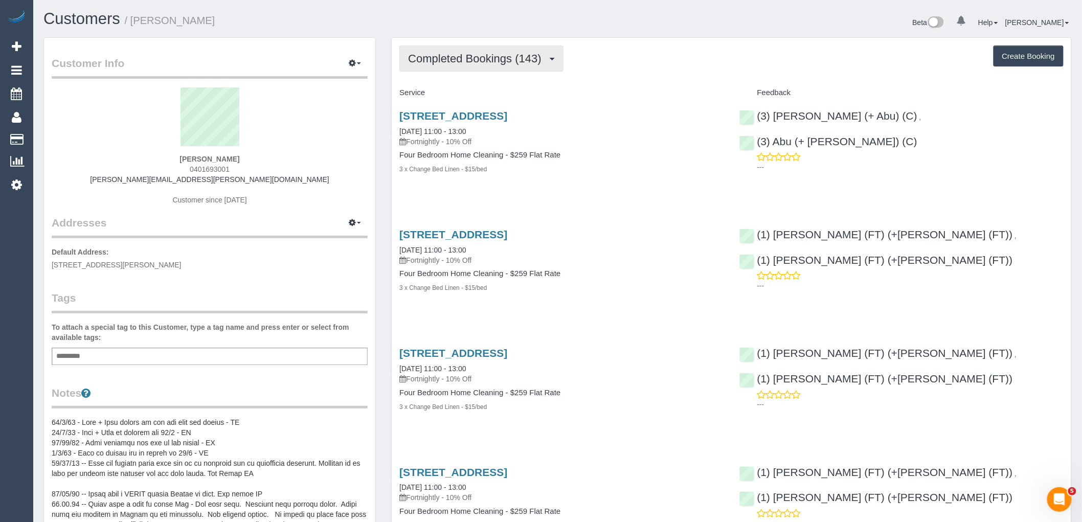
click at [503, 58] on span "Completed Bookings (143)" at bounding box center [477, 58] width 138 height 13
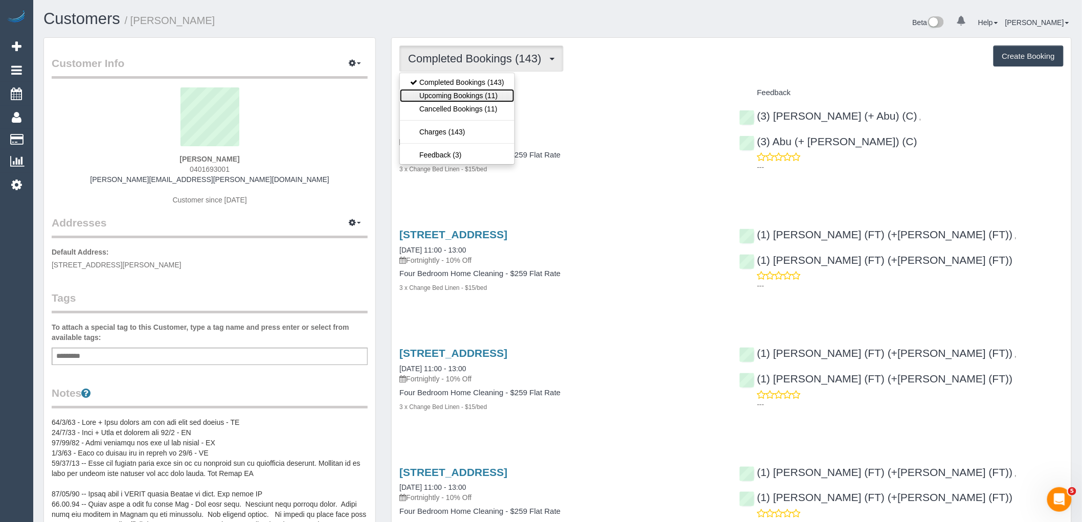
click at [502, 89] on link "Upcoming Bookings (11)" at bounding box center [457, 95] width 115 height 13
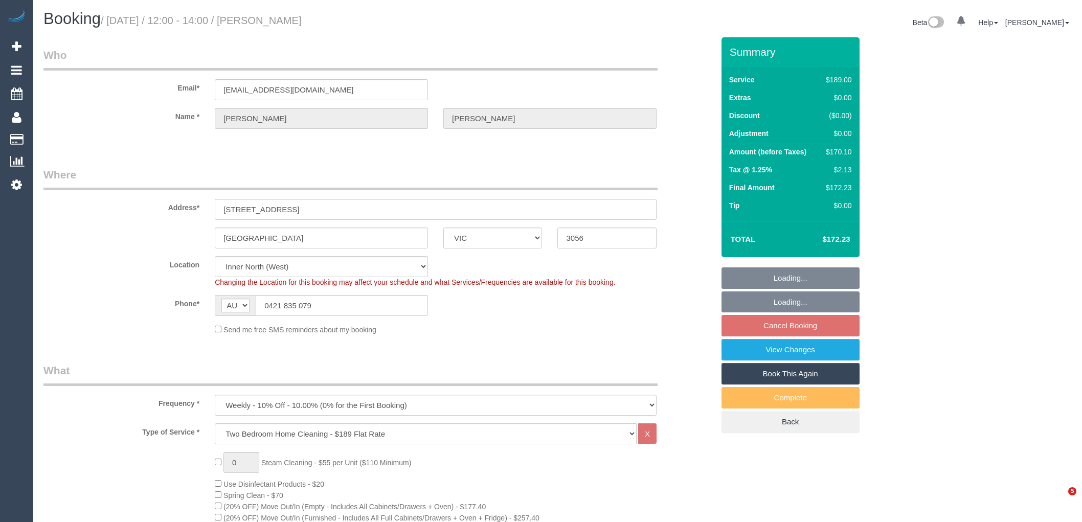
select select "VIC"
select select "spot6"
select select "number:29"
select select "number:35"
select select "116751"
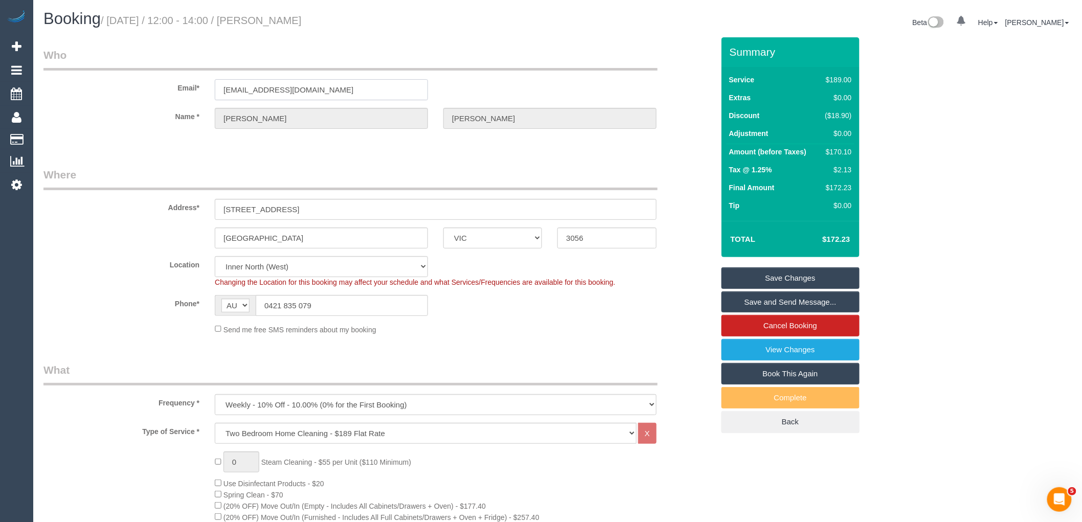
drag, startPoint x: 360, startPoint y: 88, endPoint x: 162, endPoint y: 88, distance: 198.4
click at [165, 88] on div "Email* liammcintyre@hotmail.com" at bounding box center [379, 74] width 686 height 53
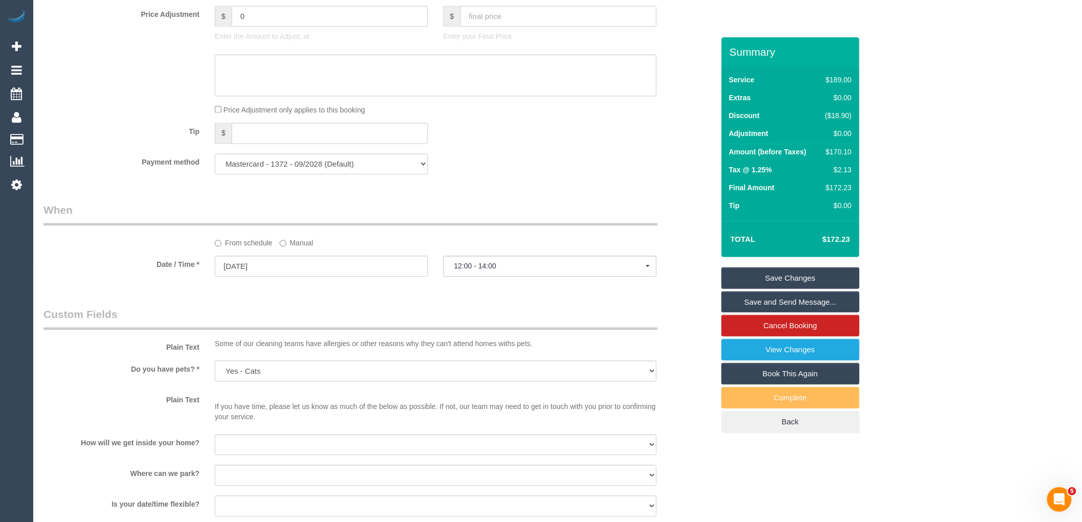
scroll to position [1250, 0]
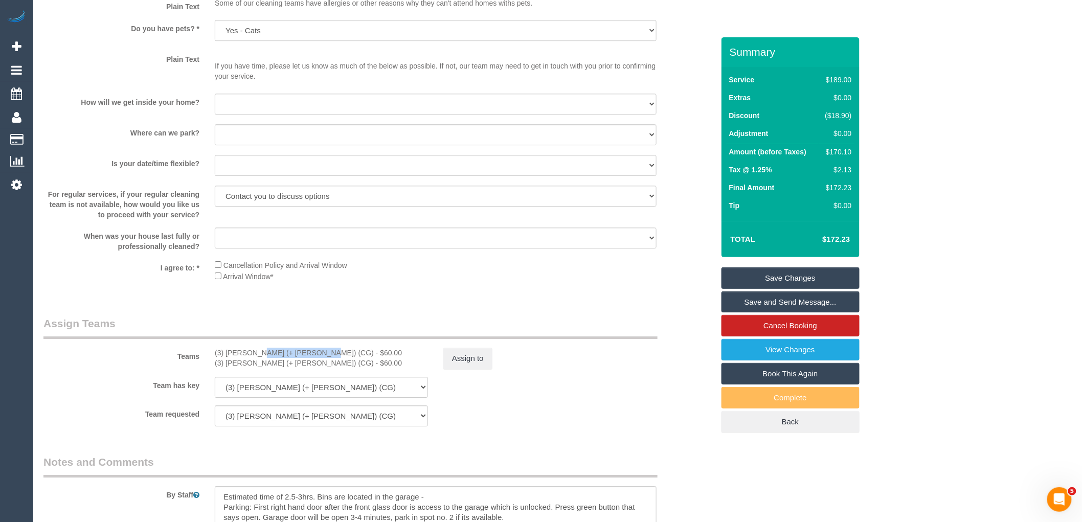
drag, startPoint x: 285, startPoint y: 364, endPoint x: 227, endPoint y: 364, distance: 57.8
click at [227, 358] on div "(3) Amninder (+ Sohail) (CG) - $60.00" at bounding box center [321, 353] width 213 height 10
copy div "Amninder (+ Sohail"
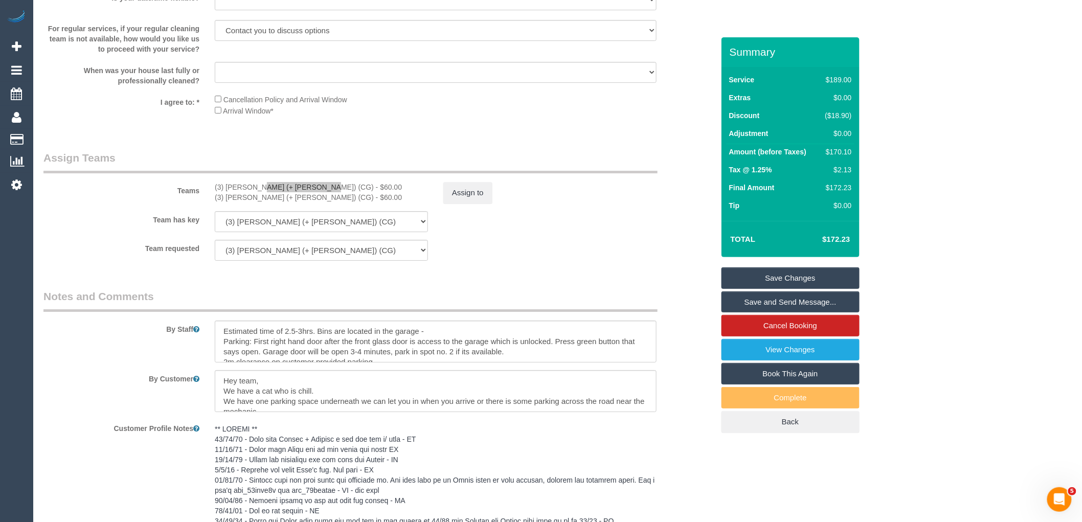
scroll to position [1534, 0]
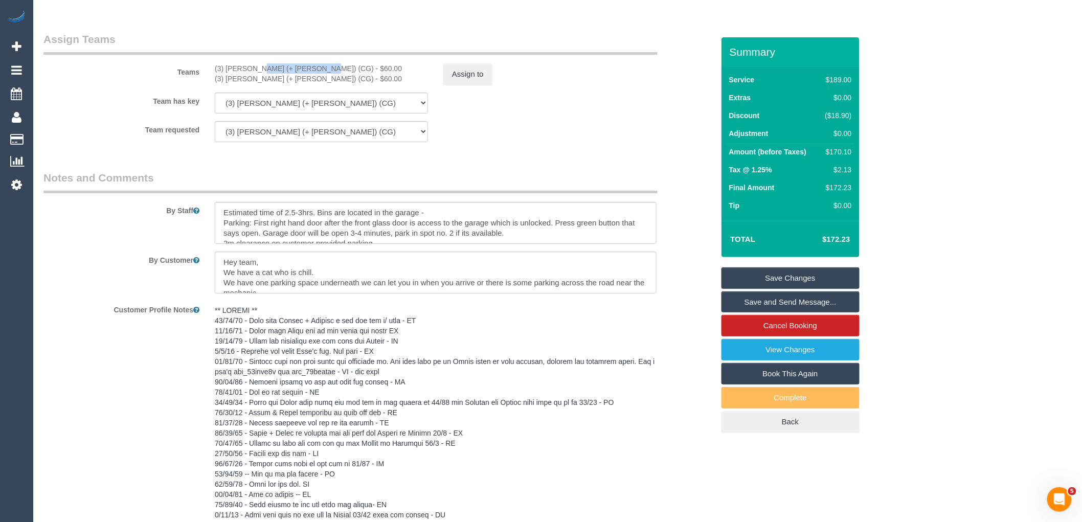
click at [304, 84] on div "(3) Sohail (+ Amninder) (CG) - $60.00" at bounding box center [321, 79] width 213 height 10
drag, startPoint x: 307, startPoint y: 80, endPoint x: 211, endPoint y: 80, distance: 95.6
click at [211, 80] on div "(3) Amninder (+ Sohail) (CG) - $60.00 (3) Sohail (+ Amninder) (CG) - $60.00" at bounding box center [321, 73] width 229 height 20
copy div "(3) Amninder (+ Sohail) (CG)"
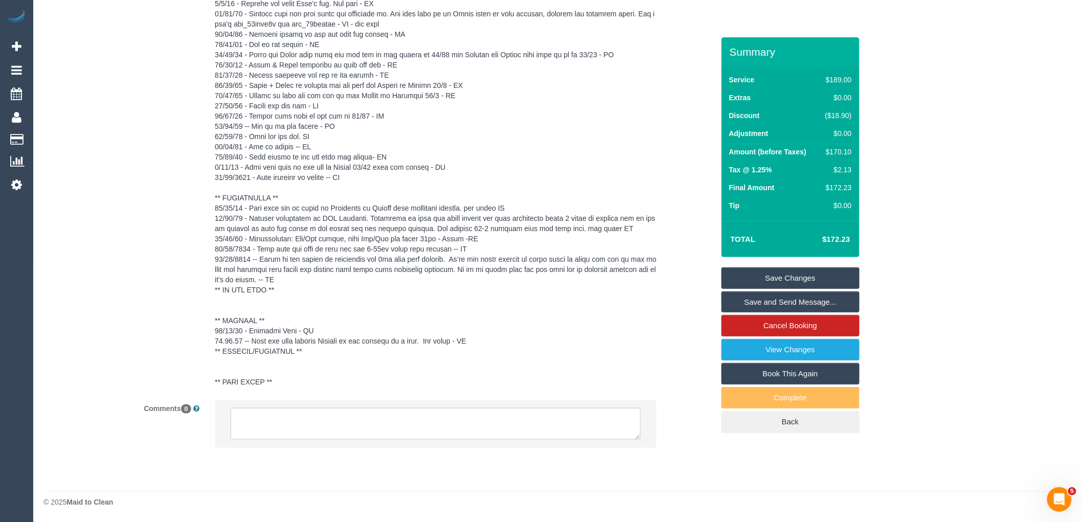
scroll to position [1894, 0]
click at [359, 422] on textarea at bounding box center [436, 424] width 410 height 32
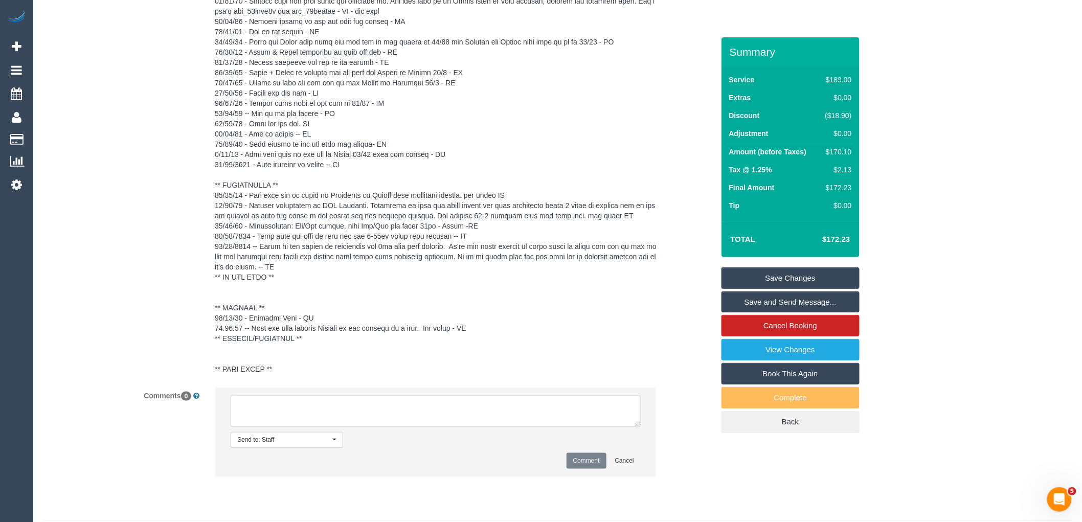
paste textarea "(3) Amninder (+ Sohail) (CG)"
drag, startPoint x: 359, startPoint y: 422, endPoint x: 124, endPoint y: 396, distance: 236.6
click at [133, 399] on sui-booking-comments "By Staff By Customer Customer Profile Notes Comments 0 Send to: Staff Nothing s…" at bounding box center [378, 148] width 670 height 677
click at [347, 427] on textarea at bounding box center [436, 411] width 410 height 32
drag, startPoint x: 349, startPoint y: 431, endPoint x: 102, endPoint y: 389, distance: 250.5
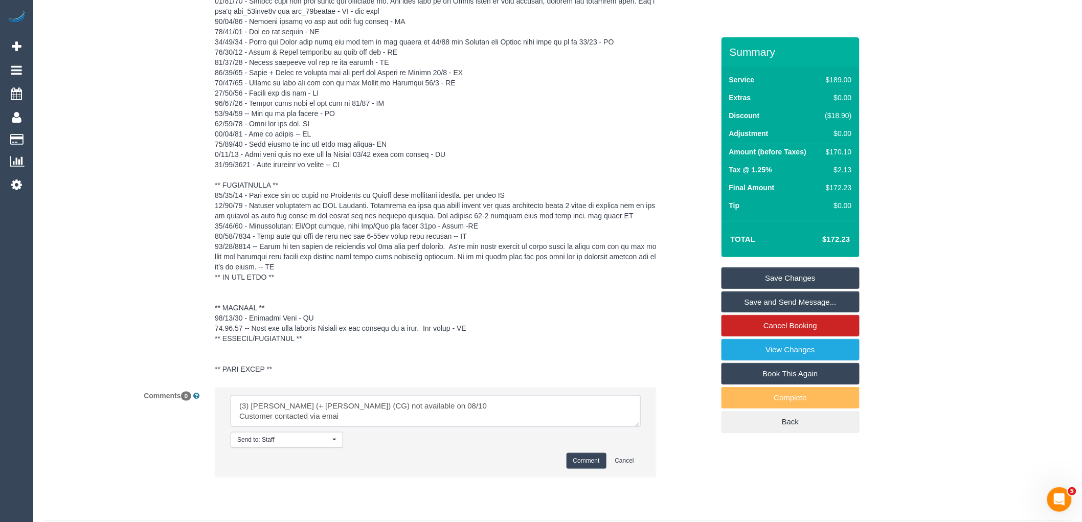
click at [102, 389] on sui-booking-comments "By Staff By Customer Customer Profile Notes Comments 0 Send to: Staff Nothing s…" at bounding box center [378, 148] width 670 height 677
type textarea "(3) Amninder (+ Sohail) (CG) not available on 08/10 Customer contacted via emai"
click at [589, 469] on button "Comment" at bounding box center [586, 461] width 40 height 16
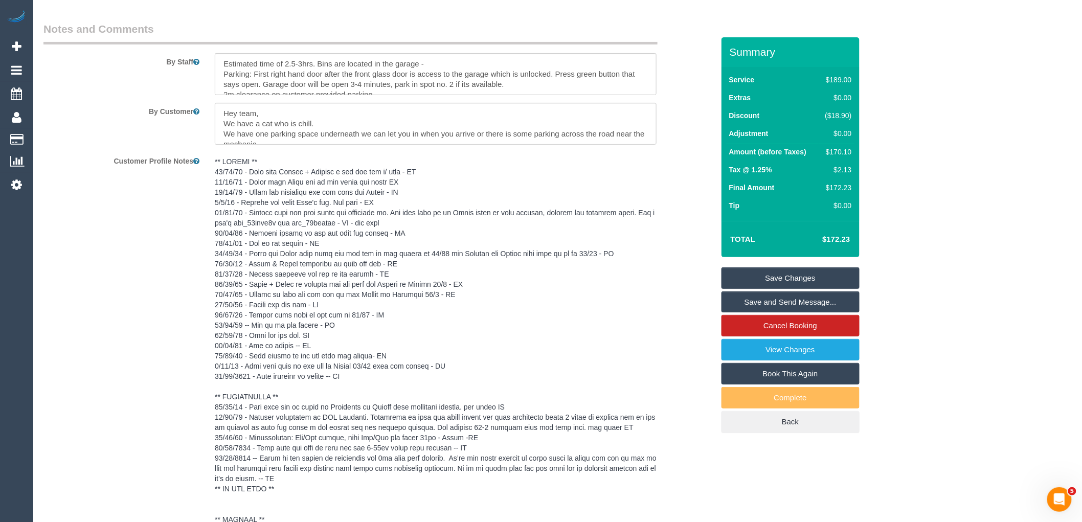
scroll to position [1497, 0]
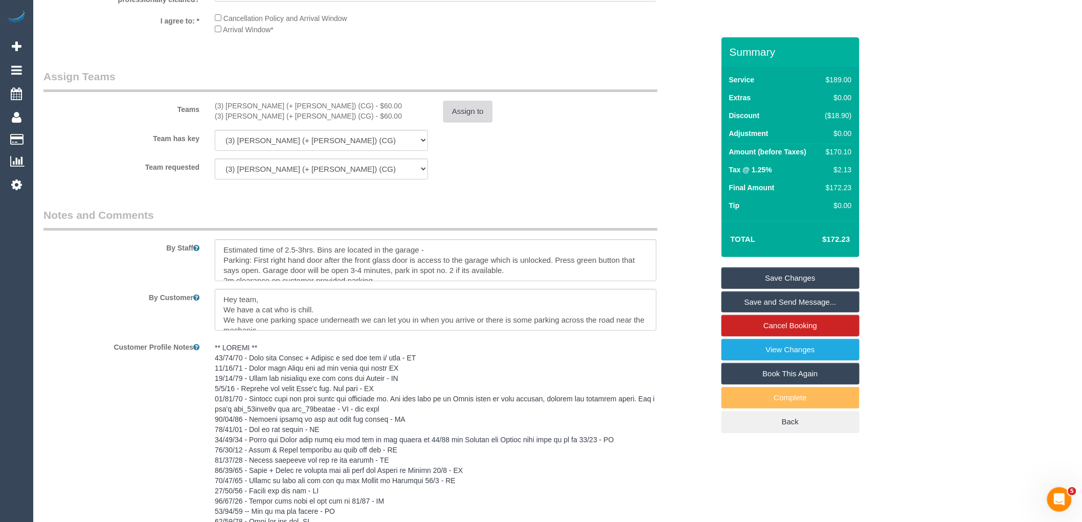
click at [454, 122] on button "Assign to" at bounding box center [467, 111] width 49 height 21
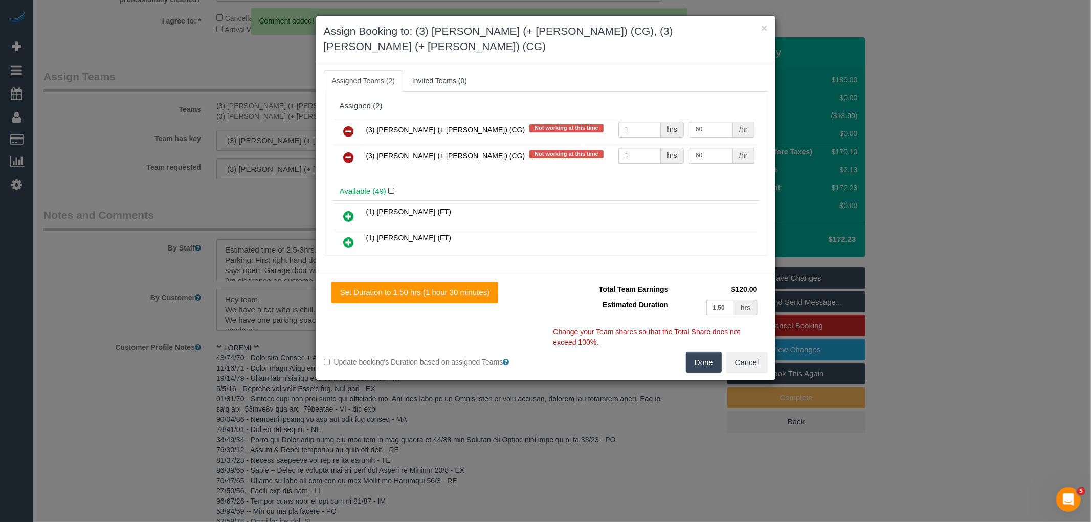
click at [356, 122] on link at bounding box center [349, 132] width 24 height 20
click at [356, 148] on link at bounding box center [349, 158] width 24 height 20
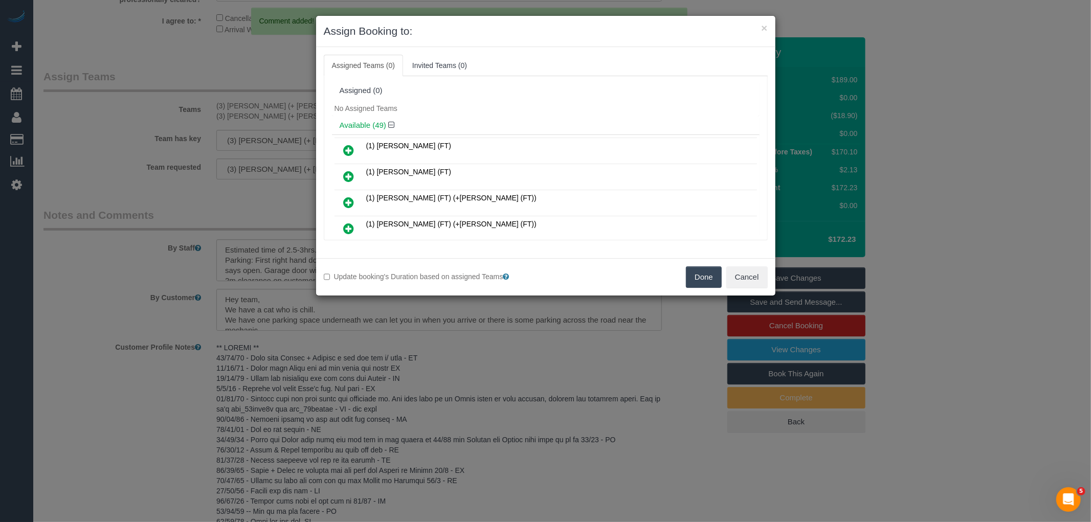
click at [701, 272] on button "Done" at bounding box center [704, 276] width 36 height 21
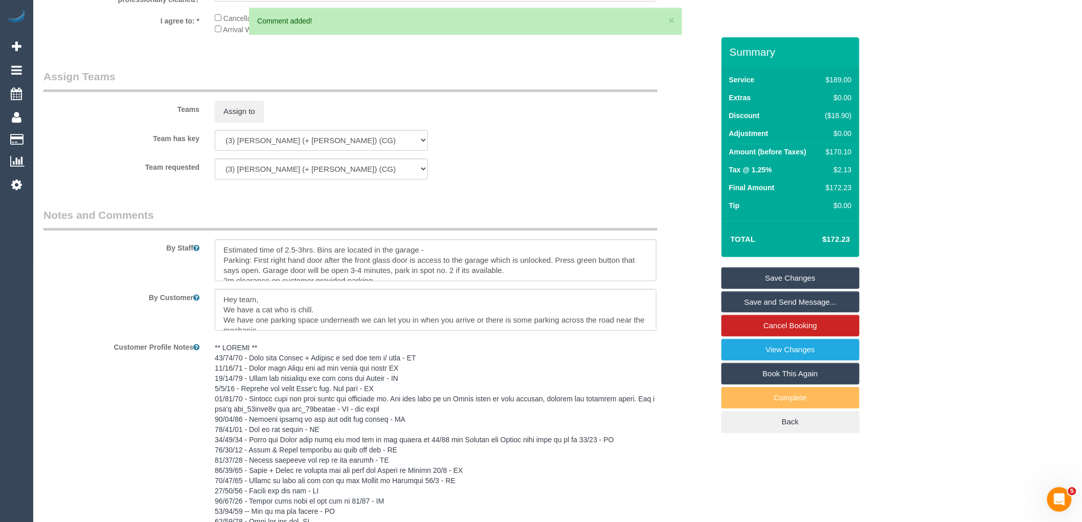
click at [800, 277] on link "Save Changes" at bounding box center [790, 277] width 138 height 21
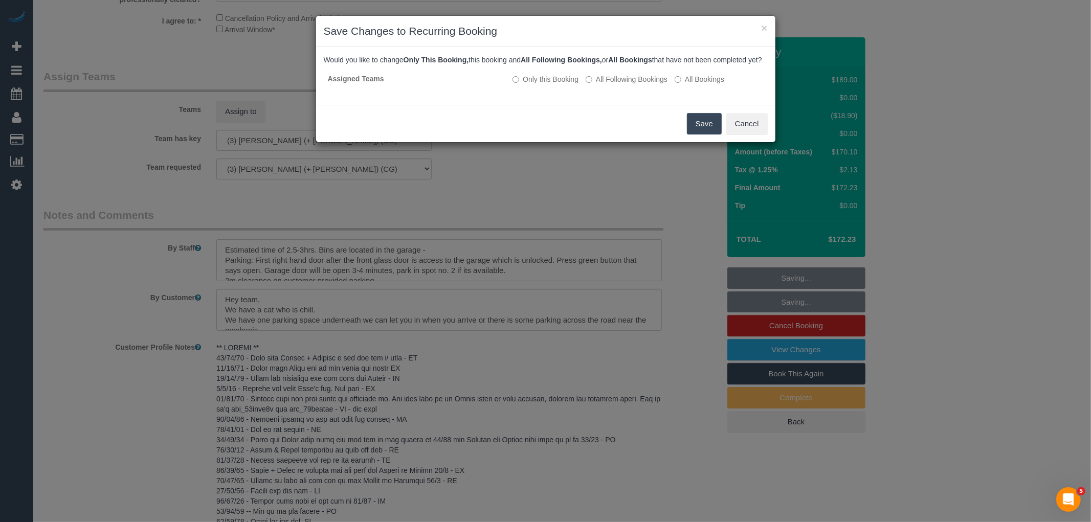
click at [688, 129] on button "Save" at bounding box center [704, 123] width 35 height 21
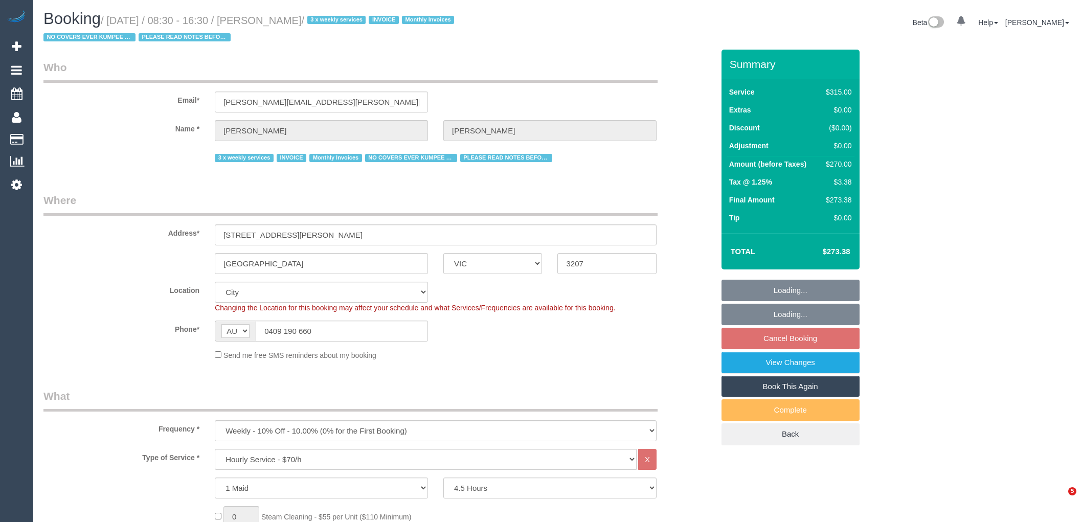
select select "VIC"
select select "270"
select select "number:27"
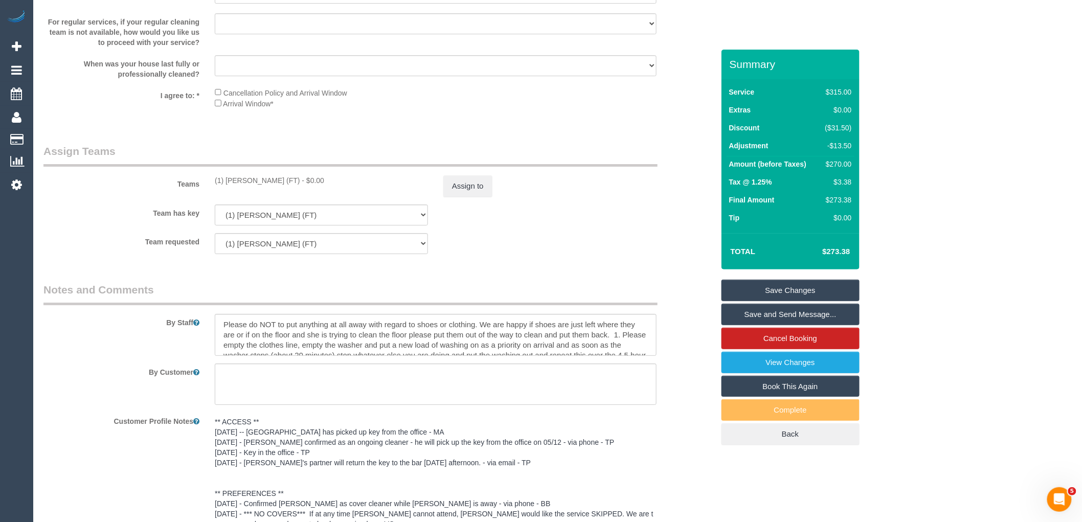
scroll to position [1761, 0]
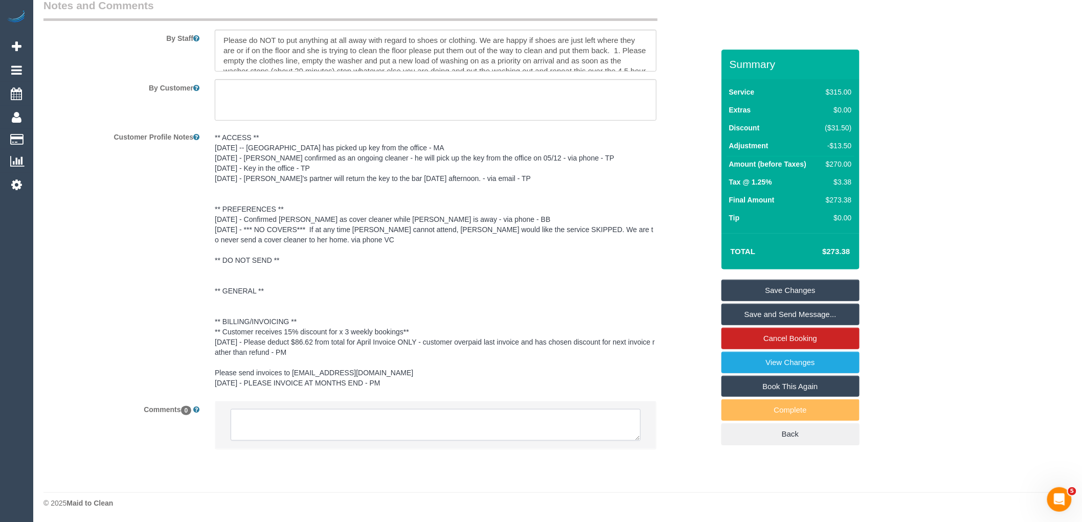
click at [349, 435] on textarea at bounding box center [436, 425] width 410 height 32
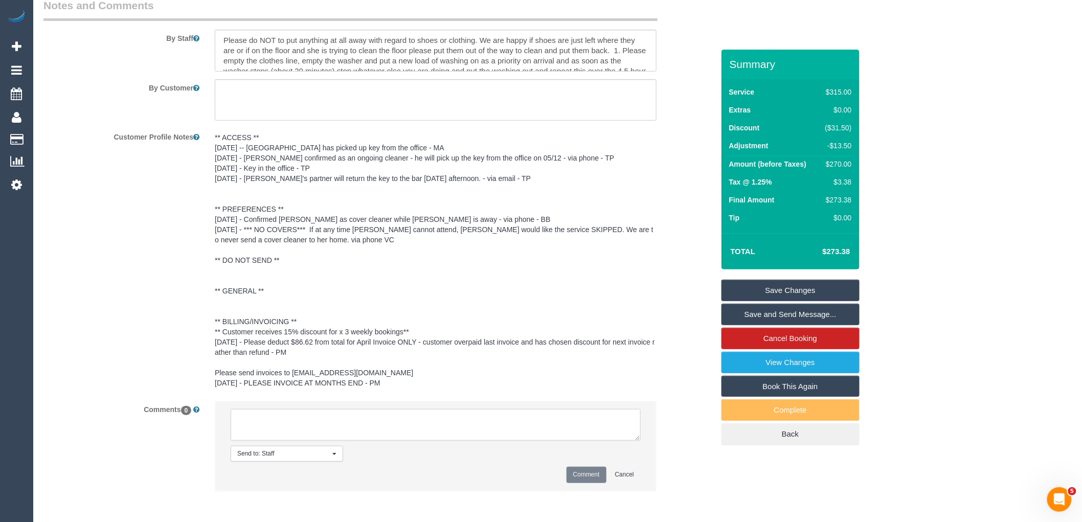
paste textarea "(1) Kumpee R (FT) not available 17/10 Customer not contacted as no covers tag"
type textarea "(1) Kumpee R (FT) not available 17/10 Customer not contacted as no covers tag"
click at [594, 483] on button "Comment" at bounding box center [586, 475] width 40 height 16
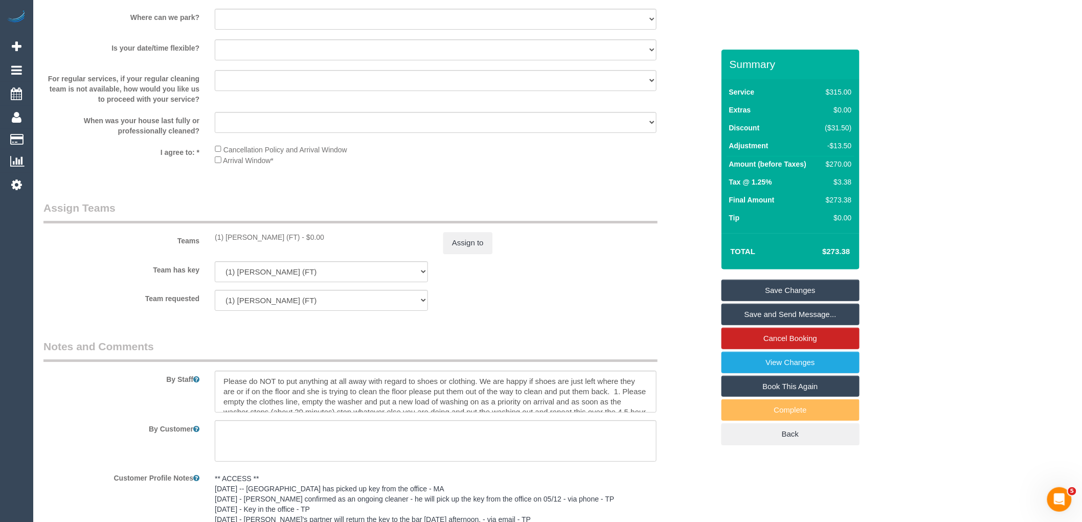
scroll to position [0, 0]
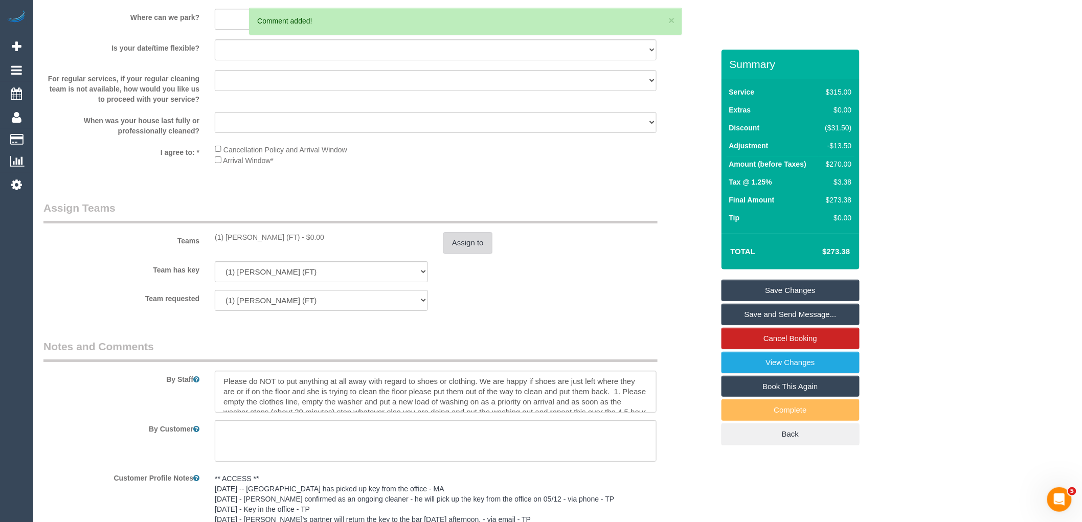
click at [471, 249] on button "Assign to" at bounding box center [467, 242] width 49 height 21
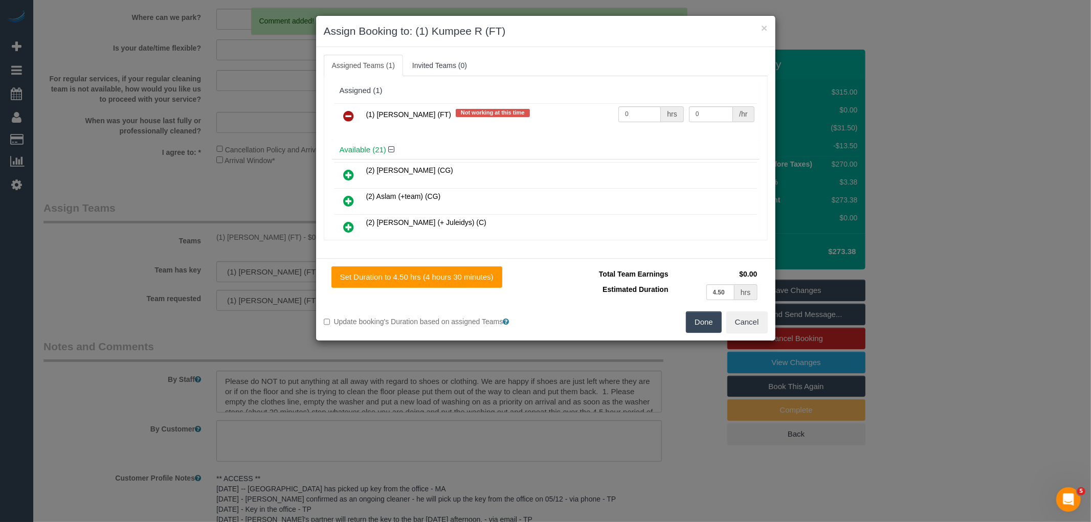
click at [349, 117] on icon at bounding box center [349, 116] width 11 height 12
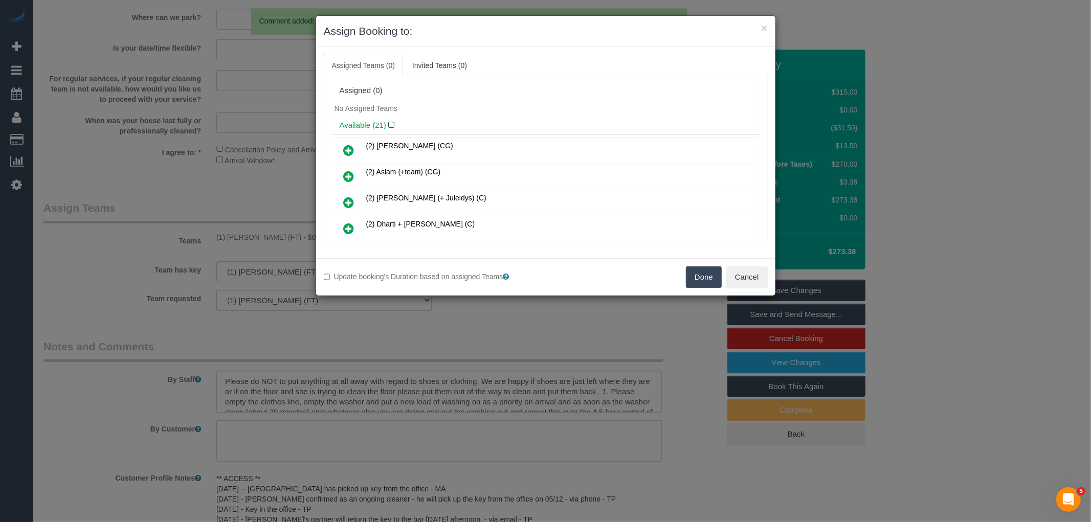
click at [707, 276] on button "Done" at bounding box center [704, 276] width 36 height 21
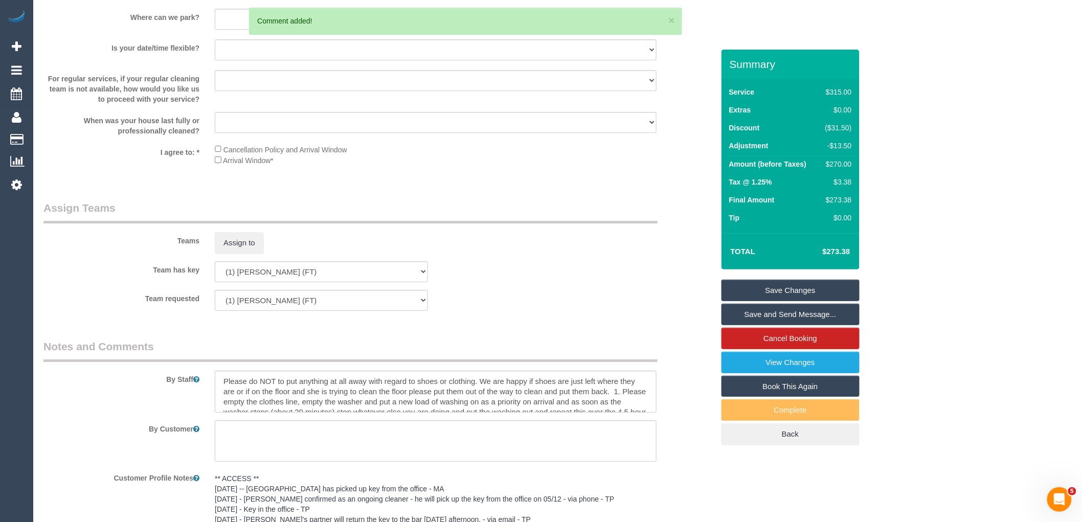
click at [792, 285] on link "Save Changes" at bounding box center [790, 290] width 138 height 21
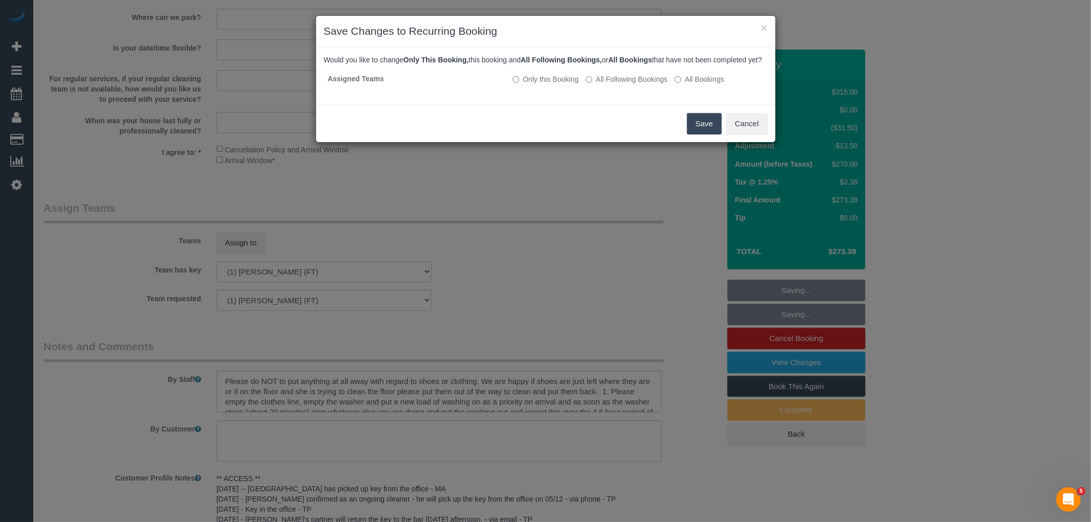
click at [717, 134] on button "Save" at bounding box center [704, 123] width 35 height 21
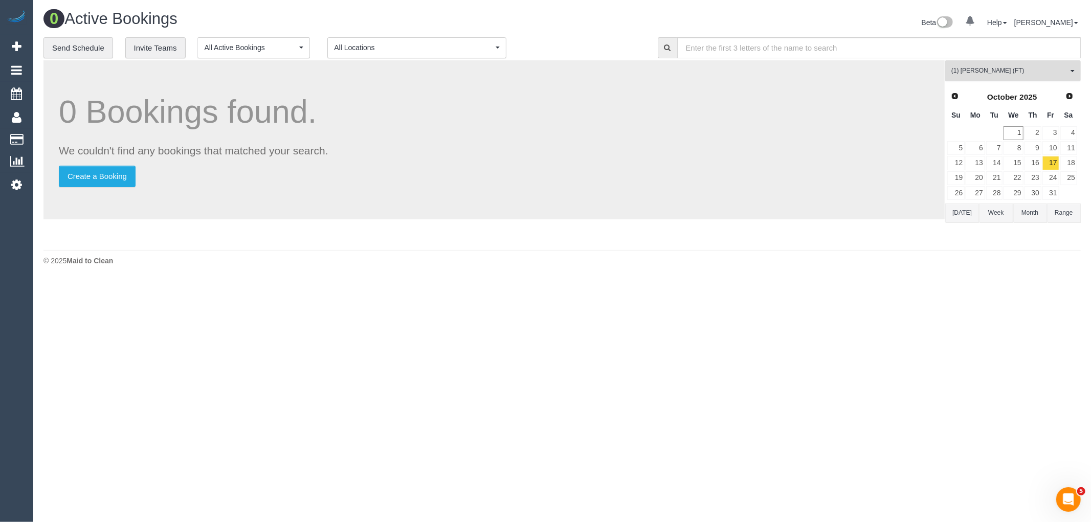
click at [1049, 70] on span "(1) Kumpee R (FT)" at bounding box center [1009, 70] width 117 height 9
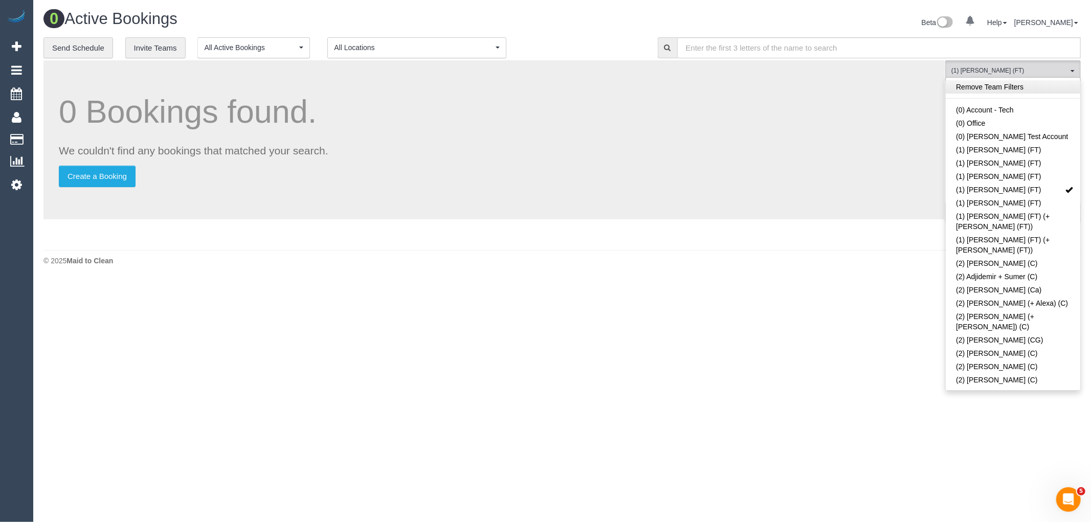
click at [1010, 86] on link "Remove Team Filters" at bounding box center [1012, 86] width 134 height 13
click at [1009, 297] on link "(2) [PERSON_NAME] (+ Alexa) (C)" at bounding box center [1012, 303] width 134 height 13
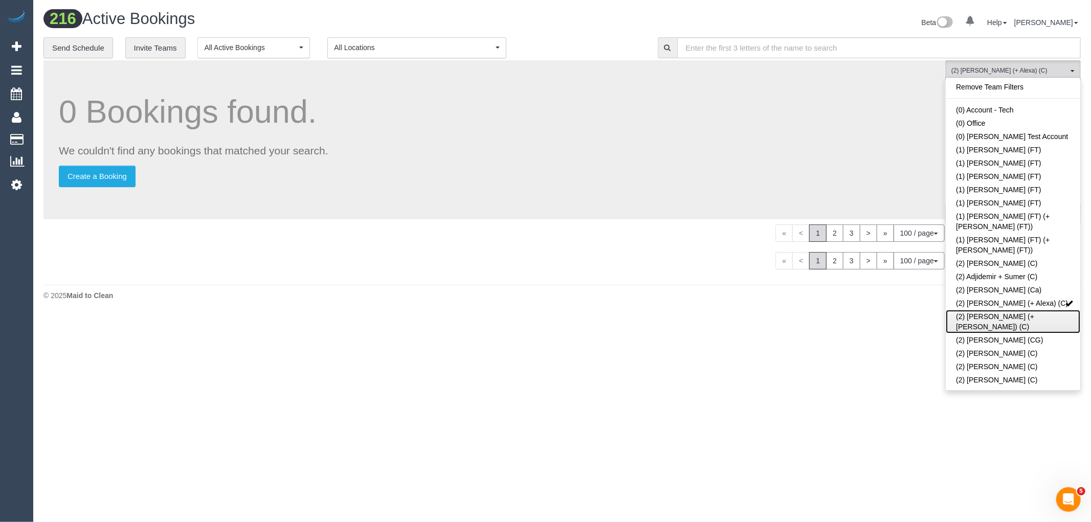
click at [1009, 310] on link "(2) [PERSON_NAME] (+ [PERSON_NAME]) (C)" at bounding box center [1012, 322] width 134 height 24
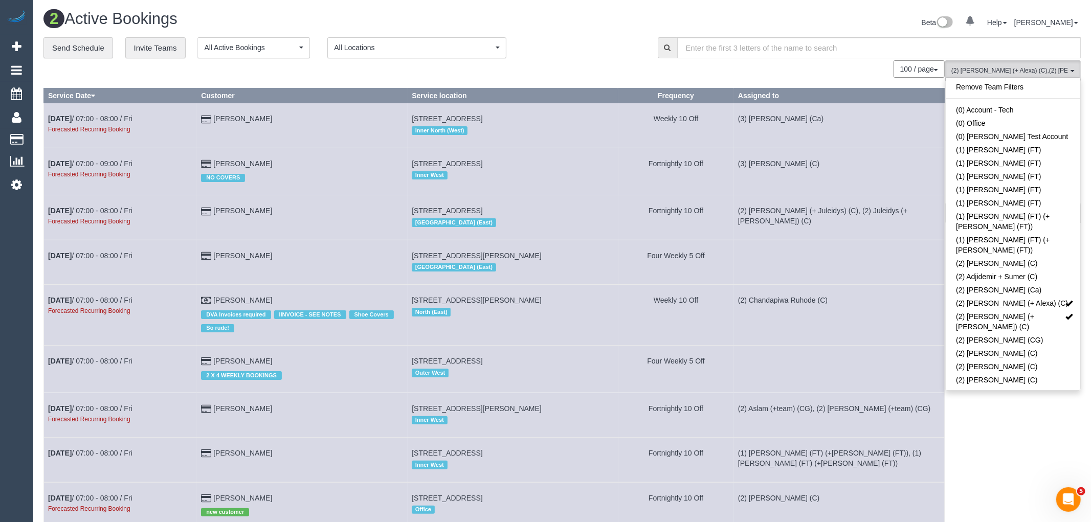
click at [597, 13] on div "Beta 0 Your Notifications You have 0 alerts Help Help Docs Take a Tour Contact …" at bounding box center [825, 23] width 526 height 27
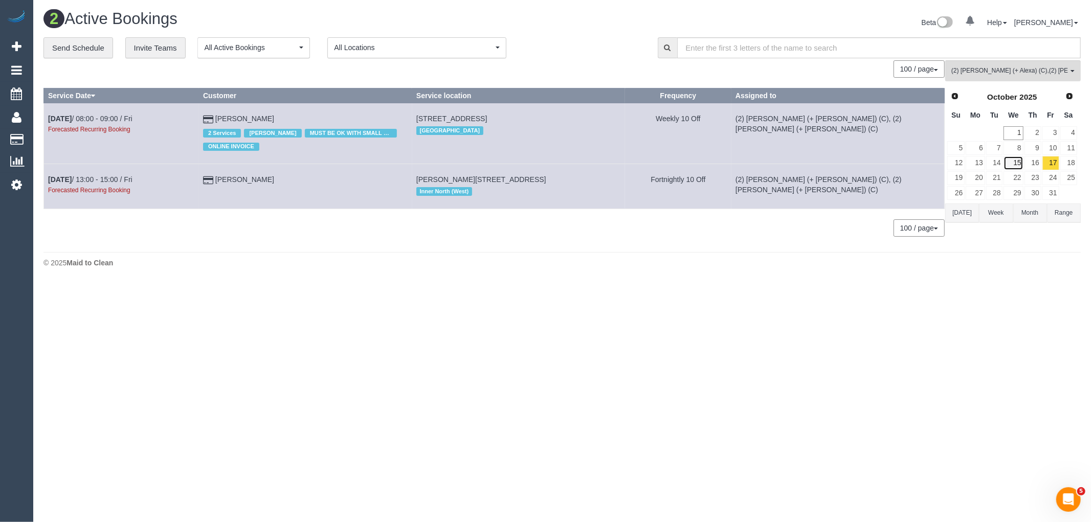
click at [1017, 162] on link "15" at bounding box center [1012, 163] width 19 height 14
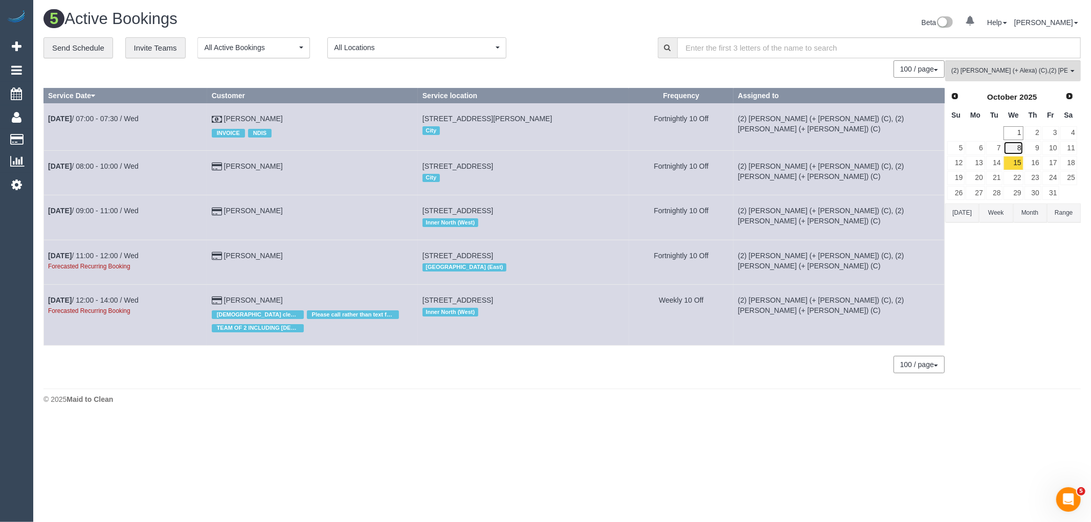
click at [1011, 149] on link "8" at bounding box center [1012, 148] width 19 height 14
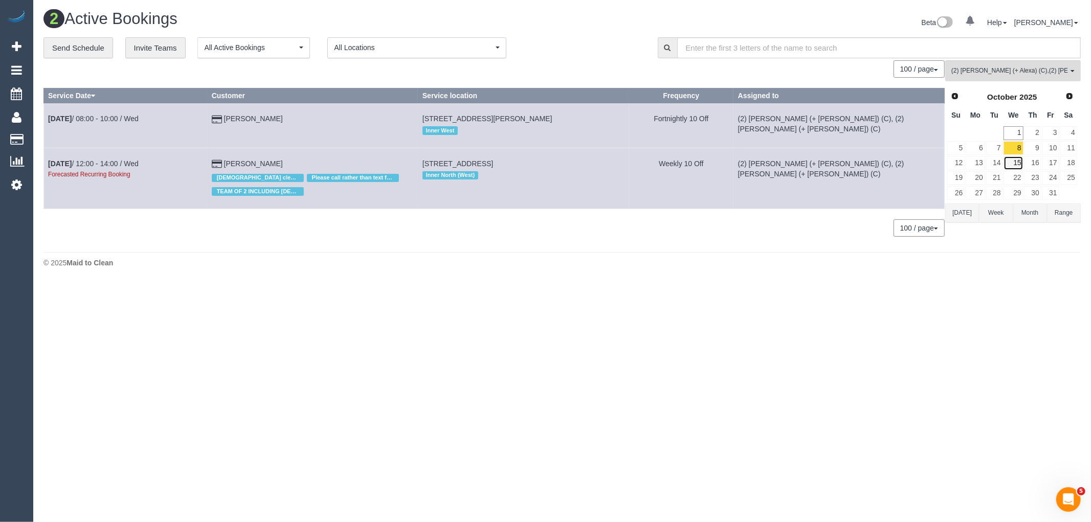
click at [1012, 167] on link "15" at bounding box center [1012, 163] width 19 height 14
click at [1017, 182] on link "22" at bounding box center [1012, 178] width 19 height 14
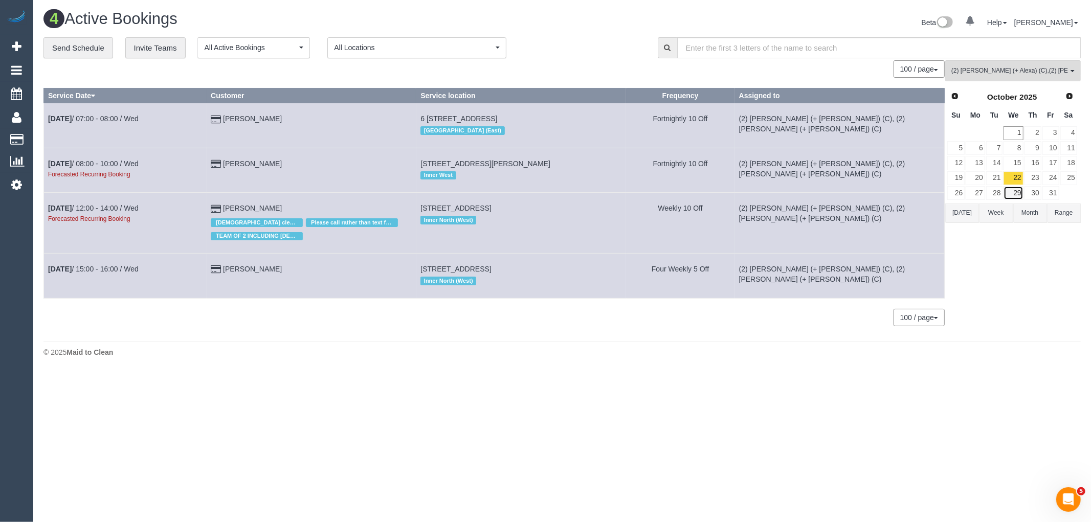
click at [1017, 195] on link "29" at bounding box center [1012, 193] width 19 height 14
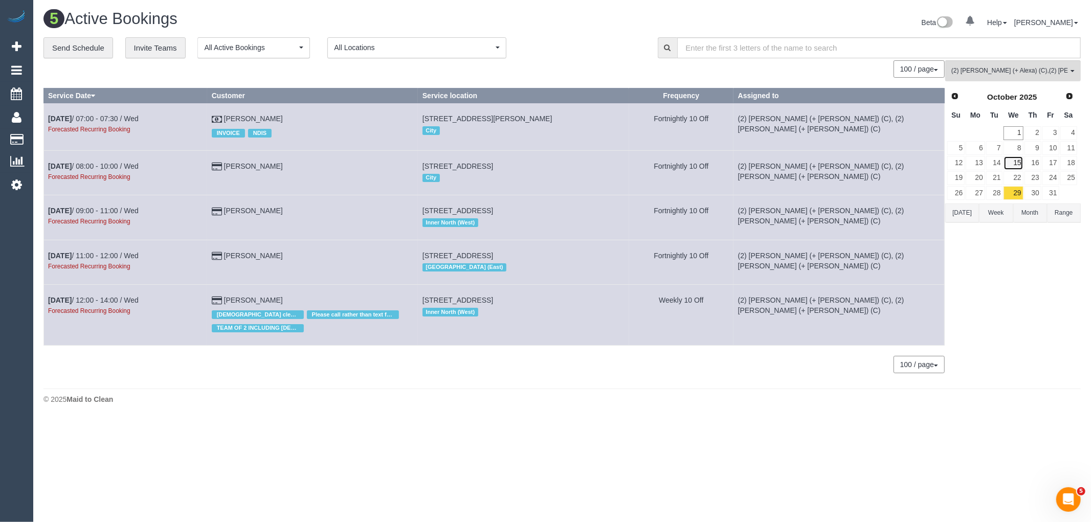
click at [1015, 162] on link "15" at bounding box center [1012, 163] width 19 height 14
